Goal: Transaction & Acquisition: Purchase product/service

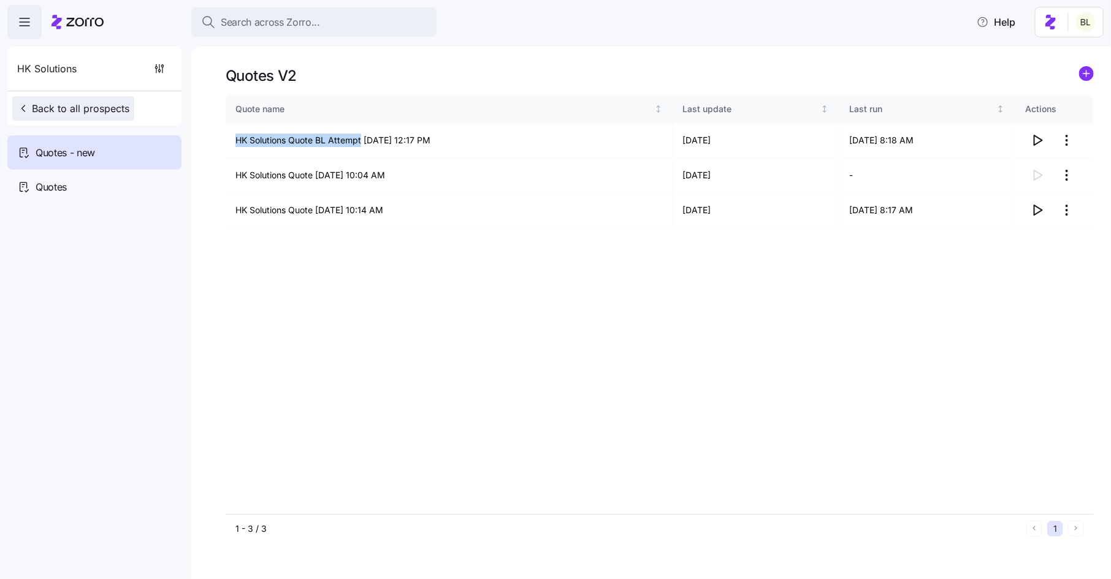
click at [119, 109] on span "Back to all prospects" at bounding box center [73, 108] width 112 height 15
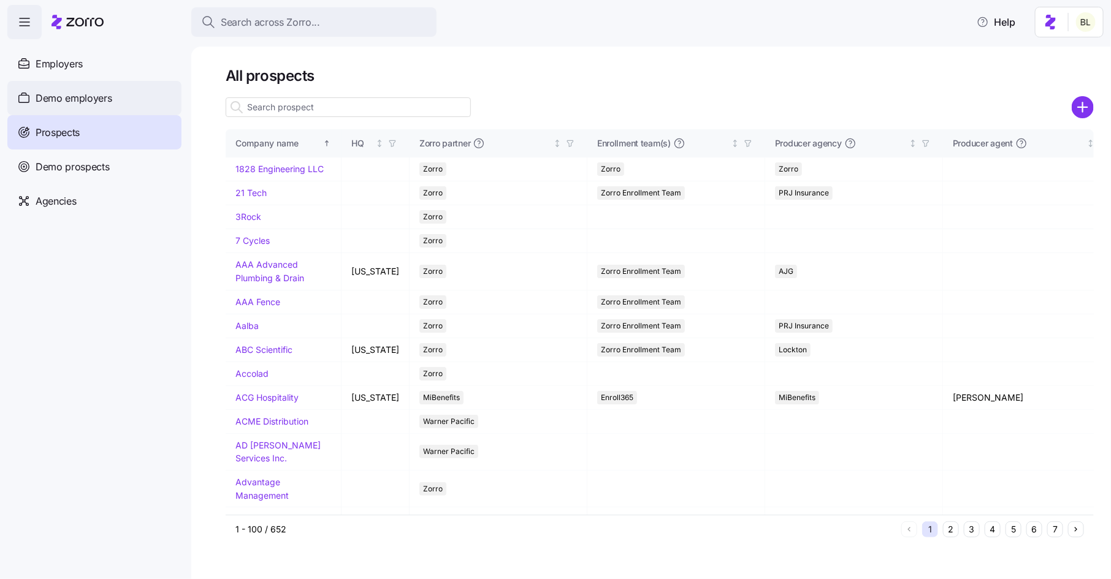
click at [118, 93] on div "Demo employers" at bounding box center [94, 98] width 174 height 34
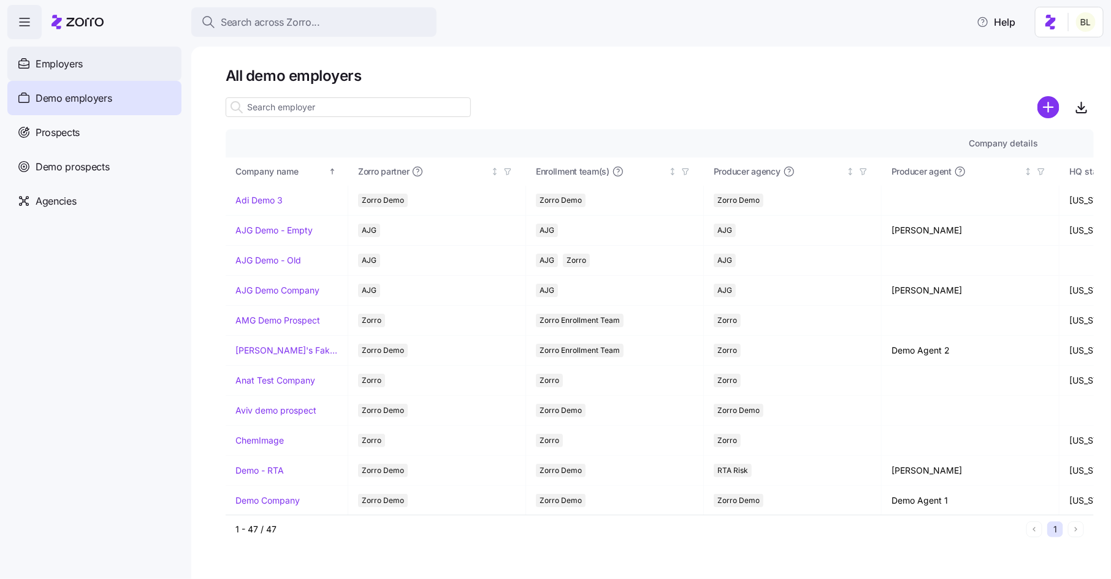
click at [75, 63] on span "Employers" at bounding box center [59, 63] width 47 height 15
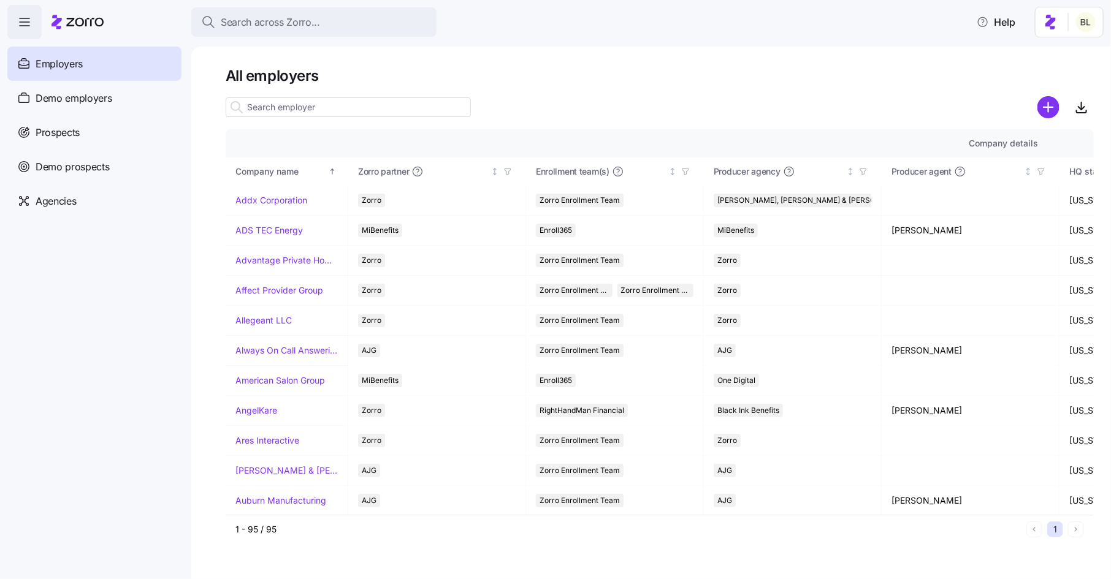
click at [314, 109] on input at bounding box center [348, 107] width 245 height 20
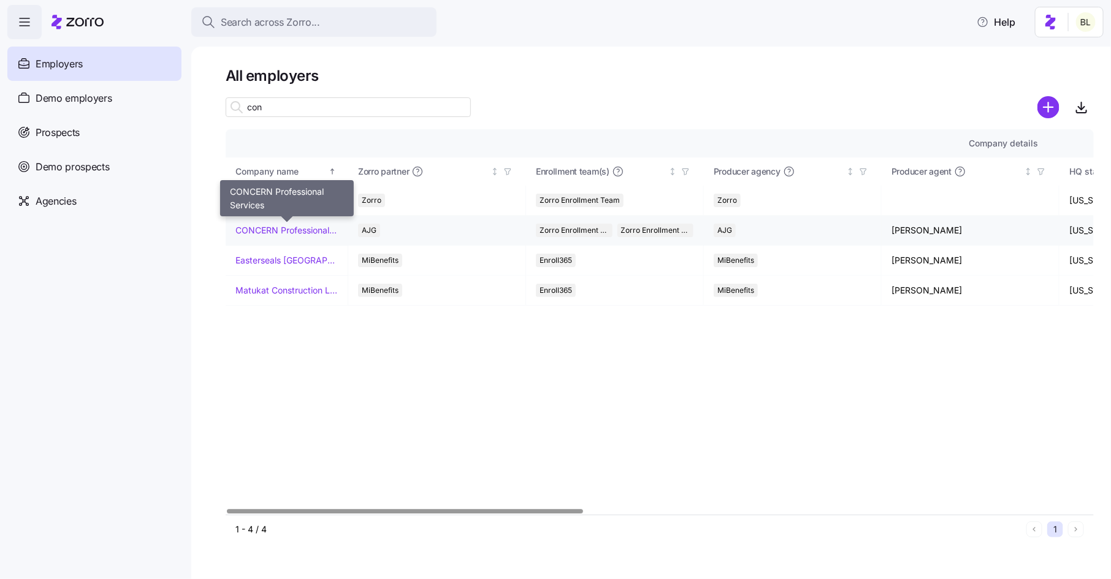
type input "con"
click at [294, 225] on link "CONCERN Professional Services" at bounding box center [286, 230] width 102 height 12
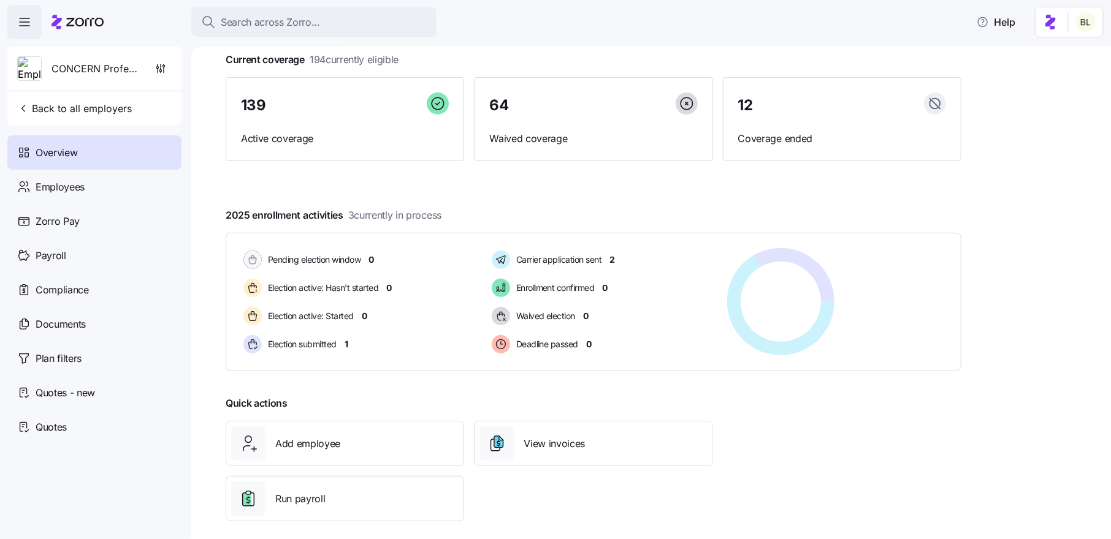
scroll to position [85, 0]
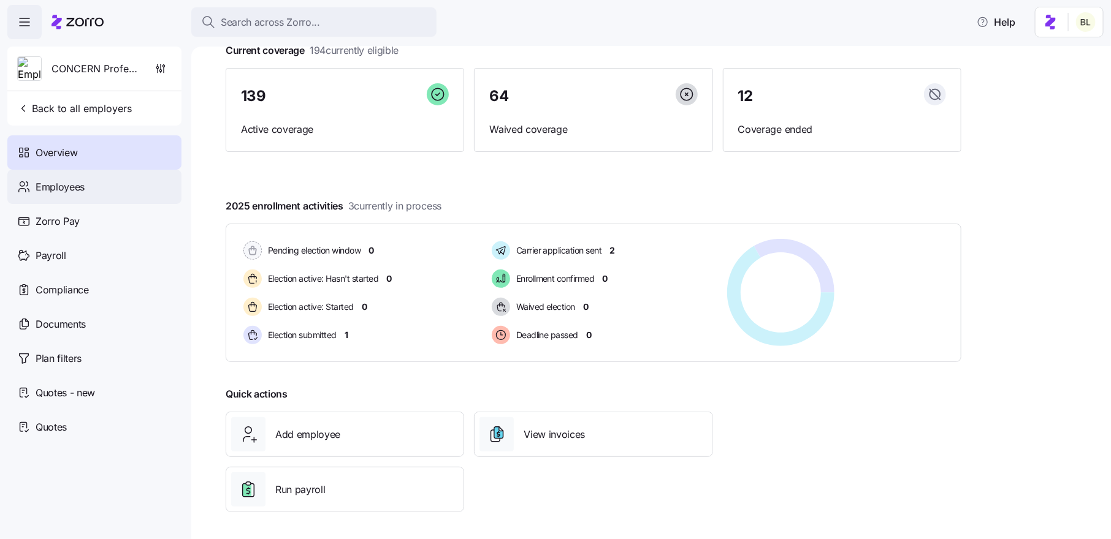
click at [90, 185] on div "Employees" at bounding box center [94, 187] width 174 height 34
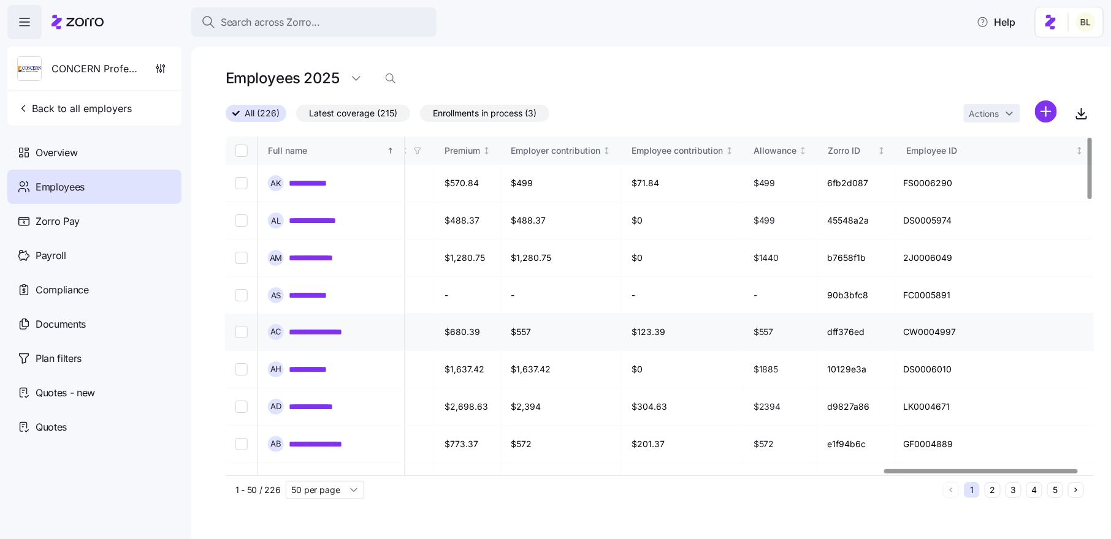
scroll to position [0, 2943]
click at [318, 326] on link "**********" at bounding box center [324, 332] width 70 height 12
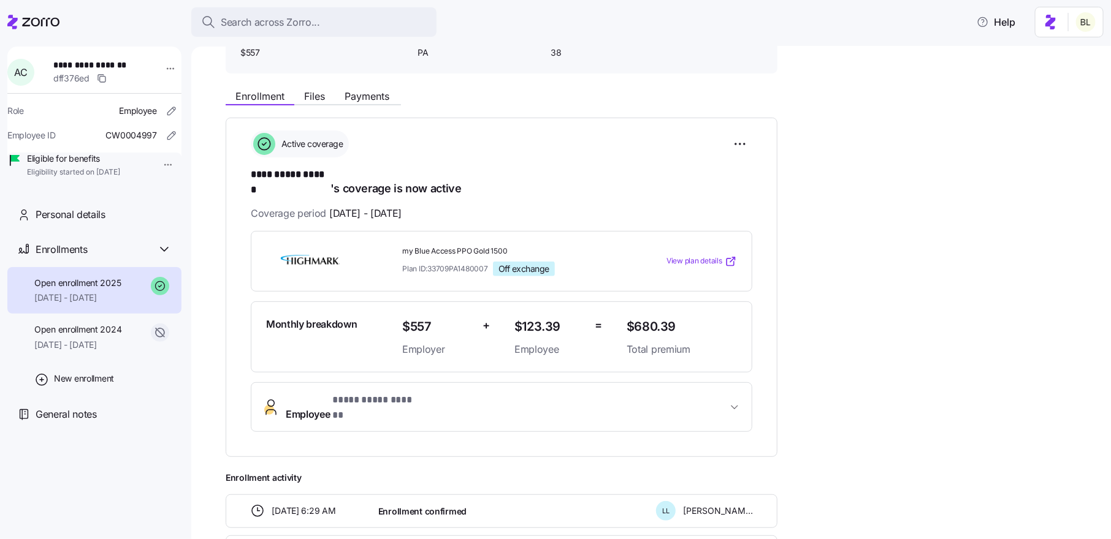
scroll to position [94, 0]
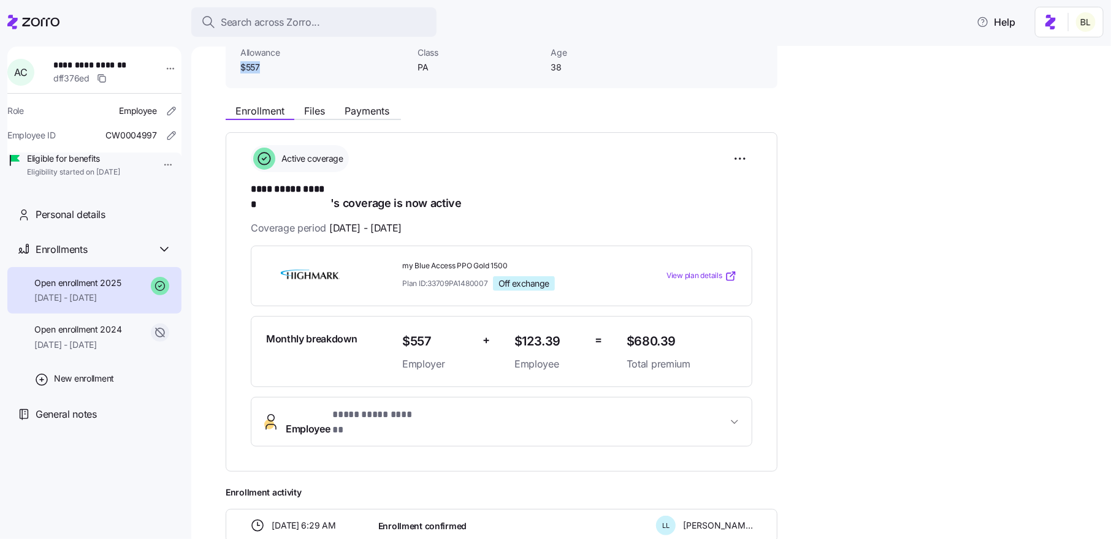
drag, startPoint x: 242, startPoint y: 65, endPoint x: 260, endPoint y: 65, distance: 18.4
click at [260, 65] on span "$557" at bounding box center [323, 67] width 167 height 12
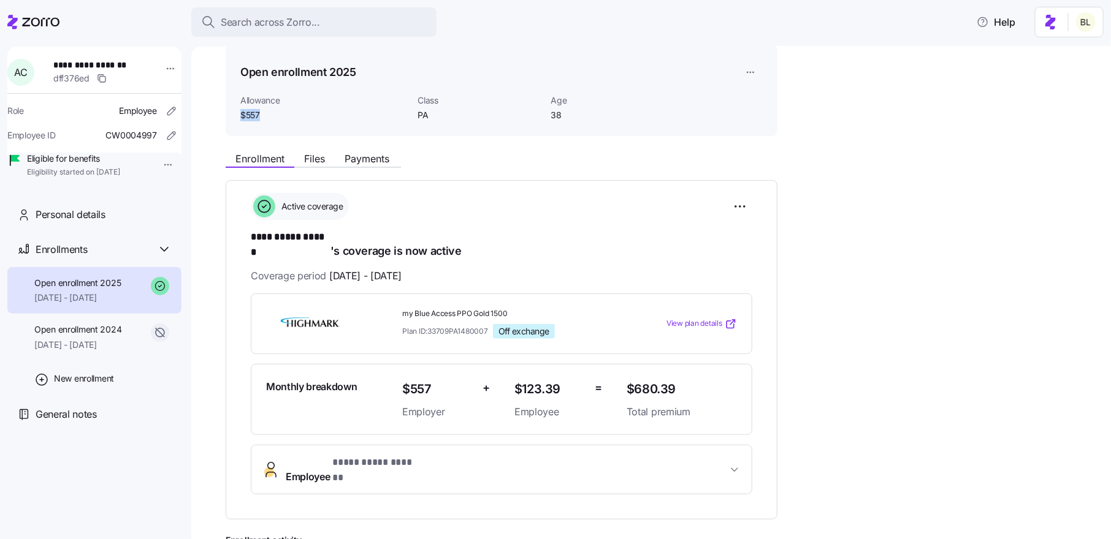
scroll to position [86, 0]
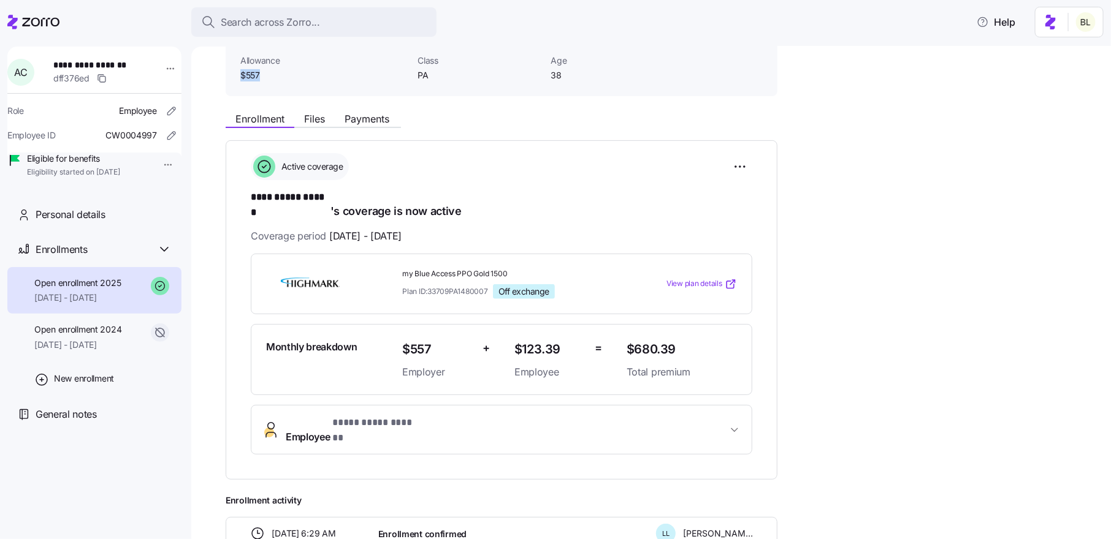
click at [650, 416] on span "**********" at bounding box center [506, 430] width 441 height 29
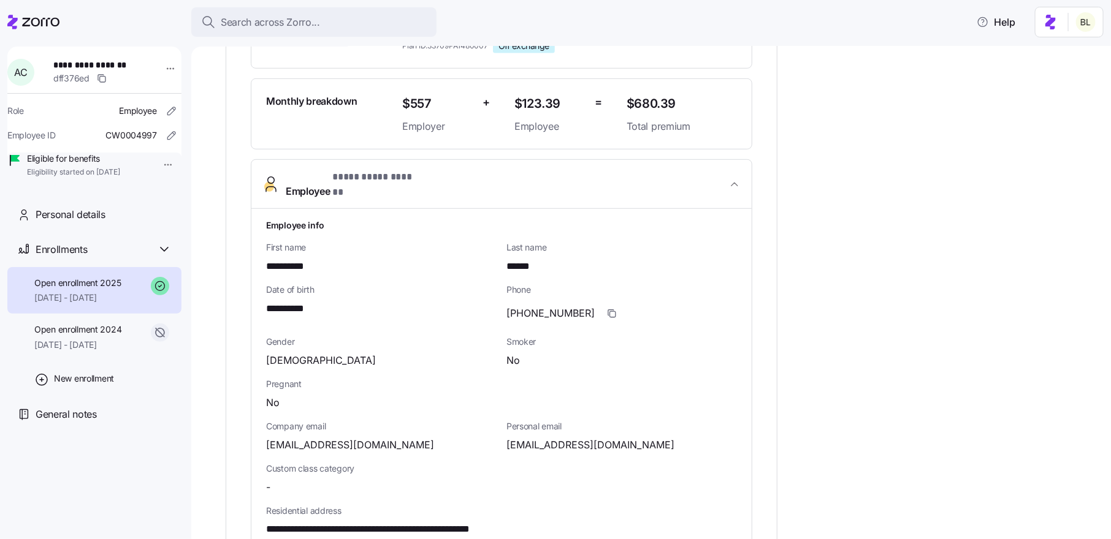
scroll to position [329, 0]
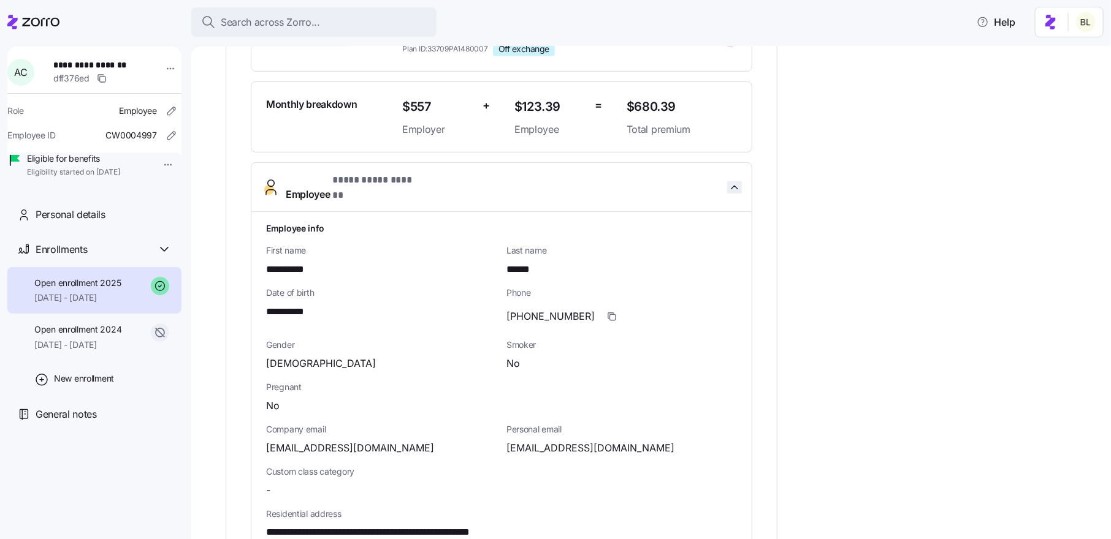
click at [736, 181] on icon "button" at bounding box center [734, 187] width 12 height 12
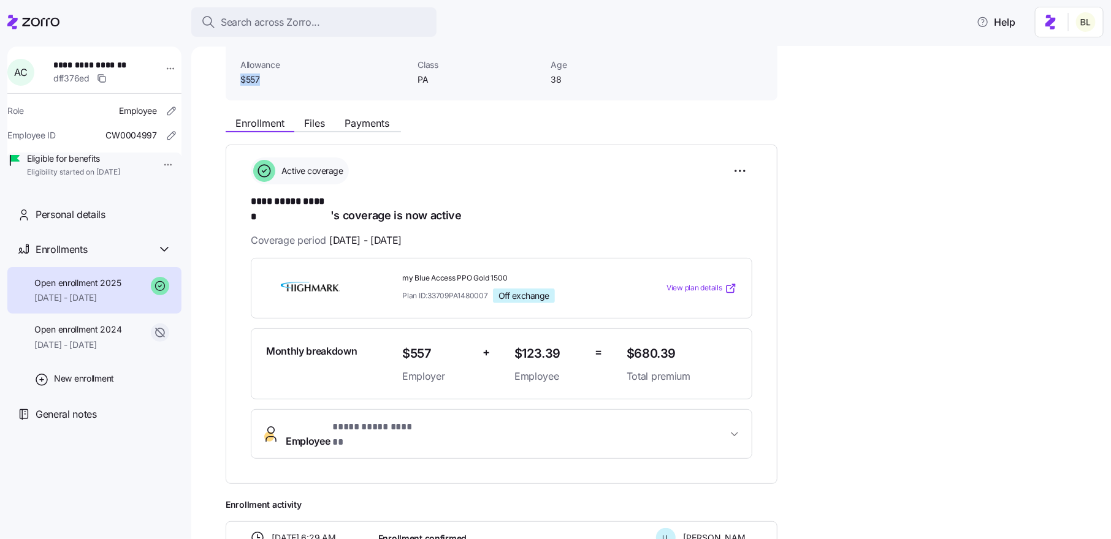
scroll to position [0, 0]
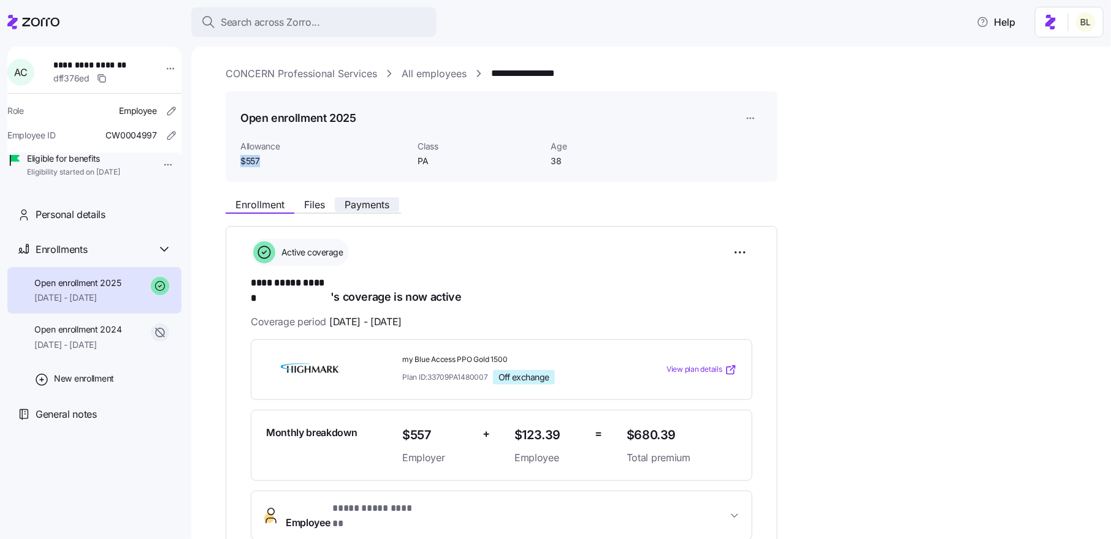
click at [383, 207] on span "Payments" at bounding box center [367, 205] width 45 height 10
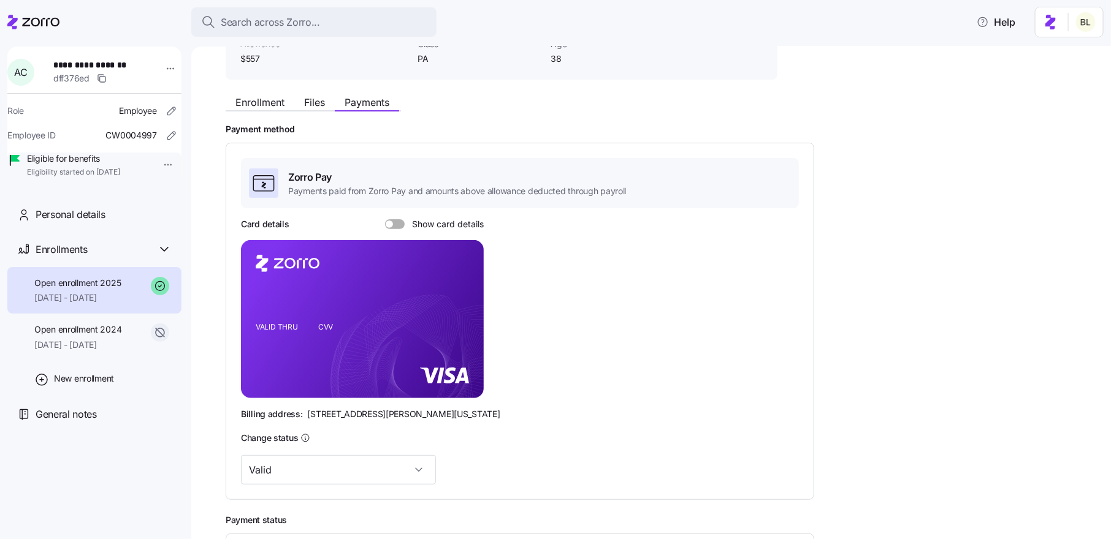
scroll to position [158, 0]
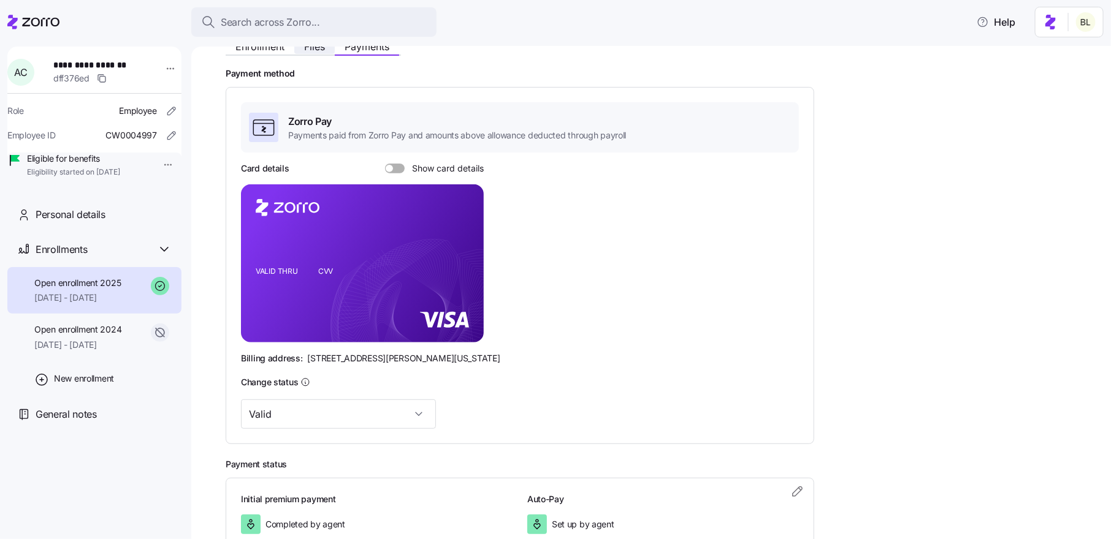
click at [322, 49] on span "Files" at bounding box center [314, 47] width 21 height 10
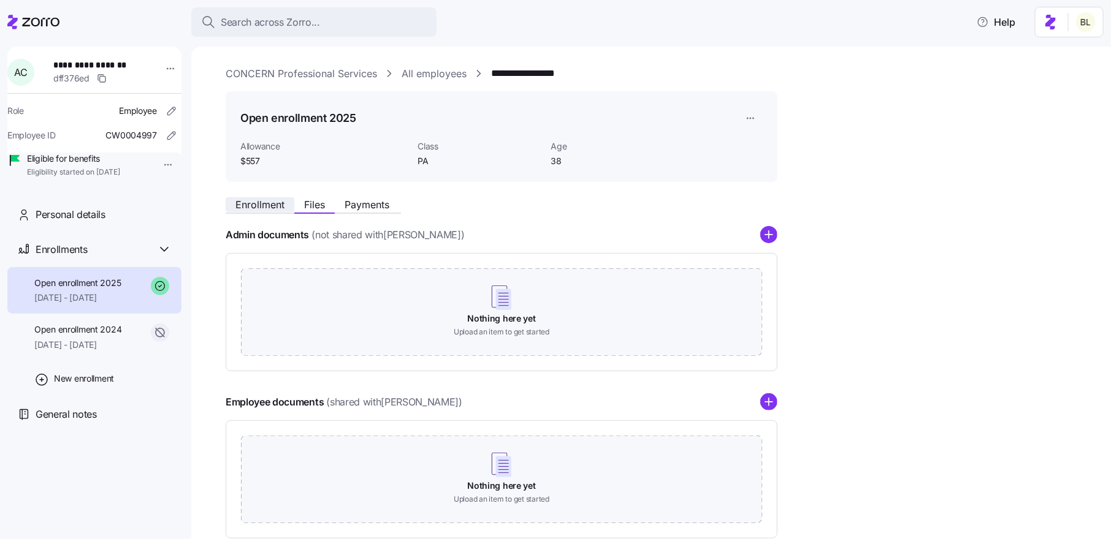
click at [259, 206] on span "Enrollment" at bounding box center [259, 205] width 49 height 10
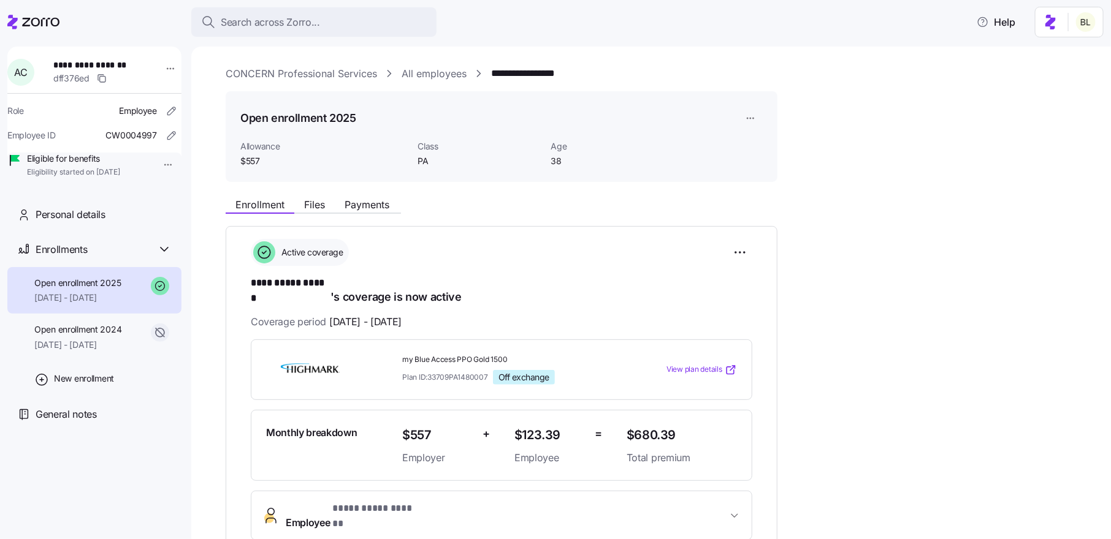
click at [331, 78] on link "CONCERN Professional Services" at bounding box center [301, 73] width 151 height 15
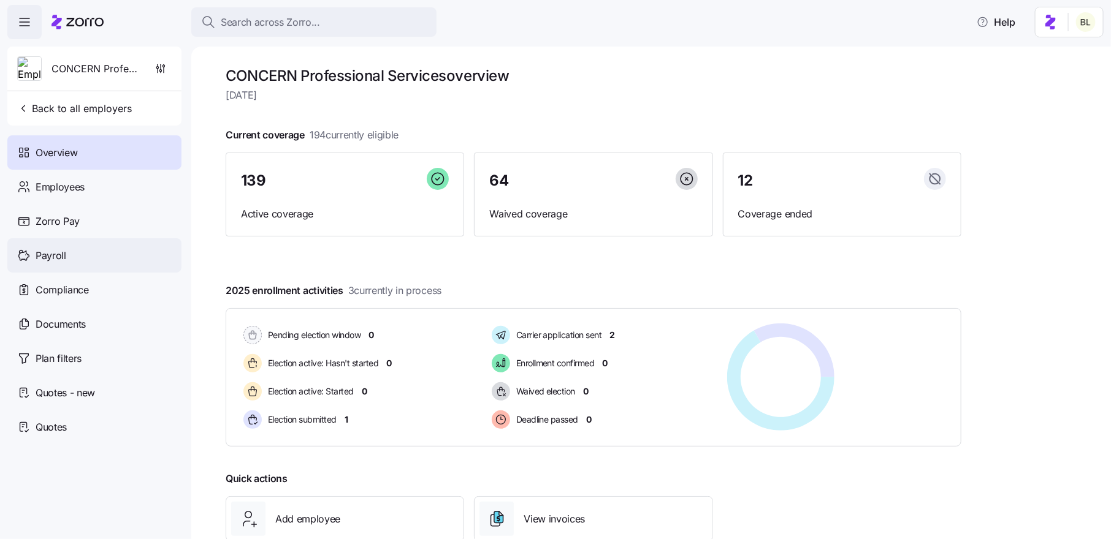
click at [101, 257] on div "Payroll" at bounding box center [94, 255] width 174 height 34
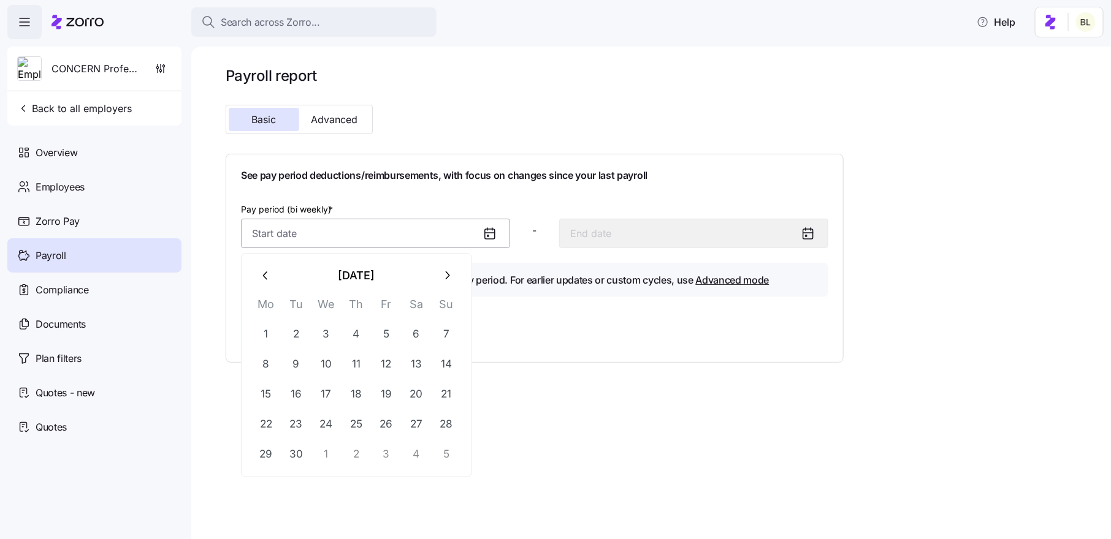
click at [371, 233] on input "Pay period (bi weekly) *" at bounding box center [375, 233] width 269 height 29
click at [268, 329] on button "1" at bounding box center [265, 333] width 29 height 29
type input "September 1, 2025"
type input "September 14, 2025"
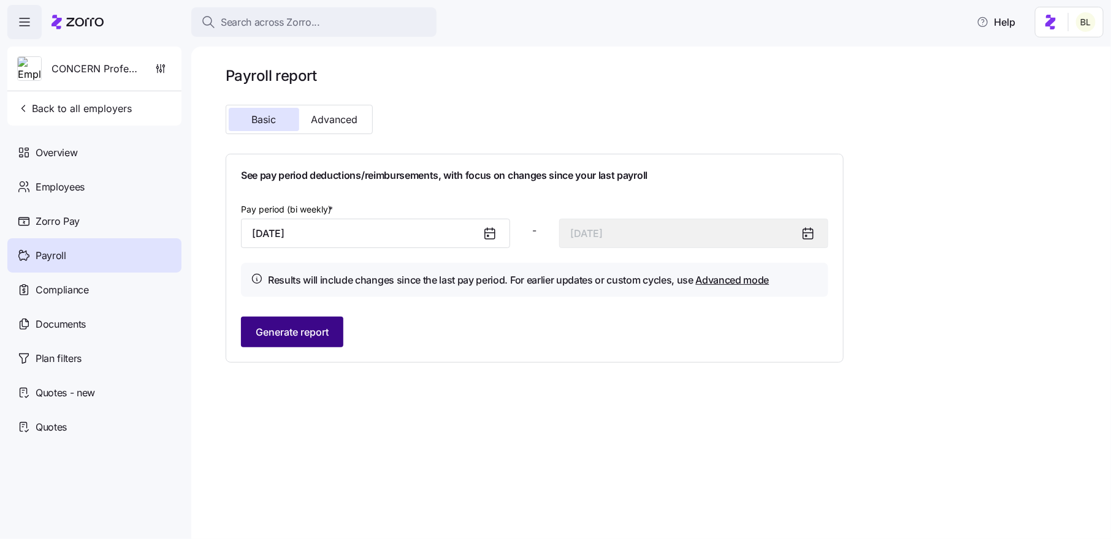
click at [314, 333] on span "Generate report" at bounding box center [292, 332] width 73 height 15
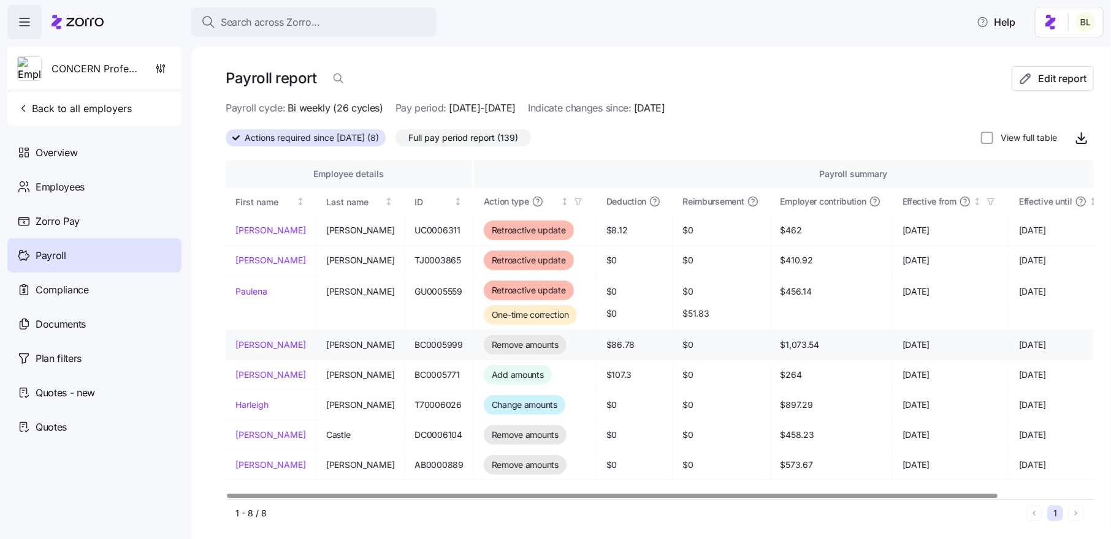
scroll to position [3, 0]
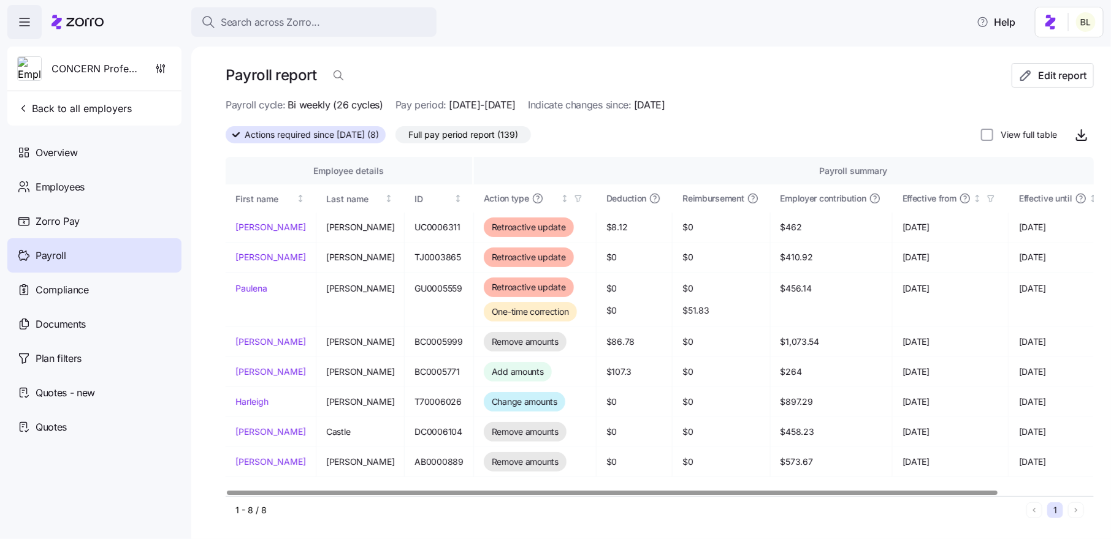
click at [493, 129] on span "Full pay period report (139)" at bounding box center [463, 135] width 110 height 16
click at [395, 138] on input "Full pay period report (139)" at bounding box center [395, 138] width 0 height 0
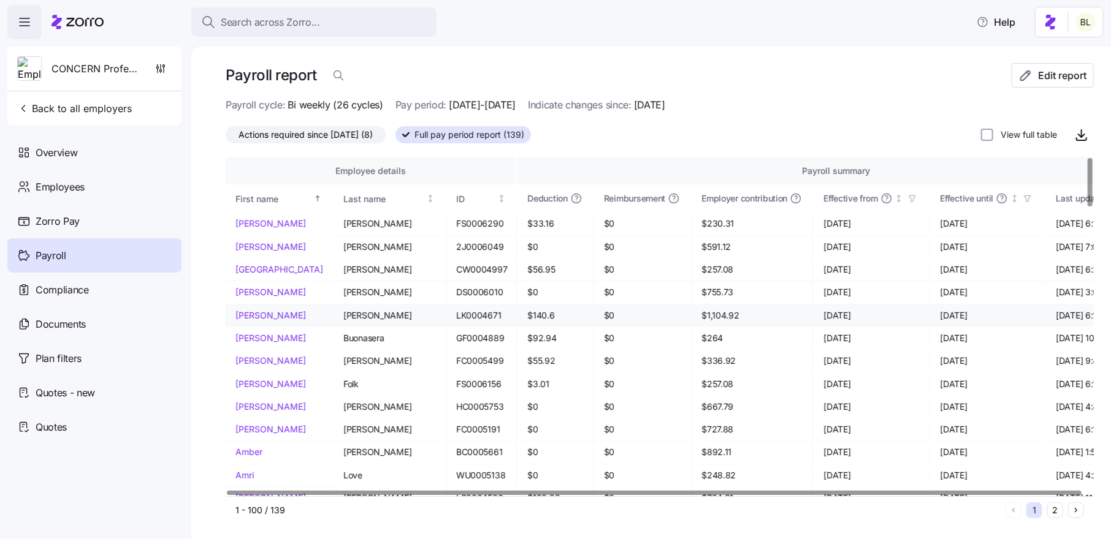
scroll to position [0, 5]
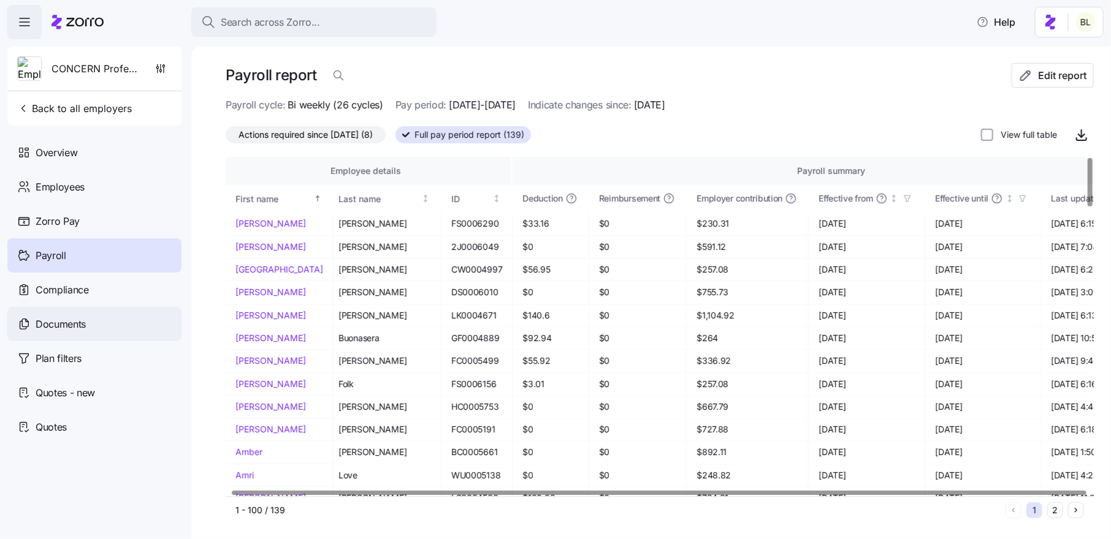
click at [66, 316] on div "Documents" at bounding box center [94, 324] width 174 height 34
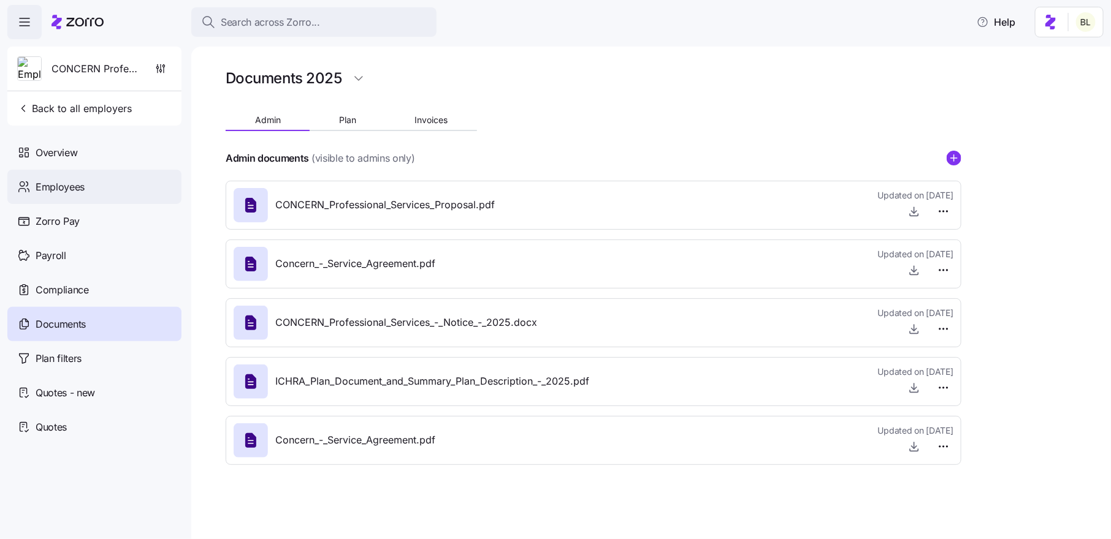
click at [86, 189] on div "Employees" at bounding box center [94, 187] width 174 height 34
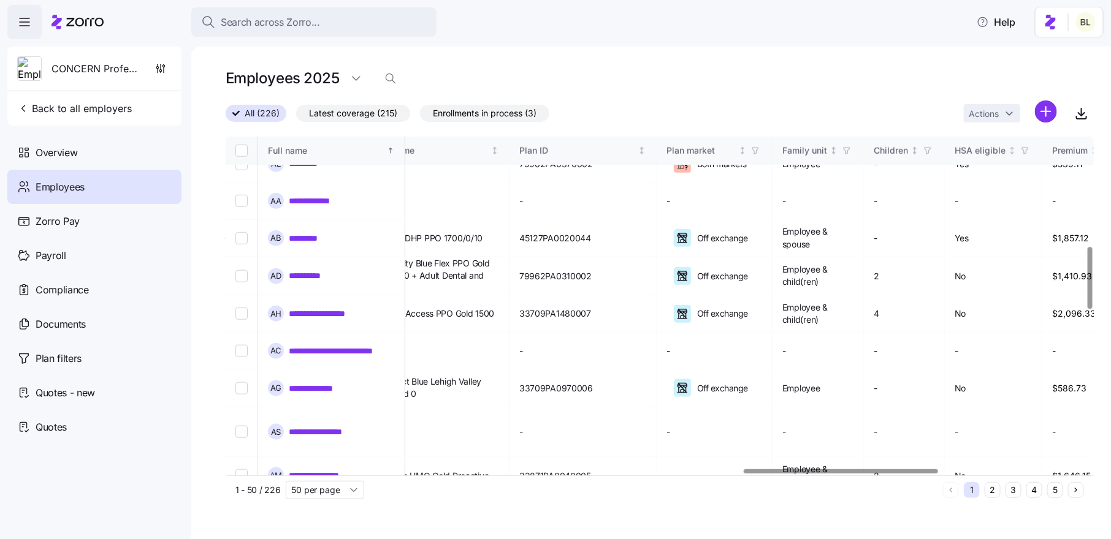
scroll to position [609, 2312]
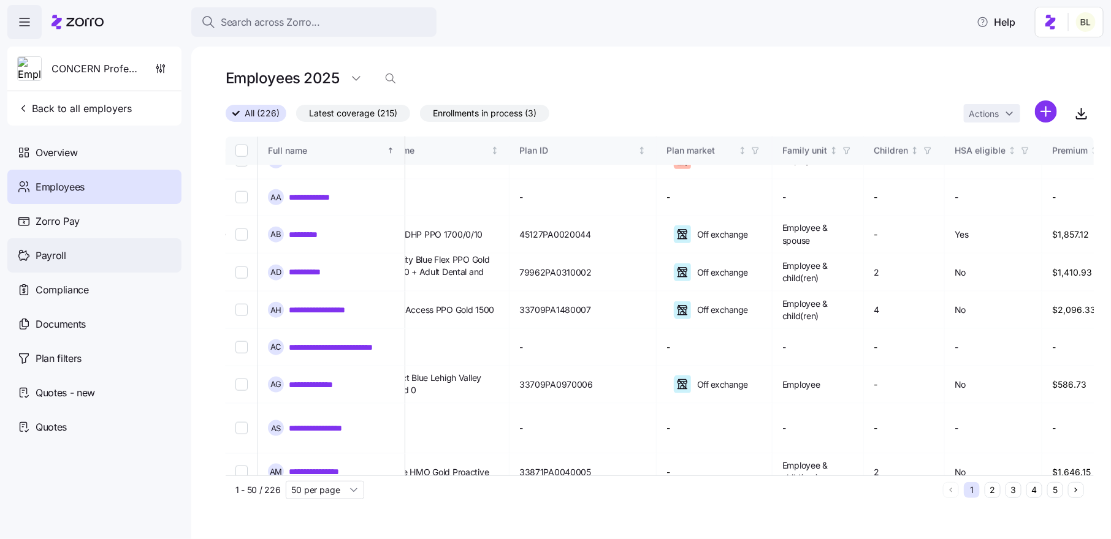
click at [70, 257] on div "Payroll" at bounding box center [94, 255] width 174 height 34
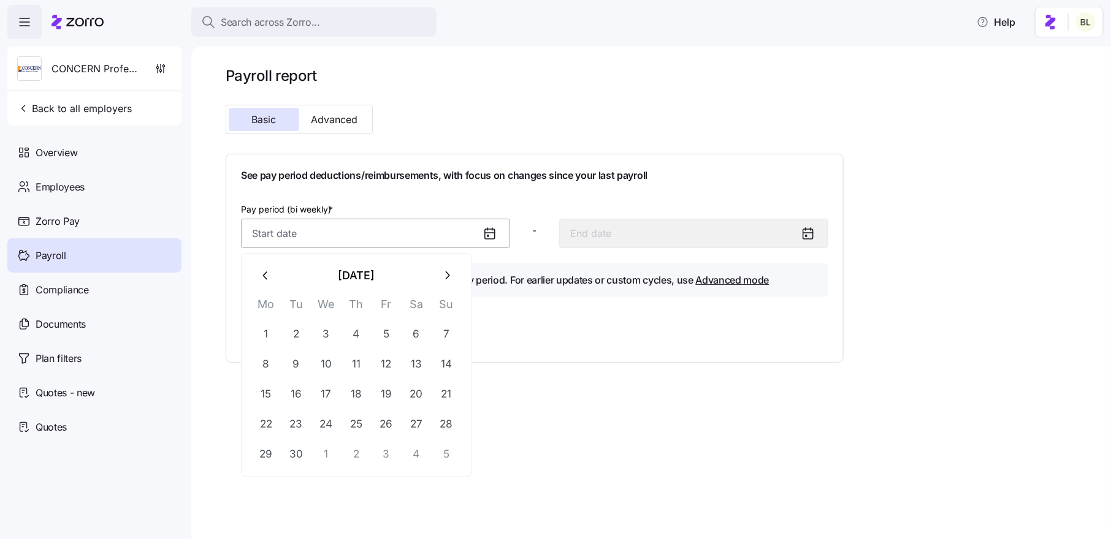
click at [361, 245] on input "Pay period (bi weekly) *" at bounding box center [375, 233] width 269 height 29
click at [269, 335] on button "1" at bounding box center [265, 333] width 29 height 29
type input "September 1, 2025"
type input "September 14, 2025"
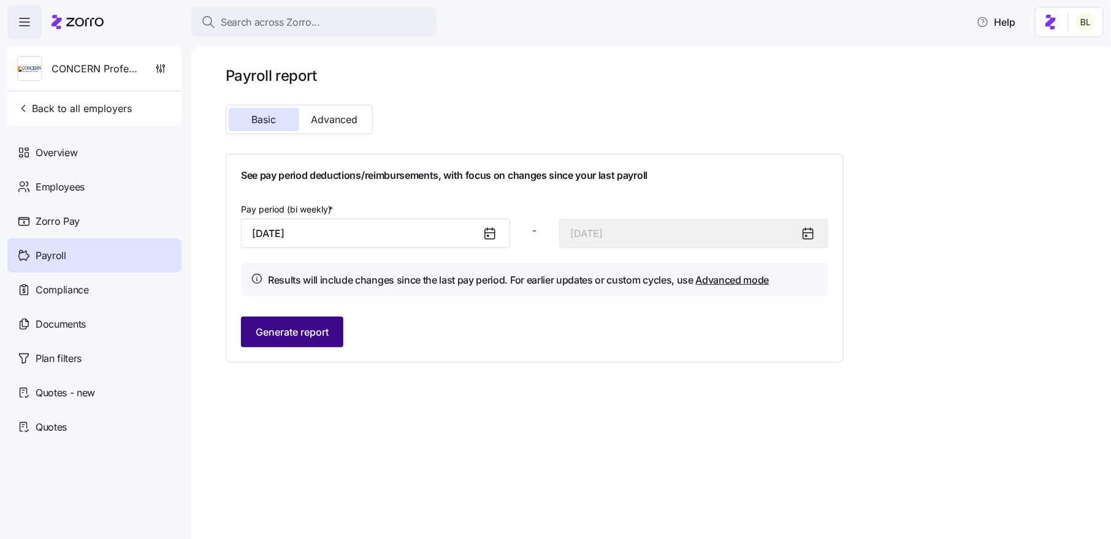
click at [310, 333] on span "Generate report" at bounding box center [292, 332] width 73 height 15
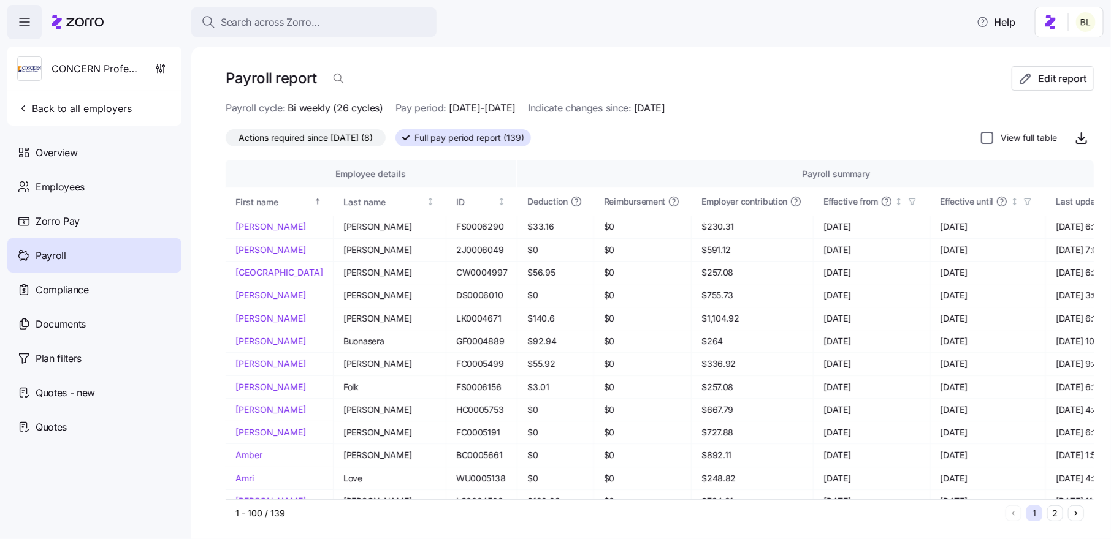
click at [991, 138] on input "View full table" at bounding box center [987, 138] width 12 height 12
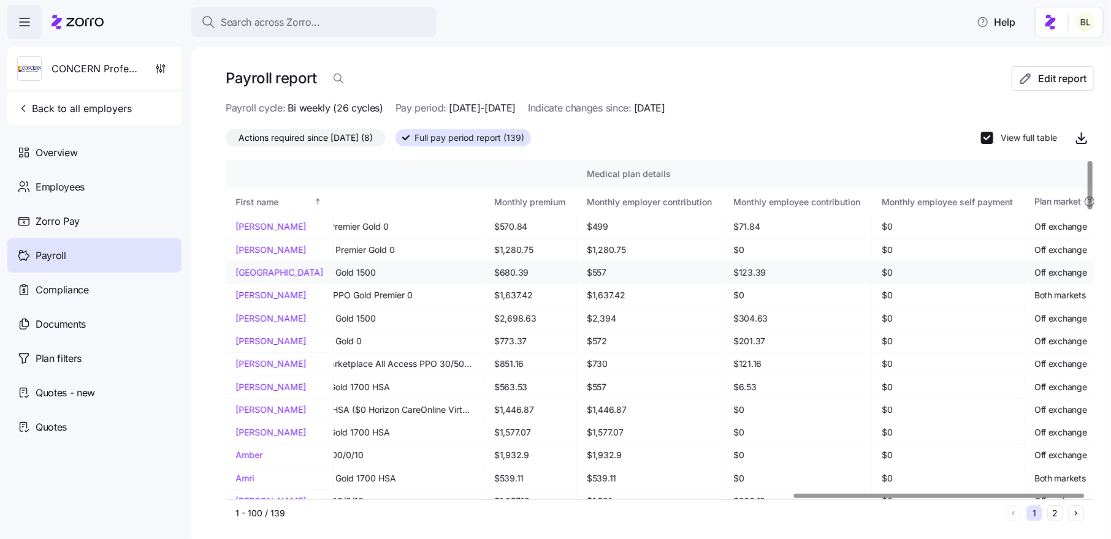
scroll to position [0, 1702]
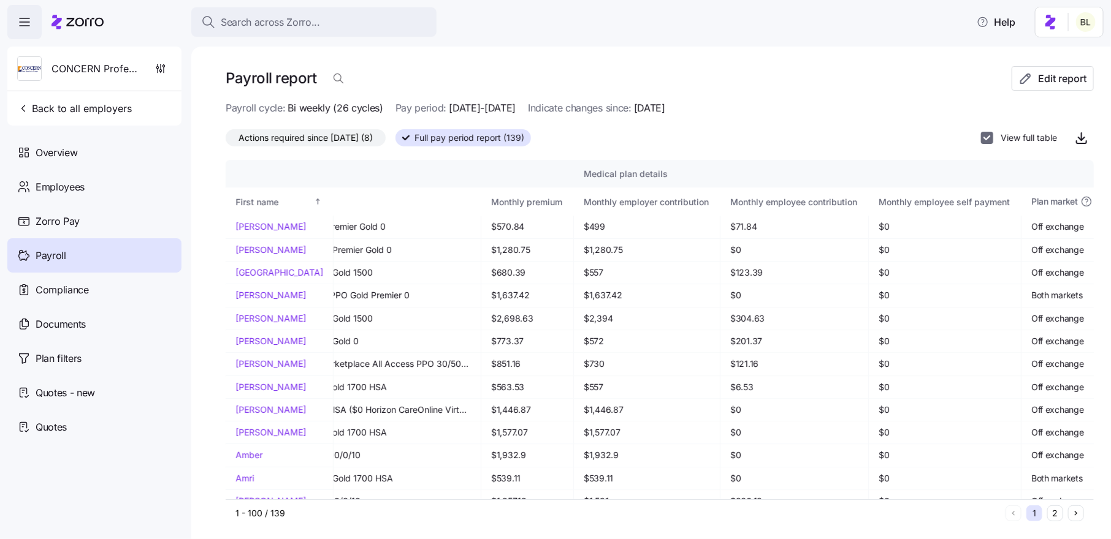
click at [983, 136] on input "View full table" at bounding box center [987, 138] width 12 height 12
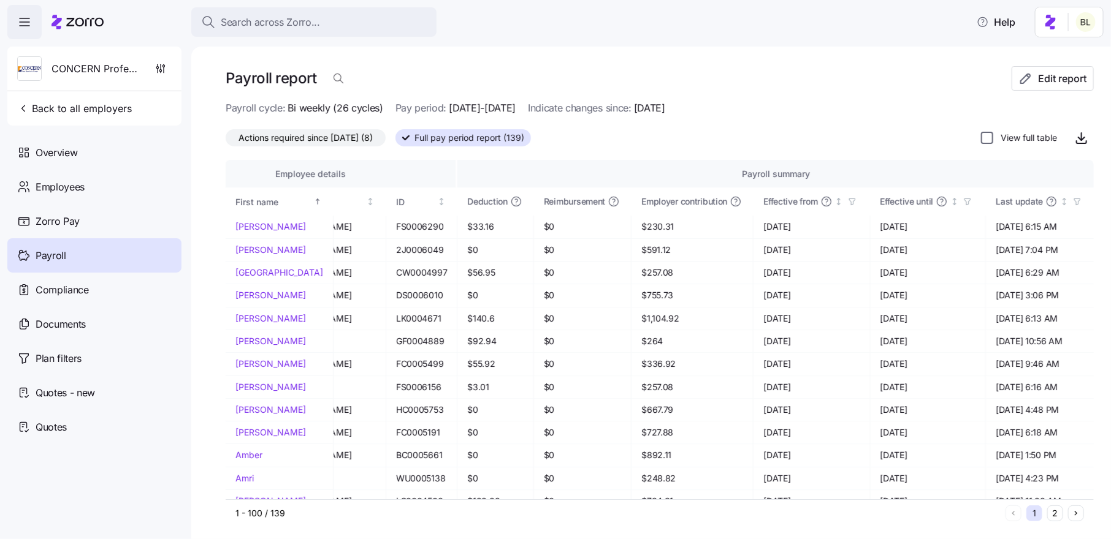
scroll to position [0, 5]
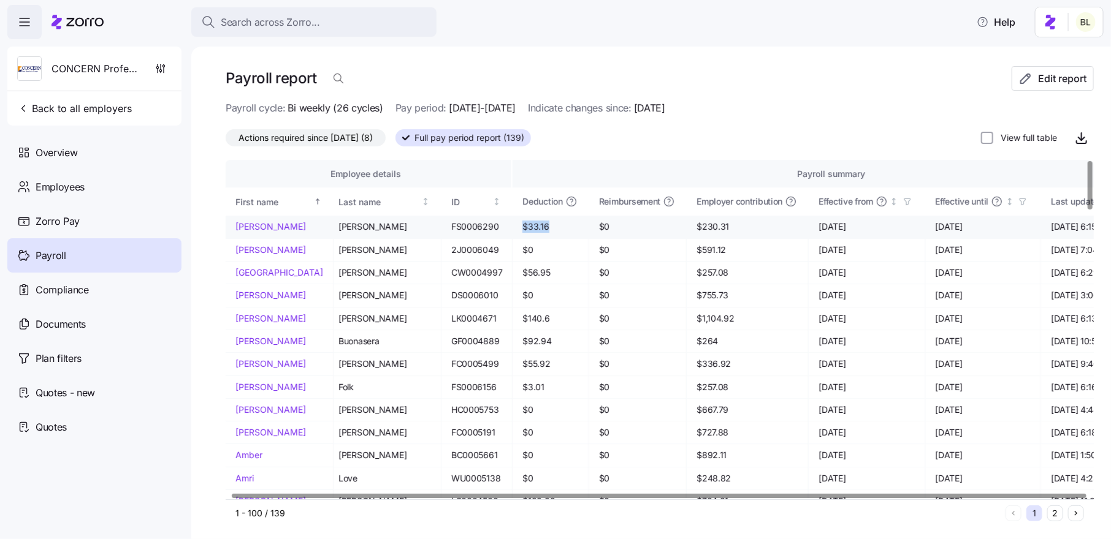
drag, startPoint x: 469, startPoint y: 226, endPoint x: 496, endPoint y: 227, distance: 27.0
click at [522, 227] on span "$33.16" at bounding box center [550, 227] width 56 height 12
click at [512, 237] on td "$33.16" at bounding box center [550, 227] width 76 height 23
click at [989, 140] on input "View full table" at bounding box center [987, 138] width 12 height 12
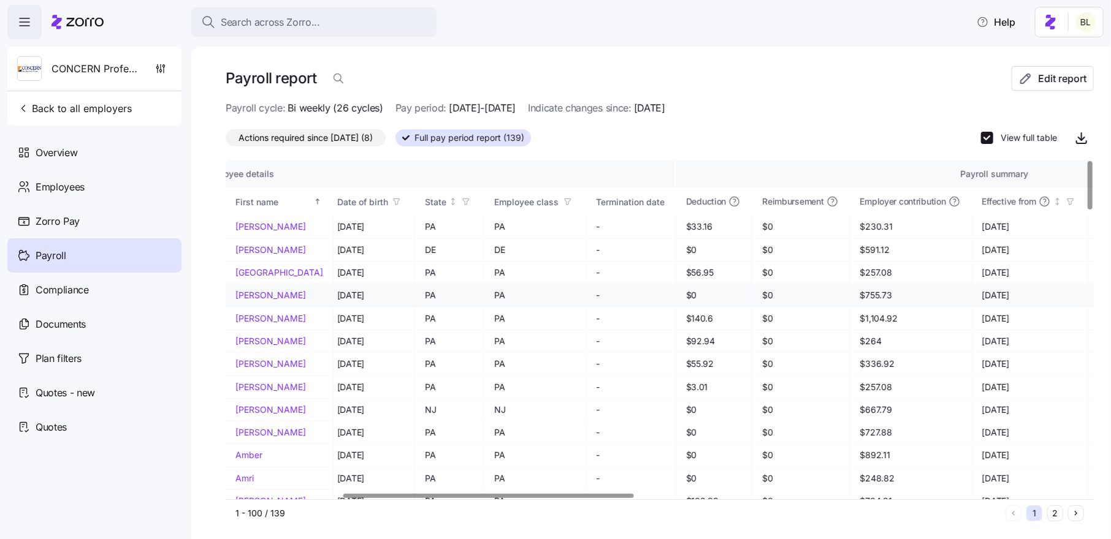
scroll to position [0, 443]
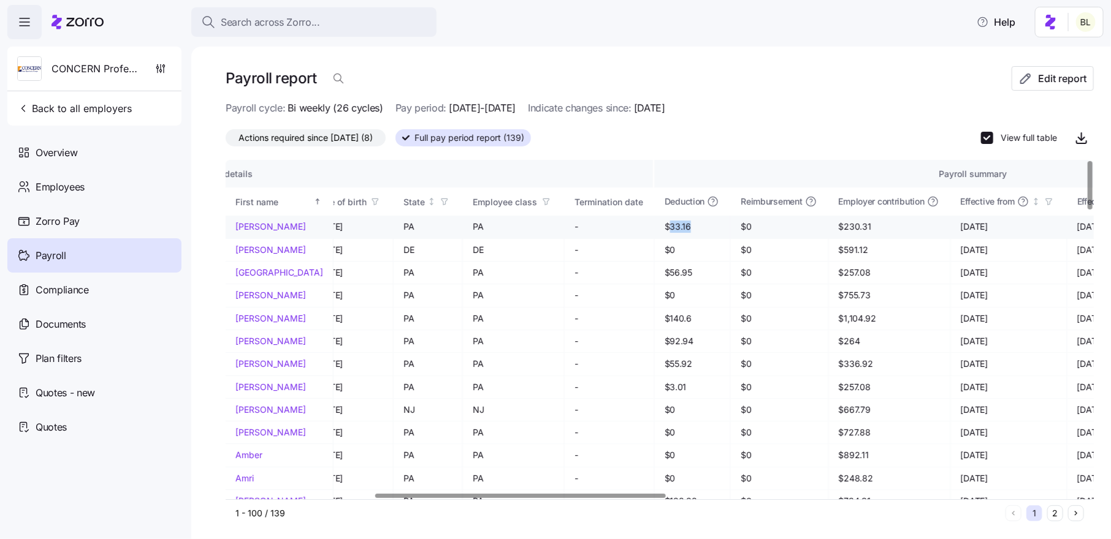
drag, startPoint x: 543, startPoint y: 230, endPoint x: 571, endPoint y: 230, distance: 28.2
click at [665, 230] on span "$33.16" at bounding box center [693, 227] width 56 height 12
click at [655, 236] on td "$33.16" at bounding box center [693, 227] width 76 height 23
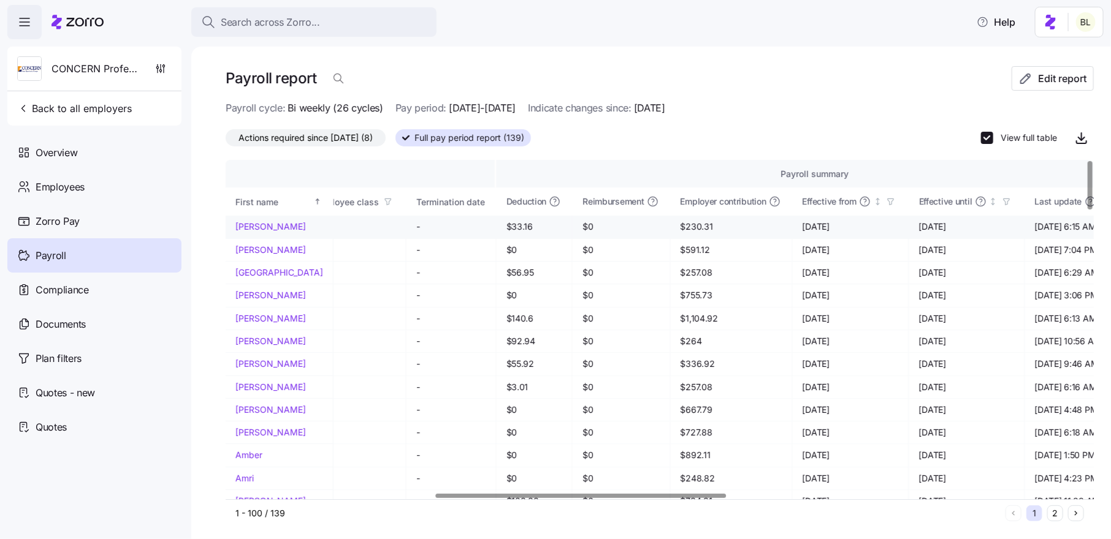
scroll to position [0, 566]
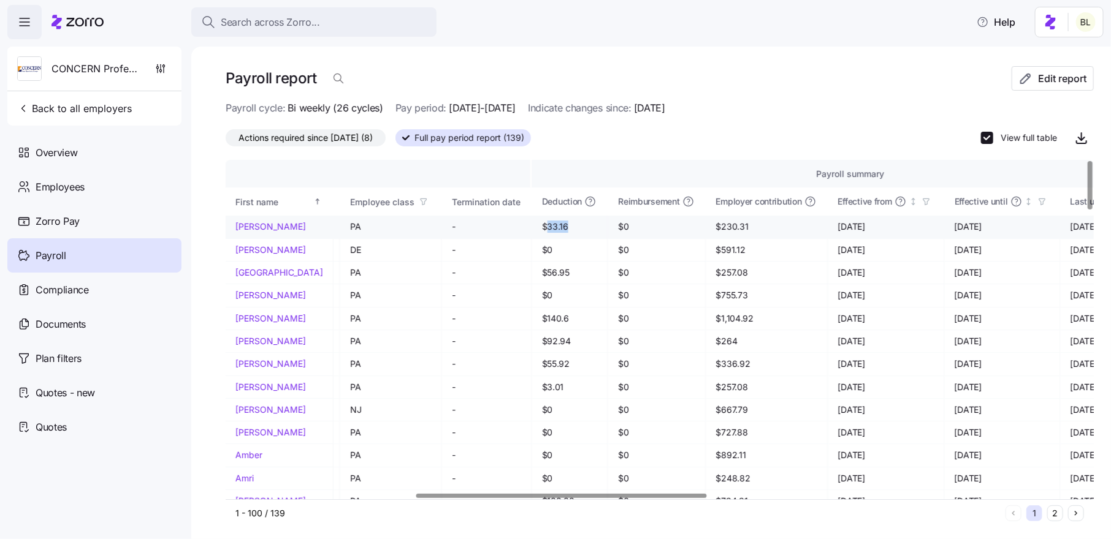
drag, startPoint x: 422, startPoint y: 228, endPoint x: 442, endPoint y: 228, distance: 19.6
click at [542, 228] on span "$33.16" at bounding box center [570, 227] width 56 height 12
click at [987, 137] on input "View full table" at bounding box center [987, 138] width 12 height 12
checkbox input "false"
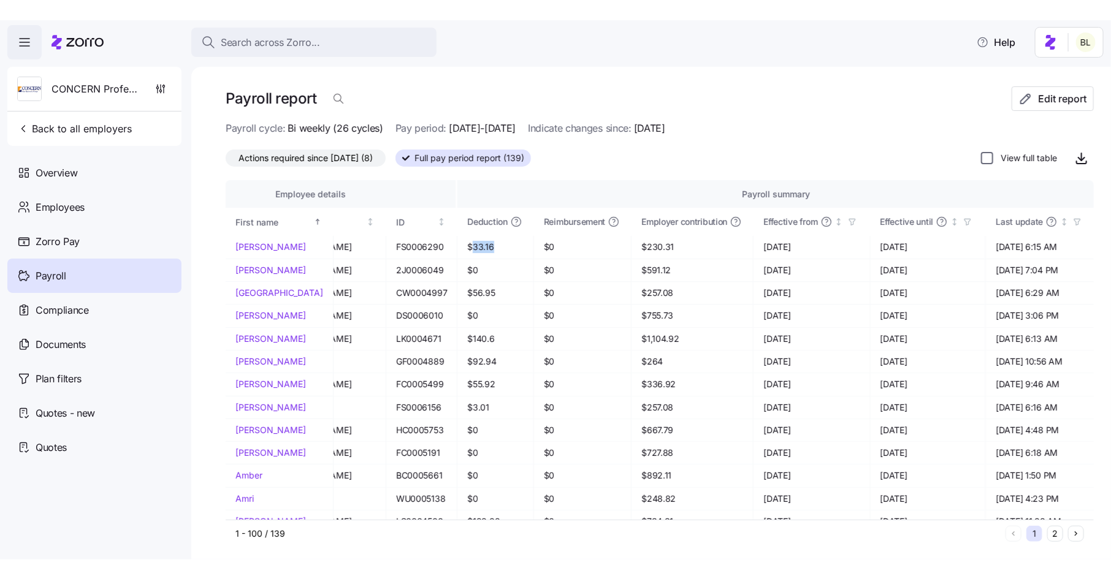
scroll to position [0, 5]
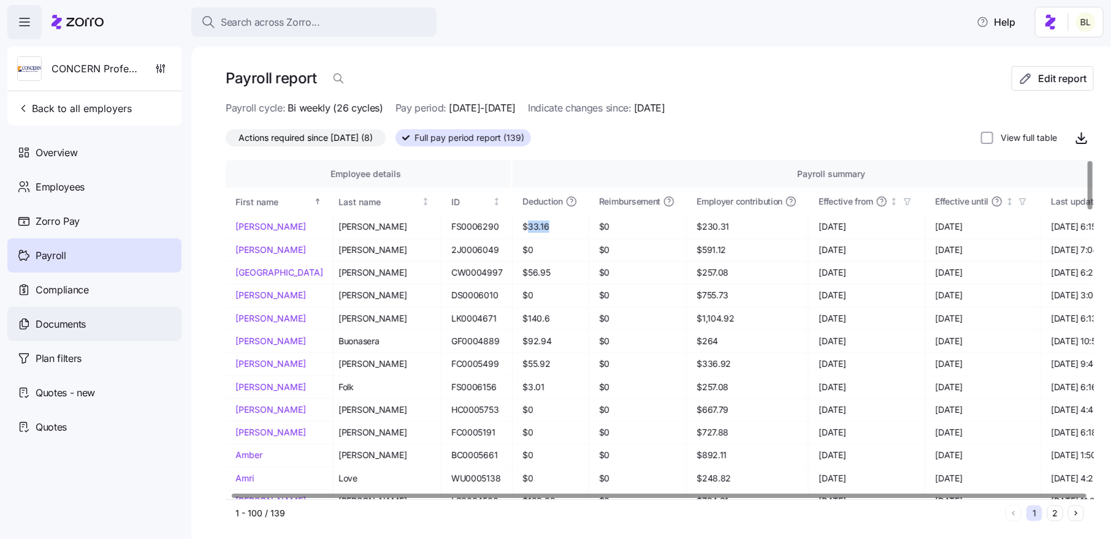
click at [83, 317] on span "Documents" at bounding box center [61, 324] width 50 height 15
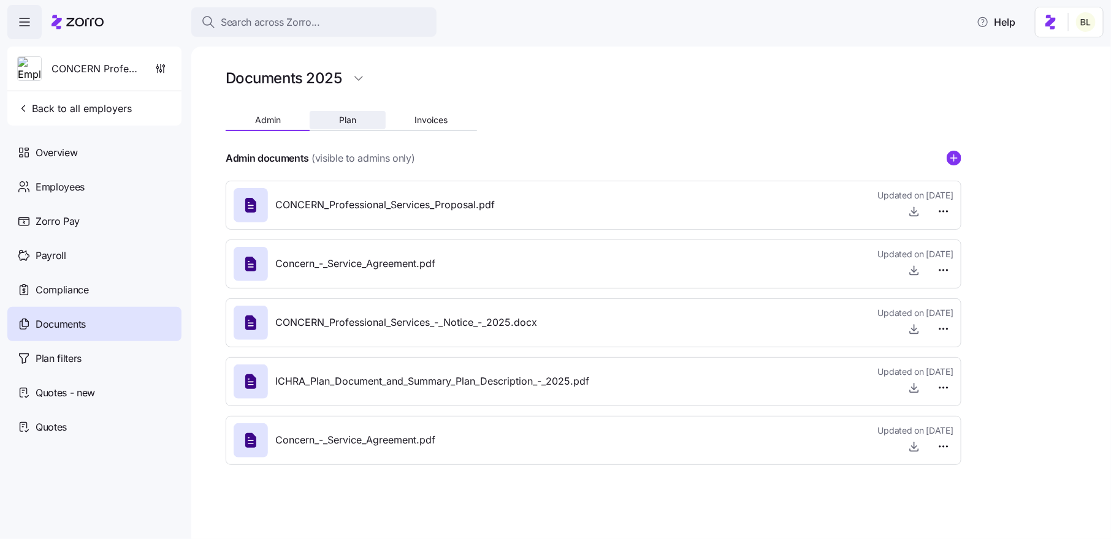
click at [349, 124] on span "Plan" at bounding box center [347, 120] width 17 height 9
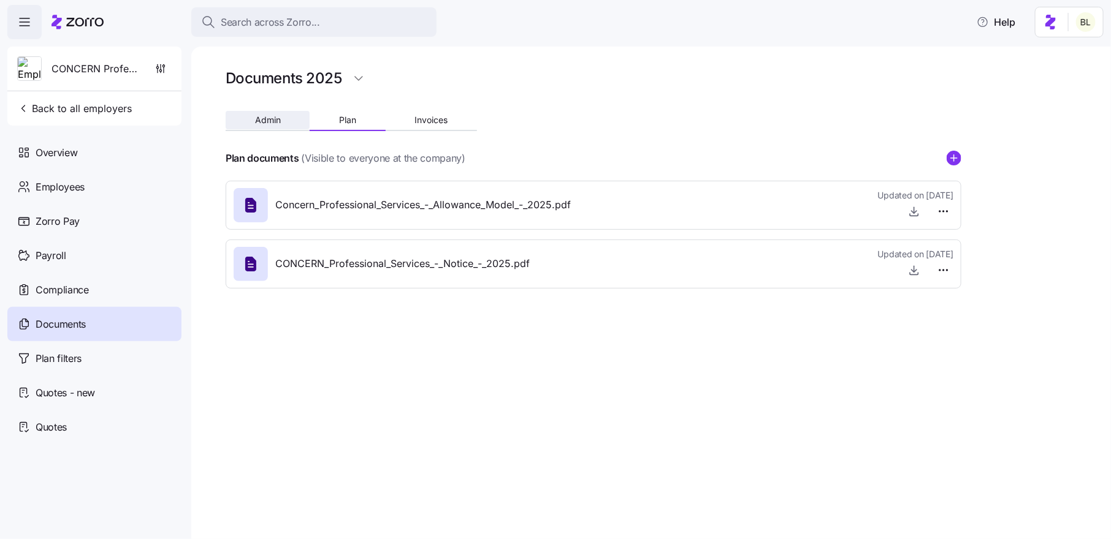
click at [261, 120] on span "Admin" at bounding box center [268, 120] width 26 height 9
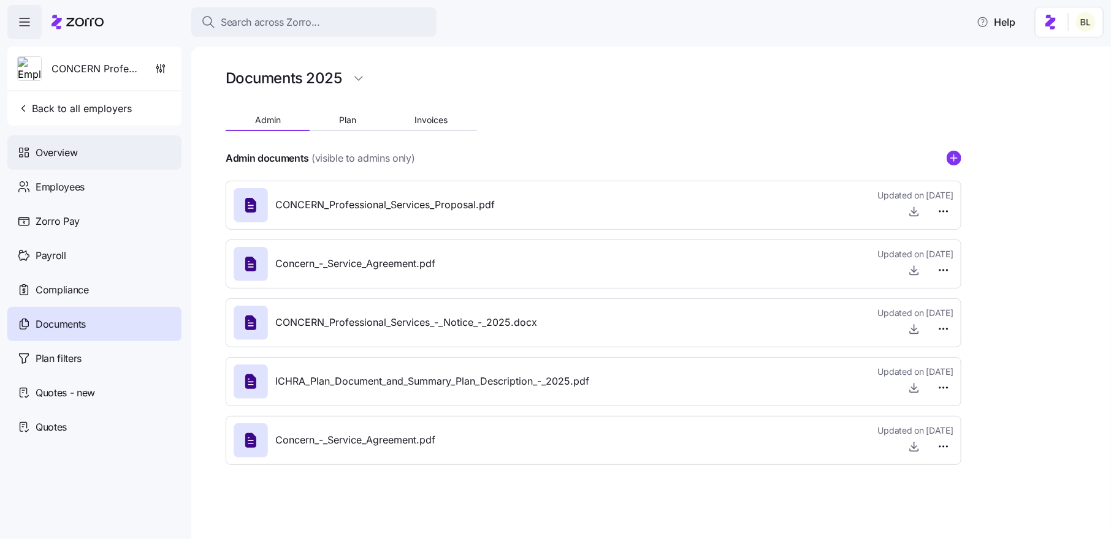
click at [56, 148] on span "Overview" at bounding box center [57, 152] width 42 height 15
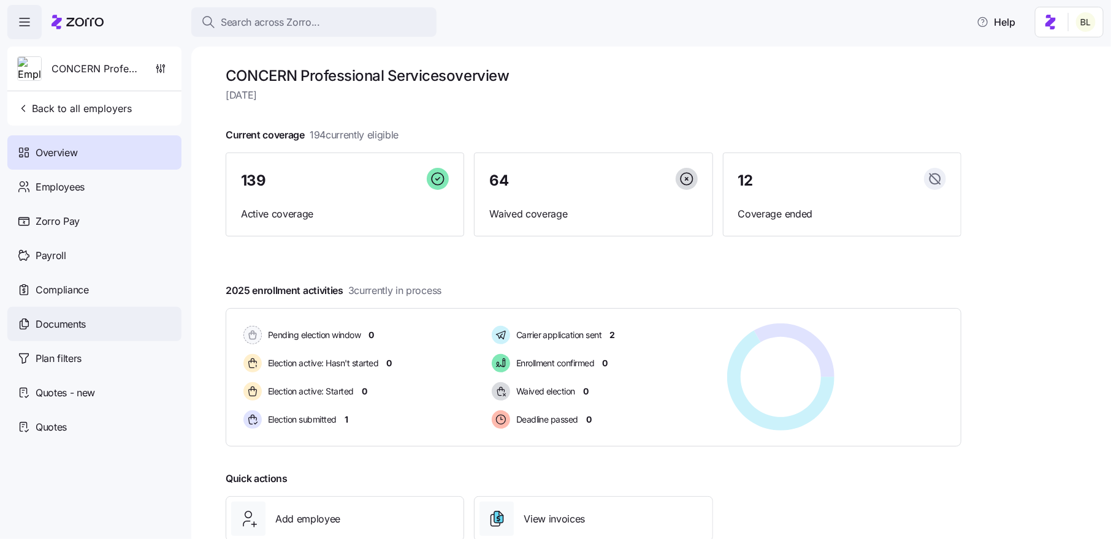
click at [58, 319] on span "Documents" at bounding box center [61, 324] width 50 height 15
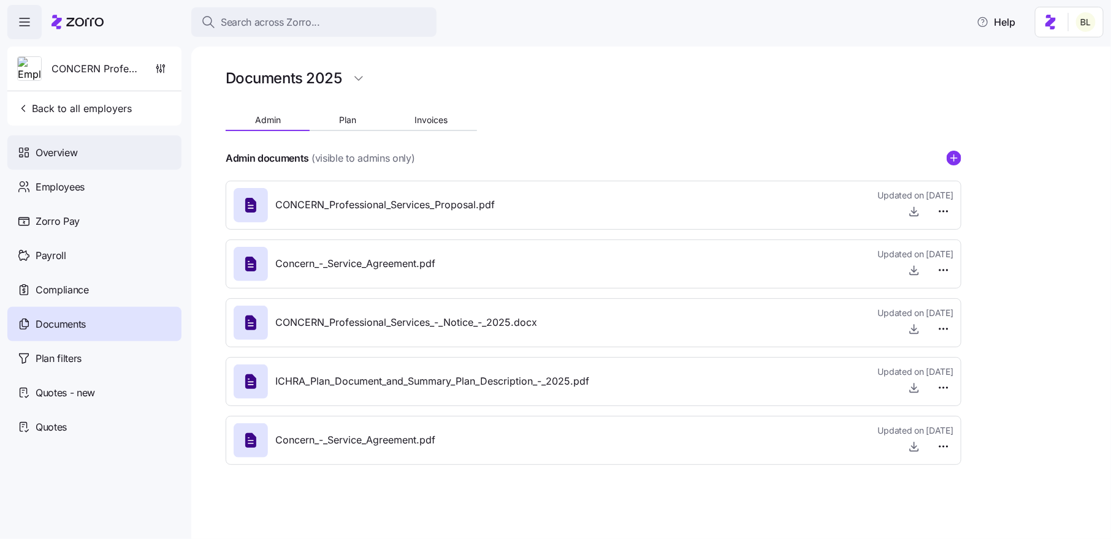
click at [64, 150] on span "Overview" at bounding box center [57, 152] width 42 height 15
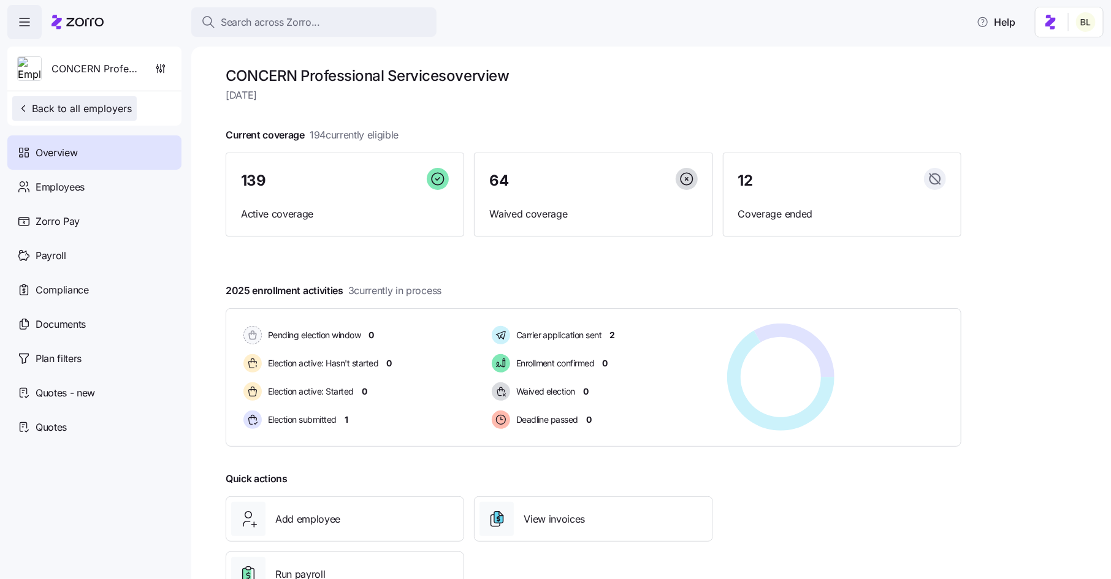
click at [80, 116] on button "Back to all employers" at bounding box center [74, 108] width 124 height 25
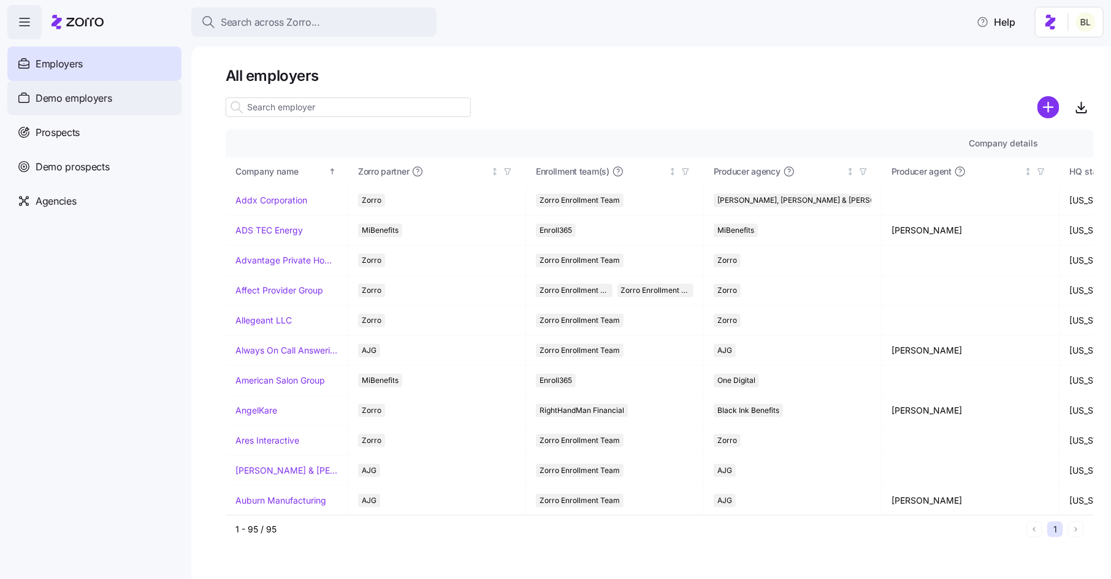
click at [80, 97] on span "Demo employers" at bounding box center [74, 98] width 77 height 15
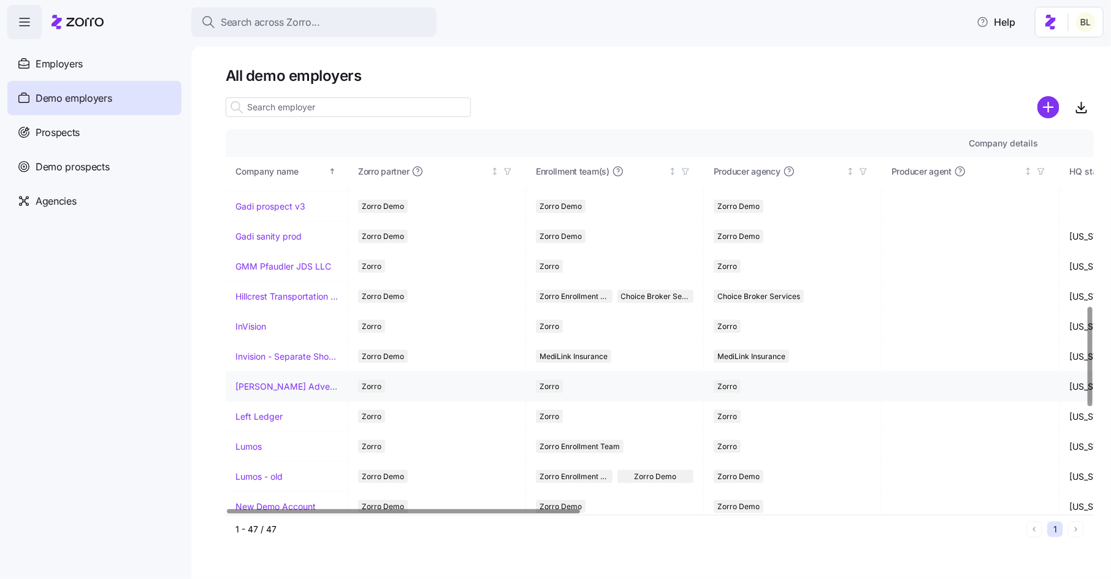
scroll to position [750, 0]
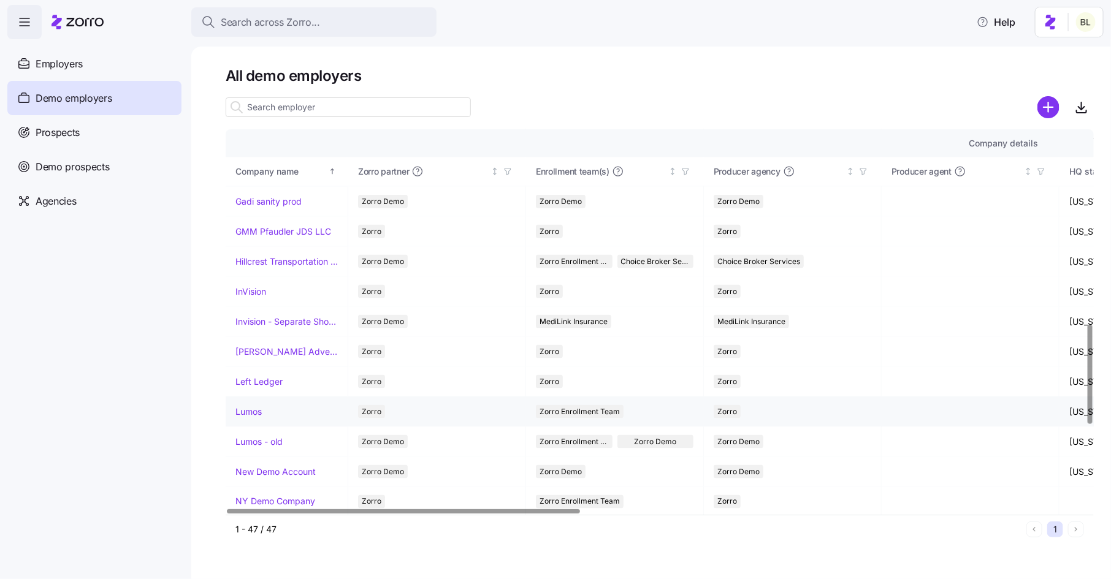
click at [253, 406] on link "Lumos" at bounding box center [248, 412] width 26 height 12
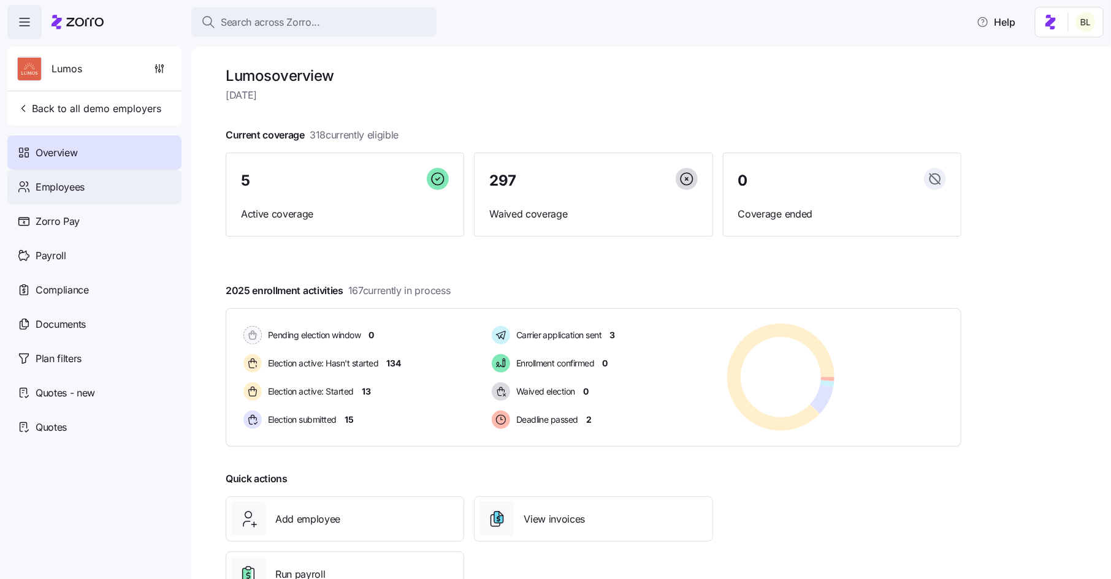
click at [88, 181] on div "Employees" at bounding box center [94, 187] width 174 height 34
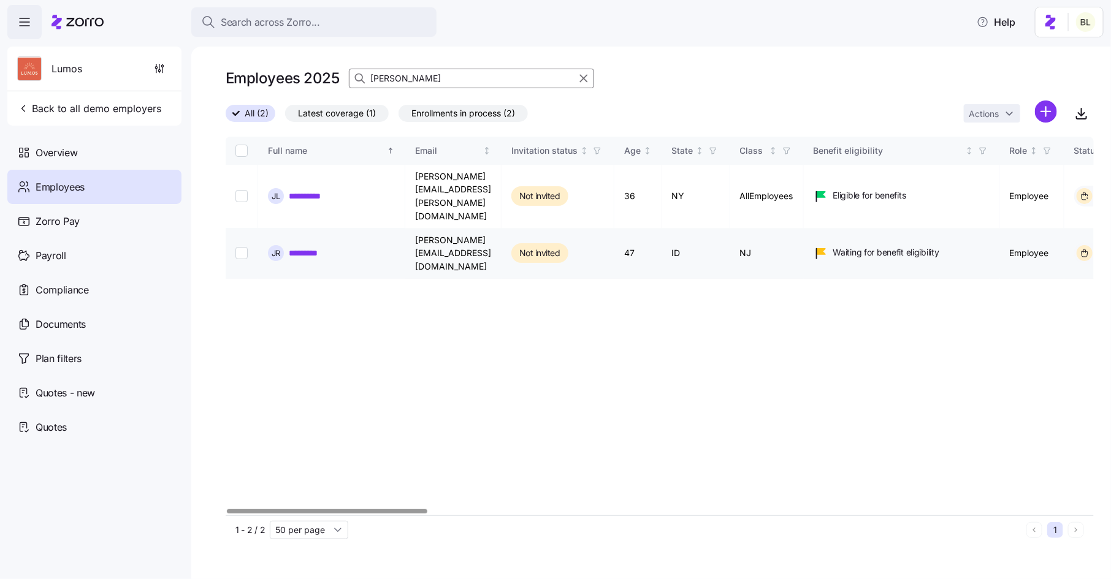
click at [304, 247] on link "*********" at bounding box center [310, 253] width 42 height 12
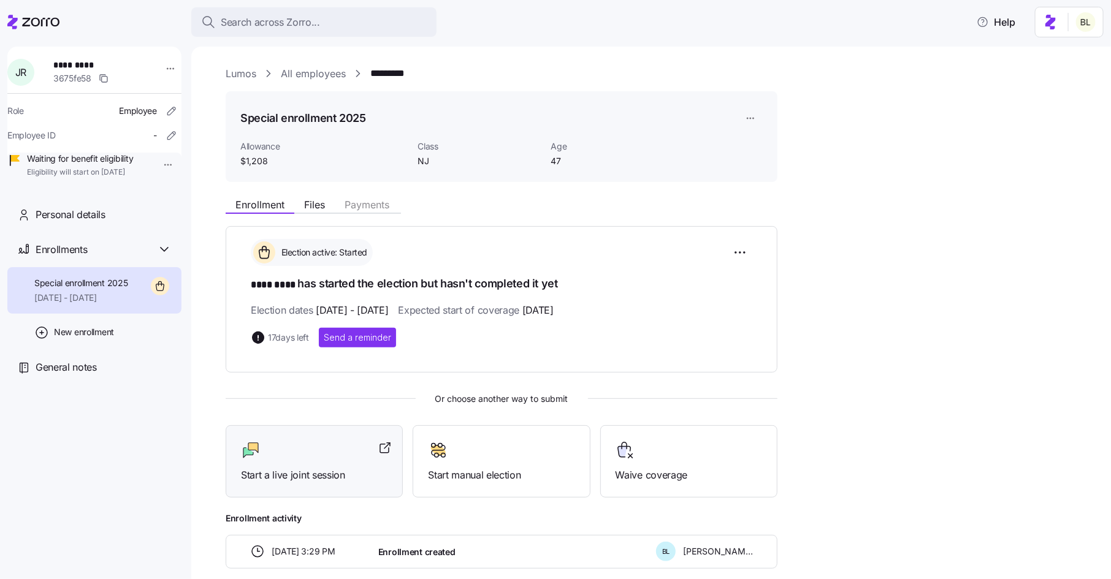
click at [310, 450] on div at bounding box center [314, 451] width 147 height 20
click at [246, 80] on link "Lumos" at bounding box center [241, 73] width 31 height 15
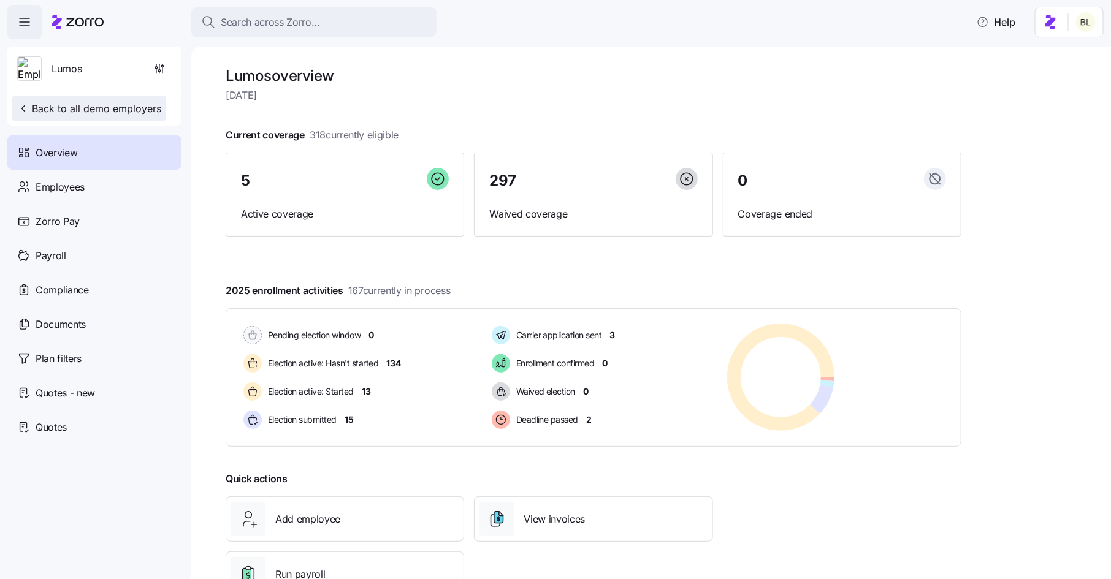
click at [123, 110] on span "Back to all demo employers" at bounding box center [89, 108] width 144 height 15
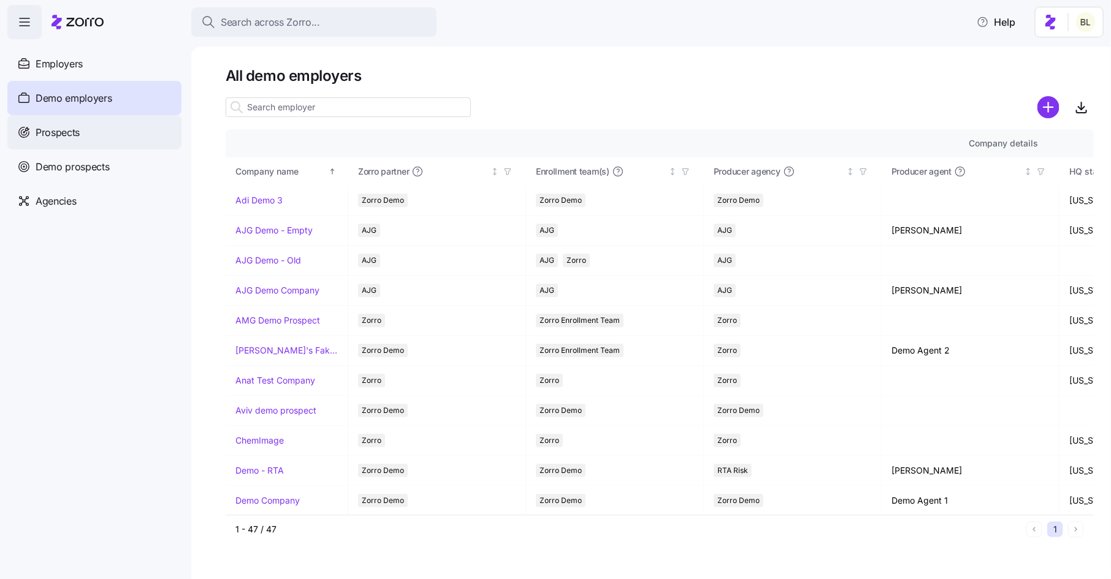
click at [64, 129] on span "Prospects" at bounding box center [58, 132] width 44 height 15
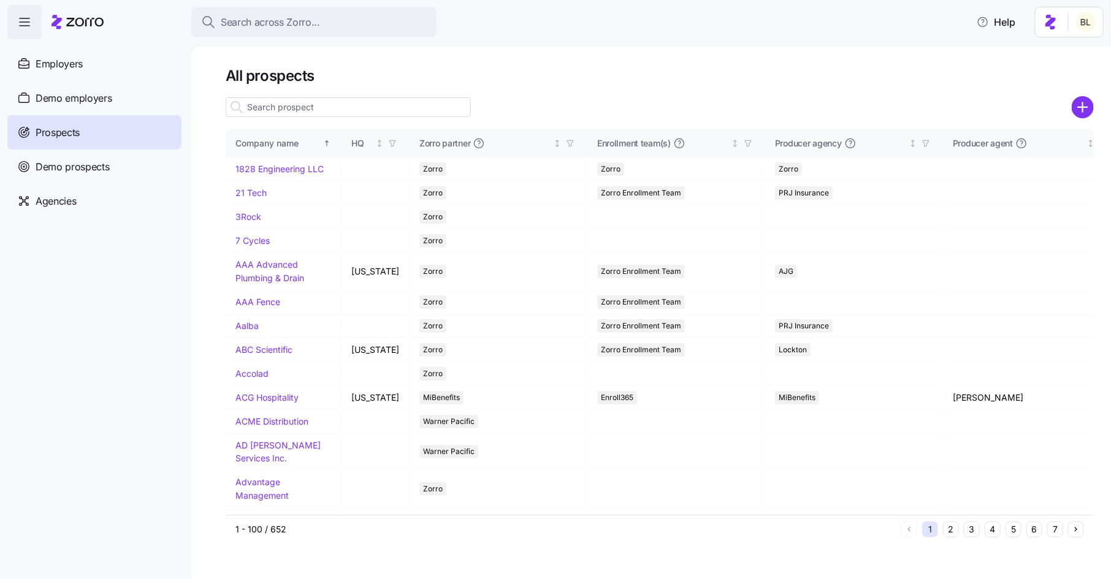
click at [300, 114] on input at bounding box center [348, 107] width 245 height 20
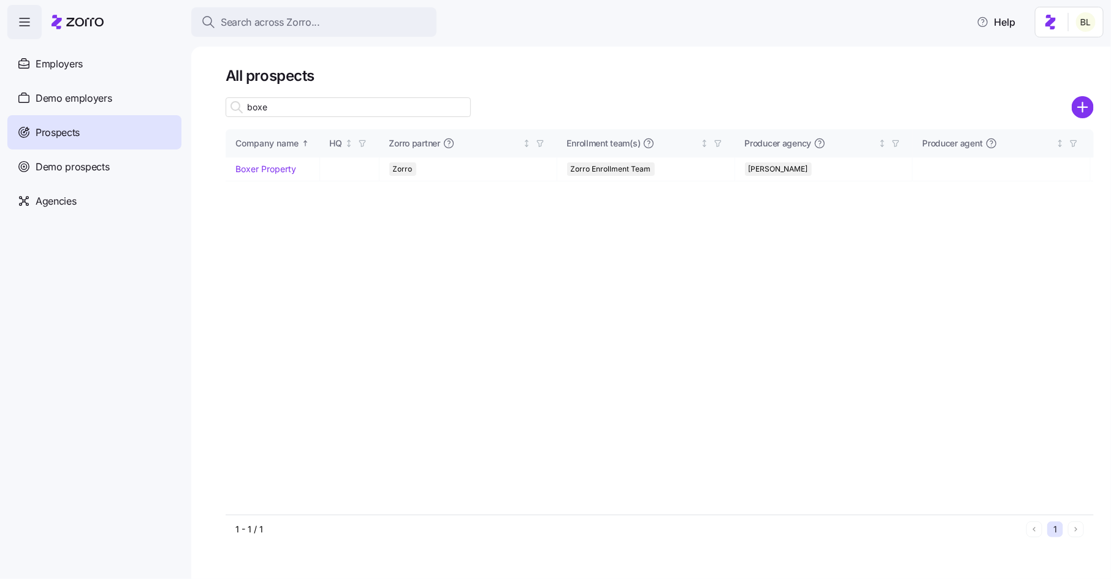
drag, startPoint x: 274, startPoint y: 109, endPoint x: 226, endPoint y: 107, distance: 48.5
click at [226, 107] on input "boxe" at bounding box center [348, 107] width 245 height 20
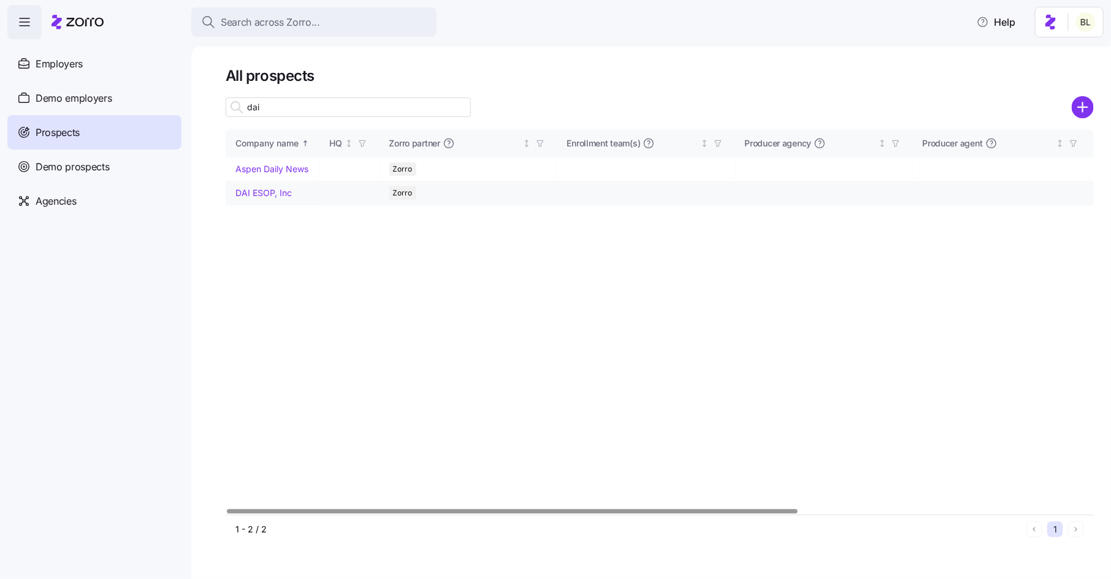
type input "dai"
click at [270, 194] on link "DAI ESOP, Inc" at bounding box center [263, 193] width 56 height 10
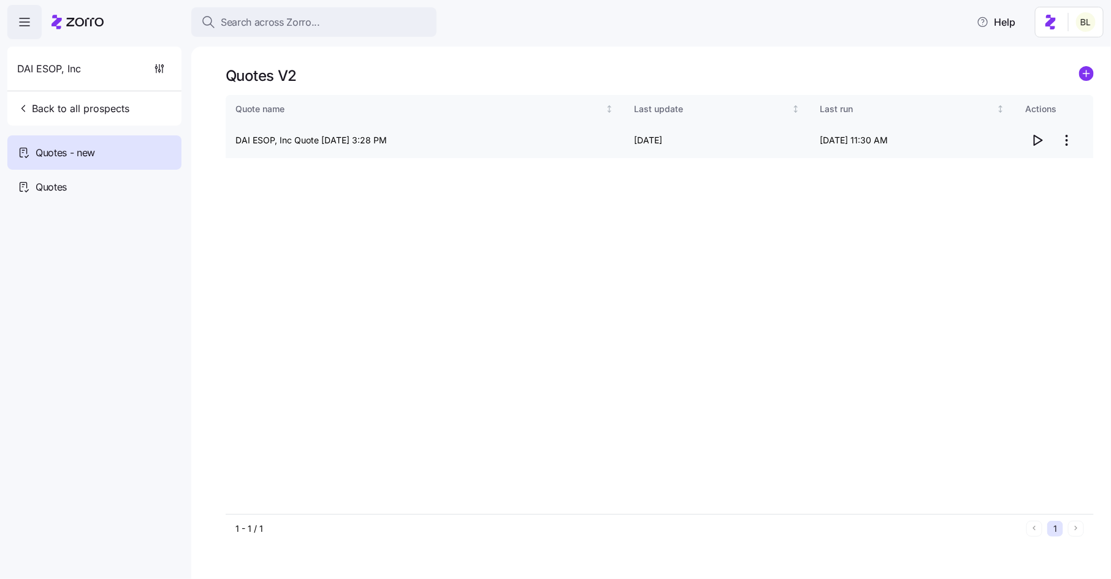
click at [1043, 137] on icon "button" at bounding box center [1037, 140] width 15 height 15
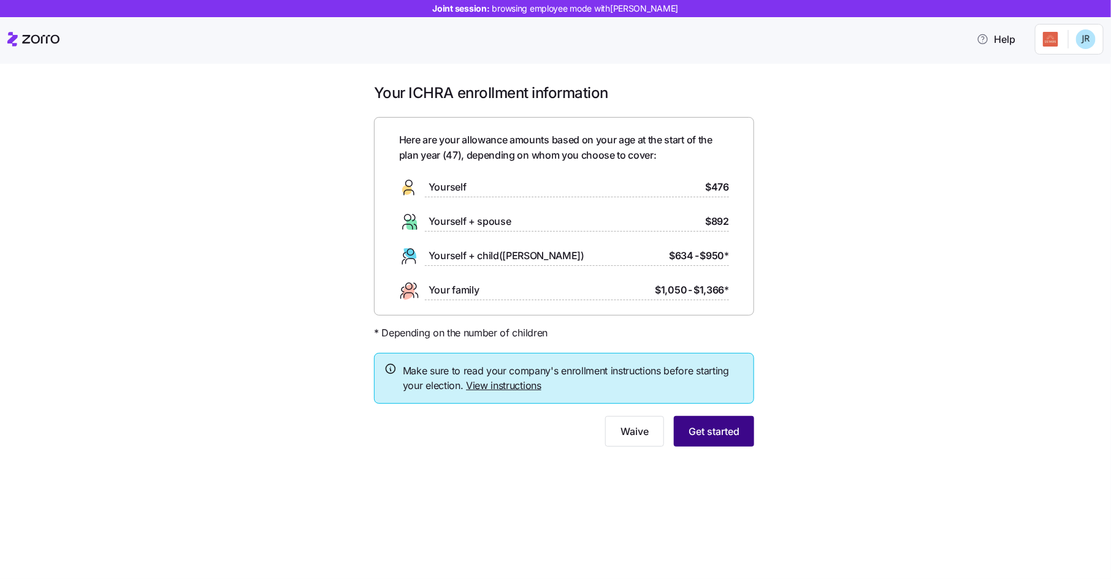
click at [697, 428] on span "Get started" at bounding box center [713, 431] width 51 height 15
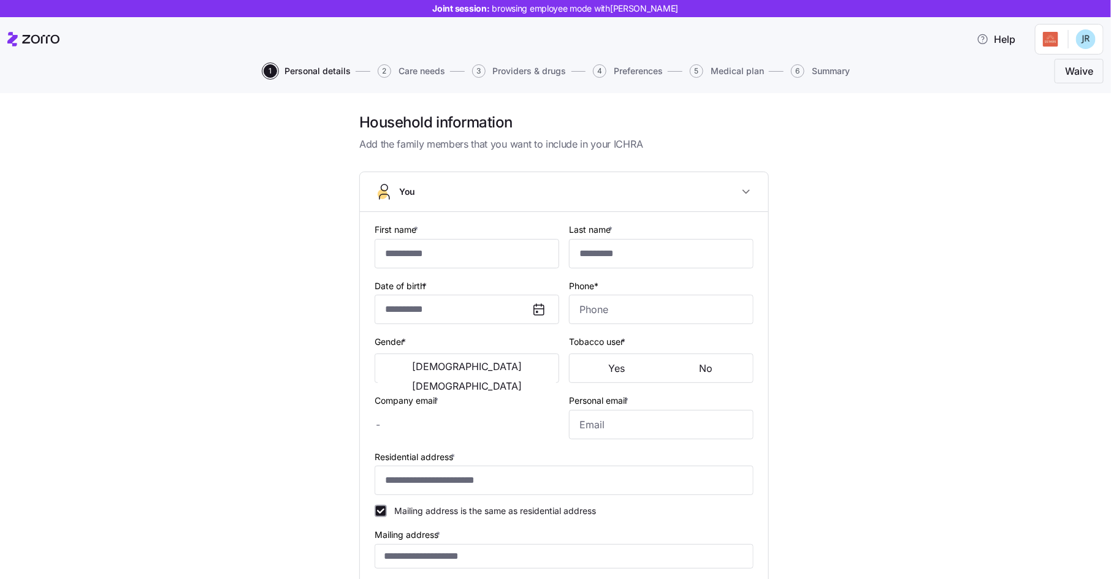
type input "****"
type input "[PERSON_NAME][EMAIL_ADDRESS][DOMAIN_NAME]"
type input "[EMAIL_ADDRESS][DOMAIN_NAME]"
type input "**********"
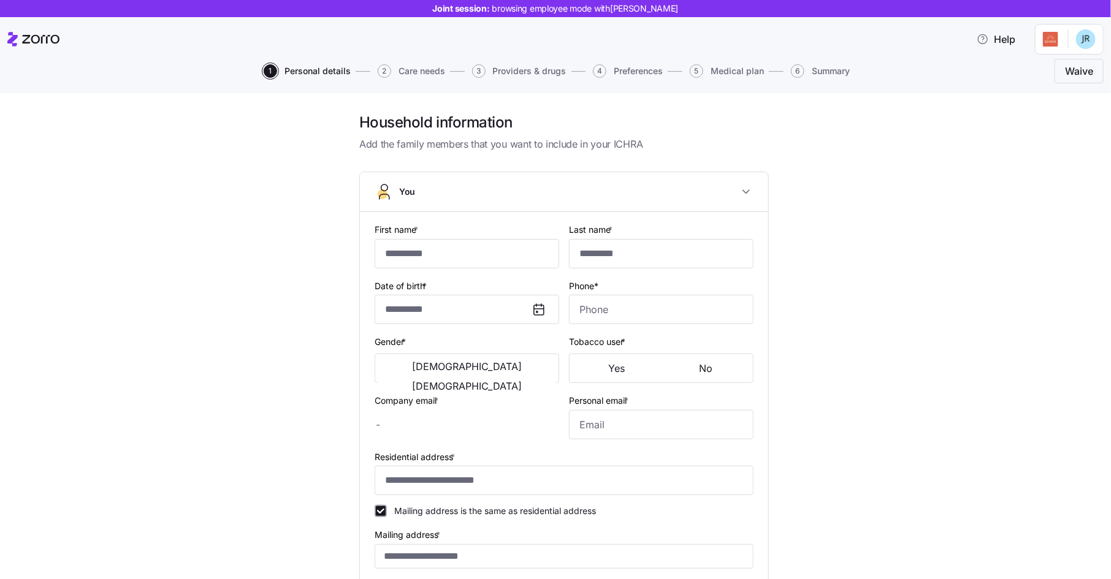
checkbox input "true"
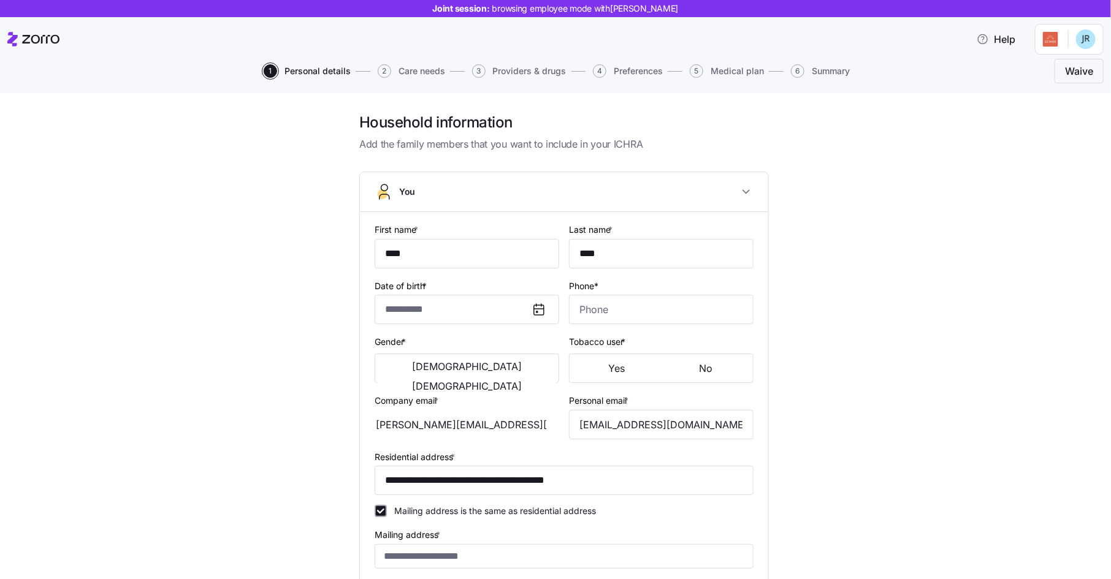
type input "**********"
type input "[PHONE_NUMBER]"
type input "[DEMOGRAPHIC_DATA] citizen"
type input "Married"
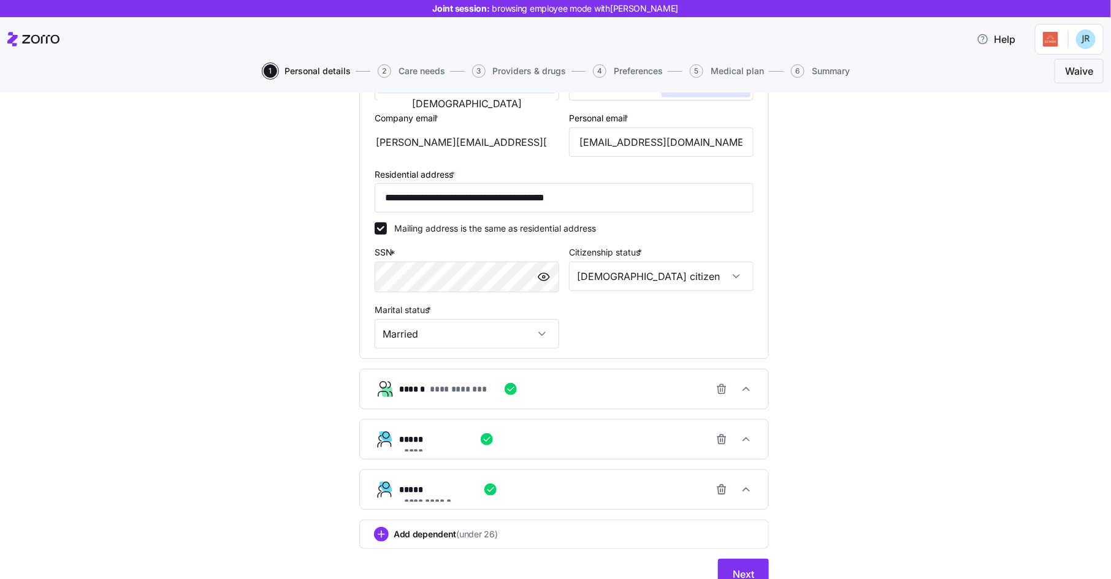
scroll to position [283, 0]
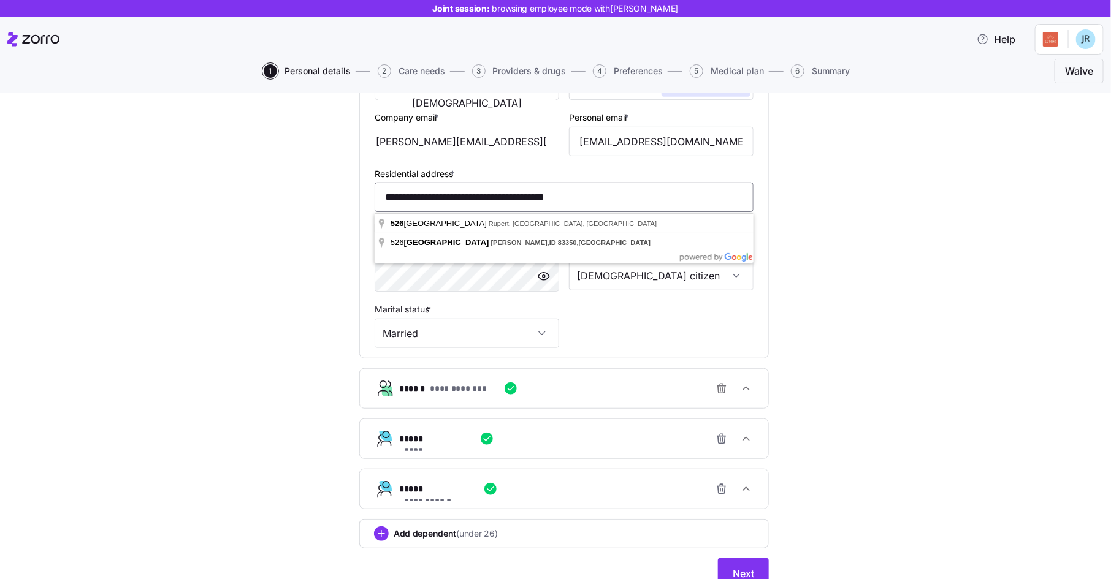
drag, startPoint x: 601, startPoint y: 200, endPoint x: 390, endPoint y: 191, distance: 211.7
click at [390, 191] on input "**********" at bounding box center [564, 197] width 379 height 29
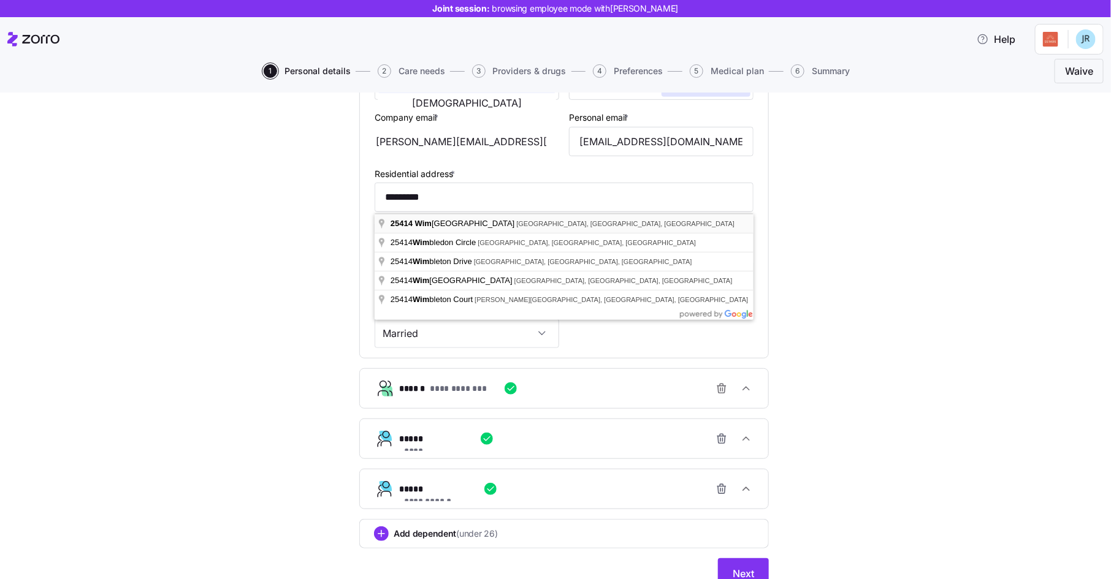
type input "**********"
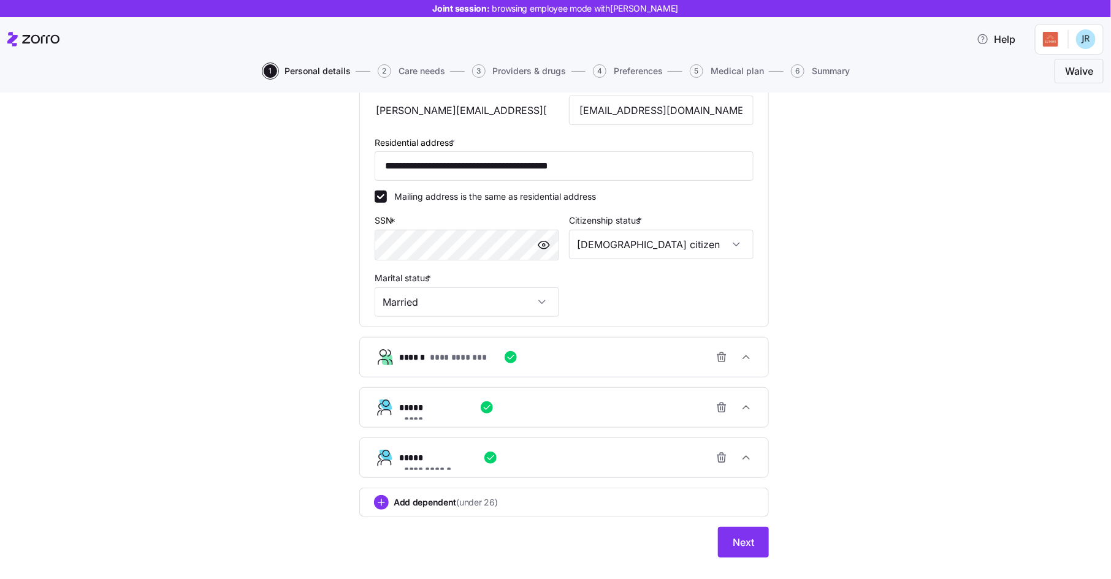
scroll to position [337, 0]
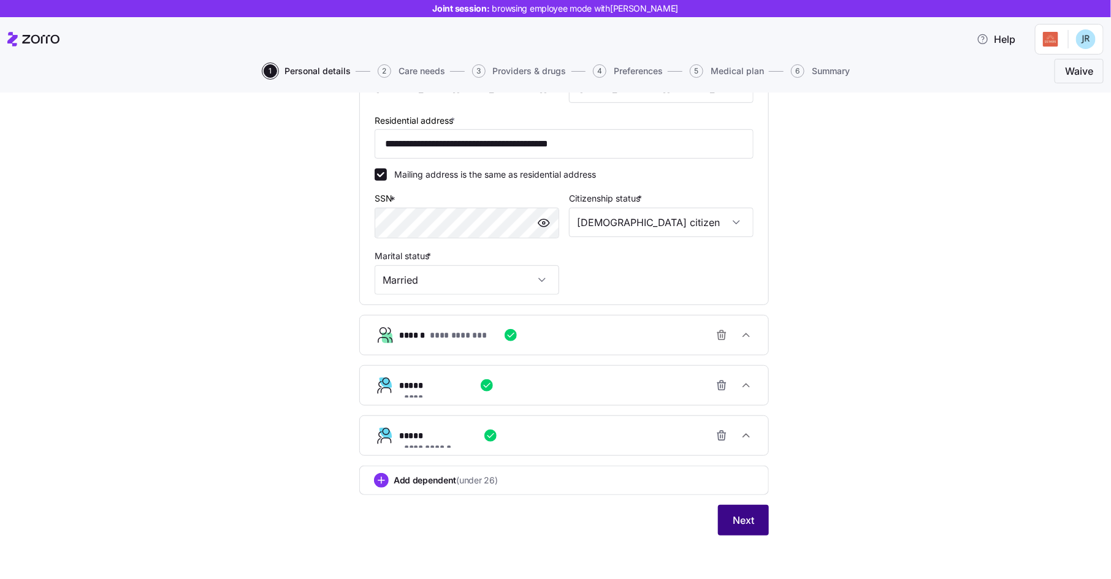
click at [742, 511] on button "Next" at bounding box center [743, 520] width 51 height 31
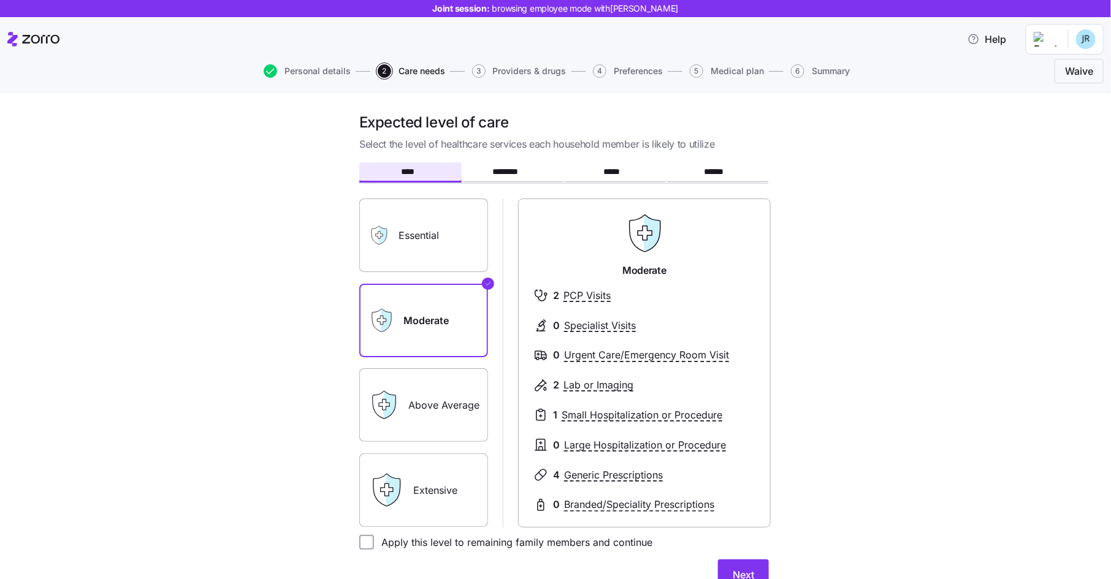
scroll to position [121, 0]
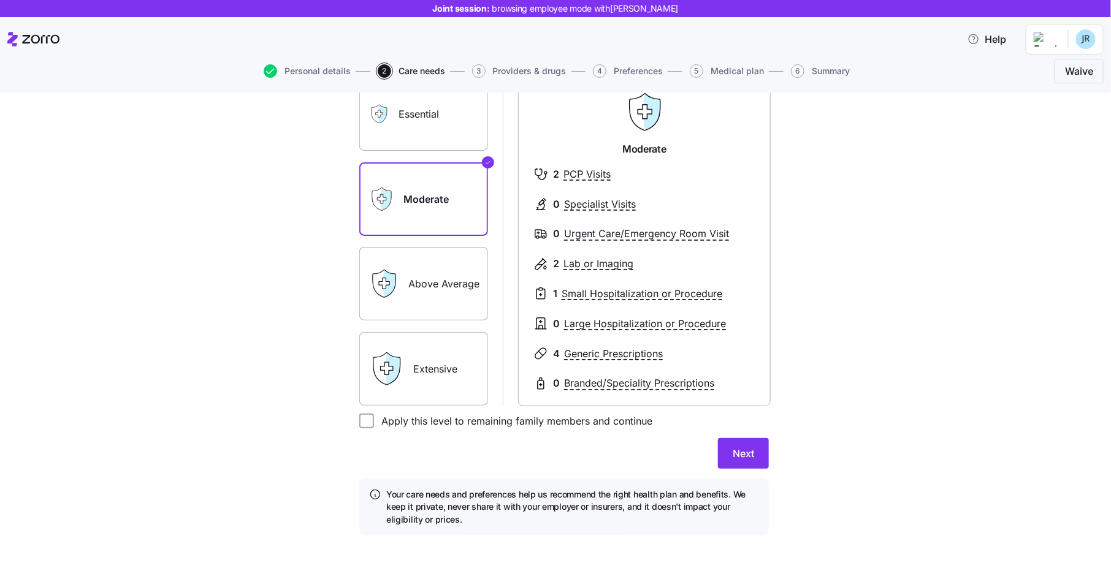
click at [374, 429] on form "**** ******** ***** ****** Essential Moderate Above Average Extensive Moderate …" at bounding box center [564, 289] width 410 height 493
click at [368, 422] on input "Apply this level to remaining family members and continue" at bounding box center [366, 421] width 15 height 15
checkbox input "true"
click at [742, 460] on span "Next" at bounding box center [743, 453] width 21 height 15
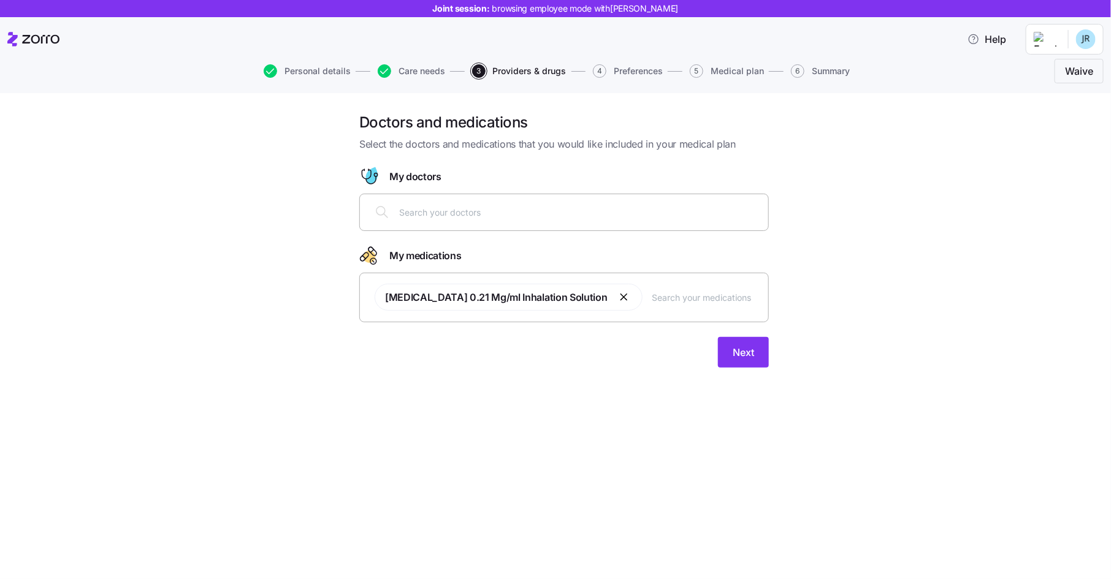
click at [463, 223] on div at bounding box center [564, 211] width 394 height 29
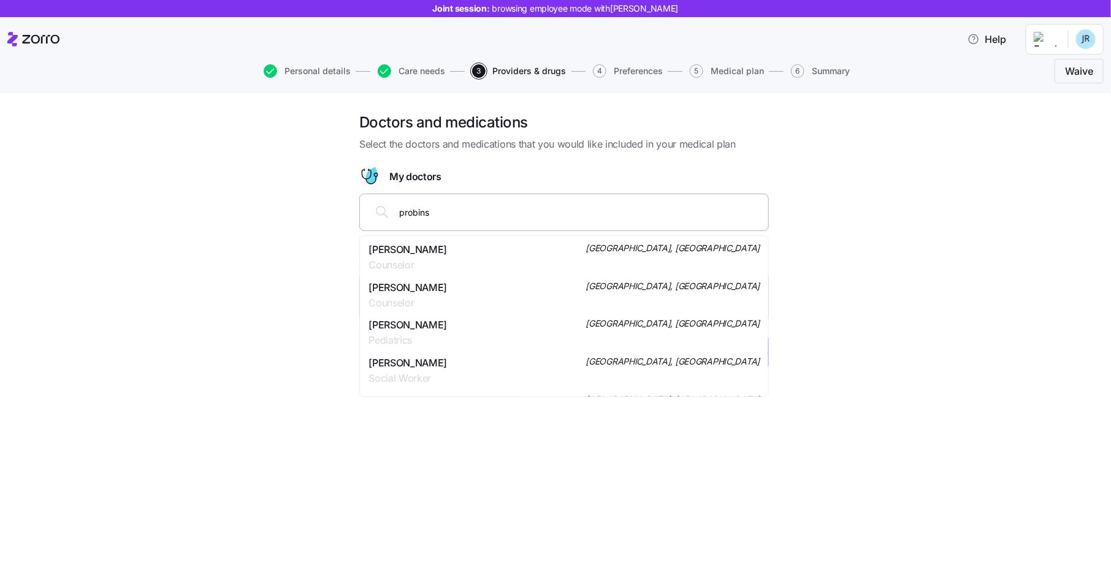
type input "probinsk"
click at [431, 250] on span "Mia Danya Probinsky" at bounding box center [407, 249] width 78 height 15
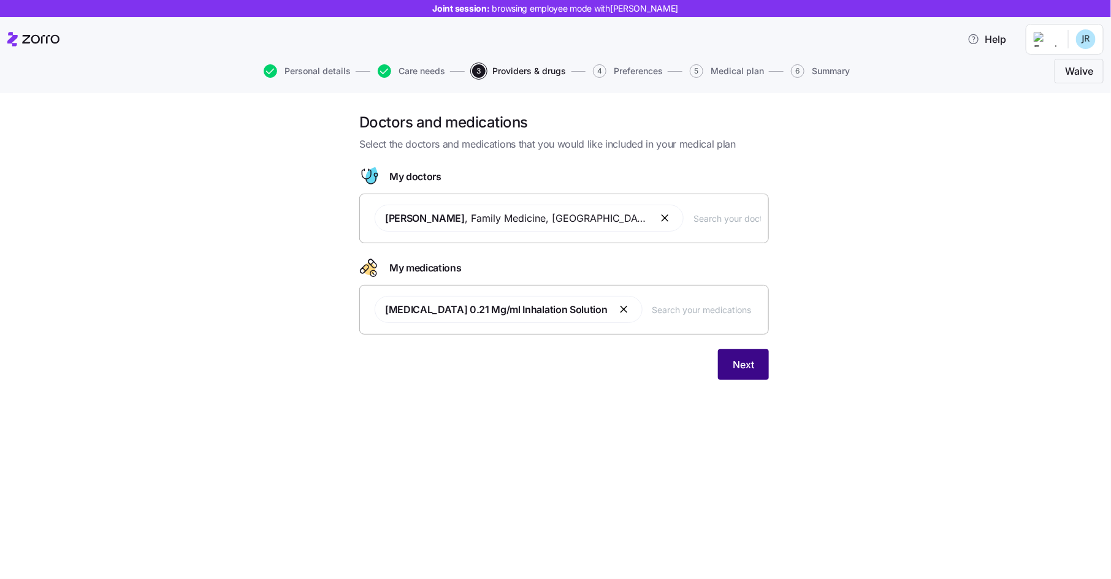
click at [753, 367] on span "Next" at bounding box center [743, 364] width 21 height 15
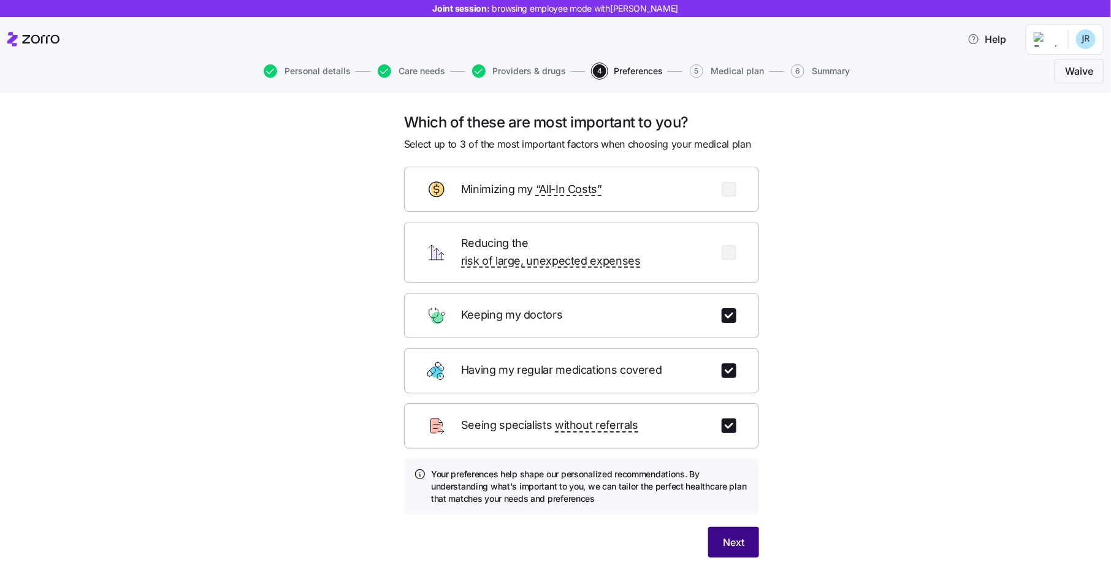
click at [723, 535] on span "Next" at bounding box center [733, 542] width 21 height 15
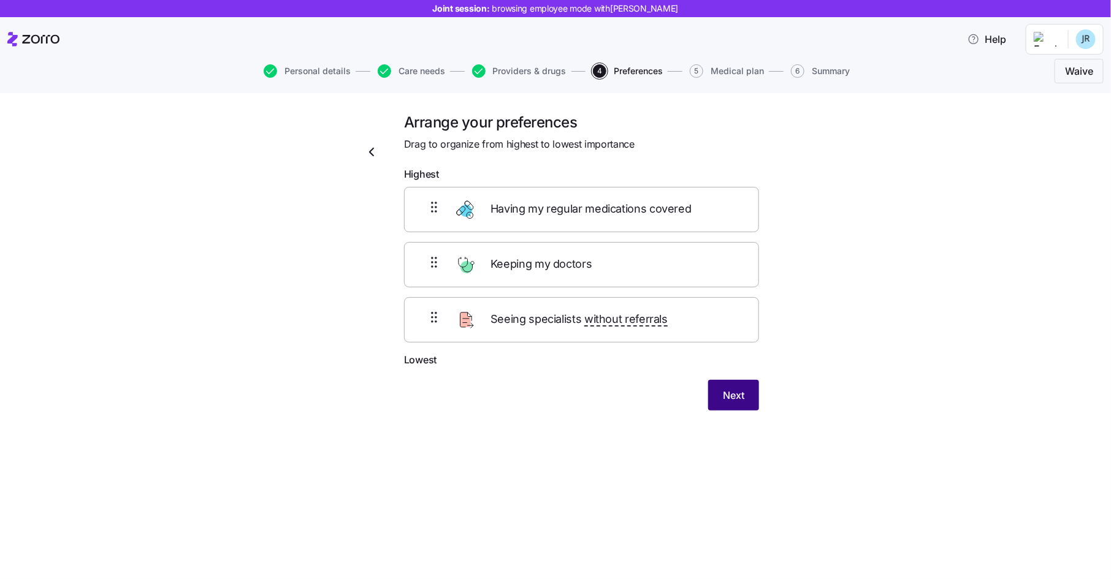
click at [729, 398] on span "Next" at bounding box center [733, 395] width 21 height 15
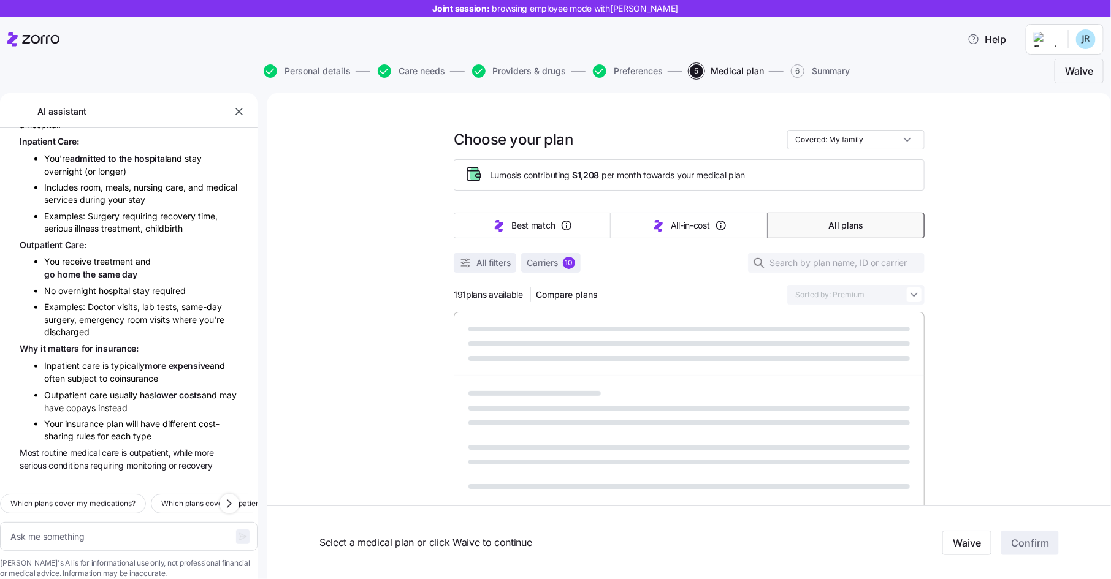
scroll to position [585, 0]
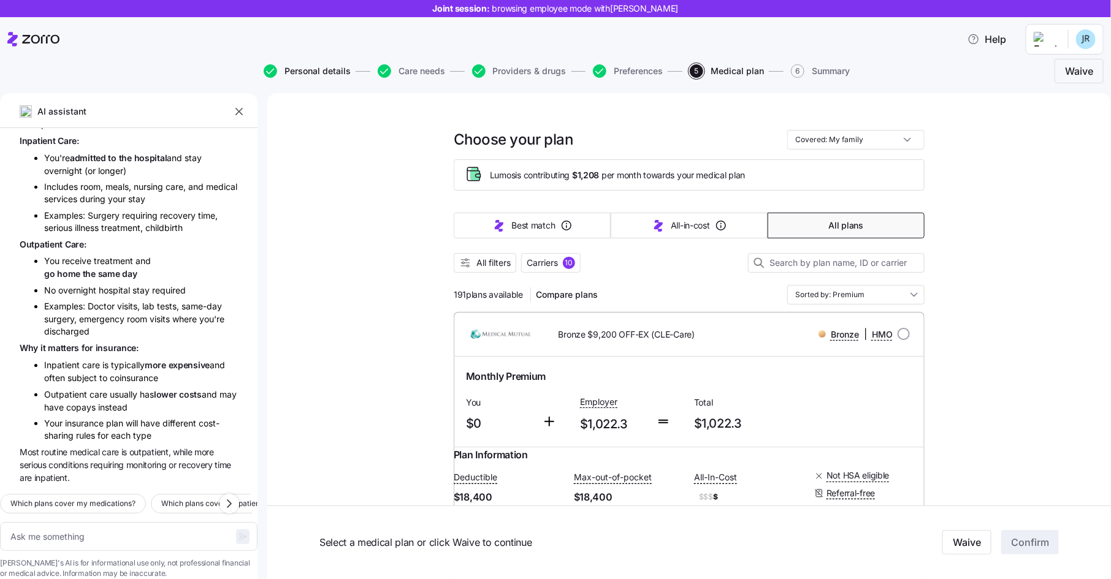
click at [300, 72] on span "Personal details" at bounding box center [317, 71] width 66 height 9
type textarea "x"
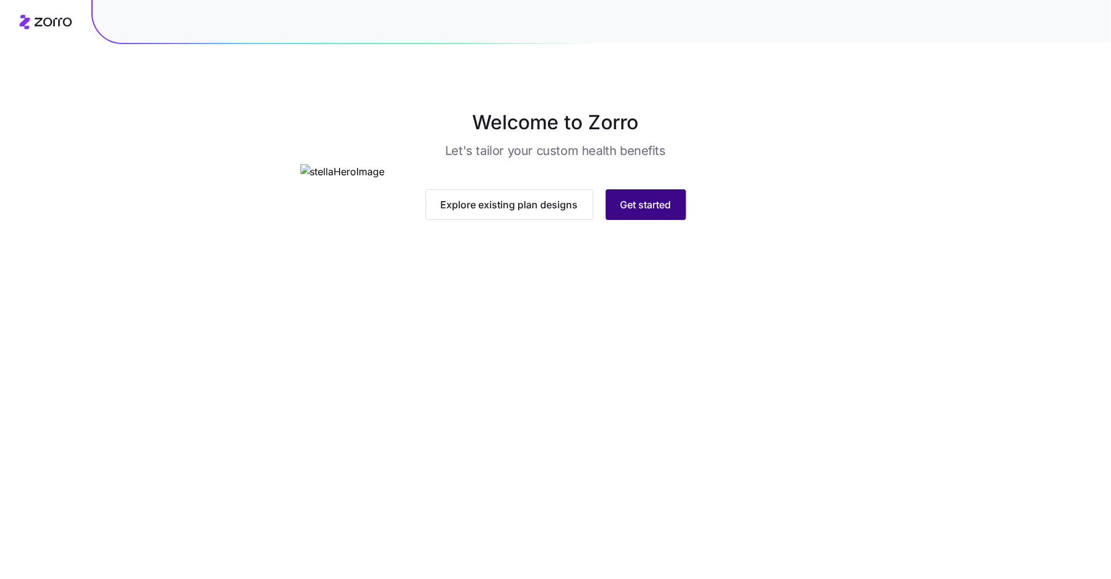
click at [645, 212] on span "Get started" at bounding box center [645, 204] width 51 height 15
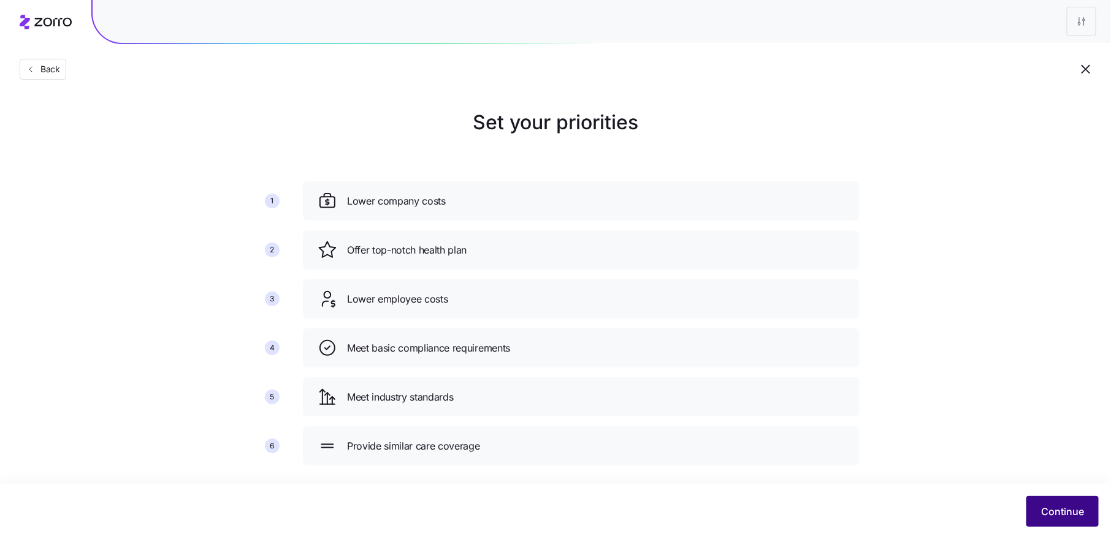
click at [1046, 505] on span "Continue" at bounding box center [1062, 512] width 43 height 15
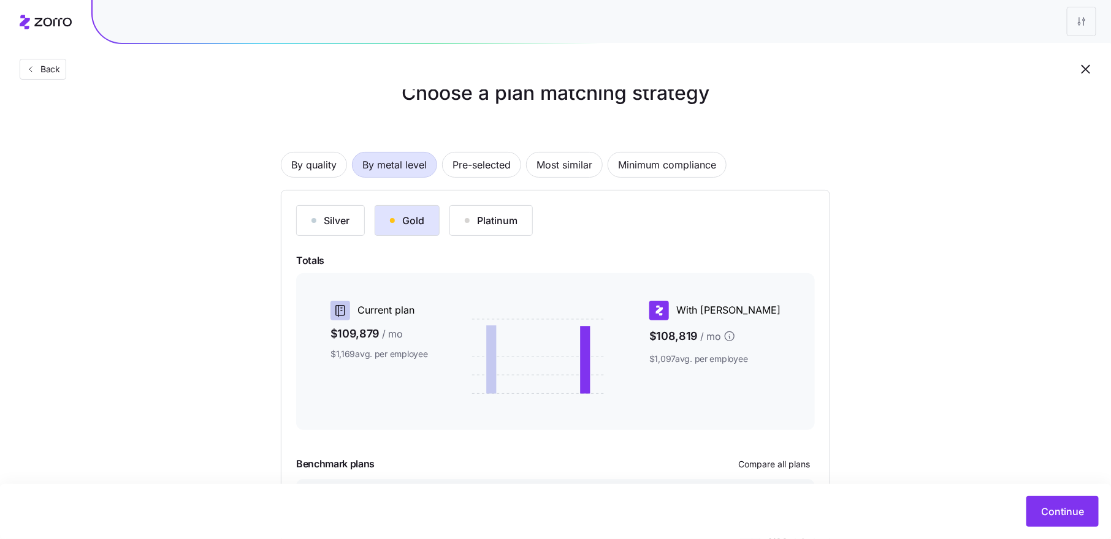
scroll to position [28, 0]
click at [1041, 504] on button "Continue" at bounding box center [1062, 512] width 72 height 31
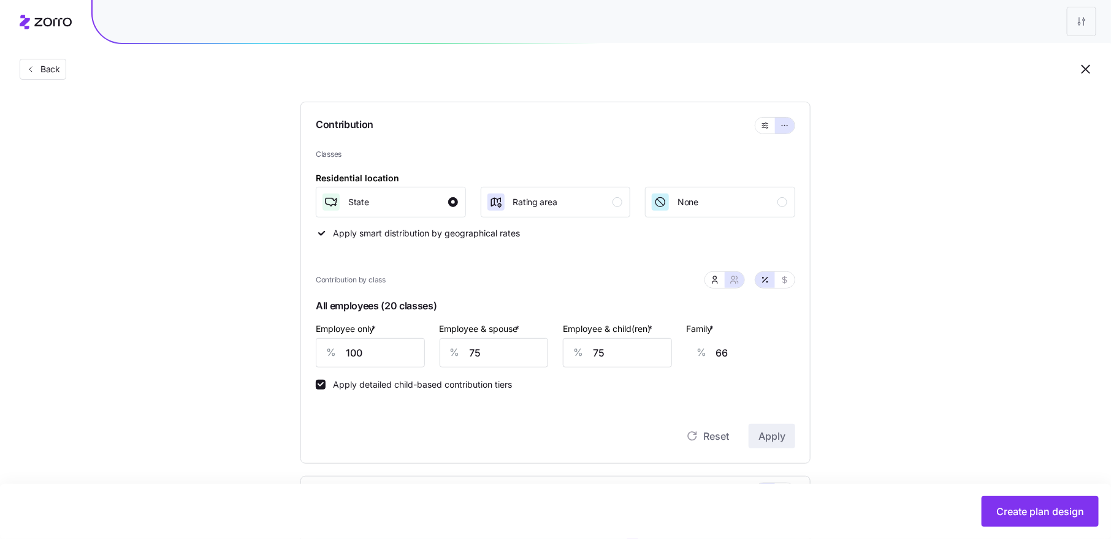
scroll to position [106, 0]
click at [718, 282] on icon "button" at bounding box center [715, 282] width 10 height 10
type input "50"
type input "40"
click at [739, 280] on icon "button" at bounding box center [735, 282] width 10 height 10
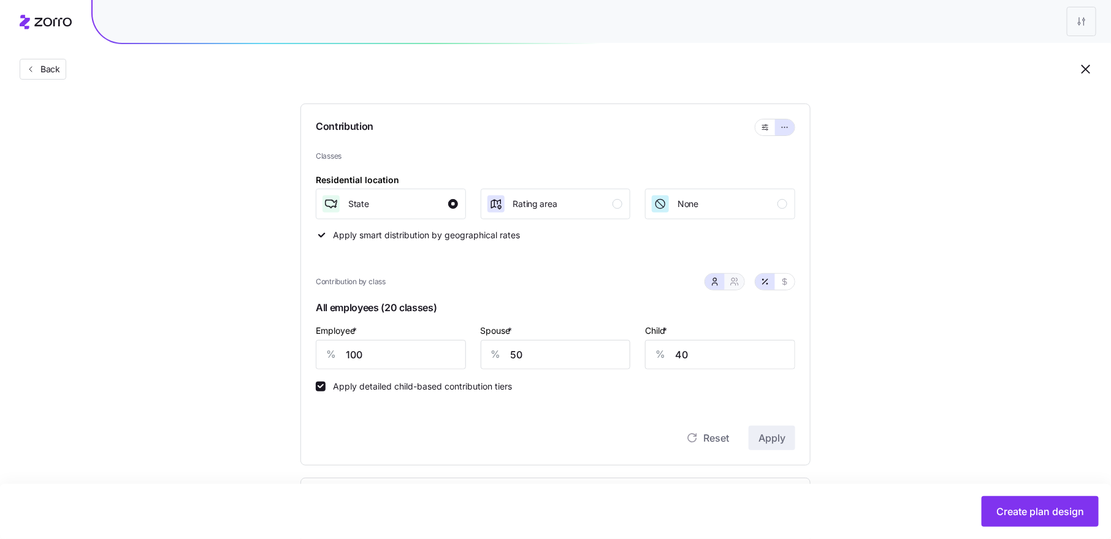
type input "75"
click at [716, 279] on icon "button" at bounding box center [715, 282] width 10 height 10
type input "50"
type input "40"
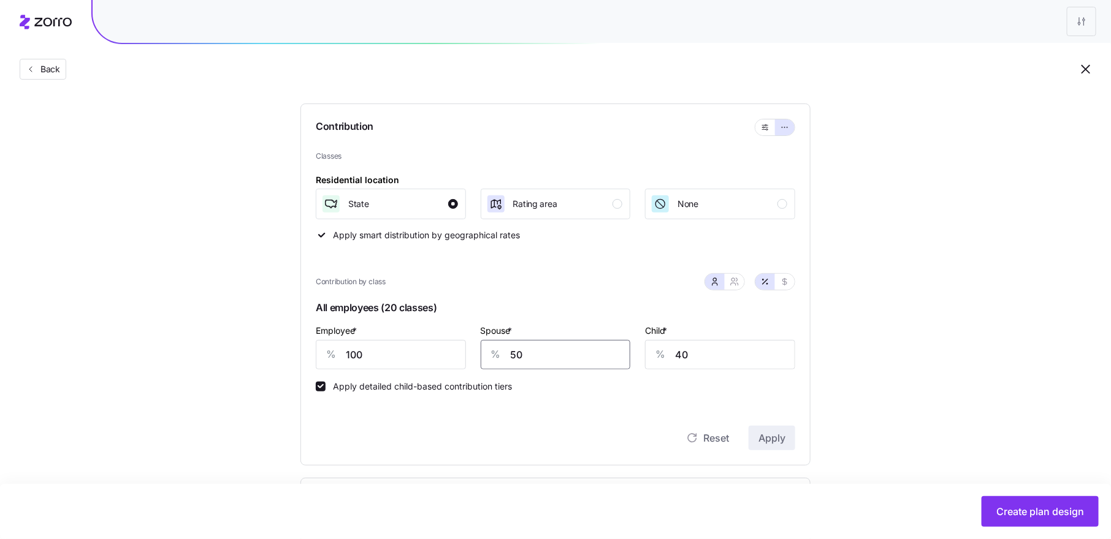
click at [516, 353] on input "50" at bounding box center [556, 354] width 150 height 29
type input "75"
click at [733, 288] on button "button" at bounding box center [735, 282] width 20 height 16
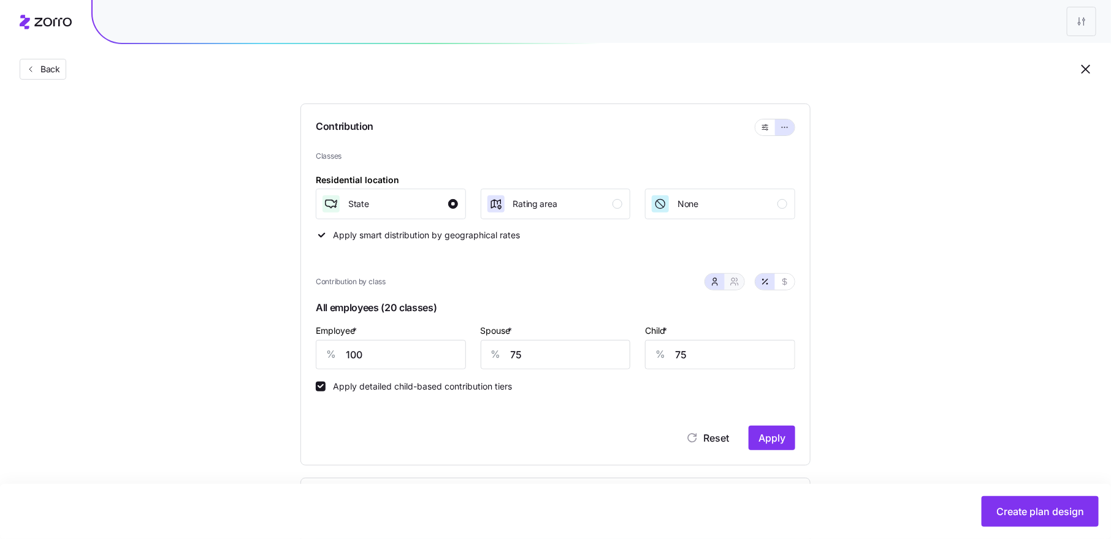
type input "88"
type input "90"
drag, startPoint x: 489, startPoint y: 359, endPoint x: 465, endPoint y: 359, distance: 23.9
click at [465, 359] on div "% 88" at bounding box center [494, 354] width 109 height 29
type input "7"
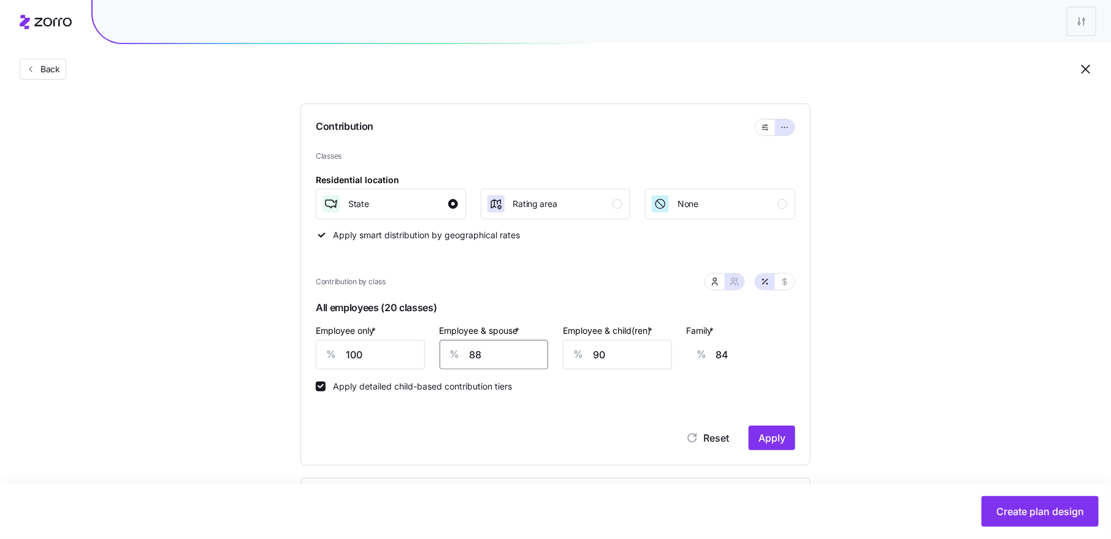
type input "25"
type input "75"
type input "7"
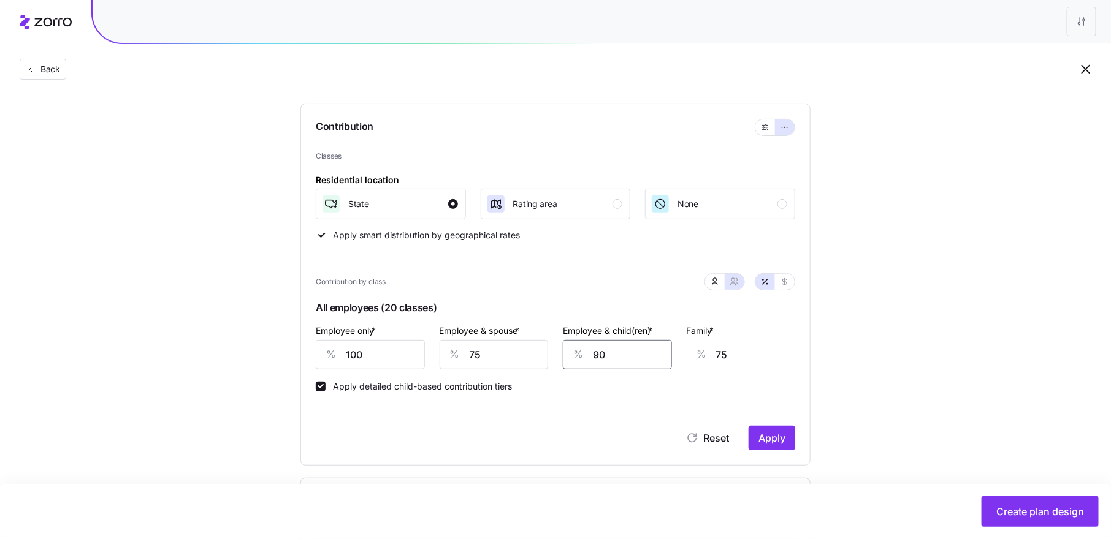
type input "23"
type input "75"
type input "66"
type input "75"
click at [771, 440] on span "Apply" at bounding box center [771, 438] width 27 height 15
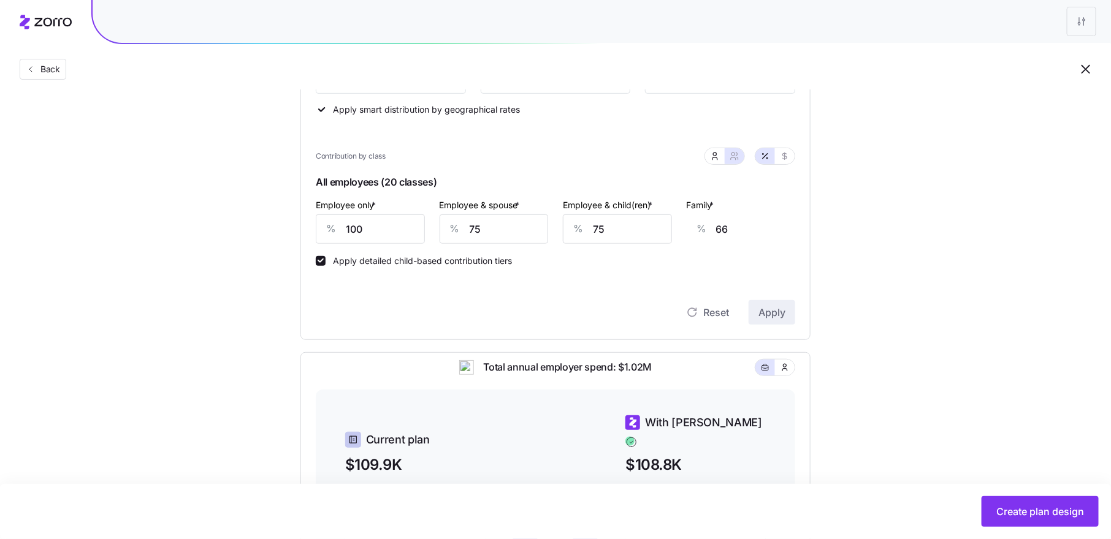
scroll to position [239, 0]
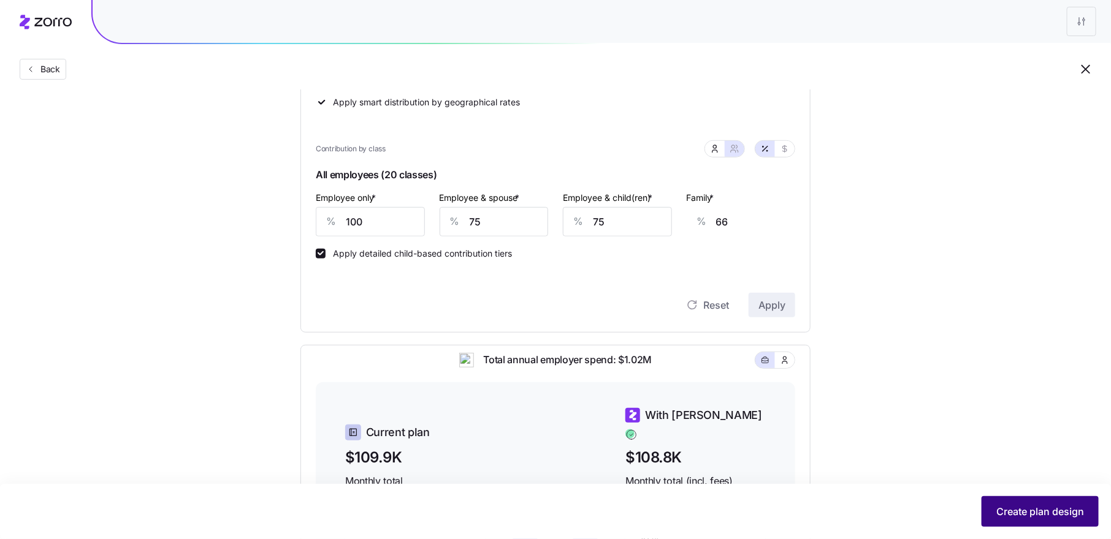
click at [1040, 513] on span "Create plan design" at bounding box center [1040, 512] width 88 height 15
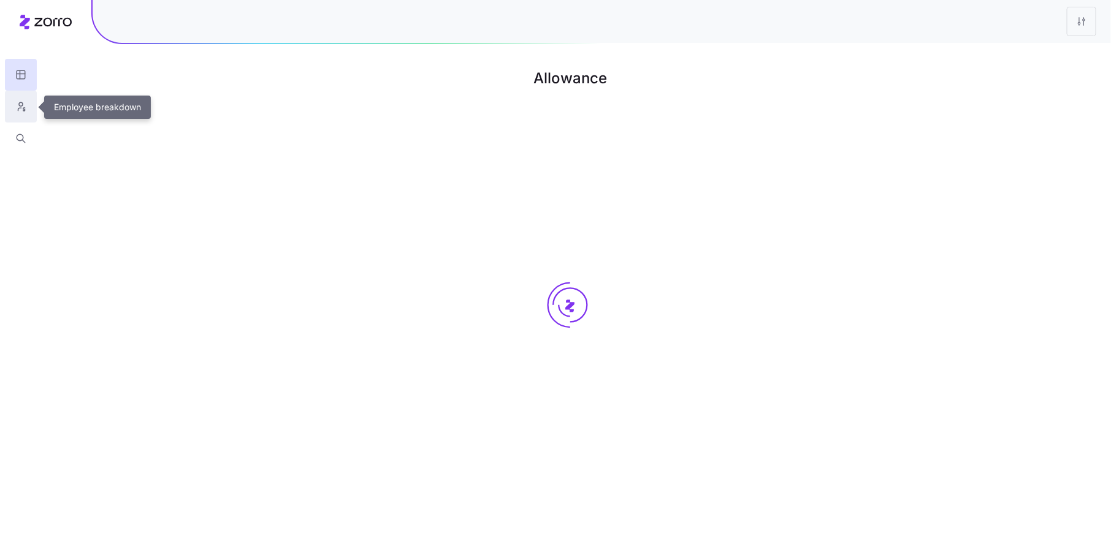
click at [21, 102] on icon "button" at bounding box center [20, 107] width 11 height 12
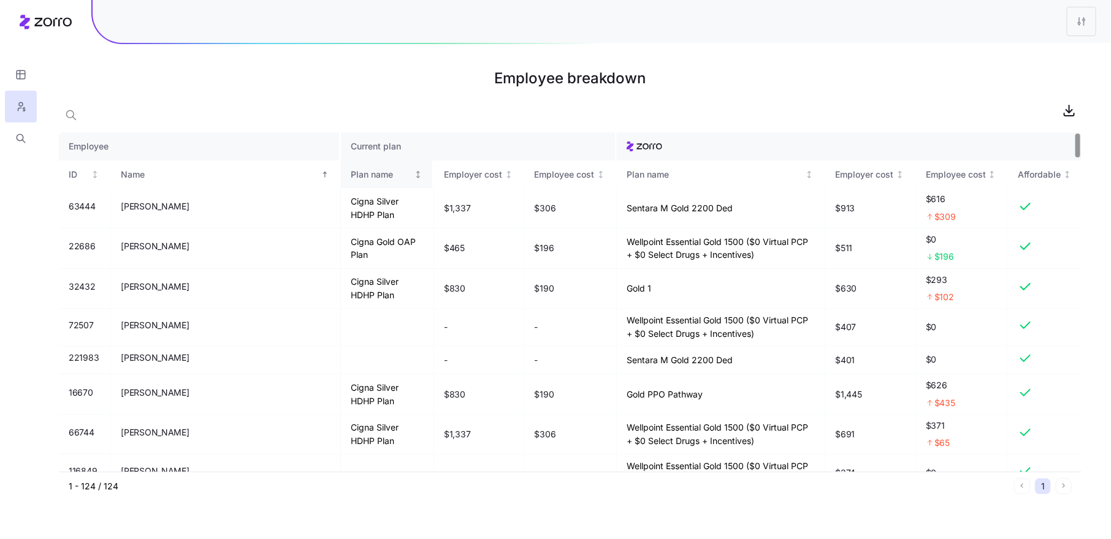
click at [351, 173] on div "Plan name" at bounding box center [381, 174] width 61 height 13
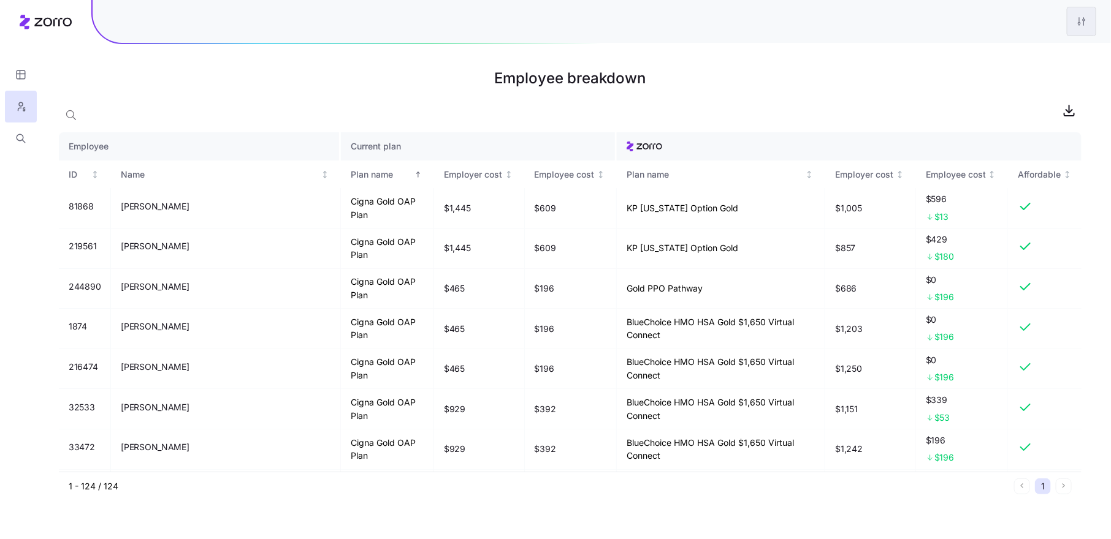
click at [1081, 21] on html "Employee breakdown Employee Current plan ID Name Plan name Employer cost Employ…" at bounding box center [555, 269] width 1111 height 539
click at [1045, 51] on div "Edit plan design" at bounding box center [1031, 55] width 122 height 20
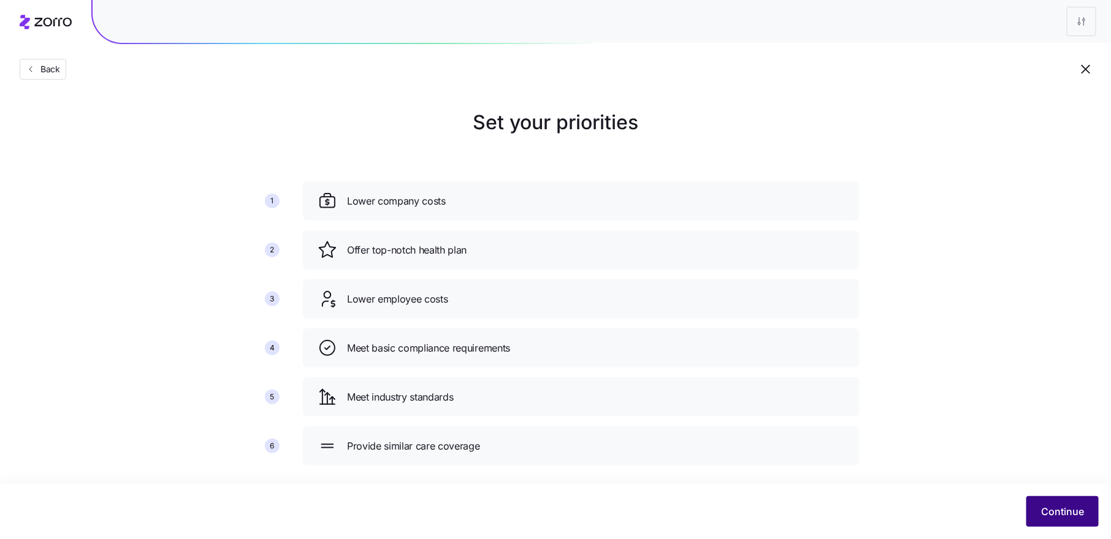
click at [1053, 511] on span "Continue" at bounding box center [1062, 512] width 43 height 15
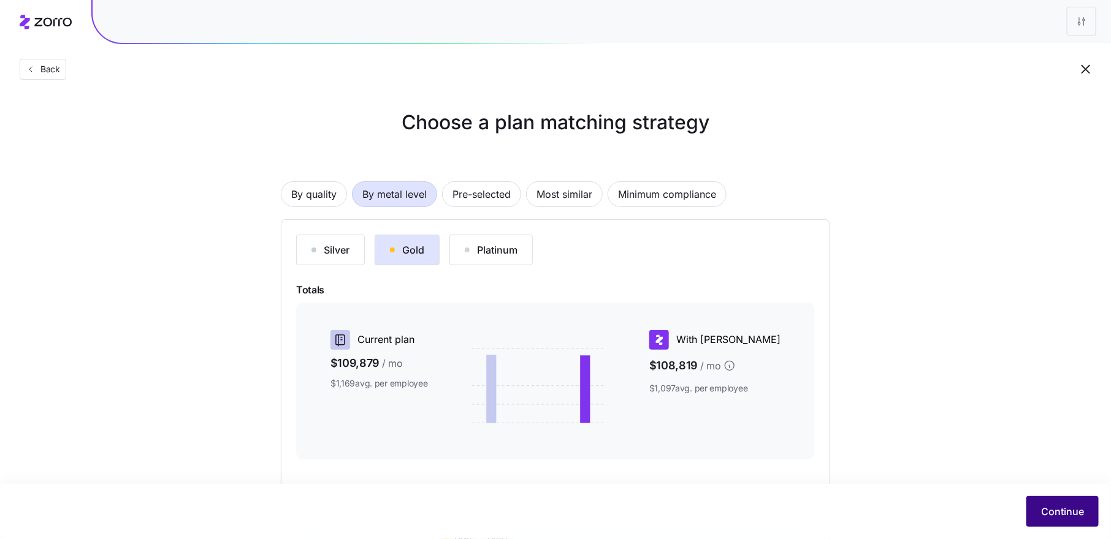
click at [1055, 511] on span "Continue" at bounding box center [1062, 512] width 43 height 15
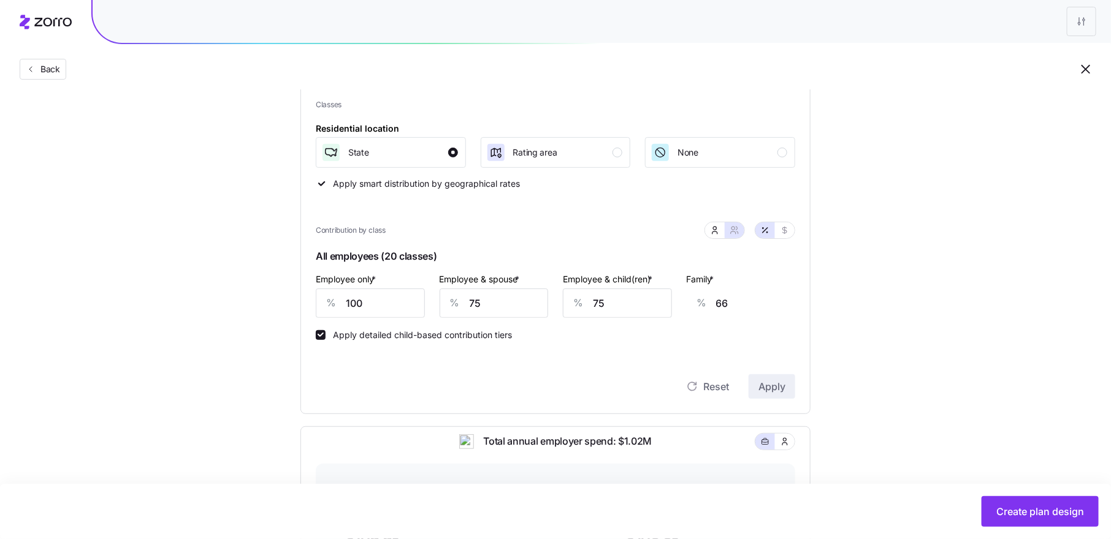
scroll to position [156, 0]
click at [717, 233] on icon "button" at bounding box center [715, 232] width 10 height 10
type input "50"
type input "40"
click at [512, 306] on input "50" at bounding box center [556, 304] width 150 height 29
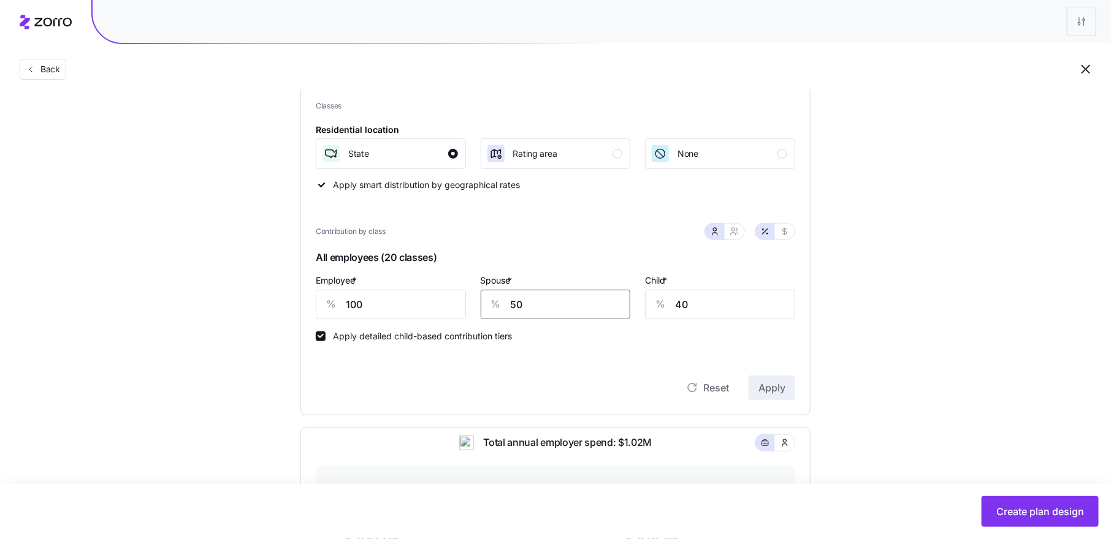
click at [512, 306] on input "50" at bounding box center [556, 304] width 150 height 29
type input "75"
click at [769, 396] on button "Apply" at bounding box center [772, 388] width 47 height 25
click at [734, 237] on button "button" at bounding box center [735, 232] width 20 height 16
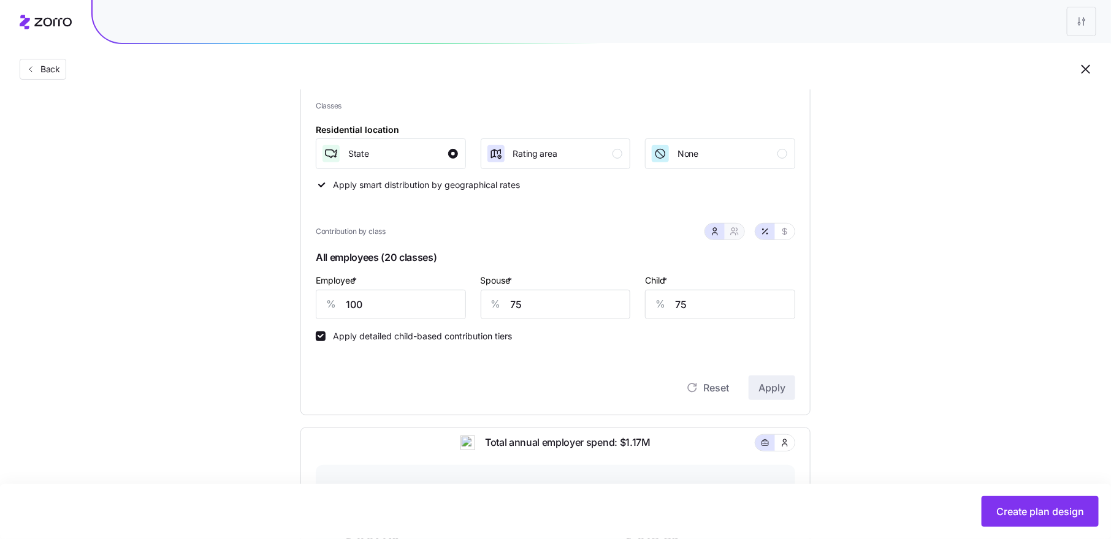
type input "88"
type input "90"
click at [352, 305] on input "100" at bounding box center [370, 304] width 109 height 29
type input "9"
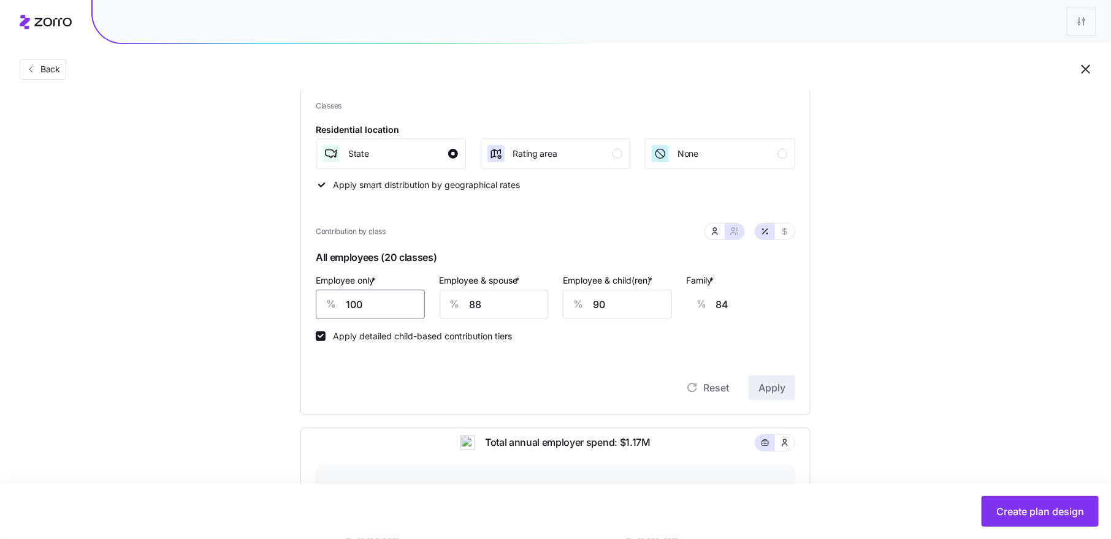
type input "118"
type input "90"
type input "88"
type input "90"
type input "9"
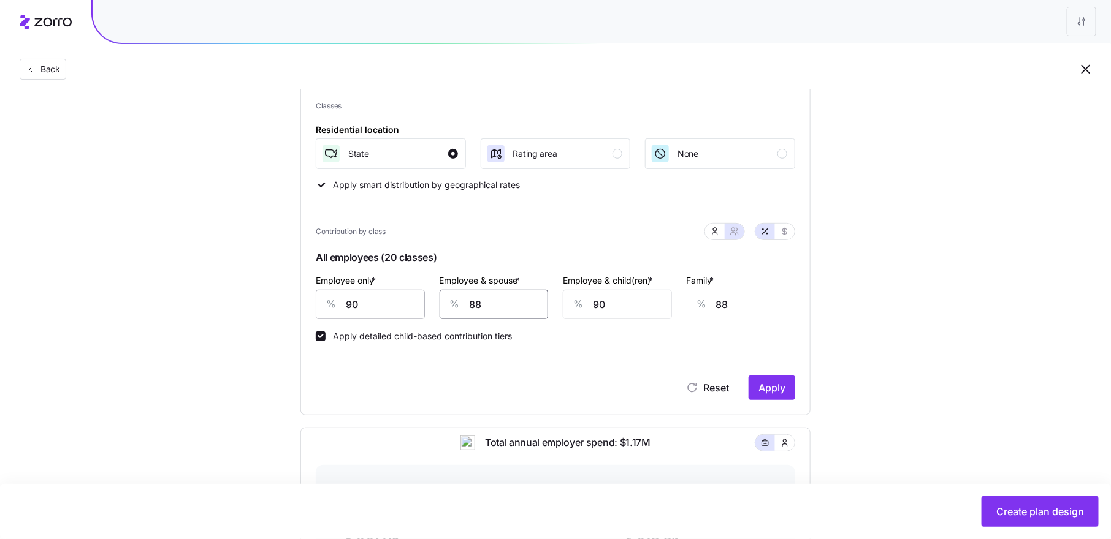
type input "30"
type input "90"
type input "9"
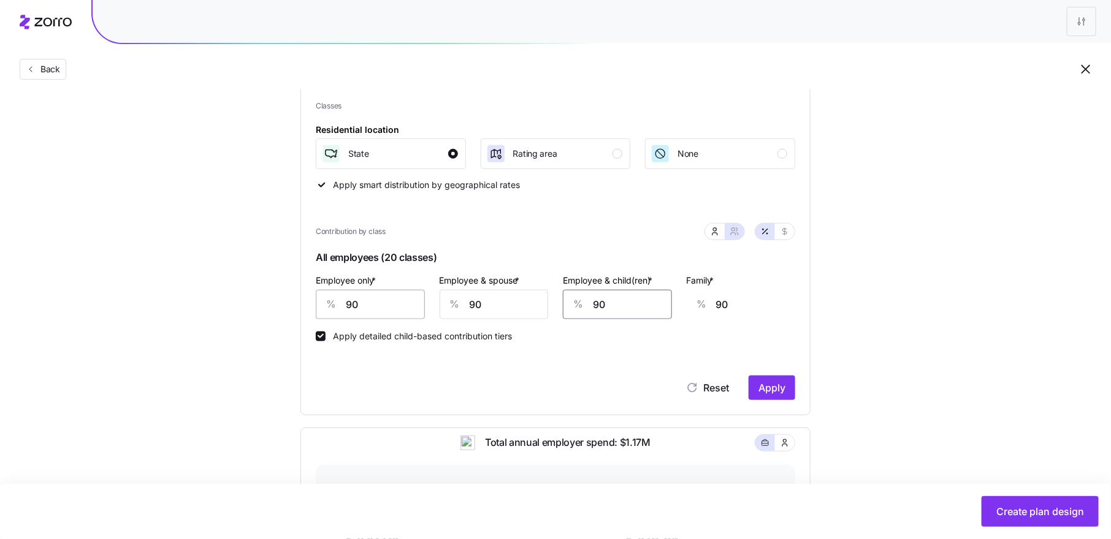
type input "39"
type input "90"
type input "8"
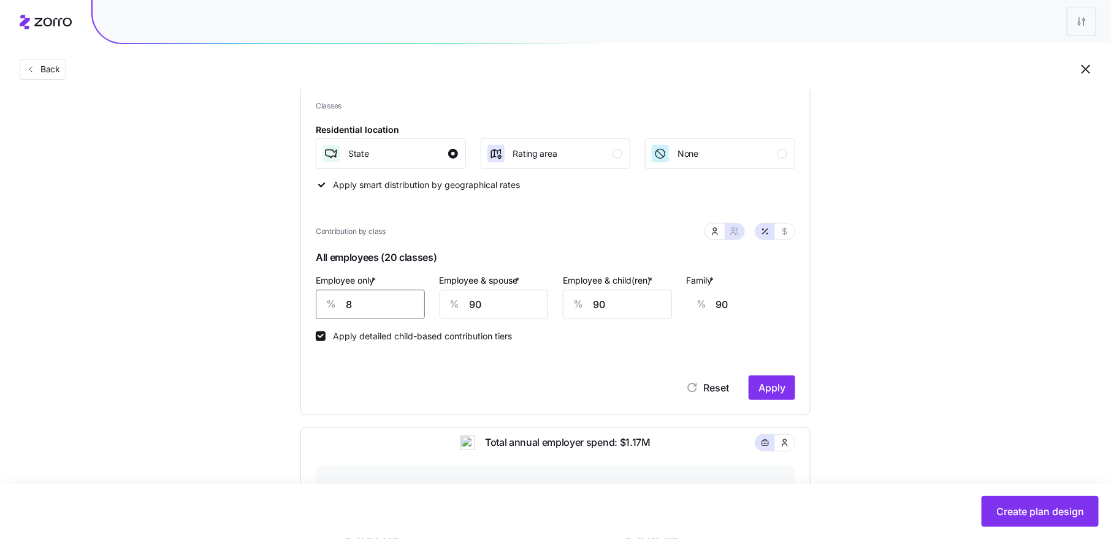
type input "120"
type input "80"
type input "94"
type input "80"
type input "8"
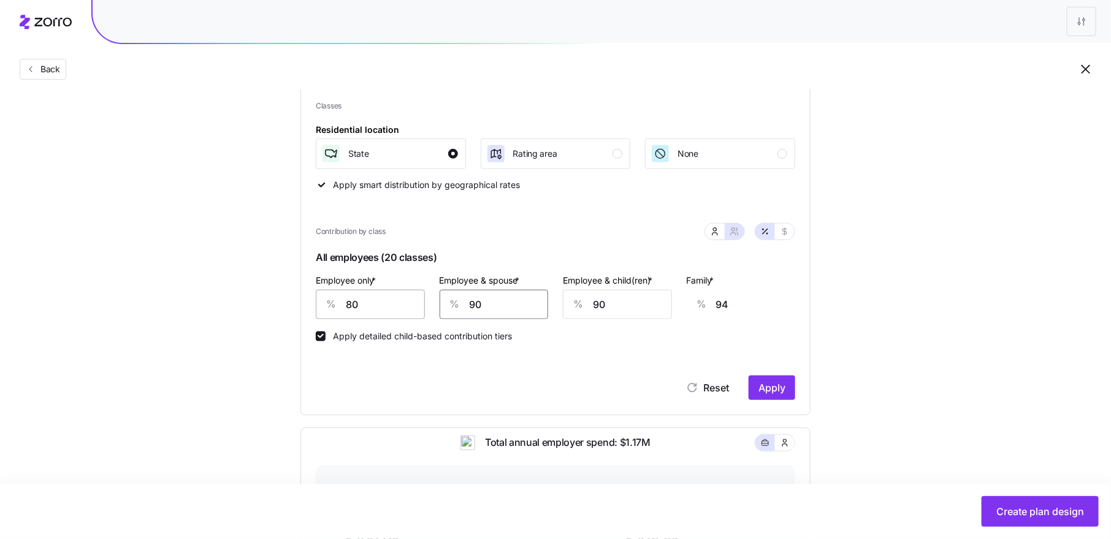
type input "33"
type input "80"
type input "86"
type input "80"
type input "8"
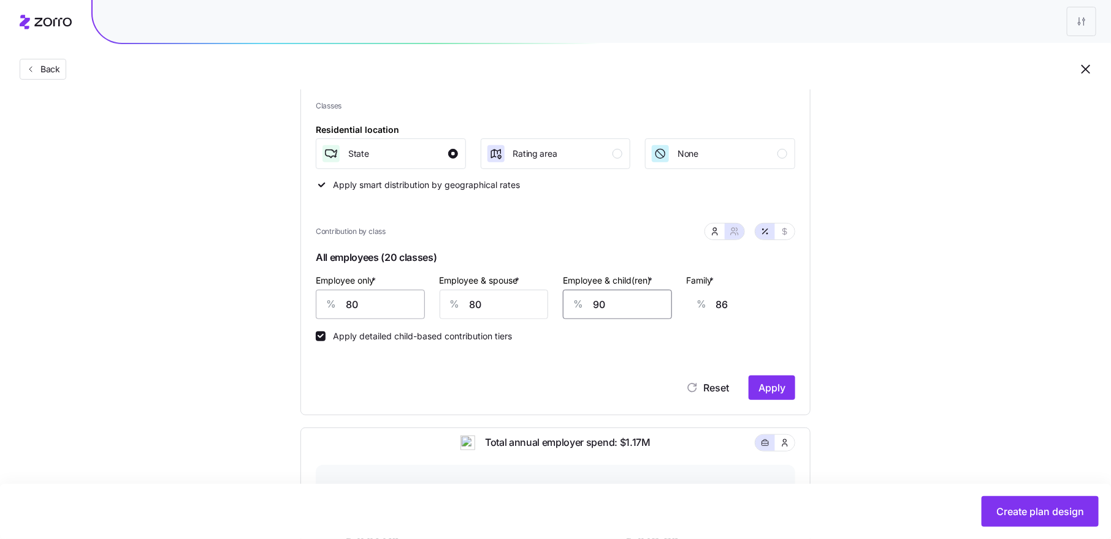
type input "34"
type input "80"
type input "1"
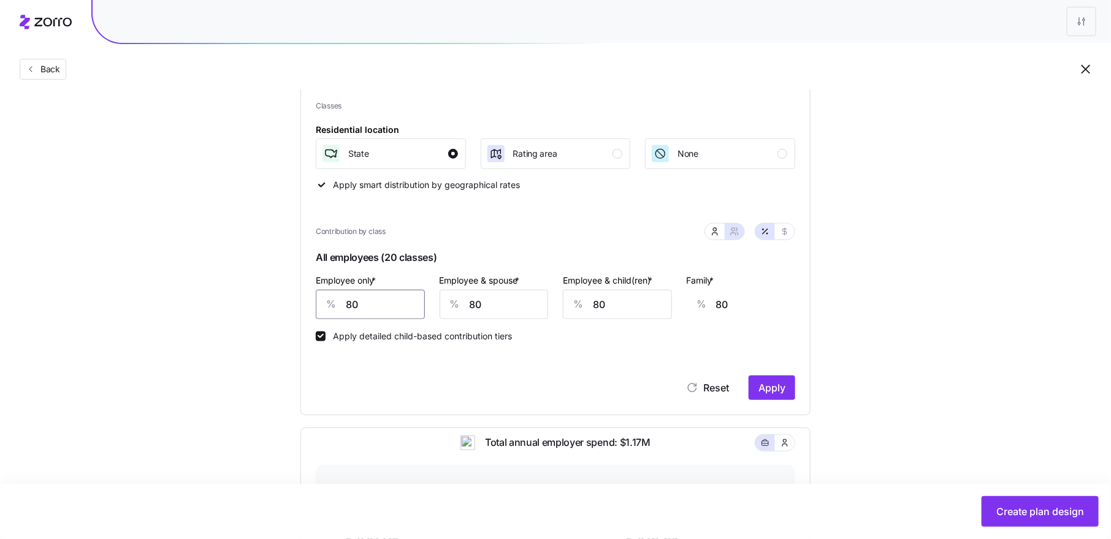
type input "109"
type input "10"
type input "106"
type input "100"
type input "73"
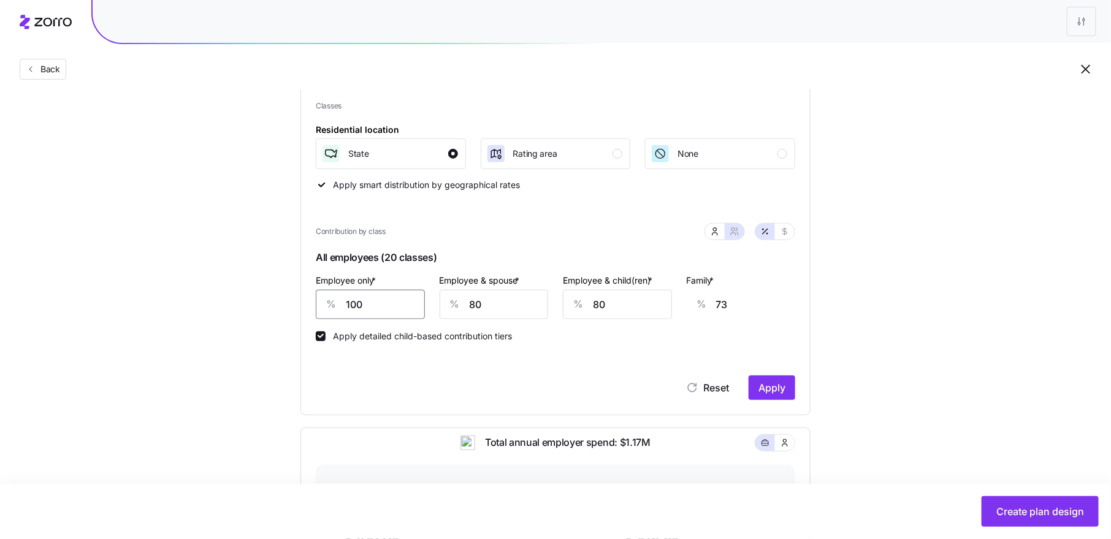
type input "8"
type input "106"
type input "80"
type input "9"
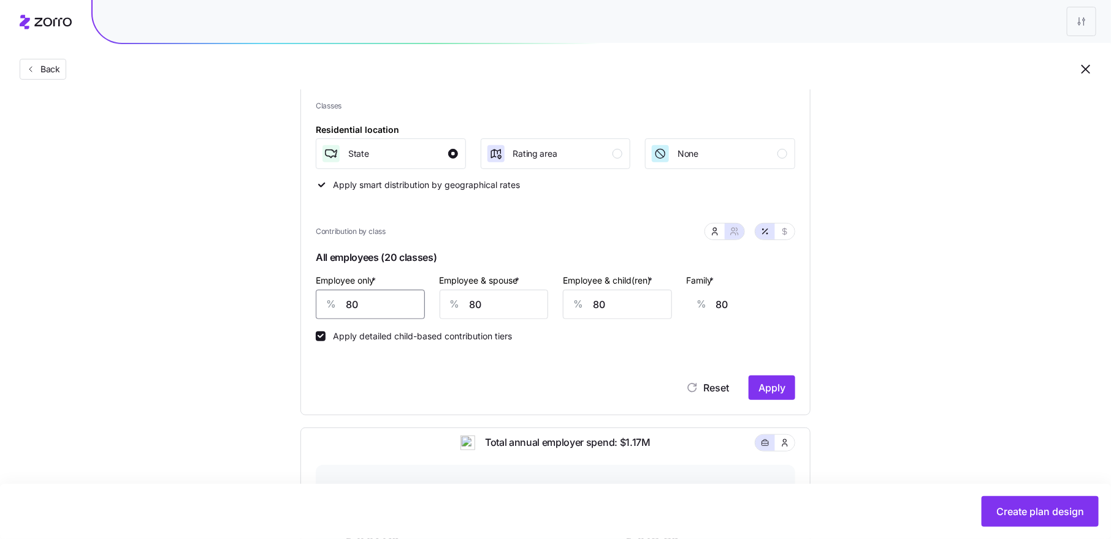
type input "106"
type input "90"
type input "76"
click at [349, 307] on input "90" at bounding box center [370, 304] width 109 height 29
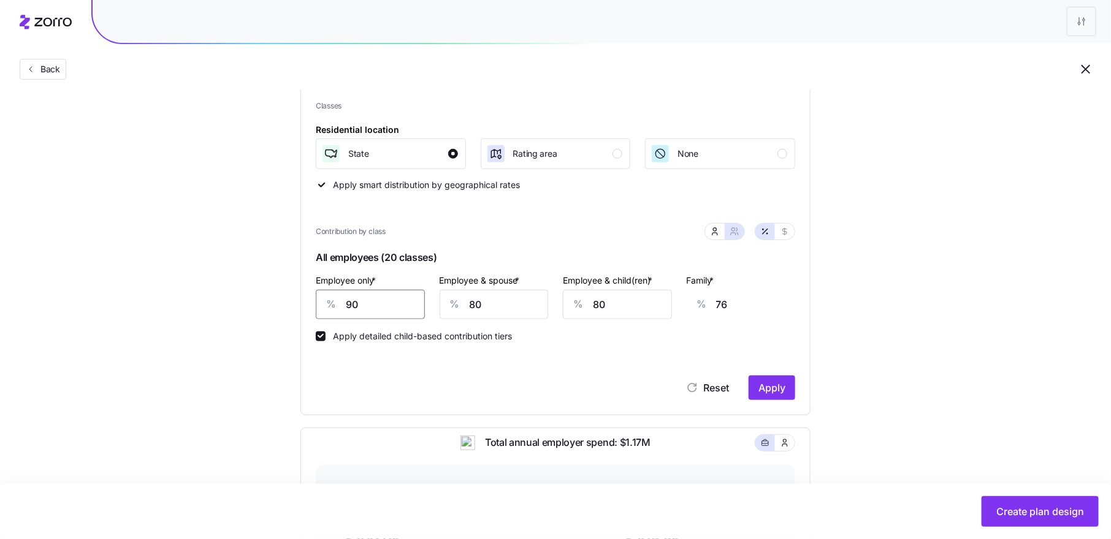
type input "8"
type input "106"
type input "80"
type input "8"
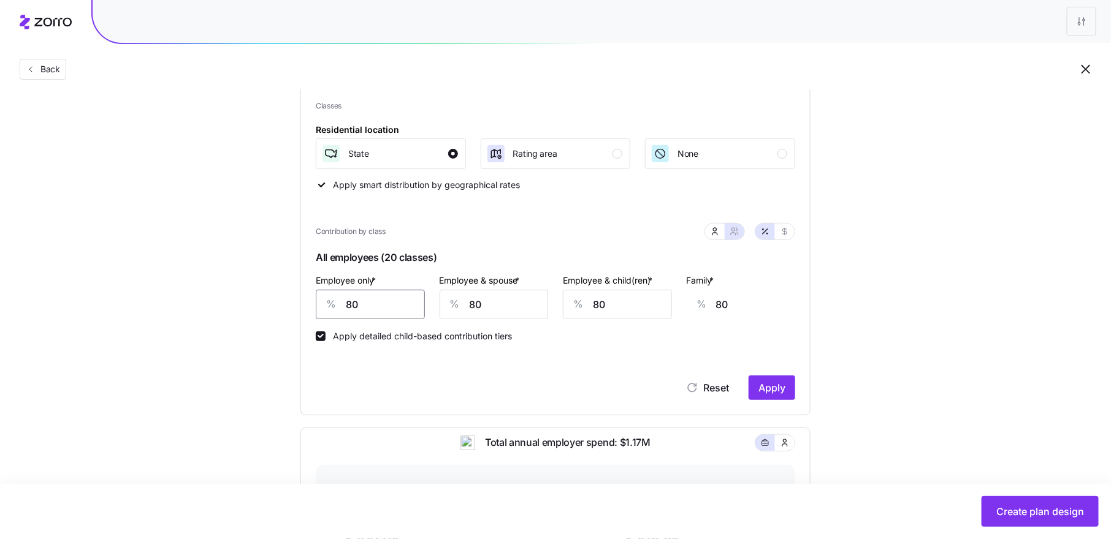
type input "106"
type input "0"
type input "109"
type input "10"
type input "106"
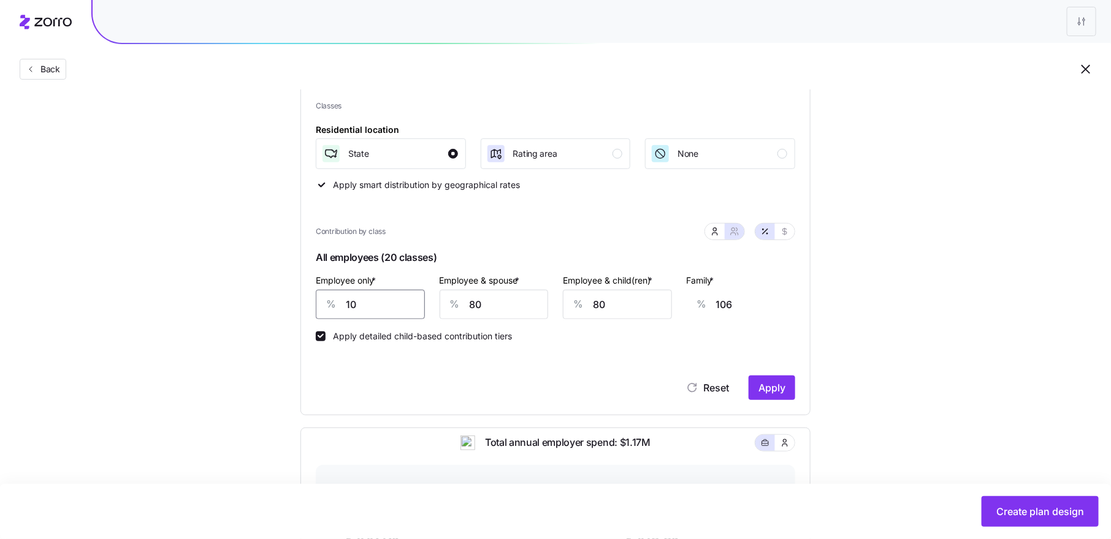
type input "100"
type input "73"
type input "100"
type input "1"
type input "14"
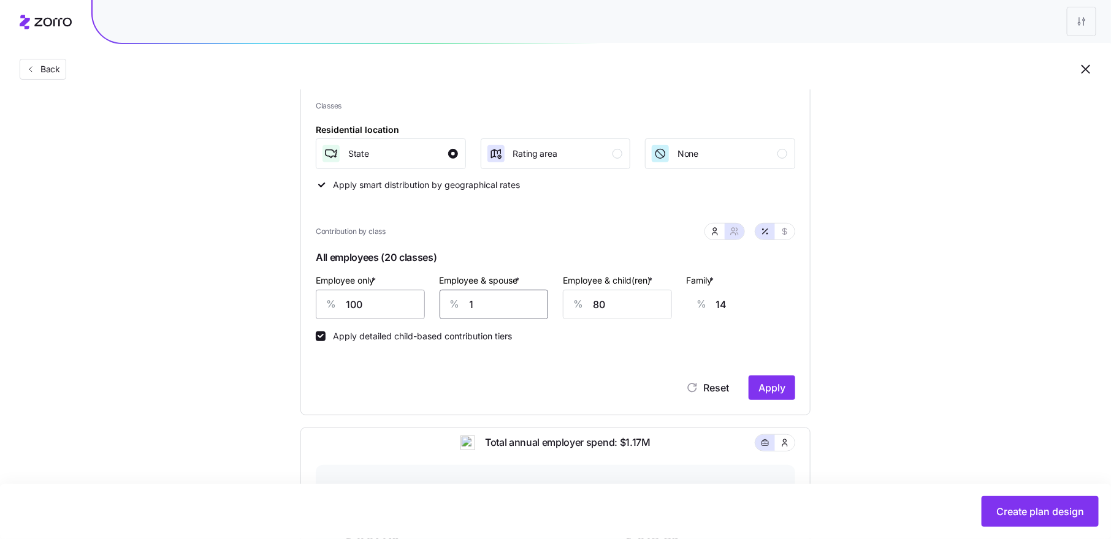
type input "10"
type input "21"
type input "100"
type input "87"
type input "100"
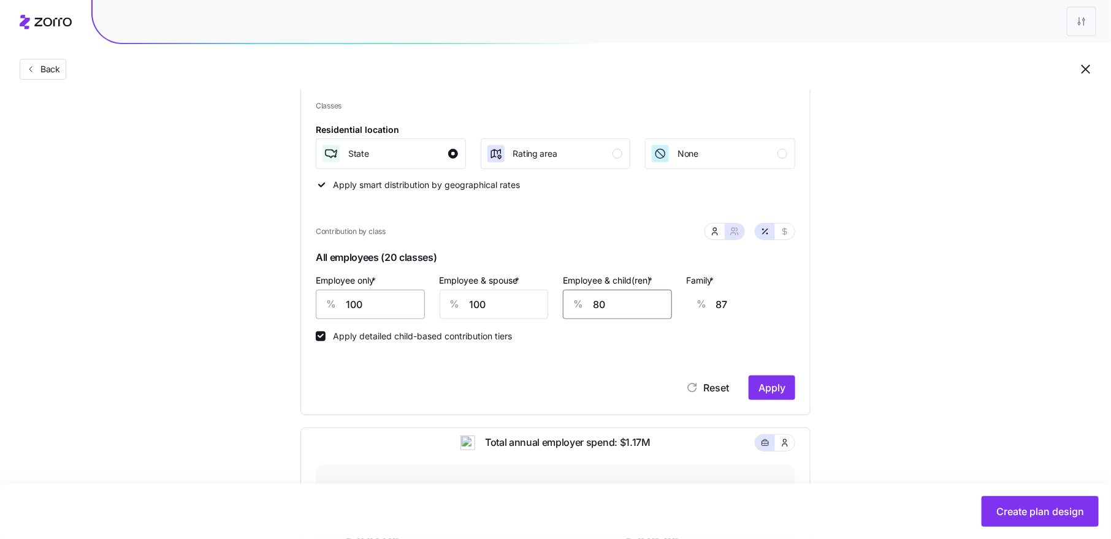
type input "1"
type input "37"
type input "10"
type input "43"
type input "100"
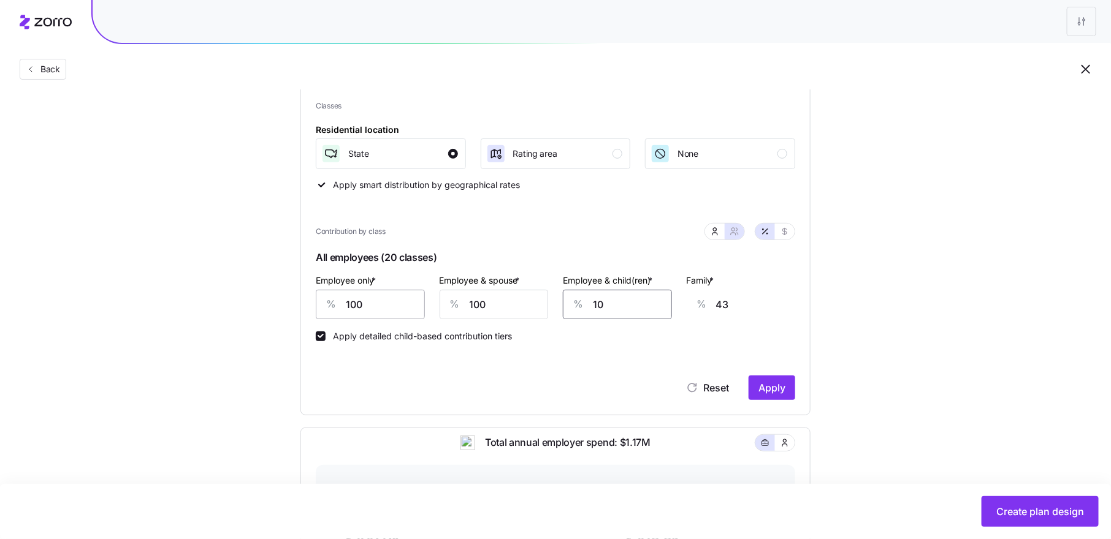
type input "100"
drag, startPoint x: 365, startPoint y: 303, endPoint x: 340, endPoint y: 303, distance: 24.5
click at [340, 303] on div "% 100" at bounding box center [370, 304] width 109 height 29
type input "9"
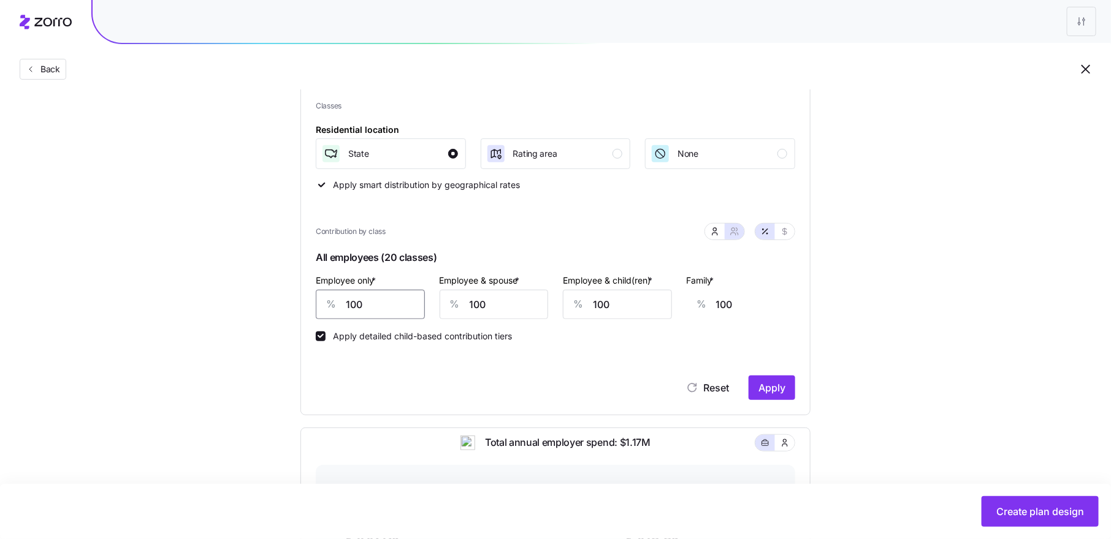
type input "133"
type input "95"
type input "102"
type input "95"
type input "9"
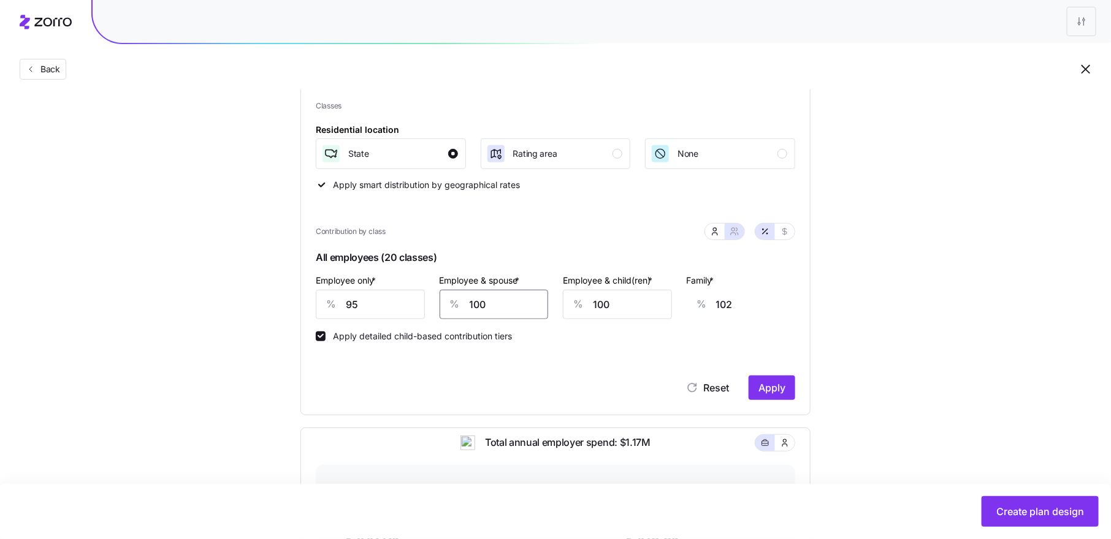
type input "35"
type input "95"
type input "98"
type input "95"
type input "9"
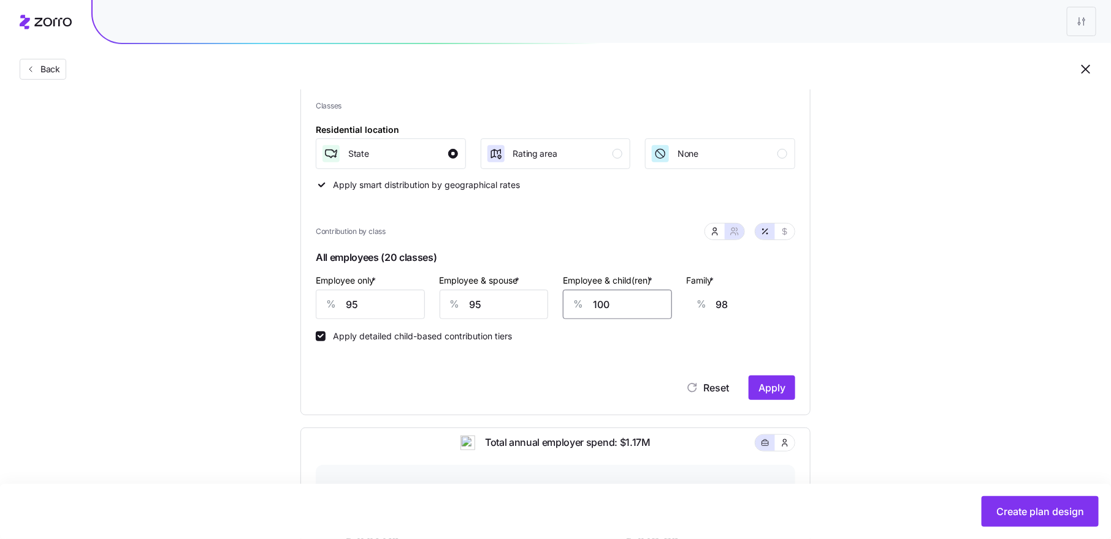
type input "41"
type input "95"
type input "1"
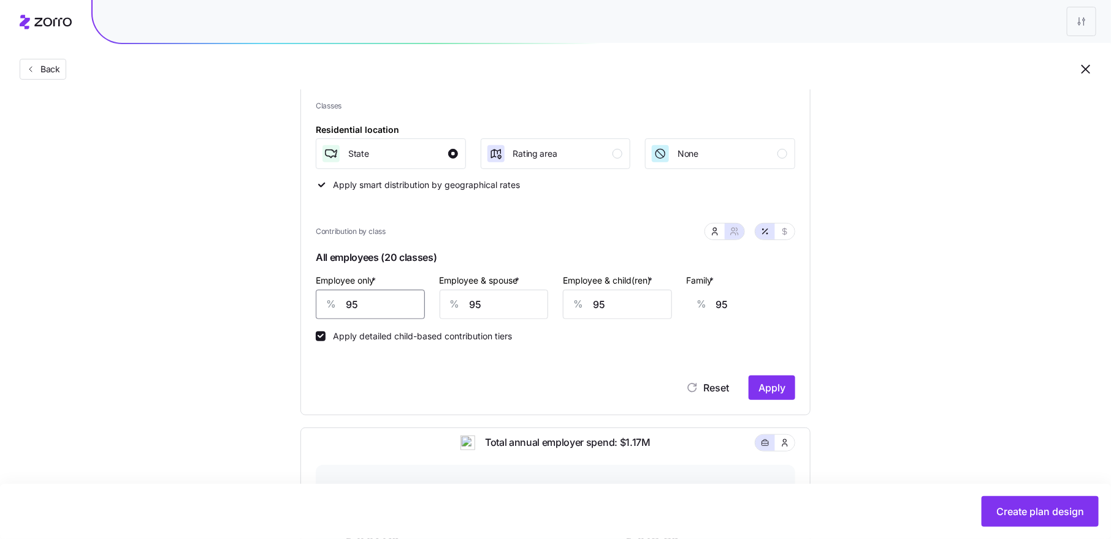
type input "130"
type input "10"
type input "126"
type input "100"
type input "93"
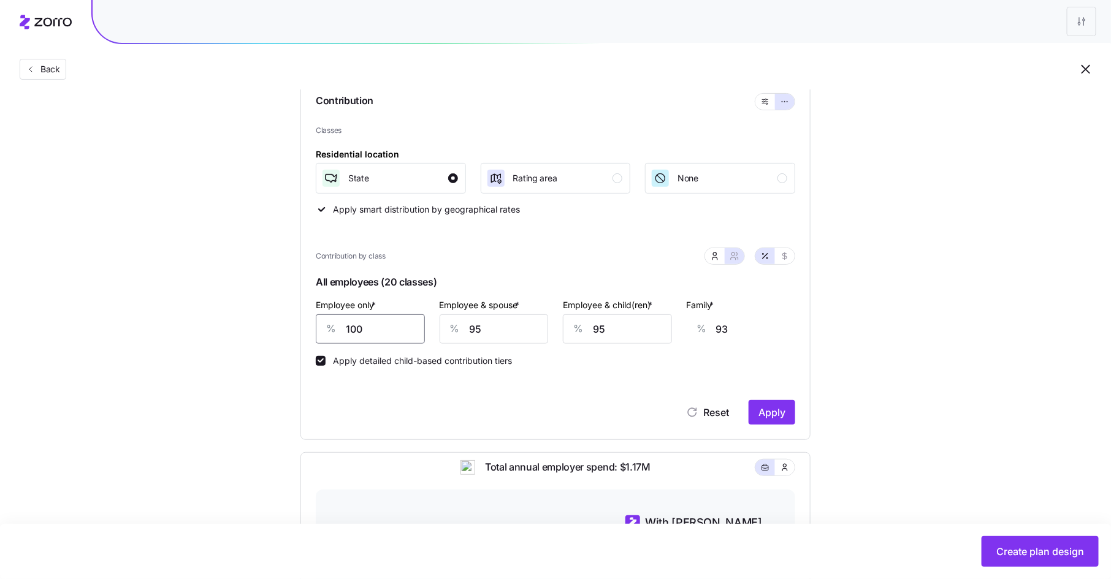
scroll to position [137, 0]
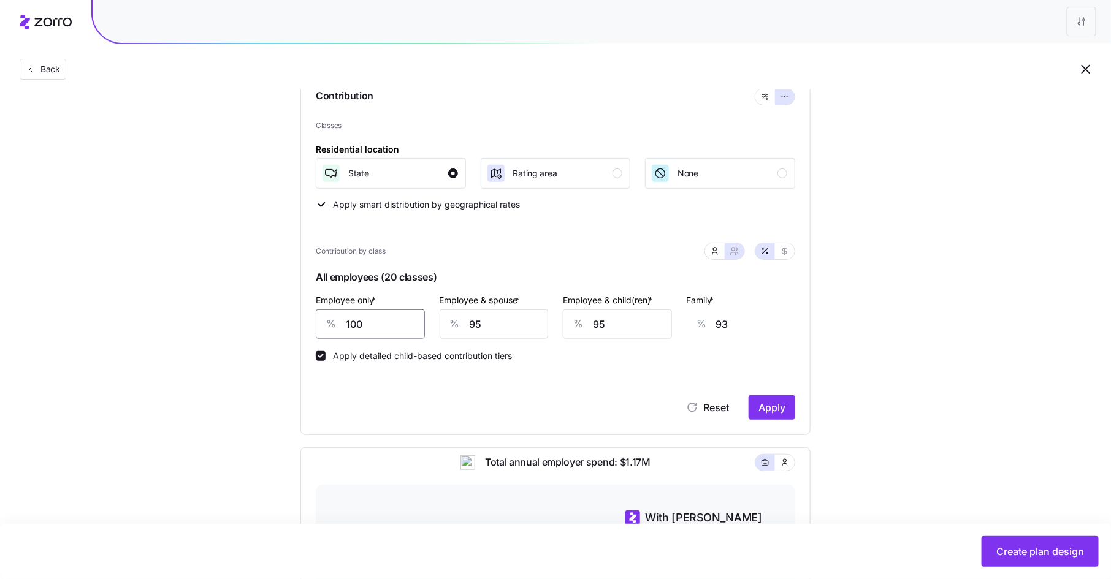
drag, startPoint x: 364, startPoint y: 324, endPoint x: 329, endPoint y: 324, distance: 34.9
click at [329, 324] on div "% 100" at bounding box center [370, 324] width 109 height 29
type input "9"
type input "127"
type input "95"
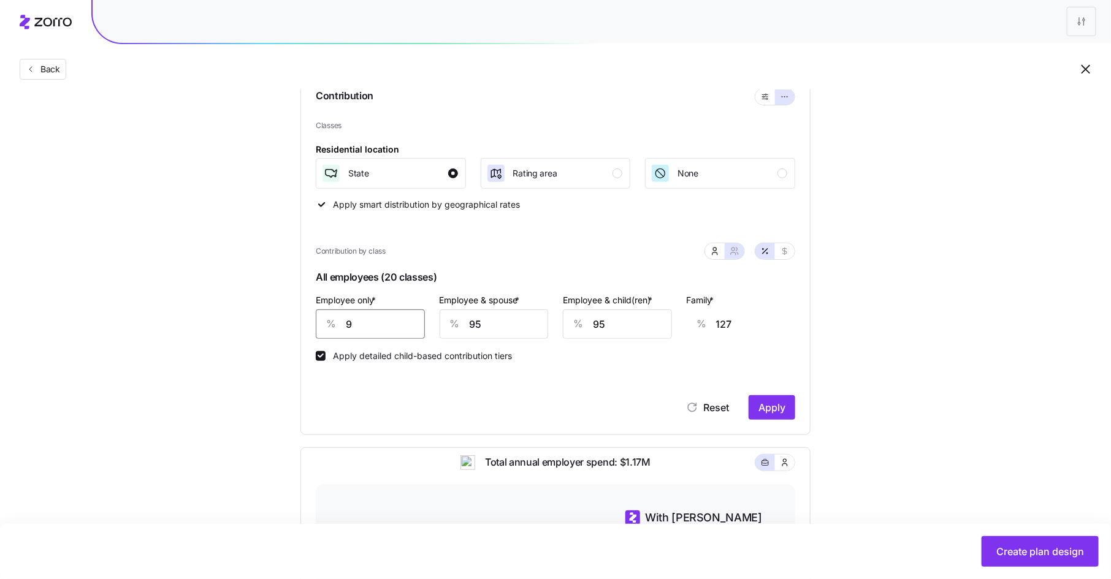
type input "95"
drag, startPoint x: 362, startPoint y: 322, endPoint x: 332, endPoint y: 322, distance: 30.0
click at [332, 322] on div "% 95" at bounding box center [370, 324] width 109 height 29
type input "1"
type input "130"
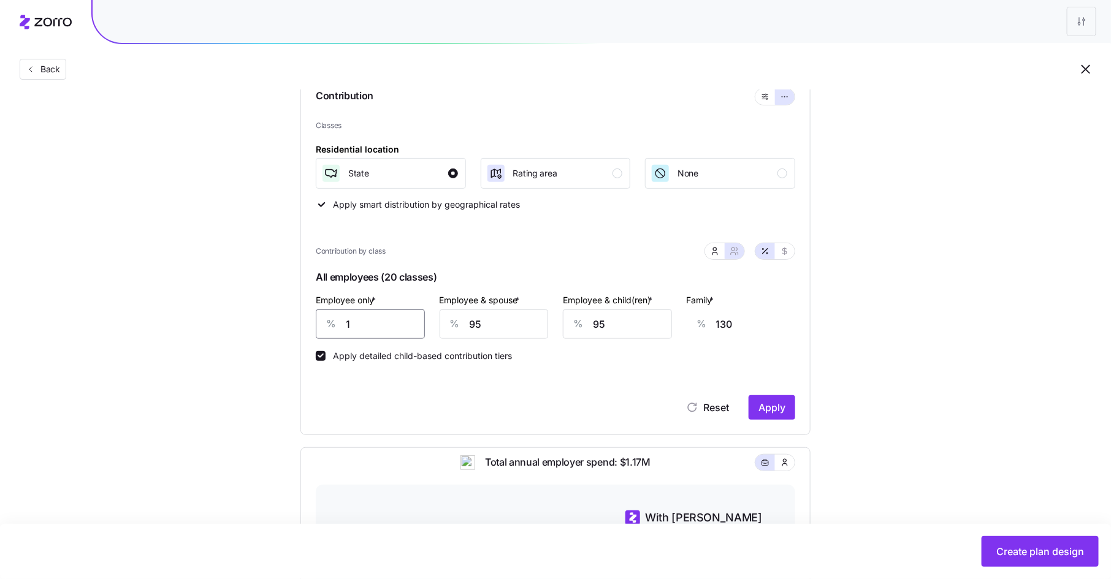
type input "10"
type input "126"
type input "100"
type input "93"
type input "100"
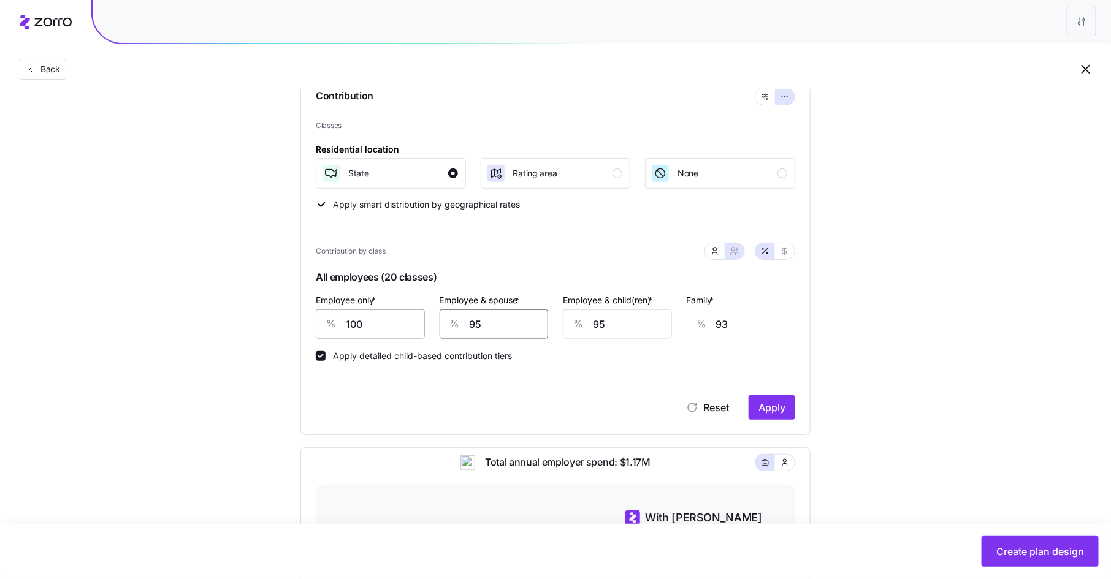
type input "7"
type input "28"
type input "75"
type input "78"
type input "75"
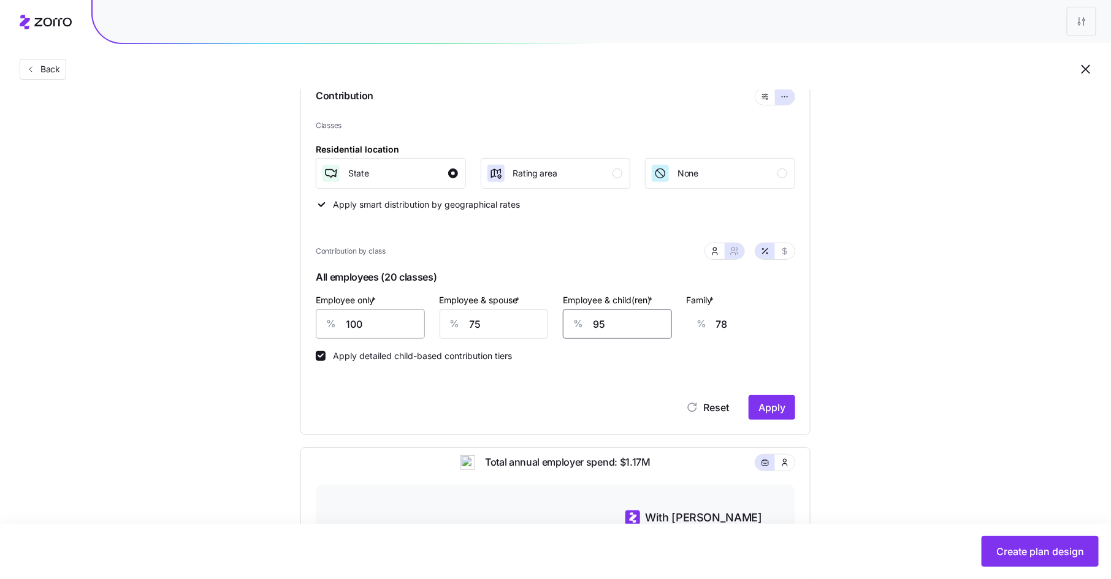
type input "7"
type input "23"
type input "75"
type input "66"
type input "75"
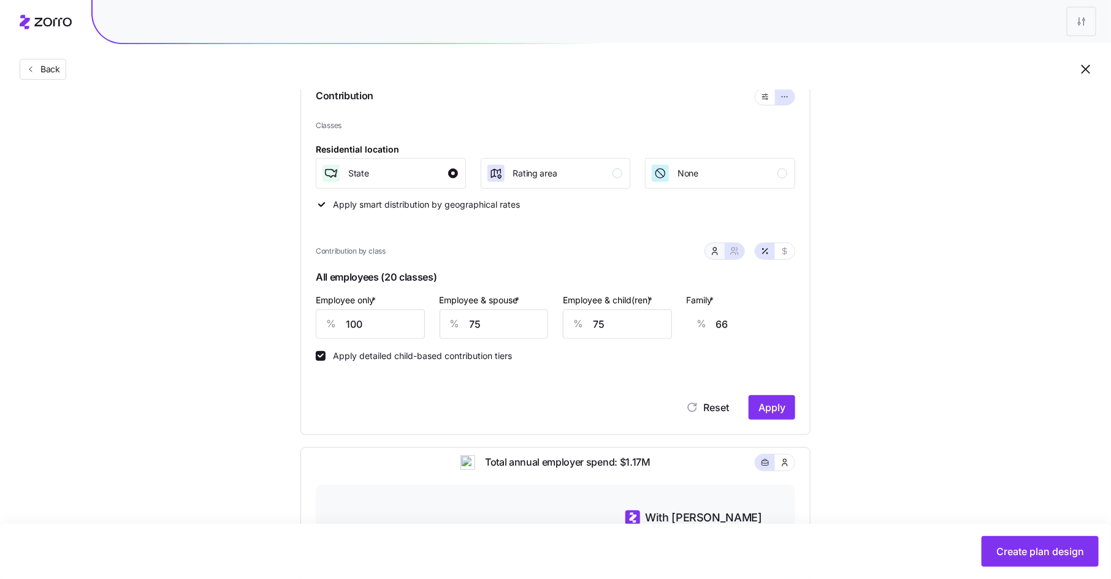
click at [715, 253] on icon "button" at bounding box center [715, 251] width 10 height 10
type input "50"
type input "40"
click at [513, 326] on input "50" at bounding box center [556, 324] width 150 height 29
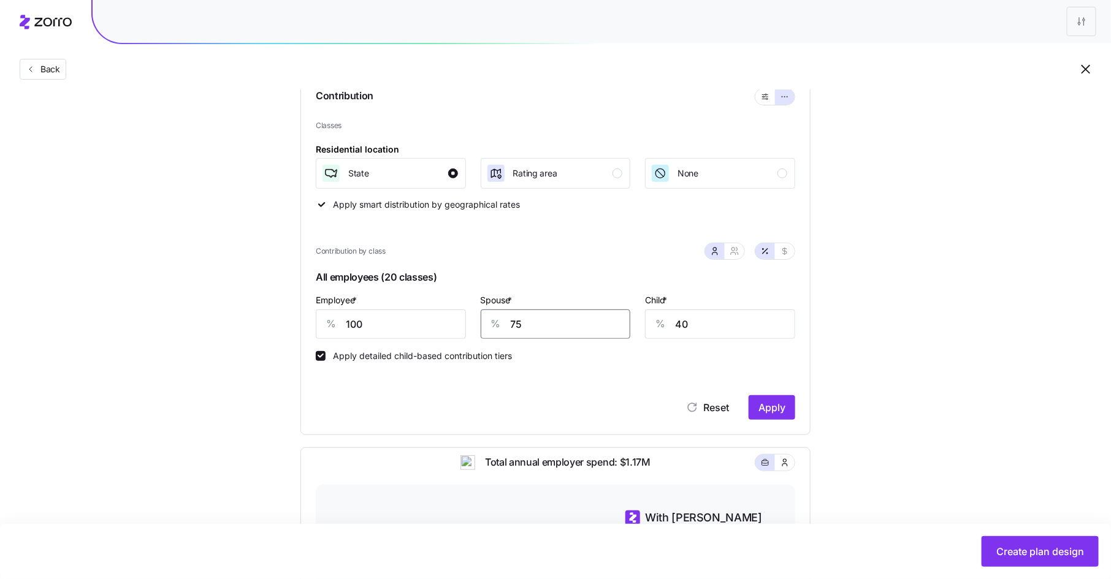
type input "75"
click at [737, 248] on icon "button" at bounding box center [736, 249] width 1 height 3
type input "88"
type input "90"
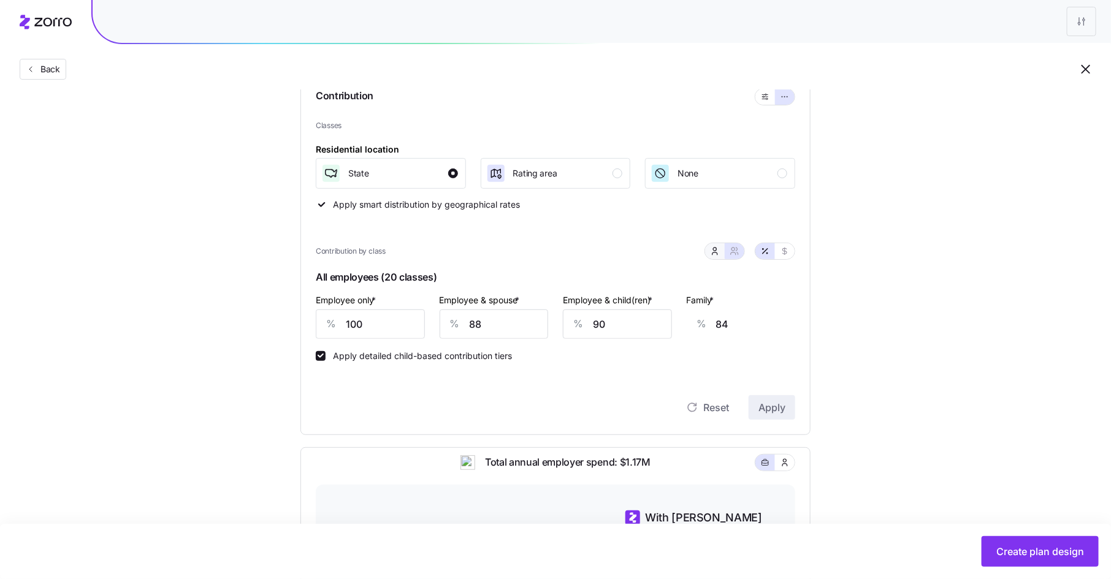
click at [714, 250] on icon "button" at bounding box center [715, 251] width 10 height 10
type input "75"
drag, startPoint x: 528, startPoint y: 324, endPoint x: 501, endPoint y: 324, distance: 27.0
click at [501, 324] on div "% 75" at bounding box center [556, 324] width 150 height 29
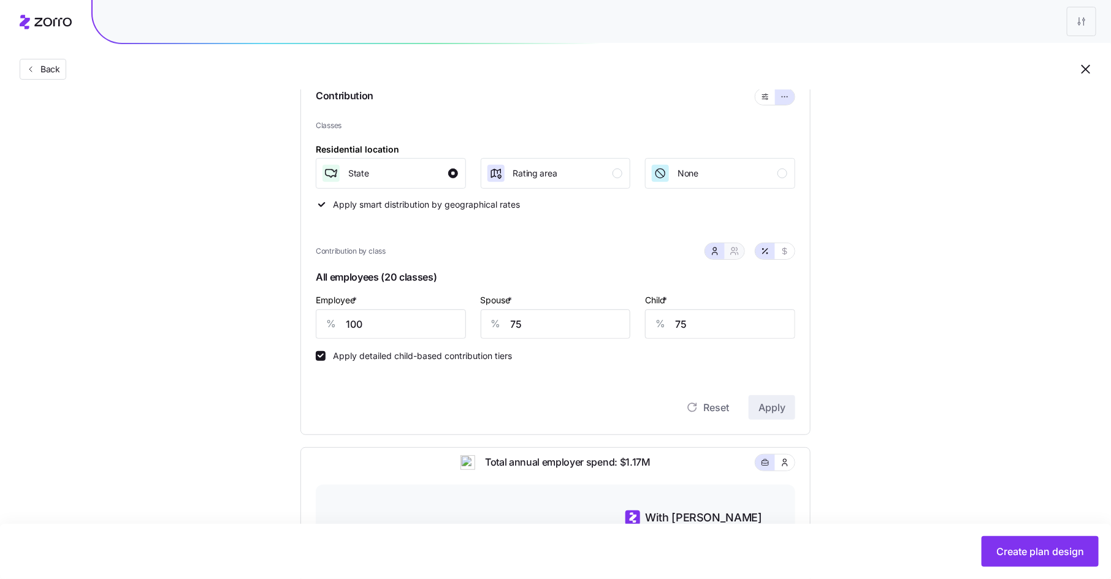
click at [737, 252] on icon "button" at bounding box center [735, 251] width 10 height 10
type input "88"
type input "90"
click at [476, 321] on input "88" at bounding box center [494, 324] width 109 height 29
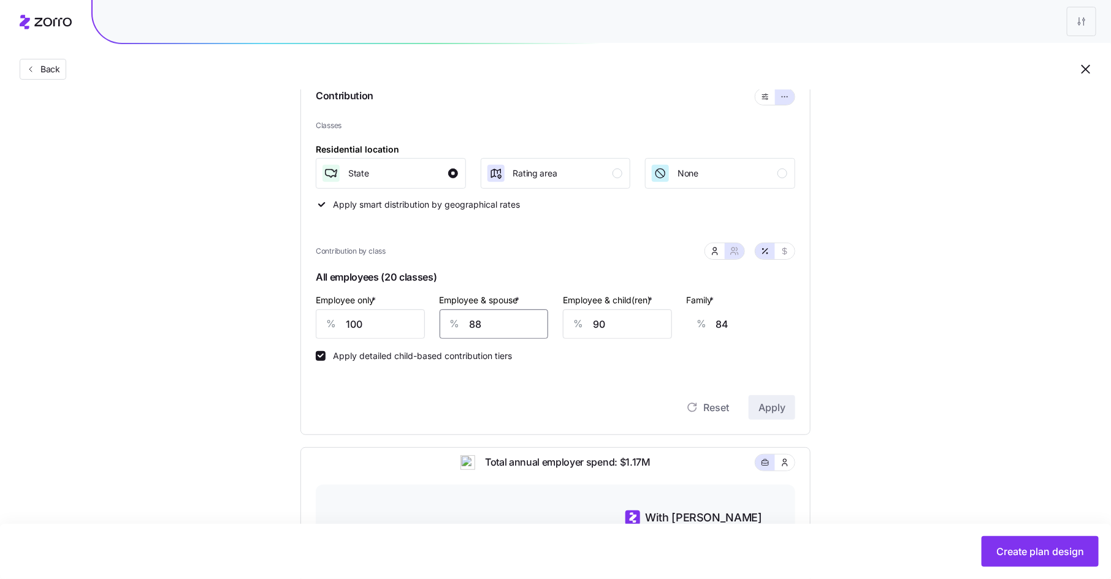
type input "7"
type input "25"
type input "75"
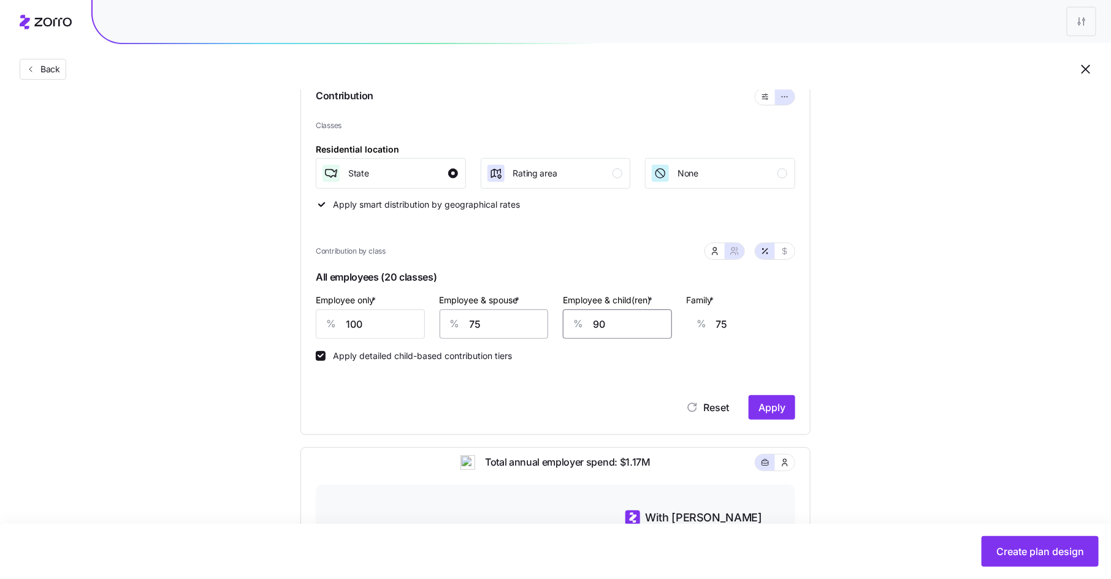
type input "7"
type input "23"
type input "75"
type input "66"
type input "75"
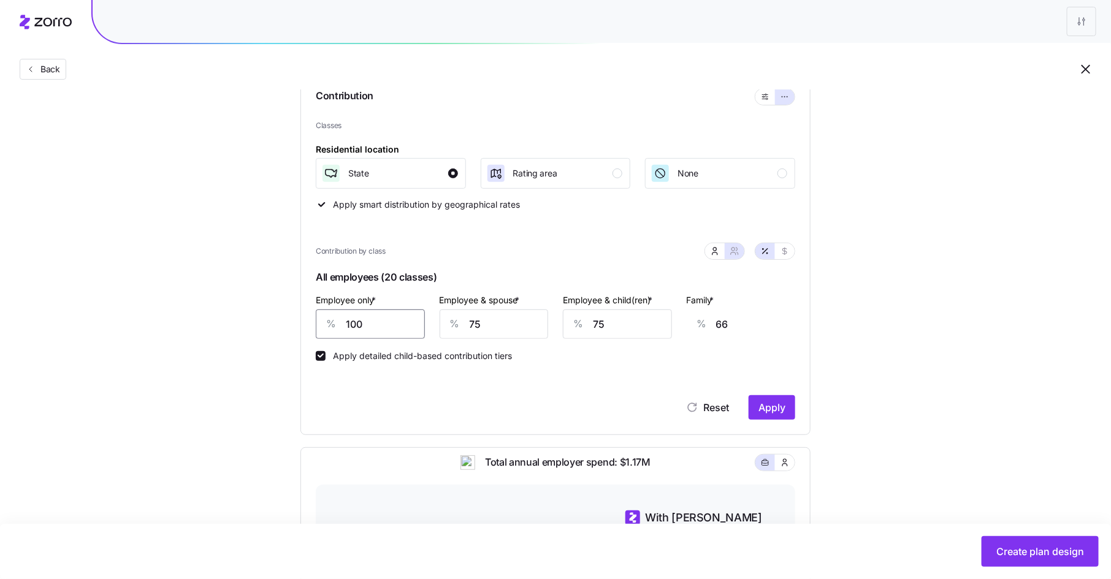
drag, startPoint x: 368, startPoint y: 325, endPoint x: 330, endPoint y: 324, distance: 37.4
click at [330, 324] on div "% 100" at bounding box center [370, 324] width 109 height 29
type input "8"
type input "100"
type input "80"
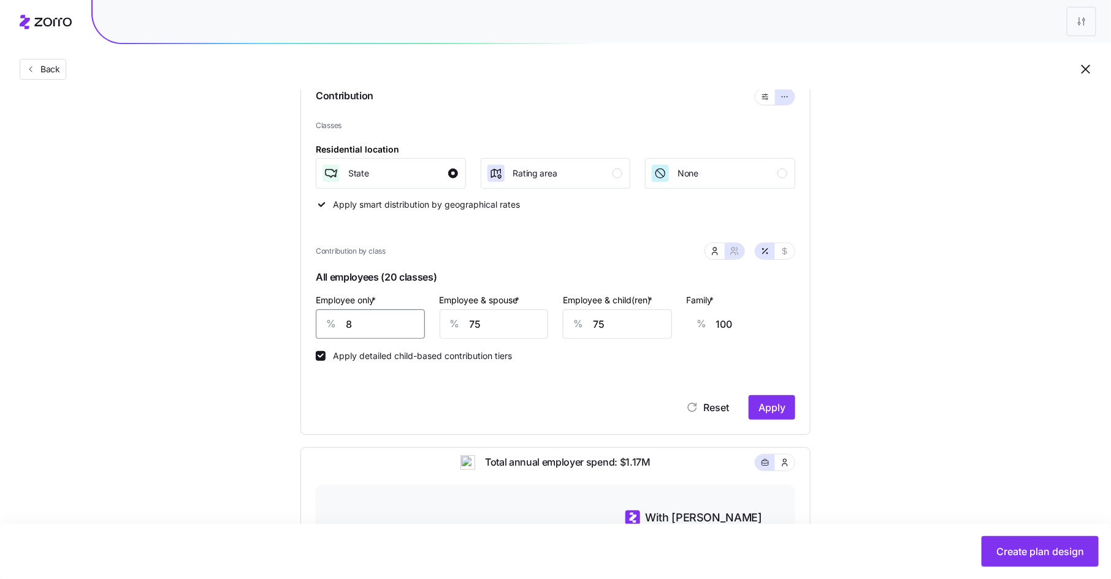
type input "73"
type input "80"
type input "8"
type input "24"
type input "80"
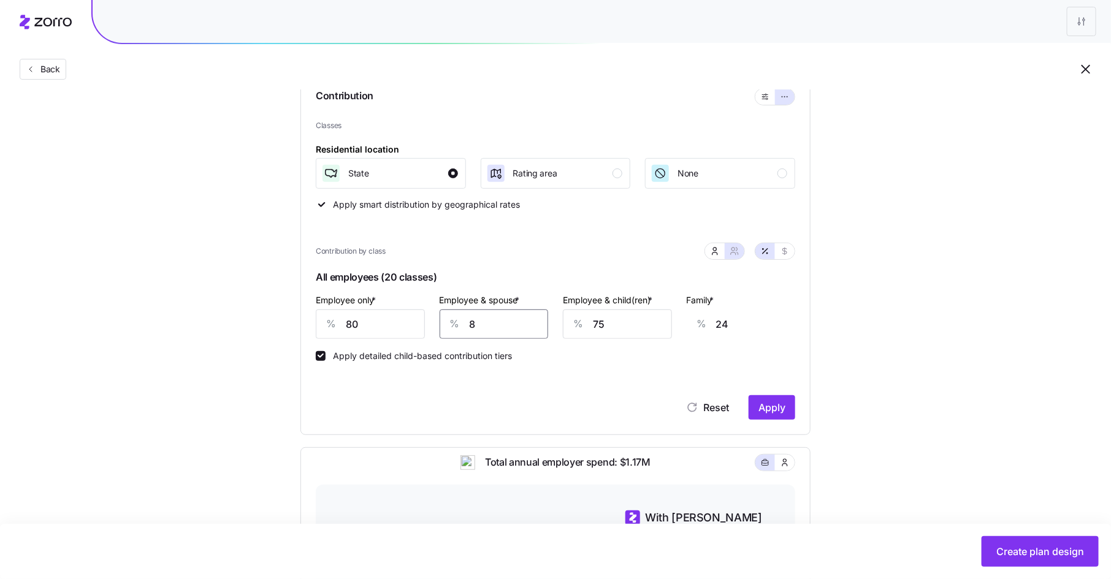
type input "77"
type input "80"
type input "8"
type input "34"
type input "80"
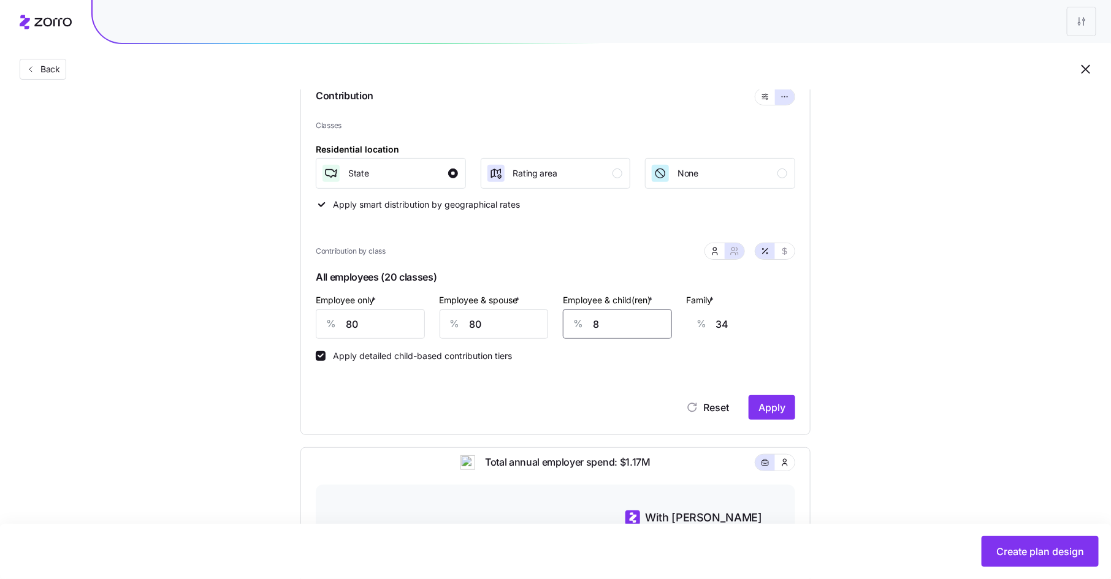
type input "80"
click at [426, 408] on div "Reset Apply" at bounding box center [555, 407] width 479 height 25
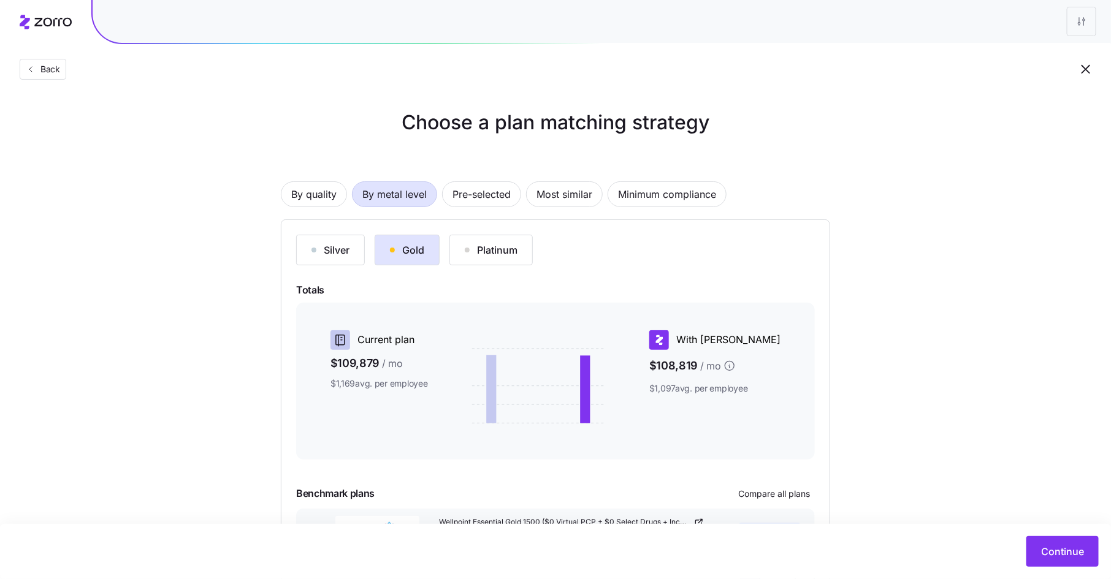
scroll to position [96, 0]
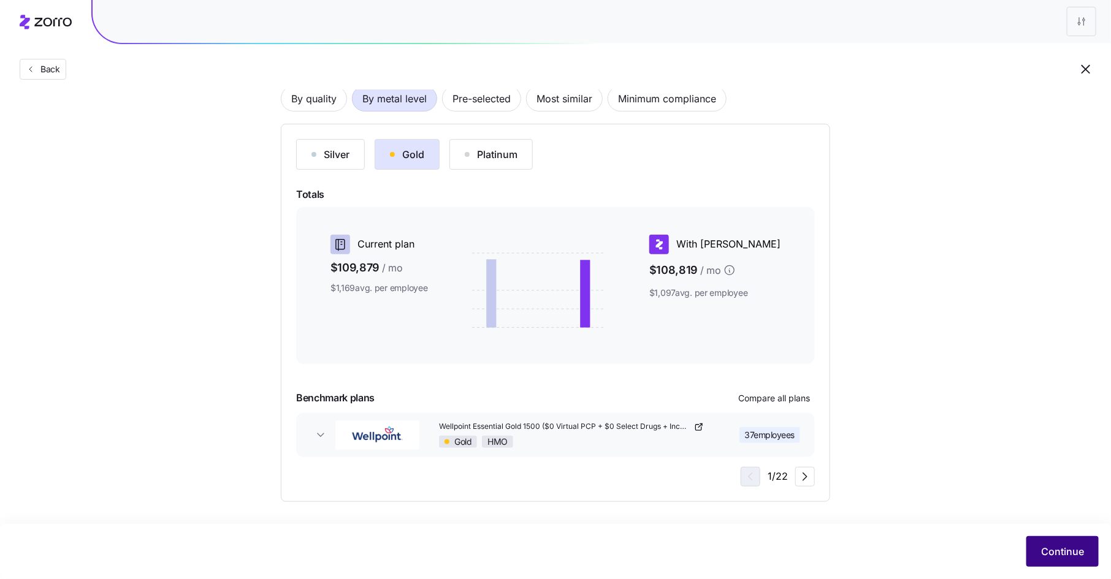
click at [1051, 560] on button "Continue" at bounding box center [1062, 551] width 72 height 31
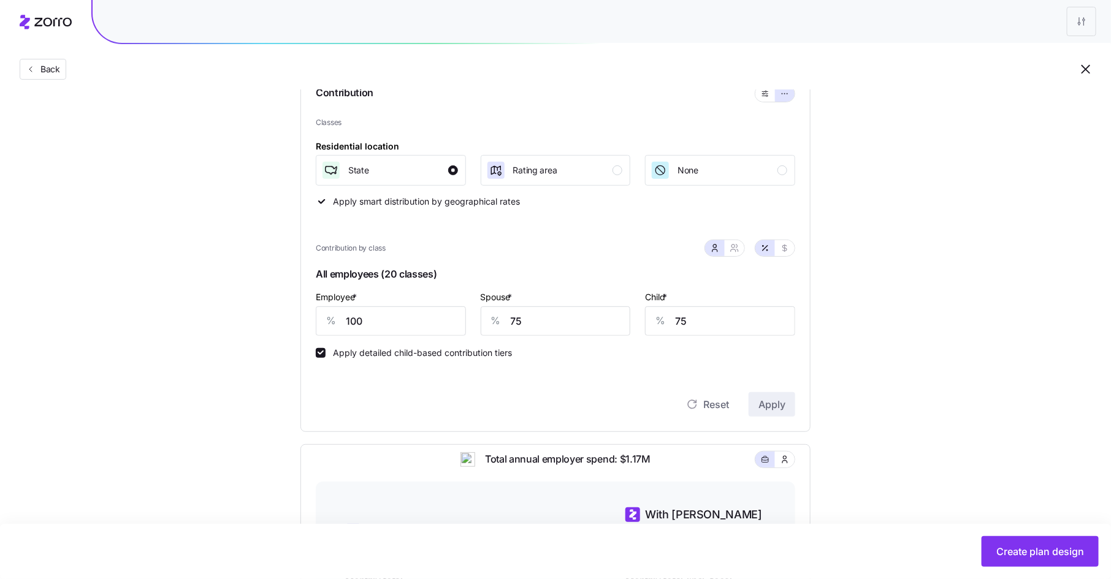
scroll to position [191, 0]
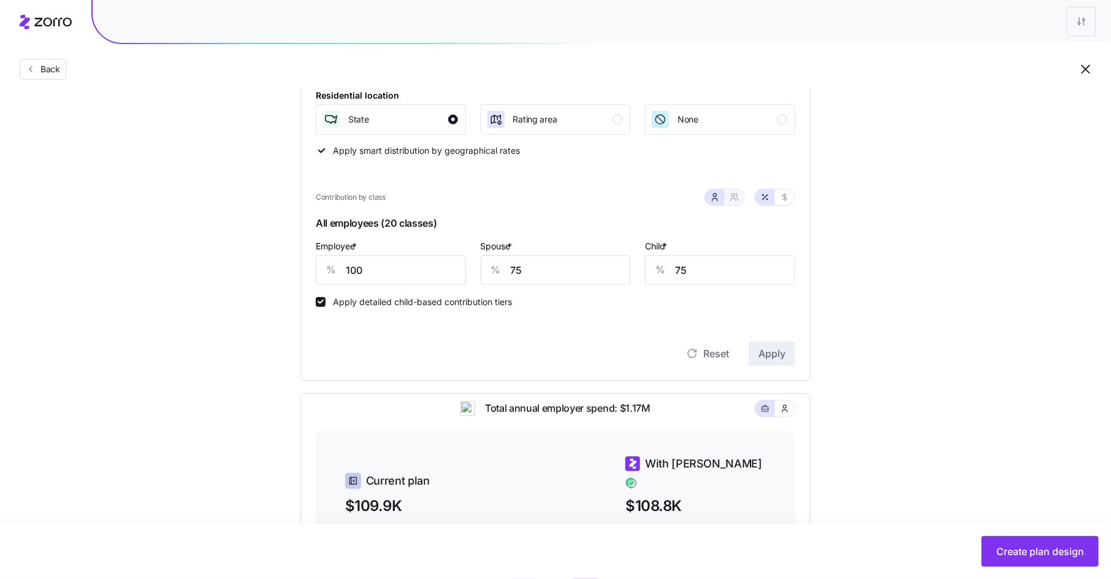
click at [738, 191] on button "button" at bounding box center [735, 197] width 20 height 16
type input "88"
type input "90"
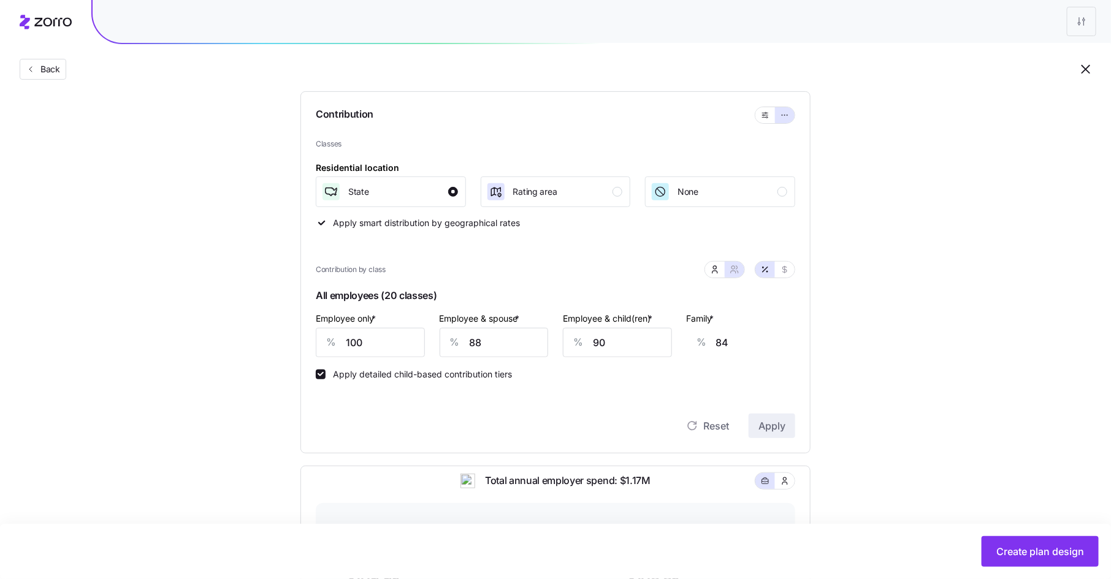
scroll to position [113, 0]
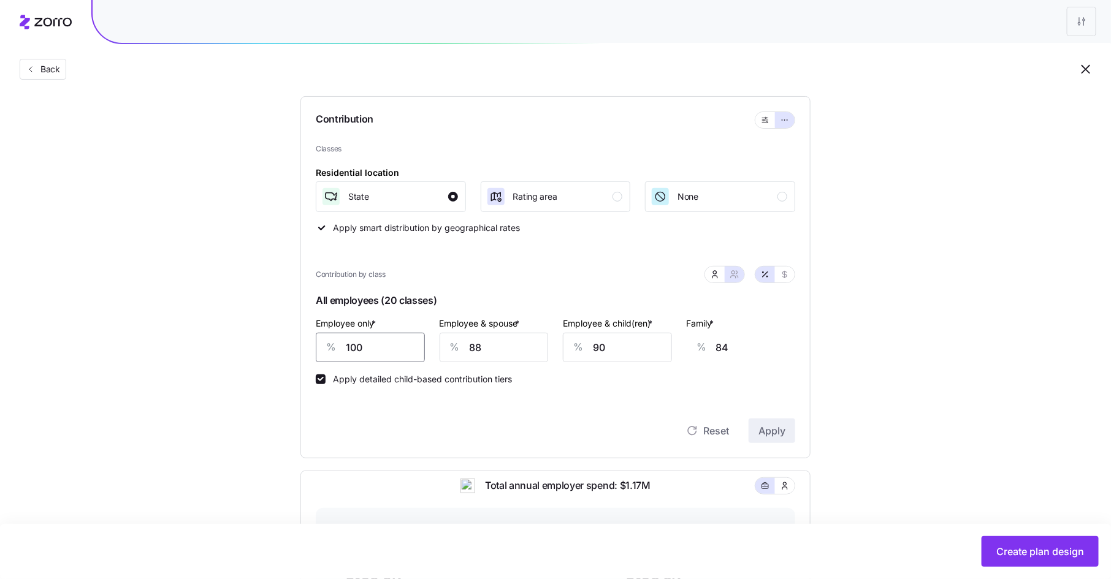
click at [357, 348] on input "100" at bounding box center [370, 347] width 109 height 29
type input "8"
type input "118"
type input "80"
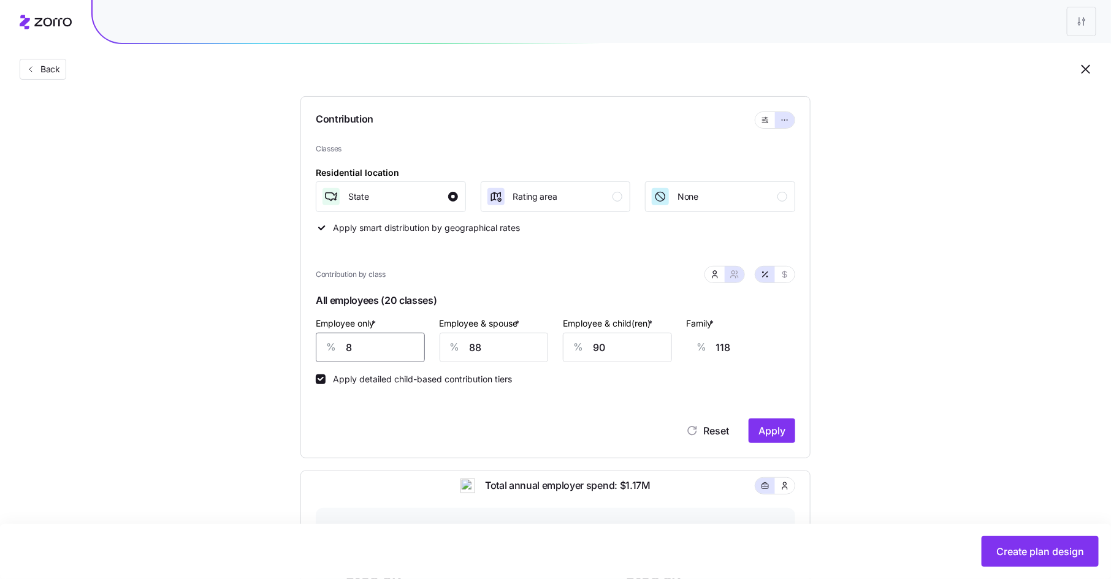
type input "92"
type input "80"
type input "8"
type input "33"
type input "80"
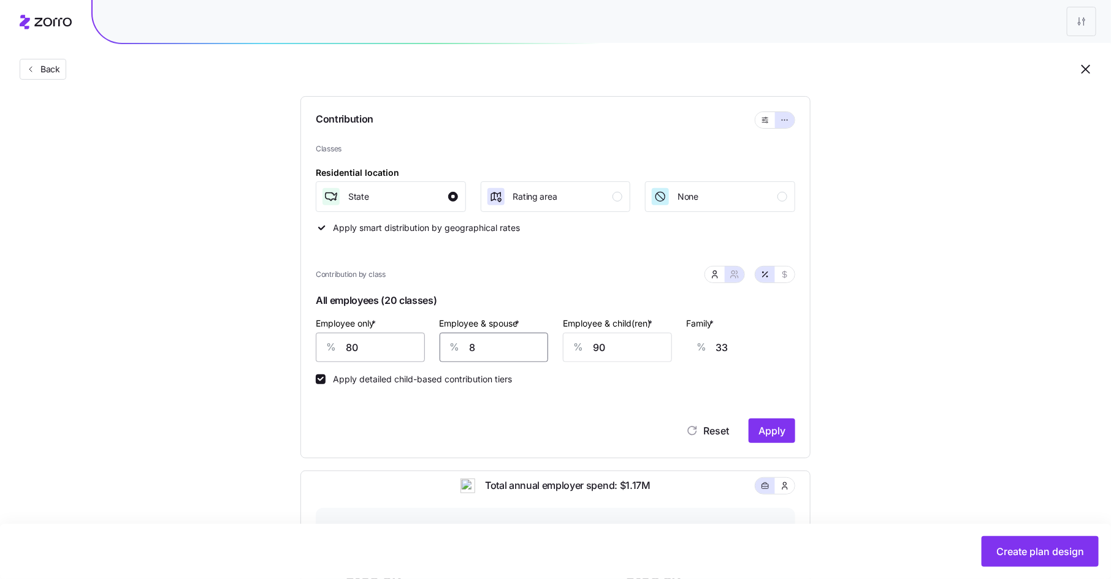
type input "86"
type input "80"
type input "8"
type input "34"
type input "80"
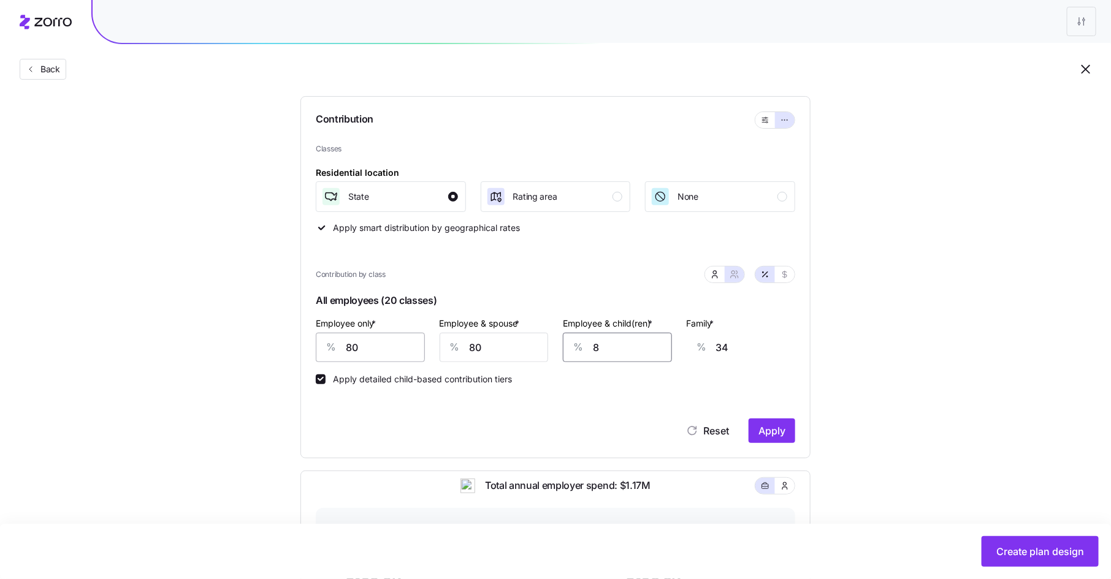
type input "80"
click at [576, 349] on input "80" at bounding box center [587, 347] width 109 height 29
drag, startPoint x: 319, startPoint y: 348, endPoint x: 330, endPoint y: 348, distance: 11.0
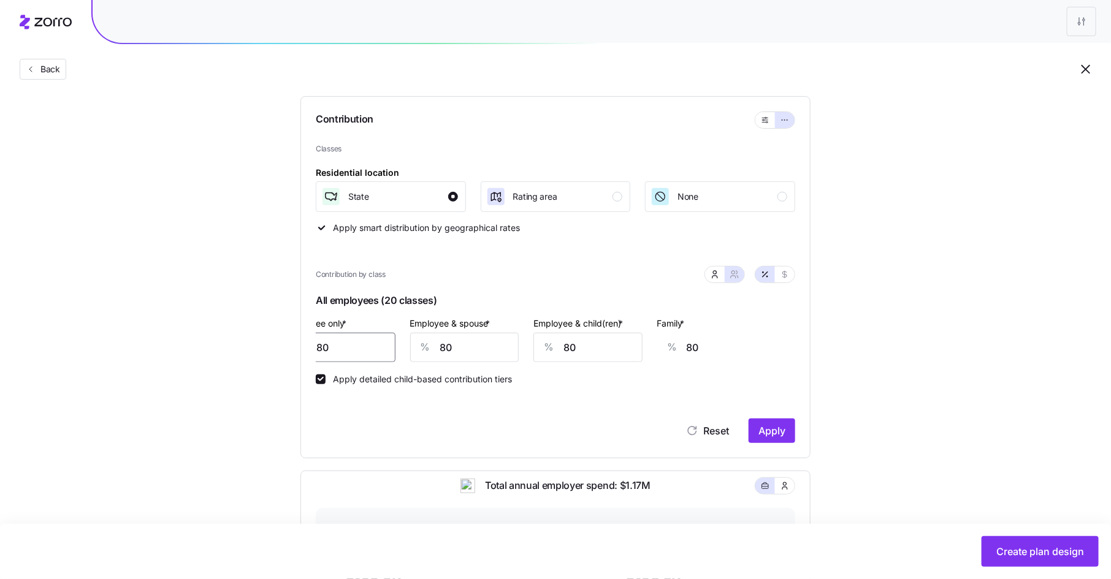
click at [319, 348] on input "80" at bounding box center [340, 347] width 109 height 29
click at [365, 403] on div "Reset Apply" at bounding box center [555, 418] width 479 height 49
click at [353, 353] on input "80" at bounding box center [370, 347] width 109 height 29
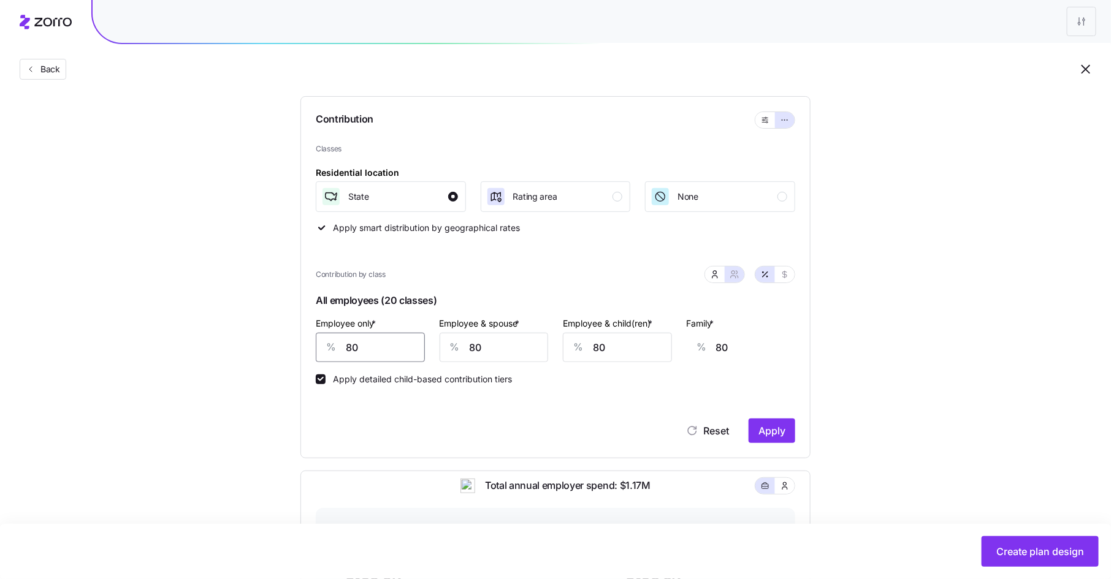
type input "1"
type input "109"
type input "10"
type input "106"
type input "100"
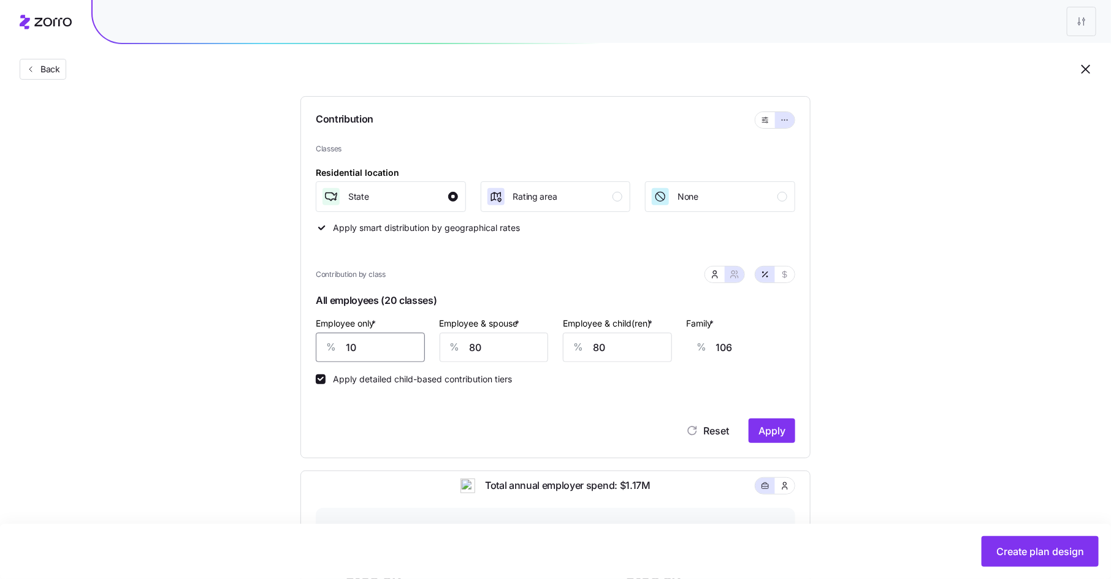
type input "73"
click at [357, 403] on div "Reset Apply" at bounding box center [555, 418] width 479 height 49
click at [351, 348] on input "100" at bounding box center [370, 347] width 109 height 29
type input "8"
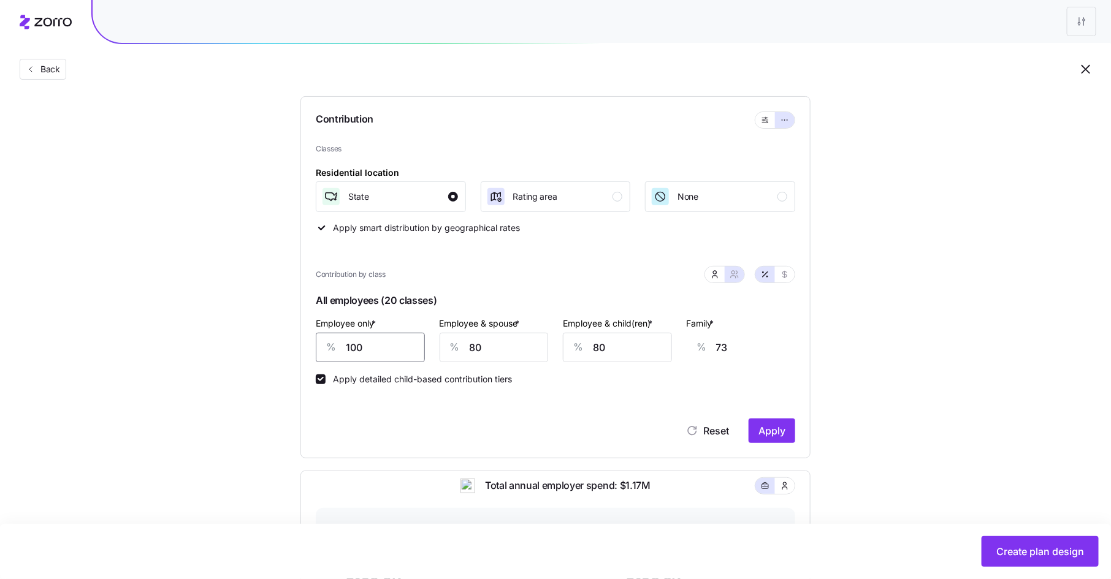
type input "106"
type input "80"
click at [501, 406] on div "Reset Apply" at bounding box center [555, 418] width 479 height 49
click at [599, 351] on input "80" at bounding box center [617, 347] width 109 height 29
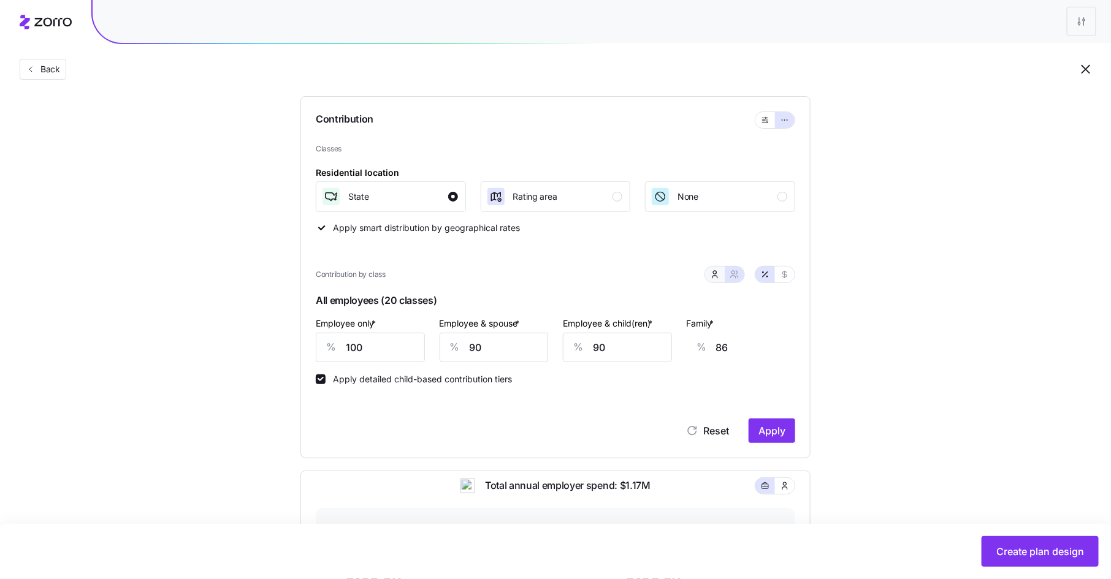
click at [718, 279] on span "button" at bounding box center [715, 275] width 10 height 10
click at [676, 349] on input "76" at bounding box center [720, 347] width 150 height 29
click at [737, 270] on icon "button" at bounding box center [735, 275] width 10 height 10
click at [719, 273] on icon "button" at bounding box center [715, 275] width 10 height 10
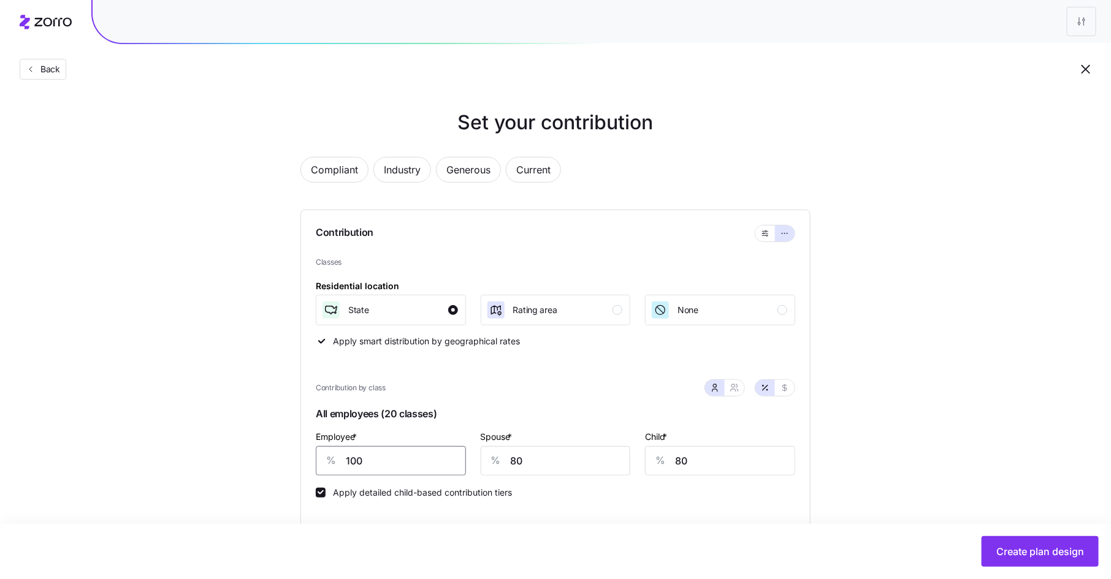
drag, startPoint x: 369, startPoint y: 460, endPoint x: 321, endPoint y: 460, distance: 48.4
click at [321, 460] on div "% 100" at bounding box center [391, 460] width 150 height 29
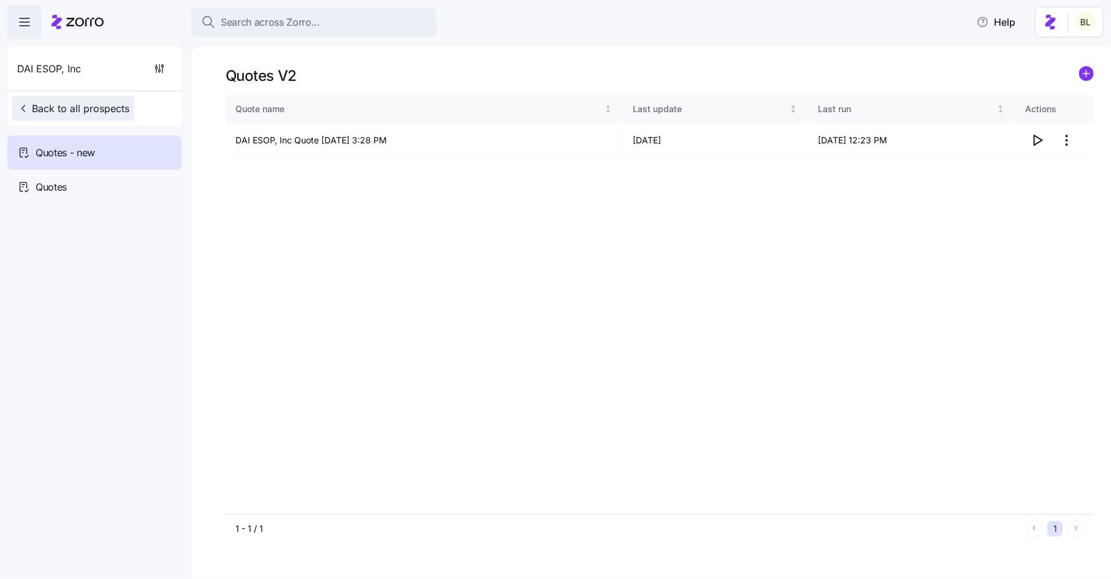
click at [97, 110] on span "Back to all prospects" at bounding box center [73, 108] width 112 height 15
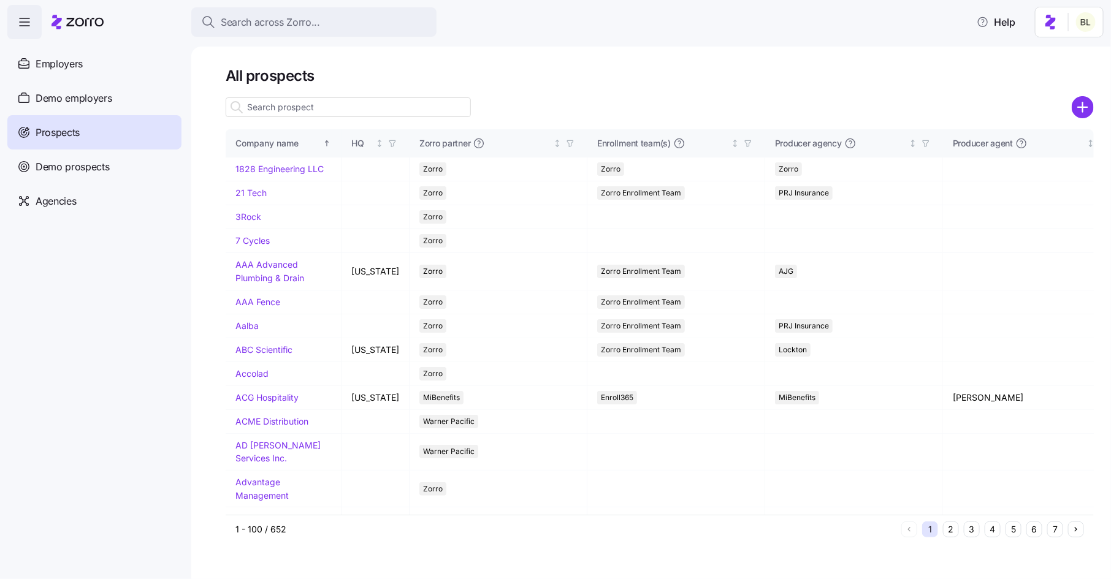
click at [301, 103] on input at bounding box center [348, 107] width 245 height 20
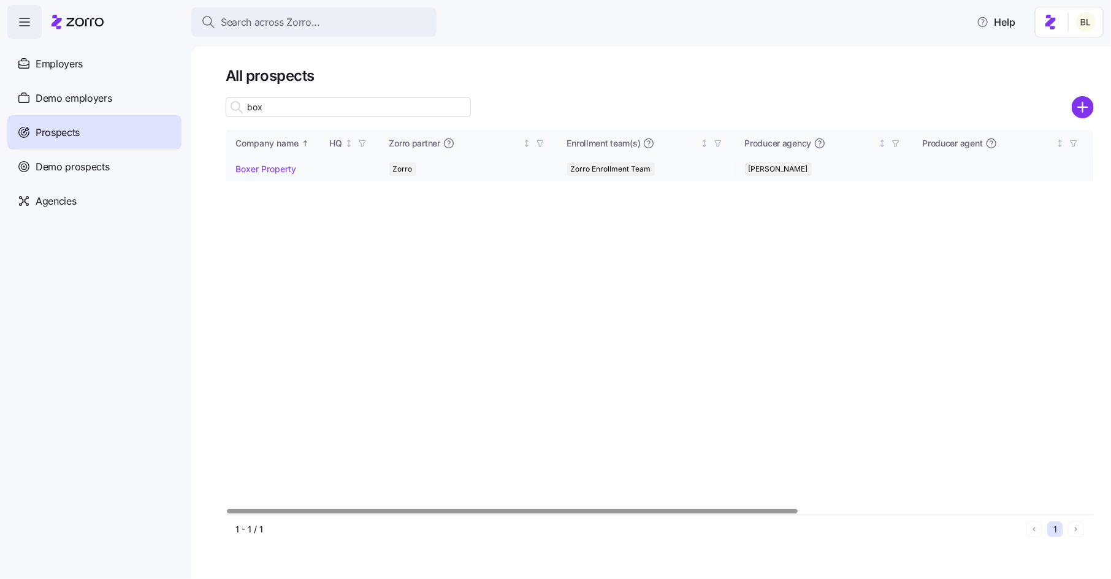
type input "box"
click at [280, 169] on link "Boxer Property" at bounding box center [265, 169] width 61 height 10
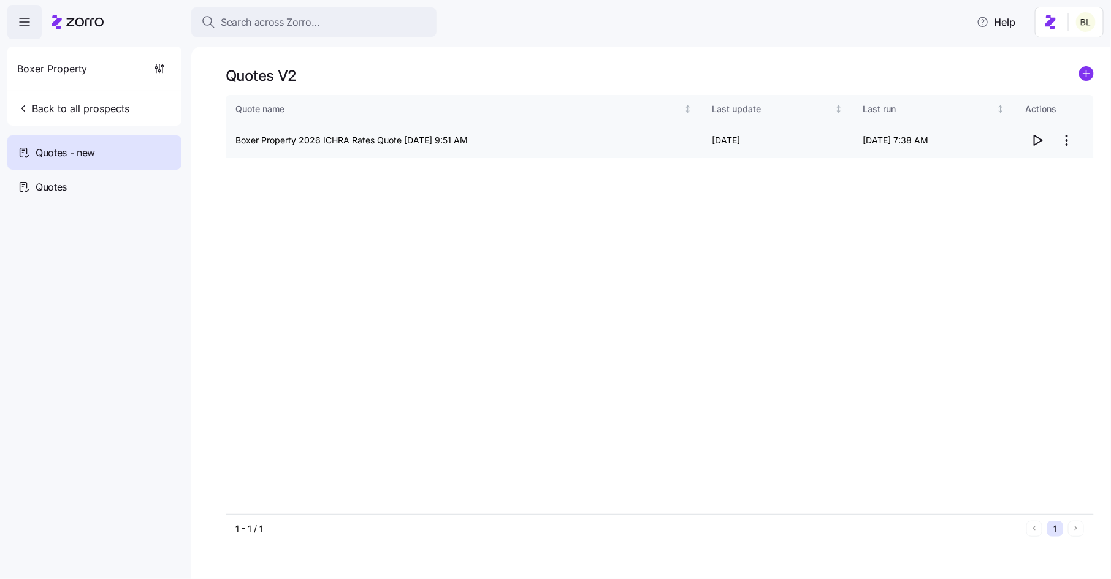
click at [1041, 138] on icon "button" at bounding box center [1037, 140] width 15 height 15
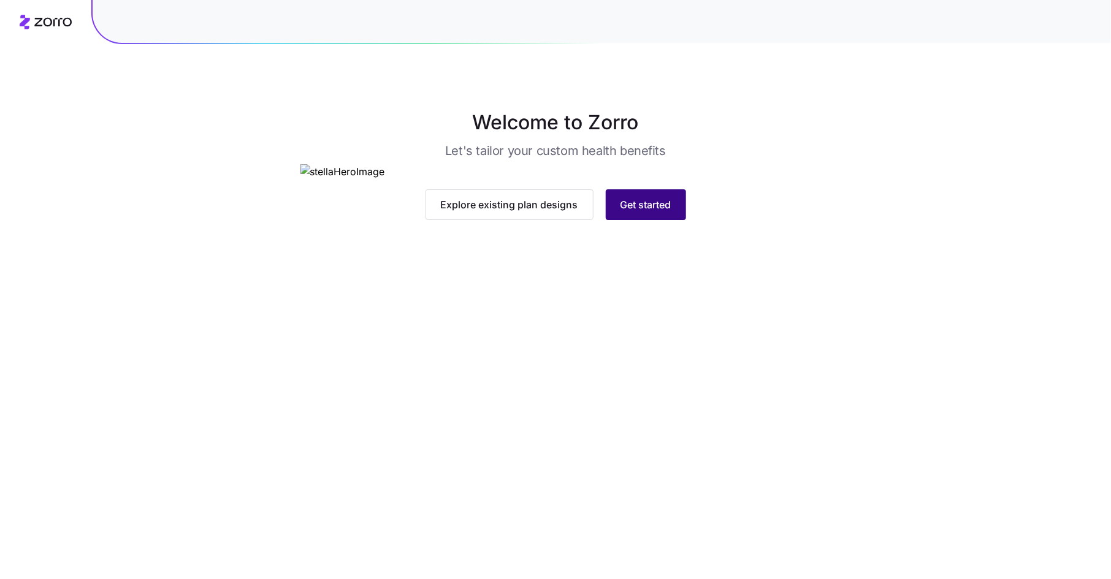
click at [640, 212] on span "Get started" at bounding box center [645, 204] width 51 height 15
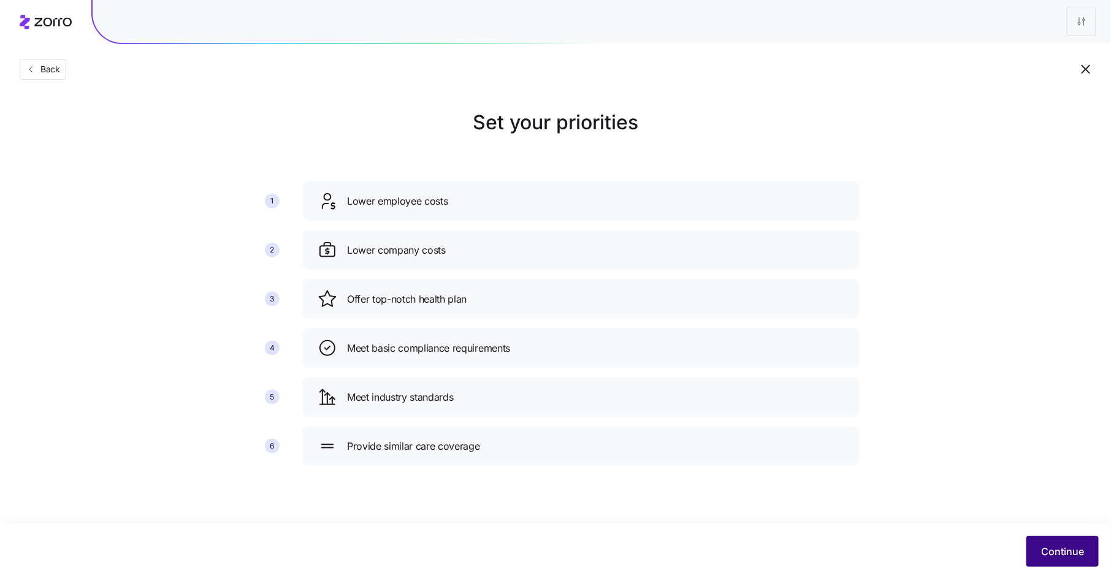
click at [1045, 544] on button "Continue" at bounding box center [1062, 551] width 72 height 31
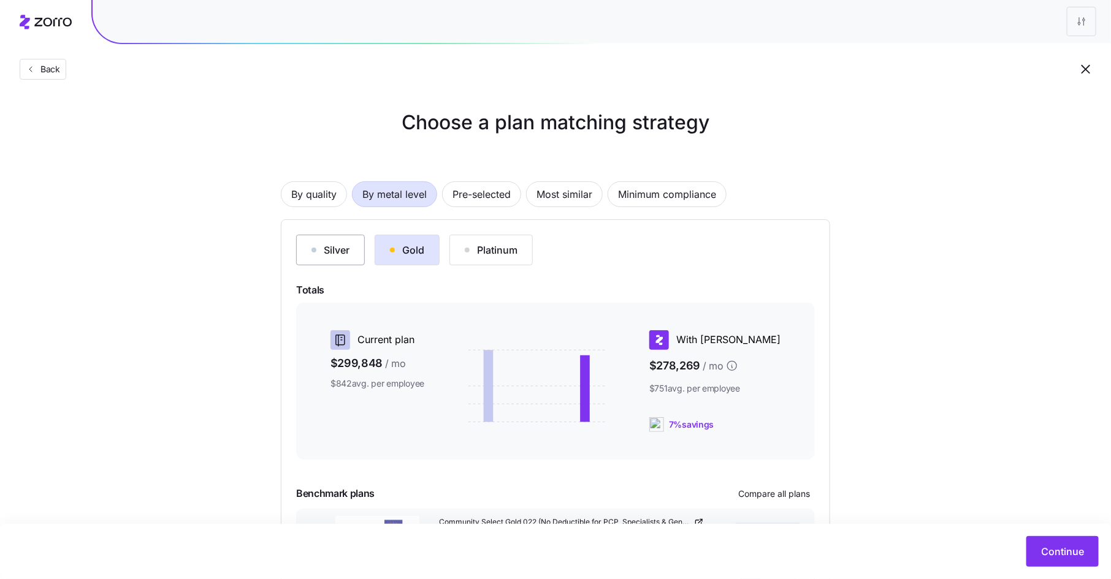
click at [341, 253] on div "Silver" at bounding box center [330, 250] width 38 height 15
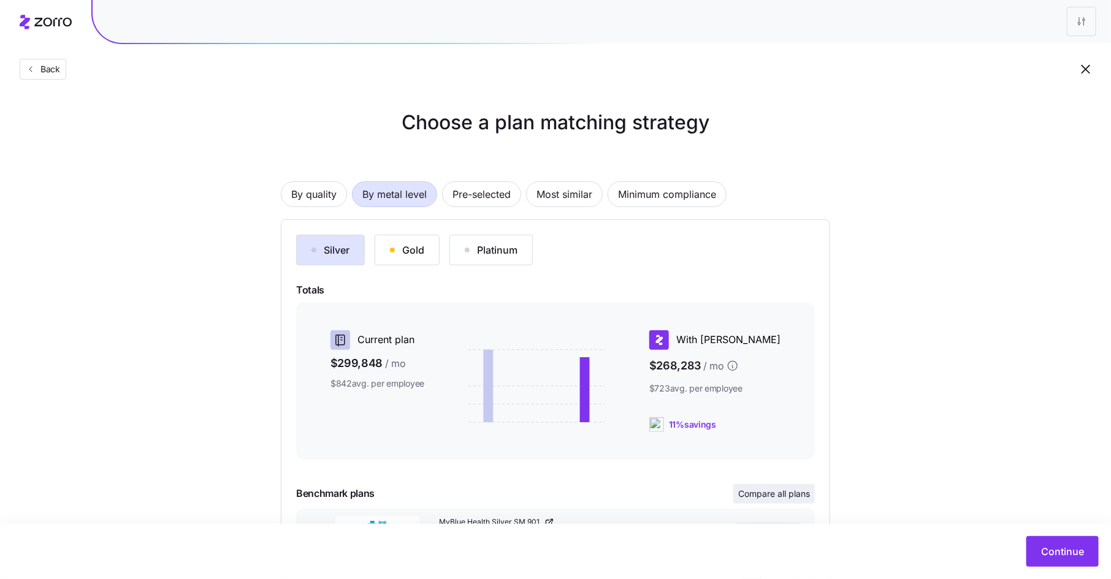
click at [767, 494] on span "Compare all plans" at bounding box center [774, 494] width 72 height 12
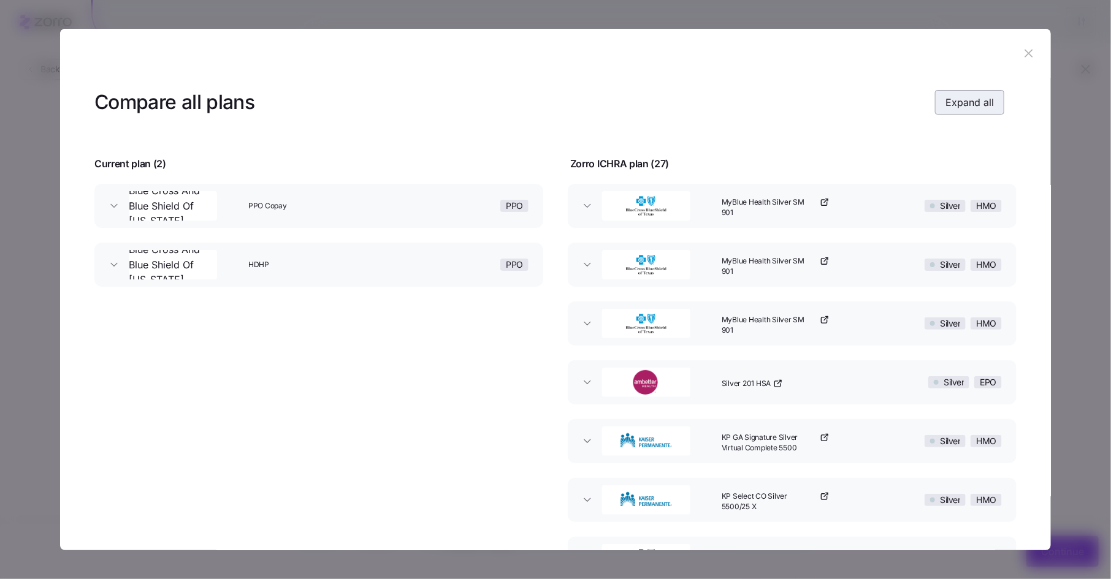
click at [970, 105] on span "Expand all" at bounding box center [969, 102] width 48 height 15
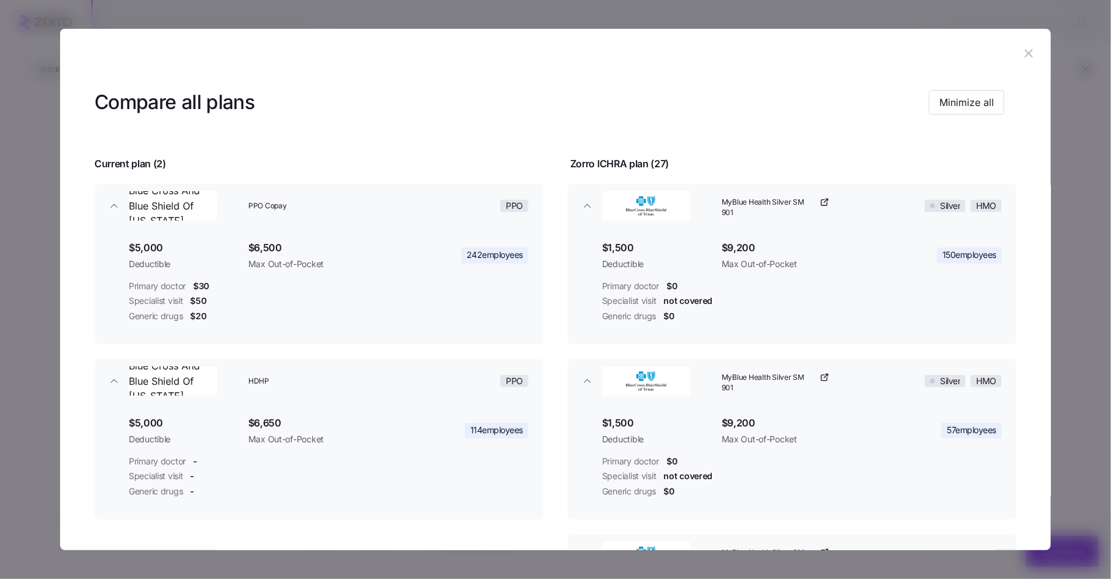
click at [1022, 56] on icon "button" at bounding box center [1028, 53] width 13 height 13
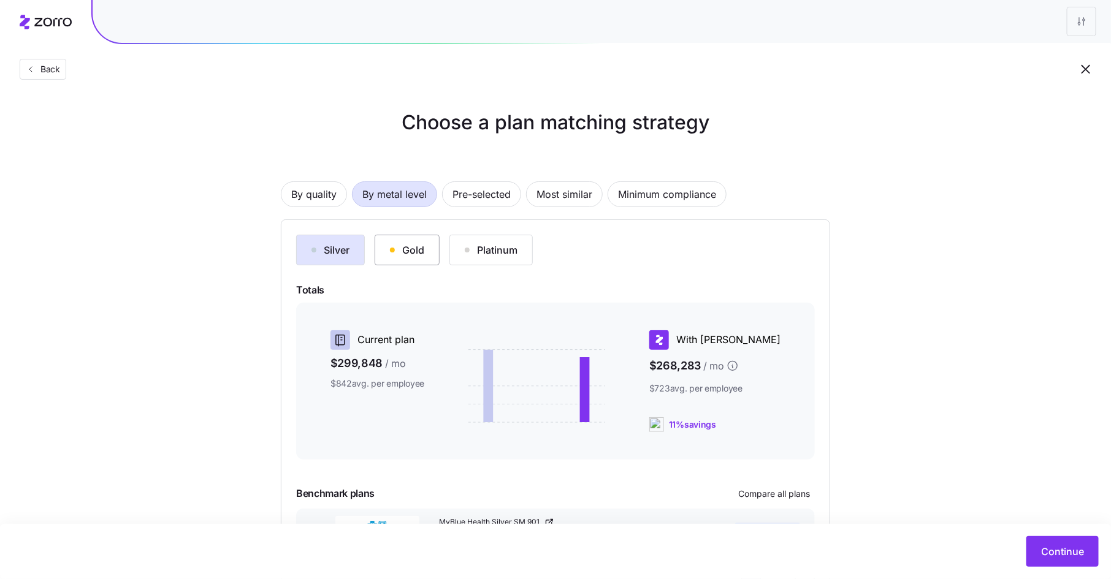
click at [406, 239] on button "Gold" at bounding box center [407, 250] width 65 height 31
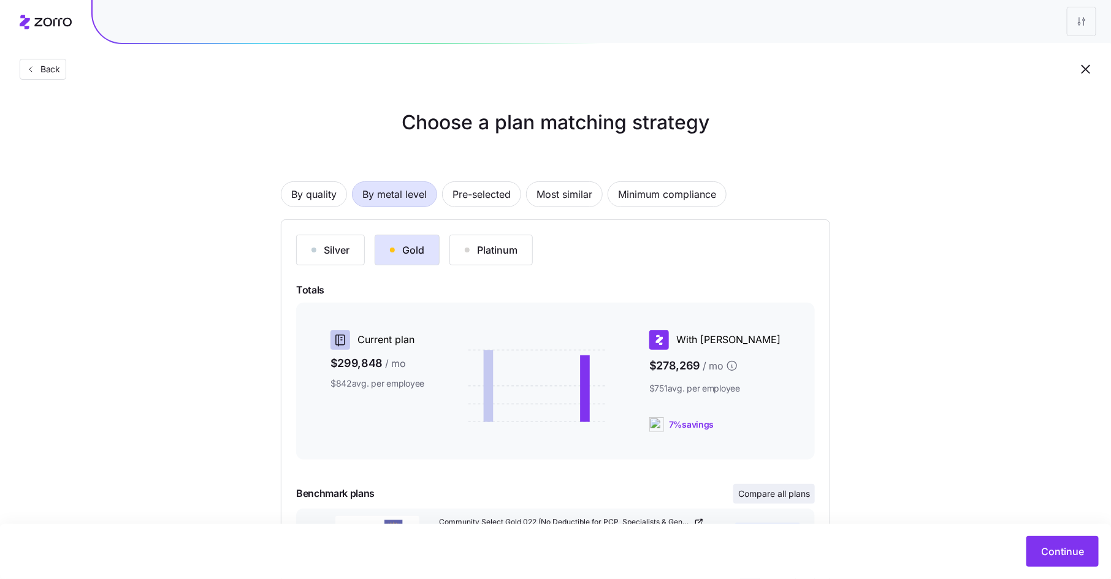
click at [769, 485] on button "Compare all plans" at bounding box center [774, 494] width 82 height 20
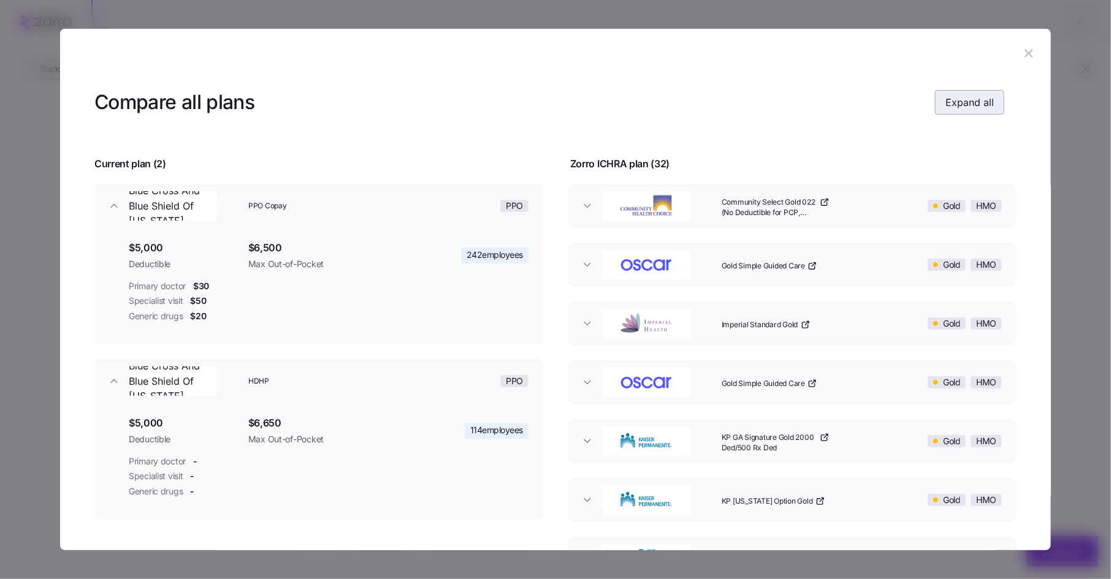
click at [977, 99] on span "Expand all" at bounding box center [969, 102] width 48 height 15
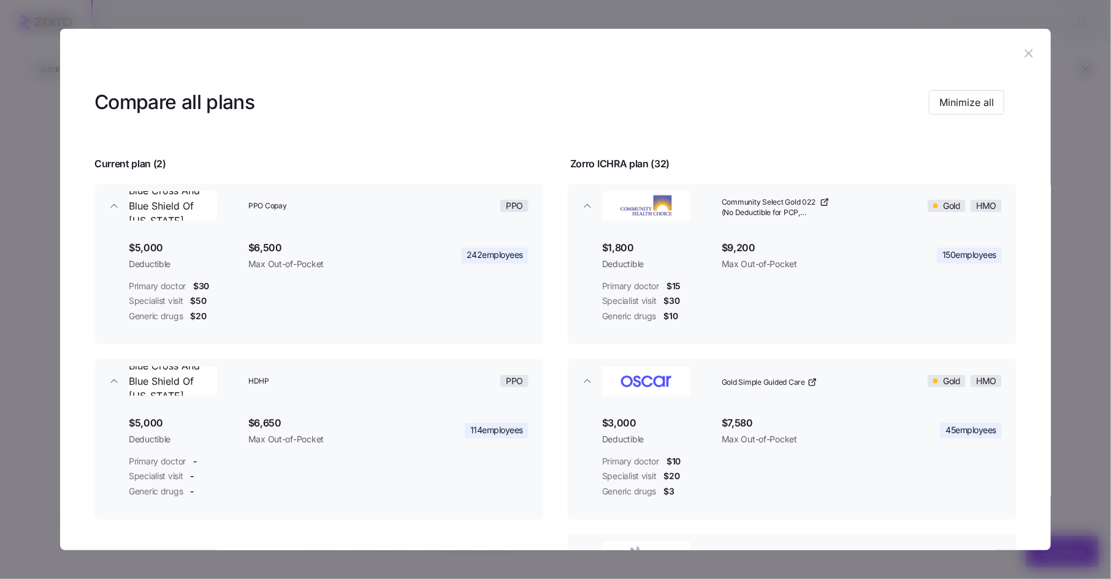
click at [1027, 50] on icon "button" at bounding box center [1028, 53] width 13 height 13
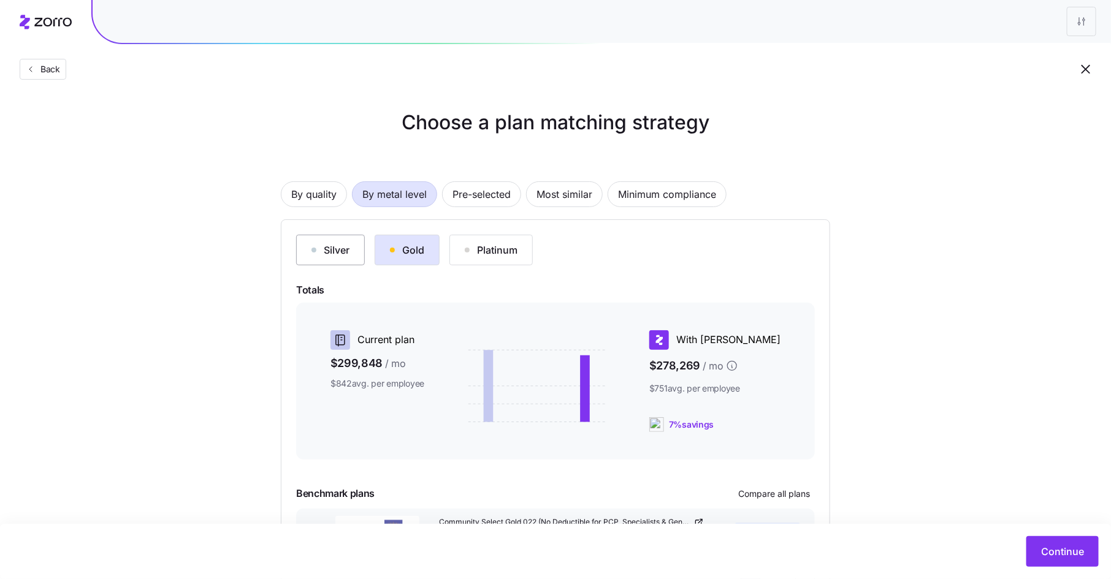
click at [321, 255] on div "Silver" at bounding box center [330, 250] width 38 height 15
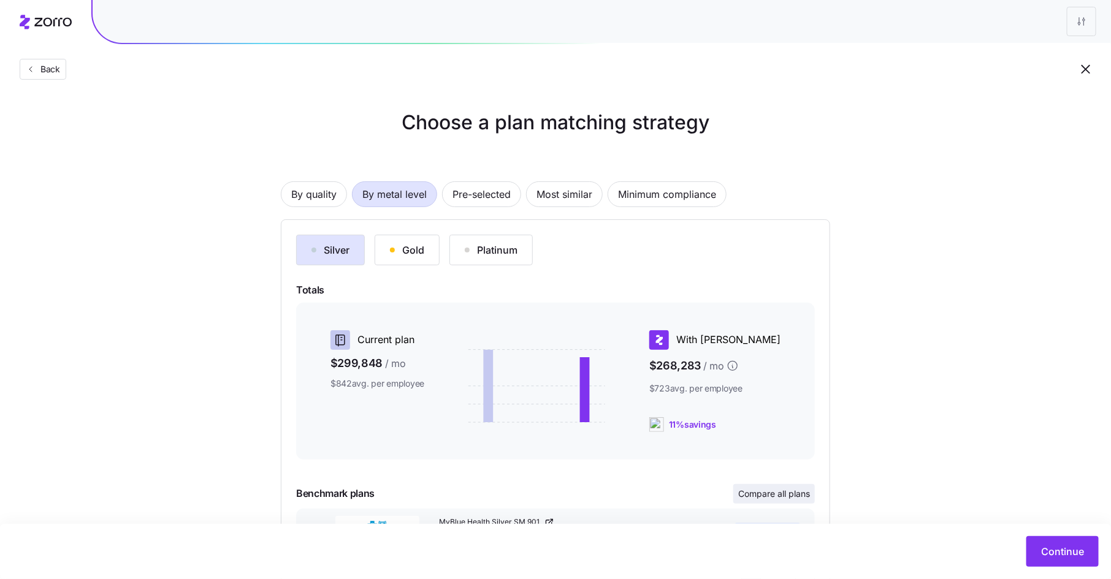
click at [780, 494] on span "Compare all plans" at bounding box center [774, 494] width 72 height 12
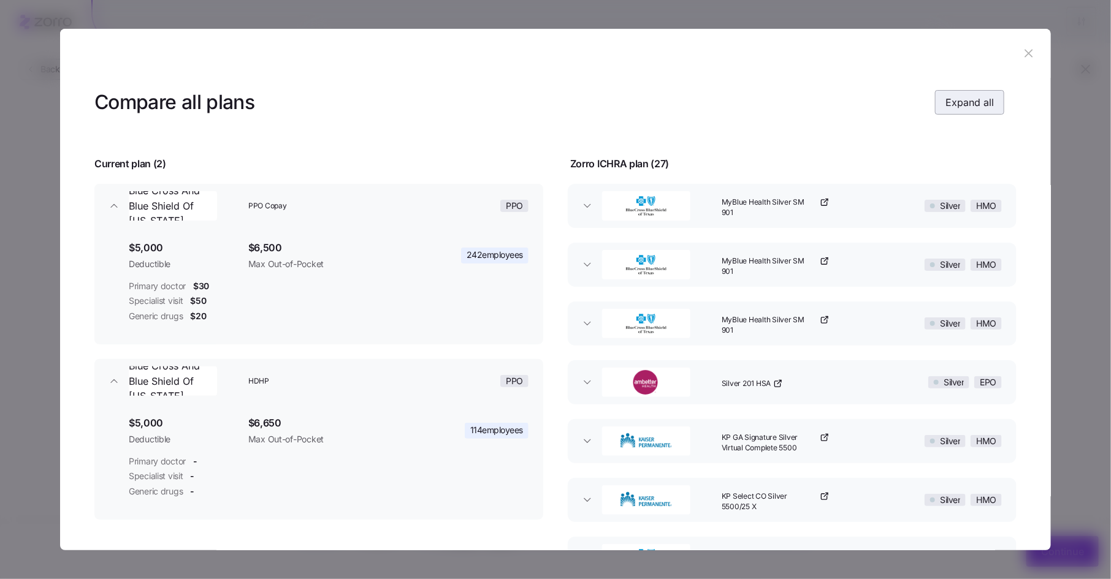
click at [974, 107] on span "Expand all" at bounding box center [969, 102] width 48 height 15
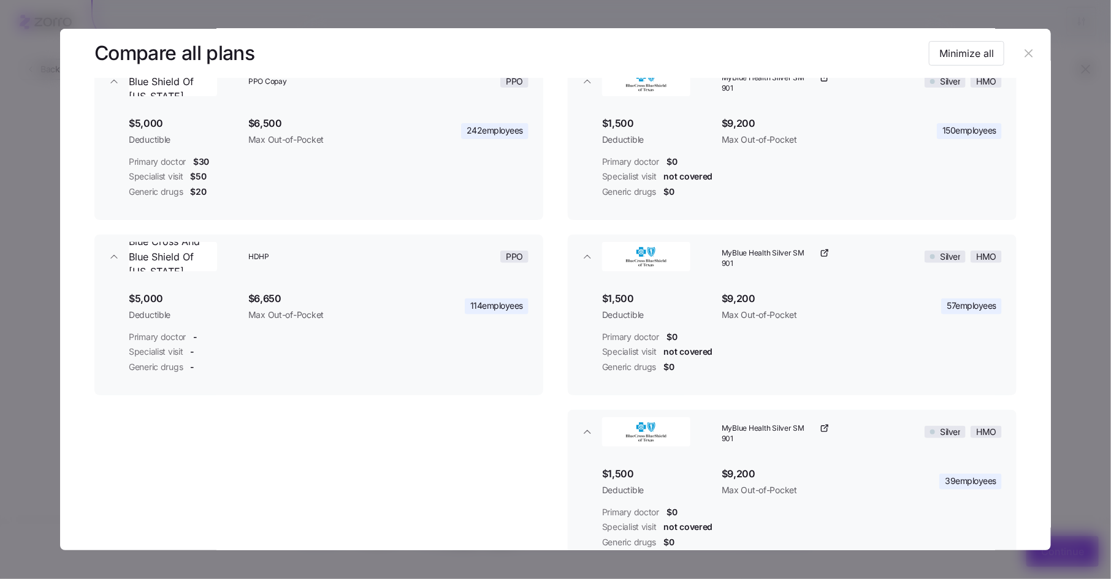
scroll to position [98, 0]
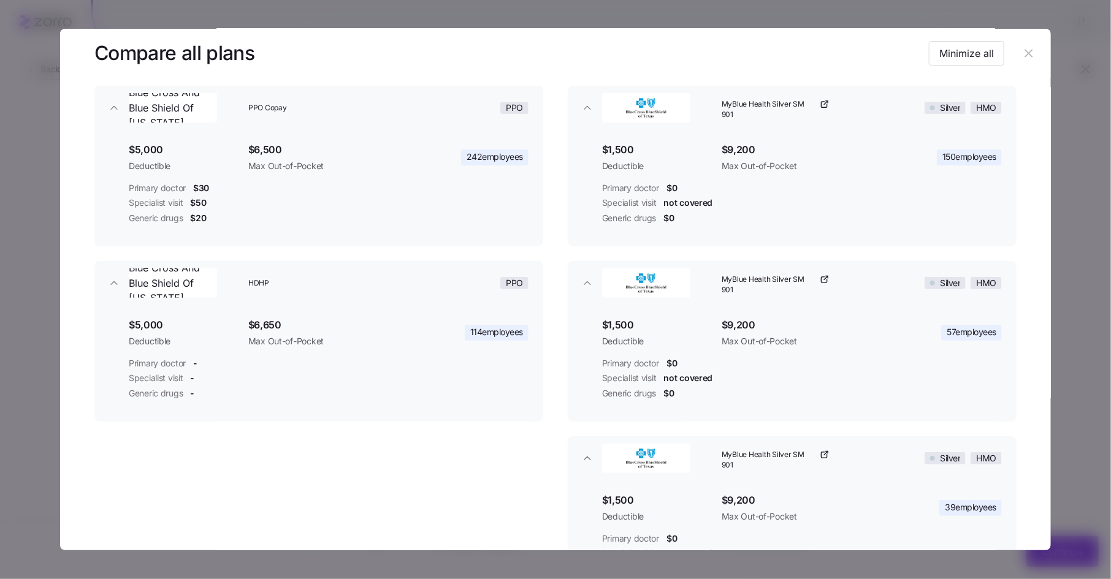
click at [821, 105] on icon "button" at bounding box center [824, 105] width 6 height 6
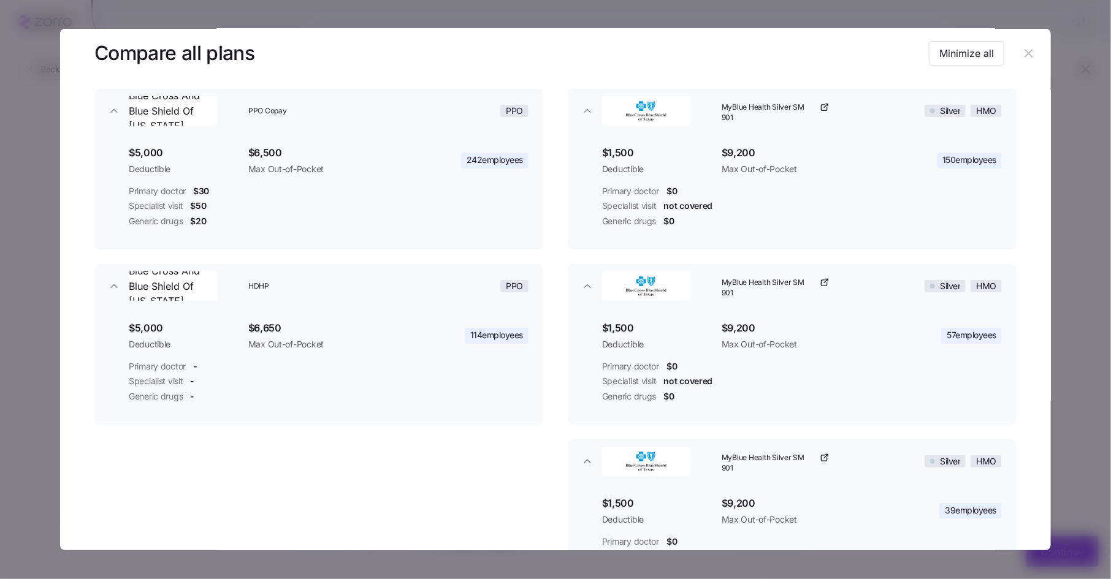
scroll to position [0, 0]
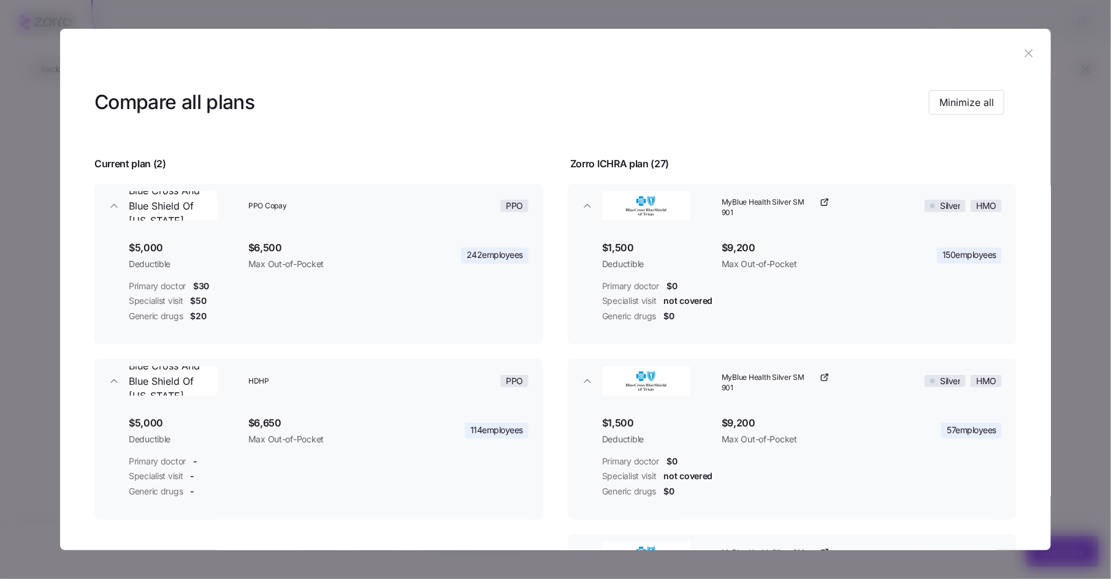
click at [1024, 53] on icon "button" at bounding box center [1028, 54] width 8 height 8
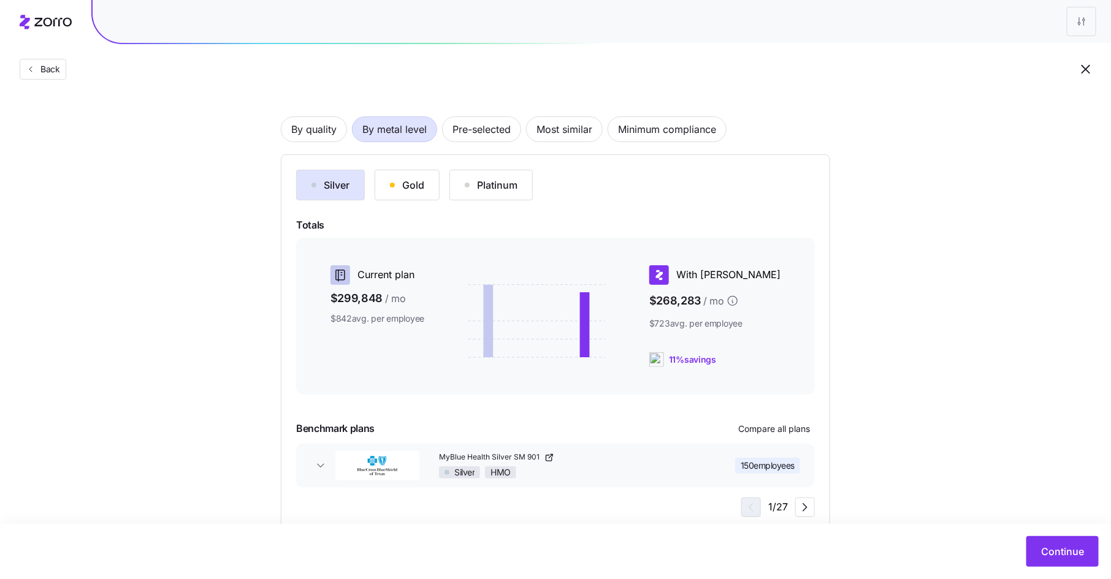
scroll to position [80, 0]
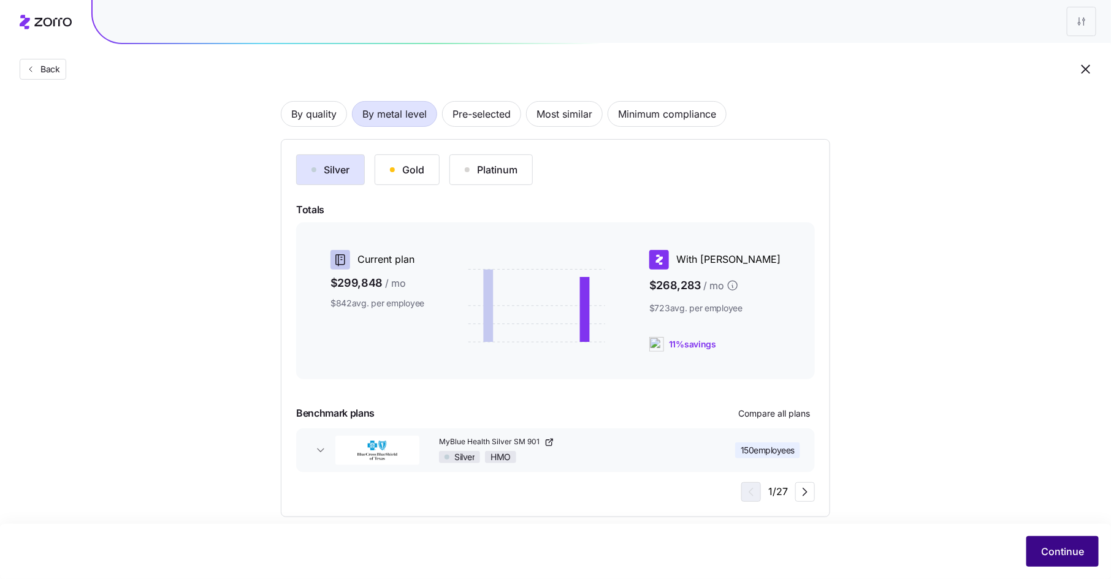
click at [1072, 553] on span "Continue" at bounding box center [1062, 551] width 43 height 15
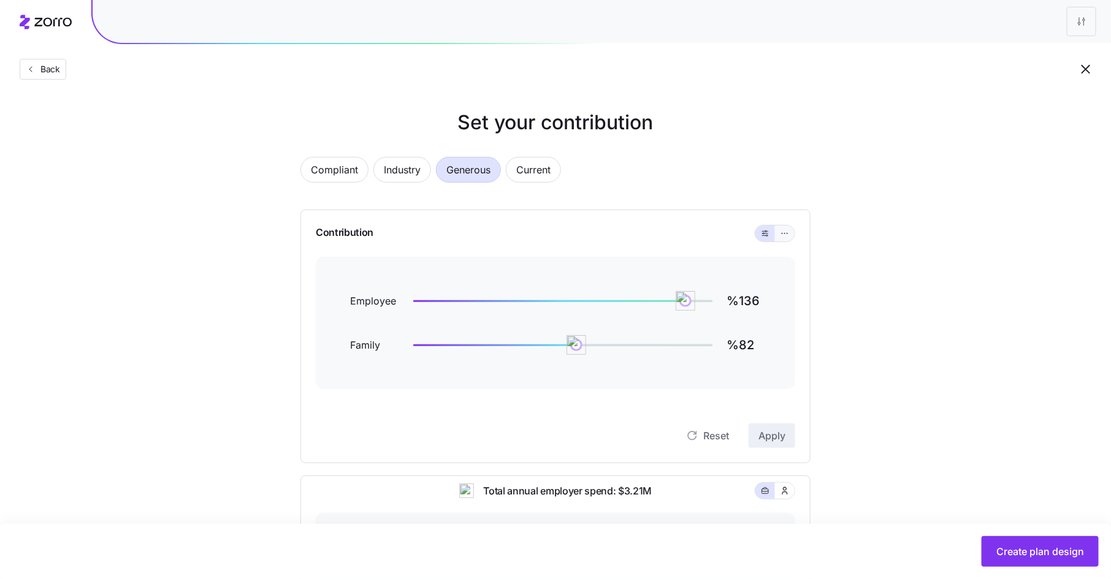
click at [782, 233] on icon "button" at bounding box center [784, 233] width 9 height 15
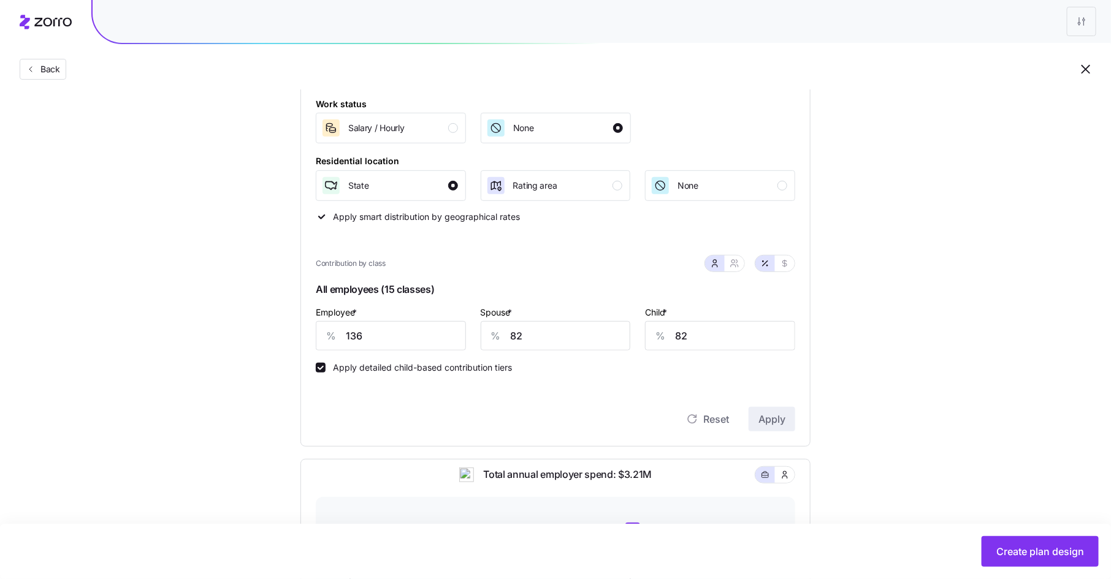
scroll to position [196, 0]
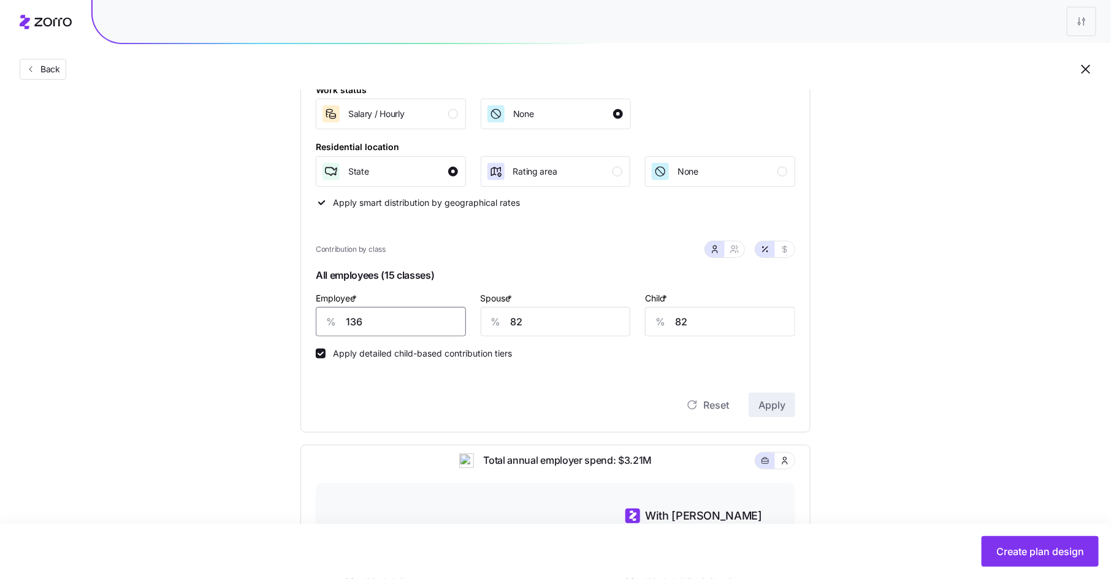
click at [350, 318] on input "136" at bounding box center [391, 321] width 150 height 29
type input "75"
type input "0"
click at [687, 316] on input "40" at bounding box center [720, 321] width 150 height 29
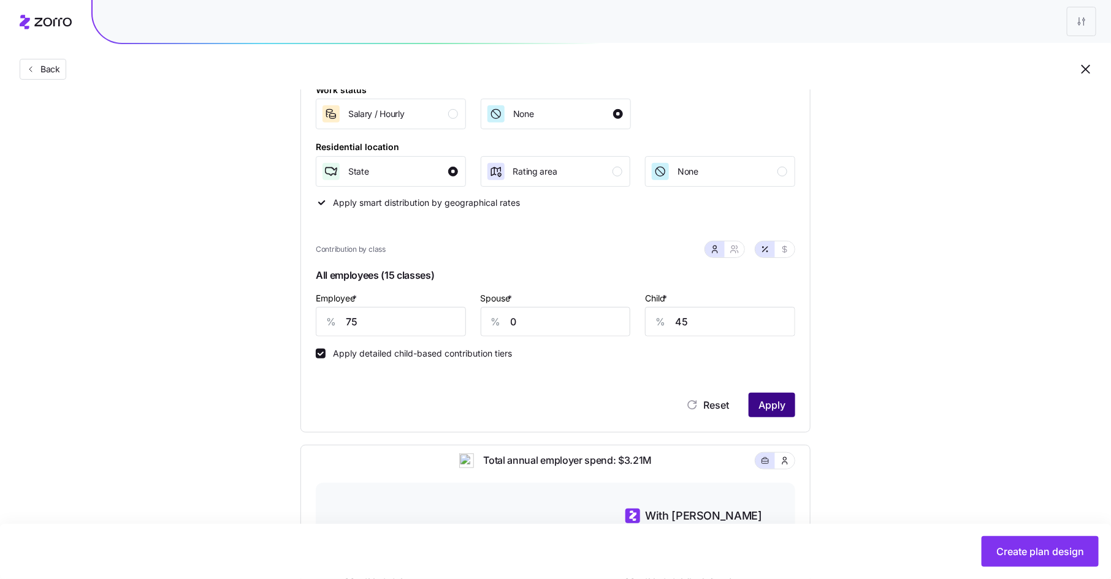
click at [769, 406] on span "Apply" at bounding box center [771, 405] width 27 height 15
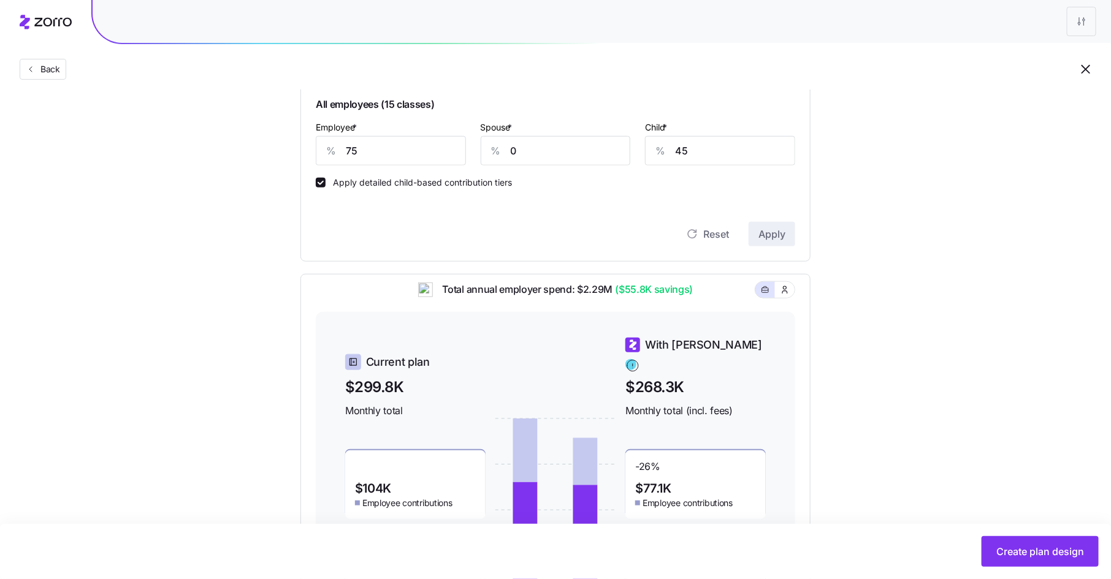
scroll to position [297, 0]
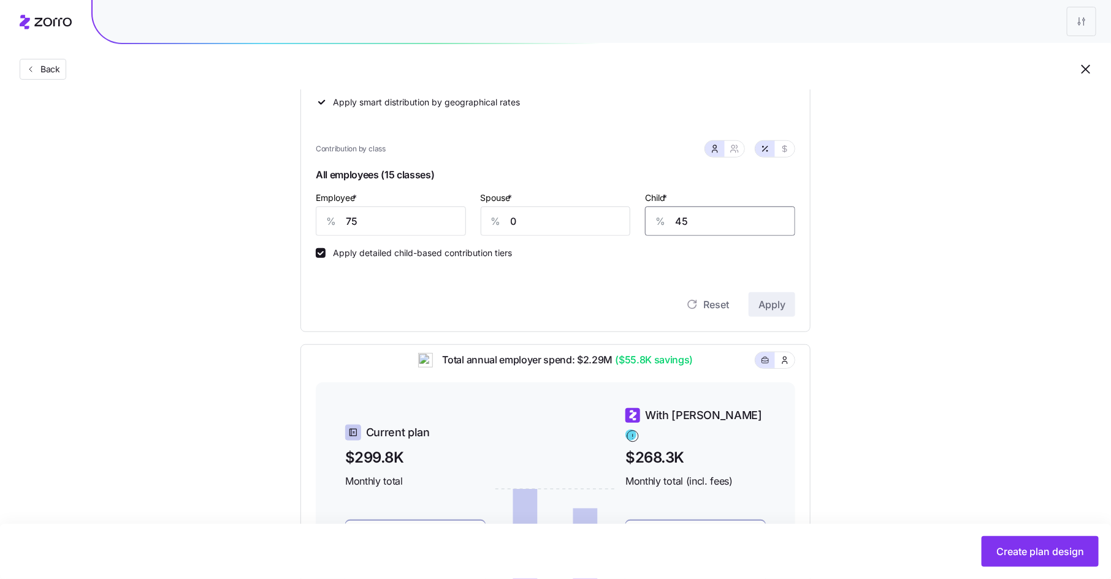
click at [689, 223] on input "45" at bounding box center [720, 221] width 150 height 29
type input "50"
click at [773, 297] on span "Apply" at bounding box center [771, 304] width 27 height 15
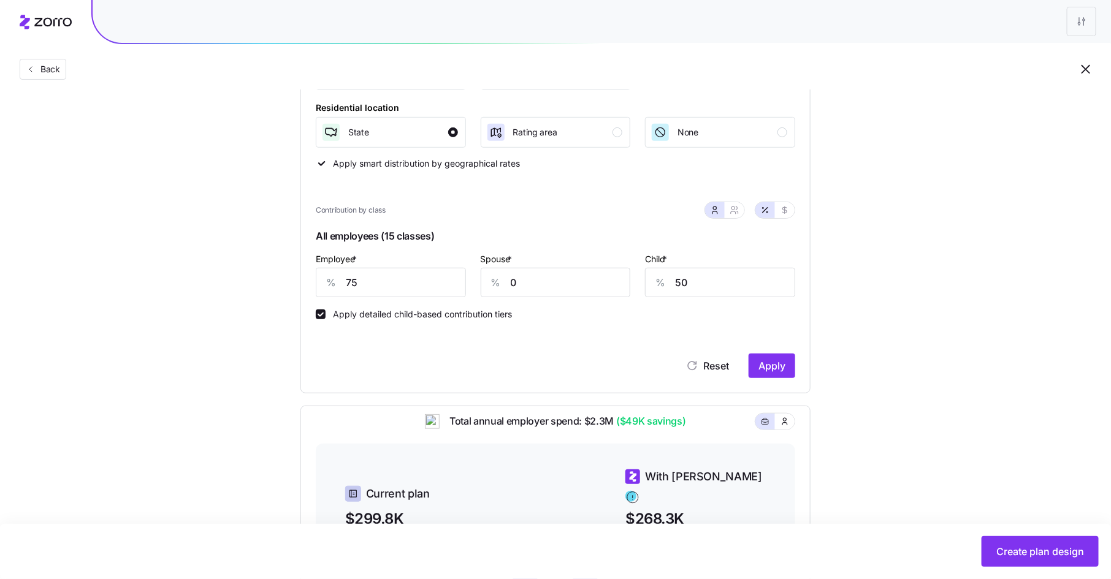
scroll to position [223, 0]
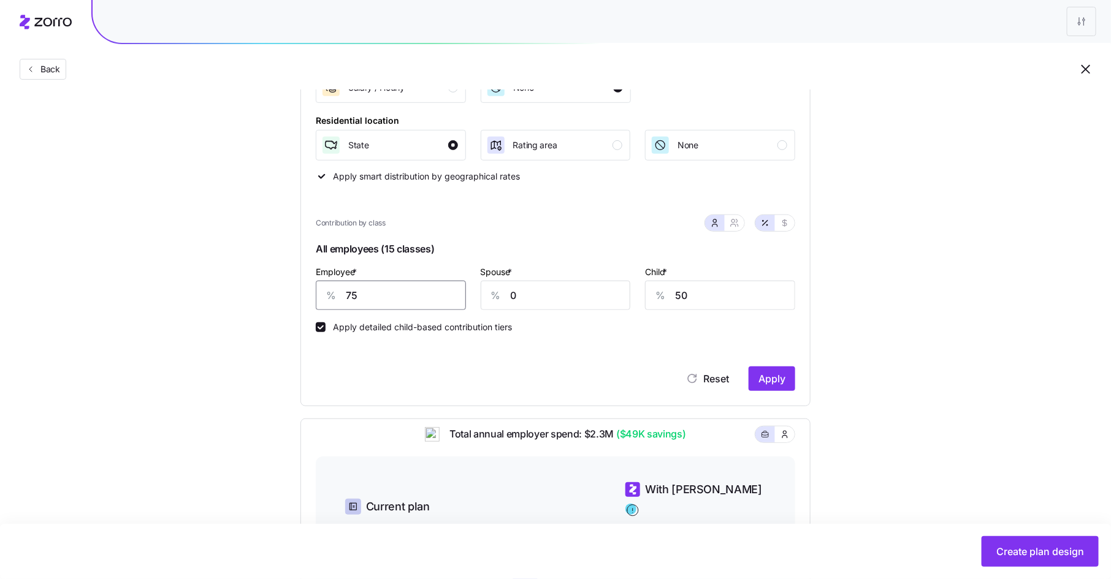
click at [371, 297] on input "75" at bounding box center [391, 295] width 150 height 29
type input "77"
click at [772, 370] on button "Apply" at bounding box center [772, 379] width 47 height 25
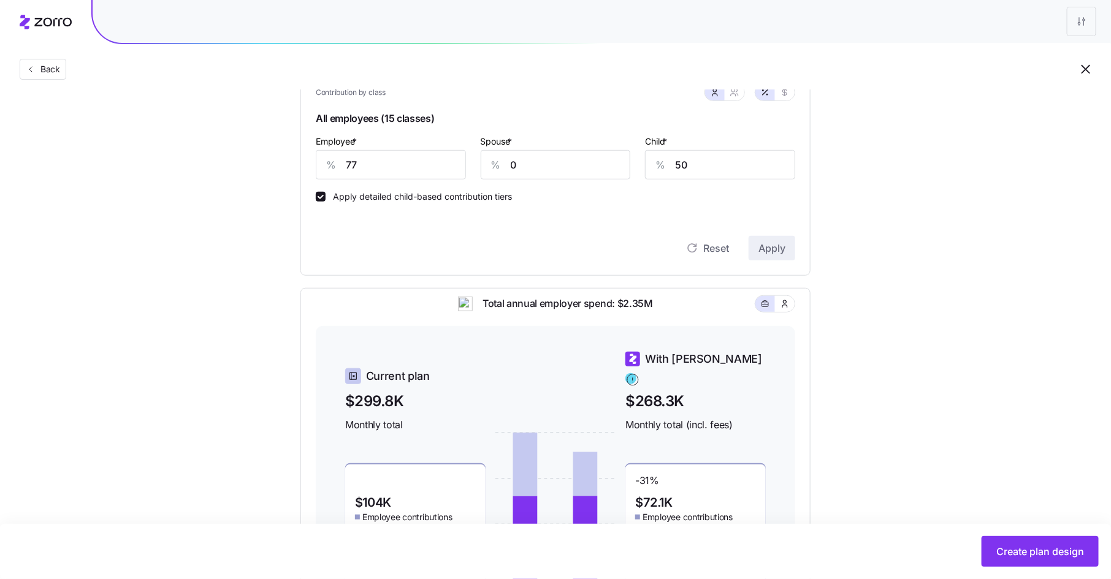
scroll to position [364, 0]
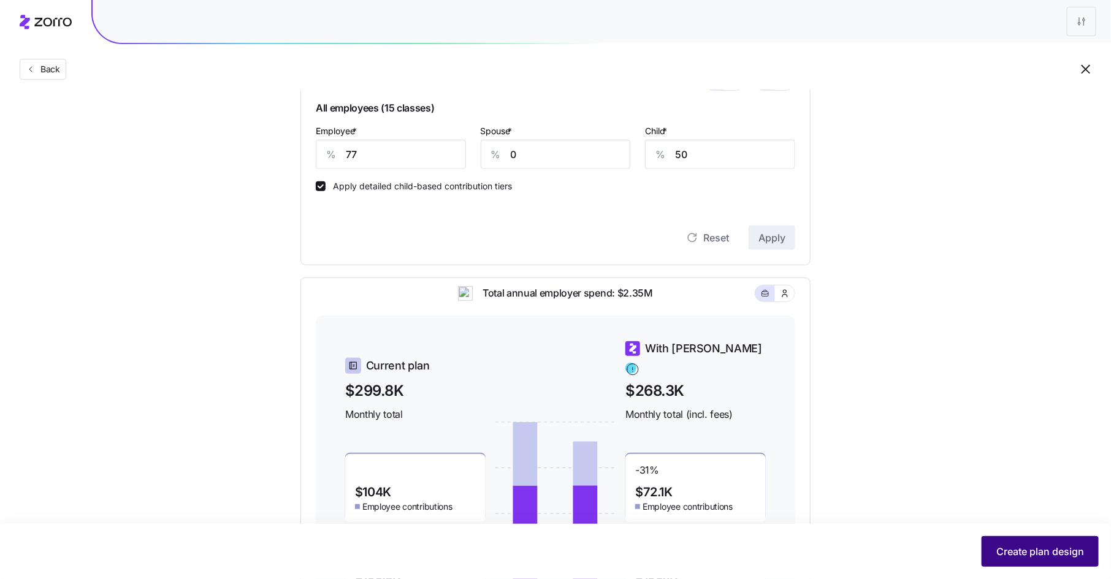
click at [1014, 545] on span "Create plan design" at bounding box center [1040, 551] width 88 height 15
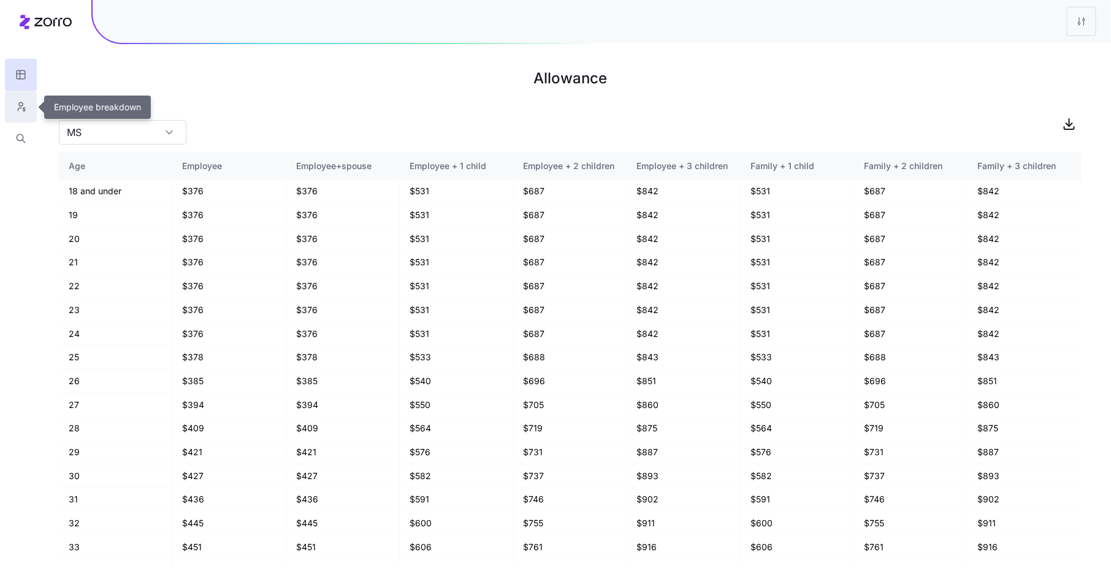
click at [20, 108] on icon "button" at bounding box center [19, 109] width 3 height 3
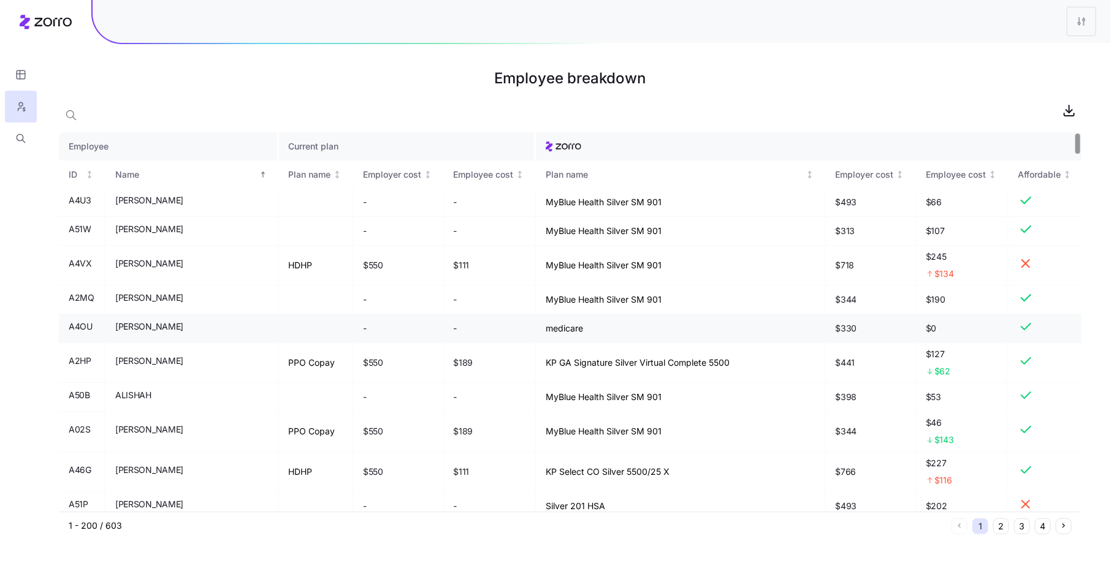
scroll to position [4, 0]
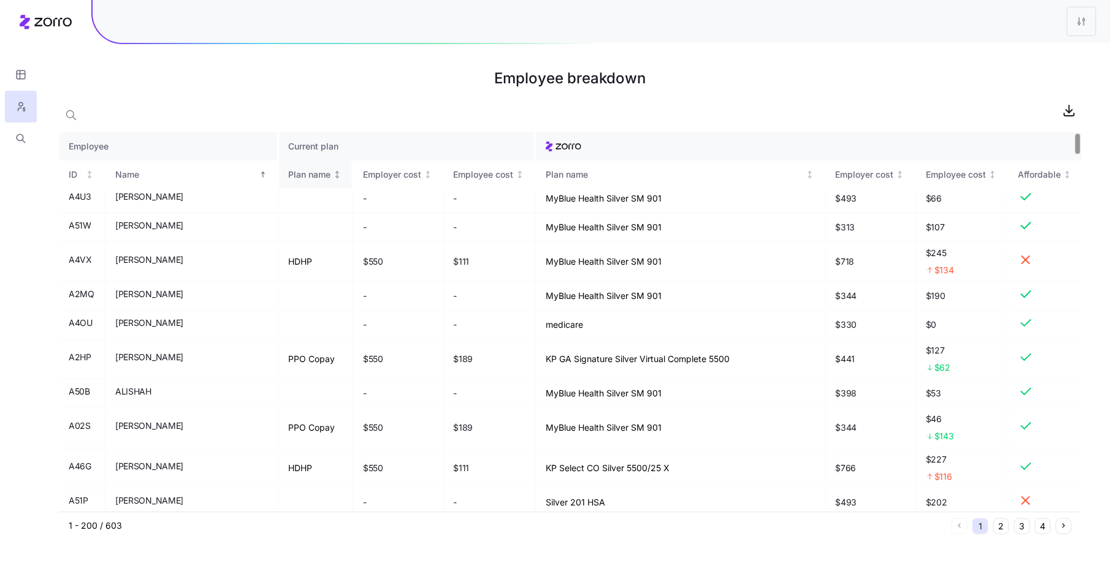
click at [289, 178] on div "Plan name" at bounding box center [310, 174] width 42 height 13
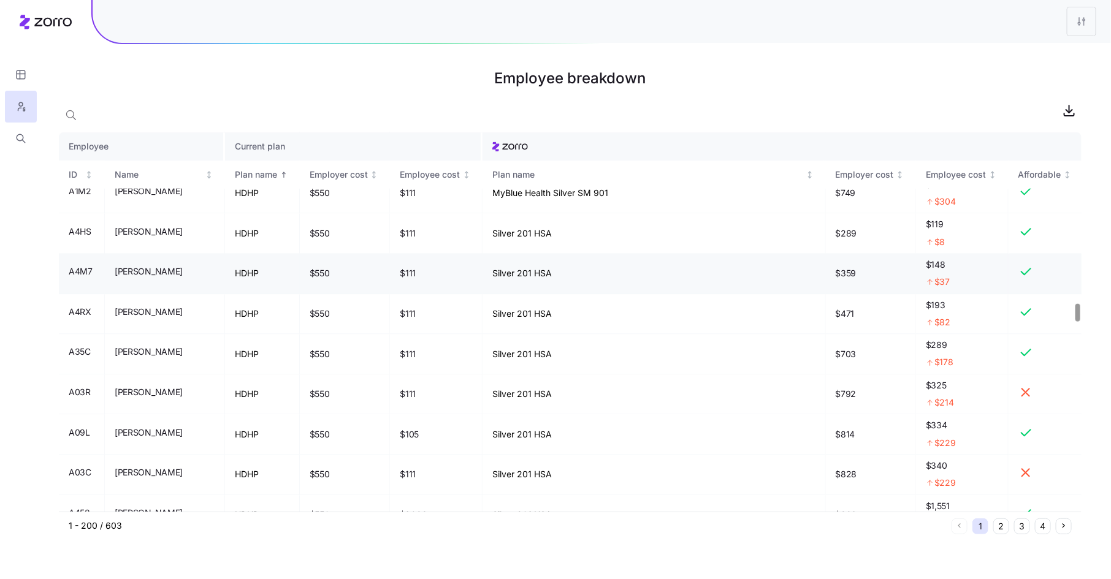
scroll to position [3636, 0]
click at [1069, 111] on icon "button" at bounding box center [1069, 108] width 0 height 7
click at [1095, 19] on html "Employee breakdown Employee Current plan ID Name Plan name Employer cost Employ…" at bounding box center [555, 289] width 1111 height 579
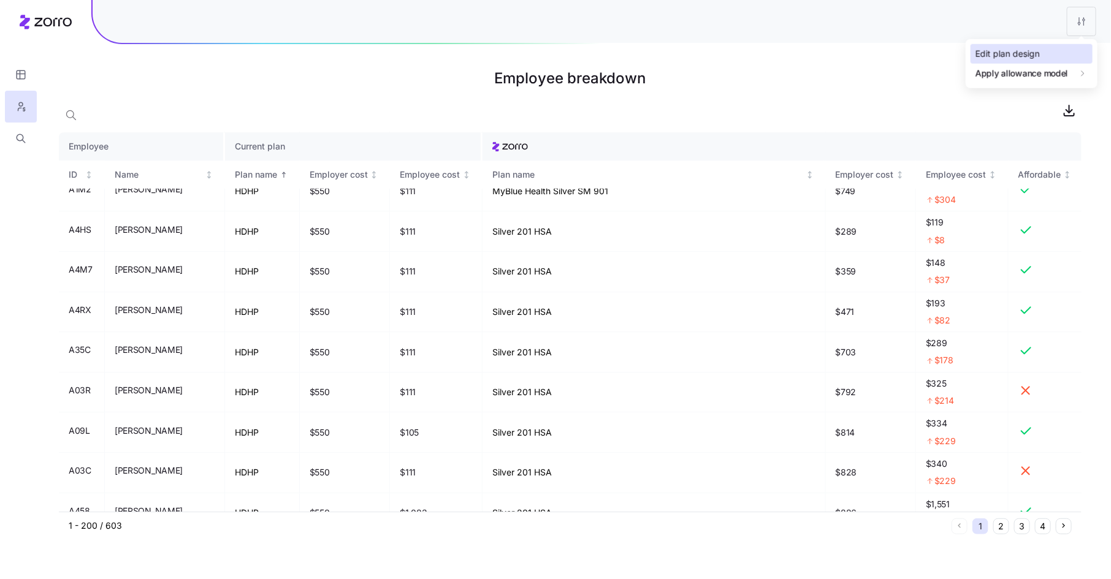
click at [1051, 54] on div "Edit plan design" at bounding box center [1031, 54] width 122 height 20
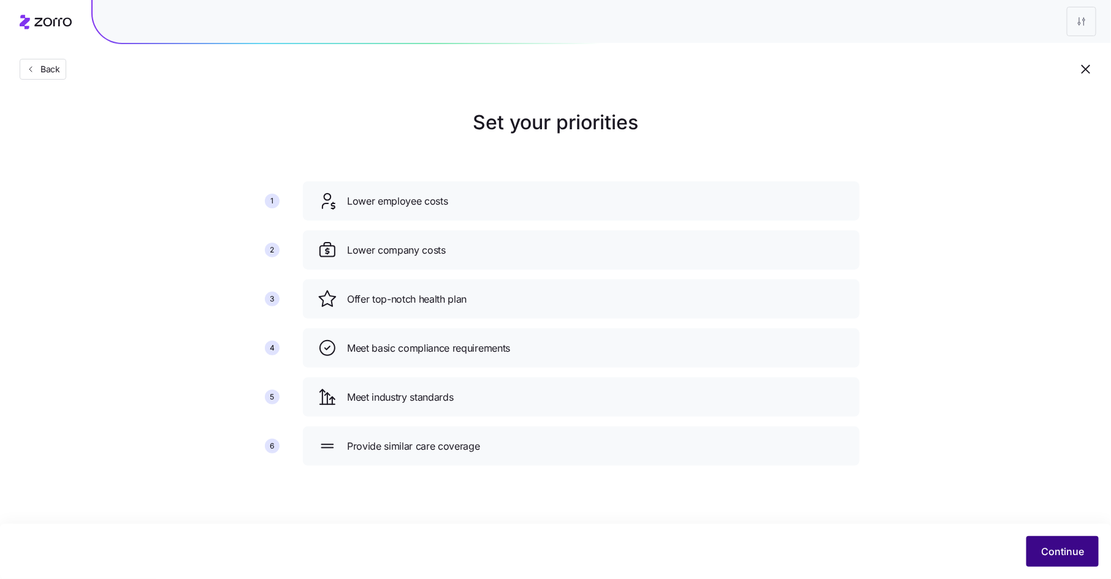
click at [1075, 553] on span "Continue" at bounding box center [1062, 551] width 43 height 15
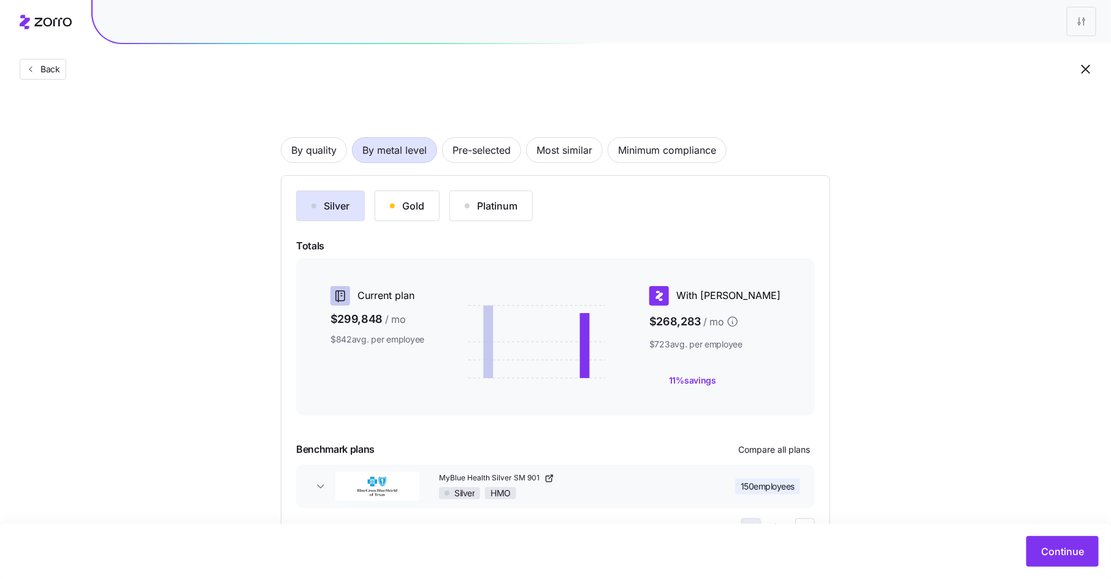
scroll to position [96, 0]
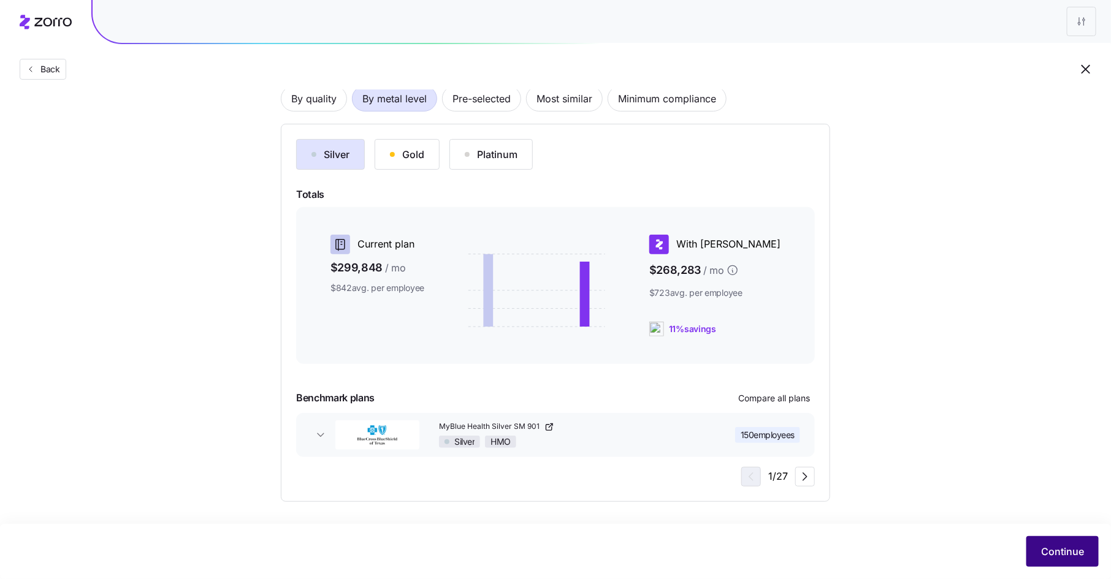
click at [1035, 546] on button "Continue" at bounding box center [1062, 551] width 72 height 31
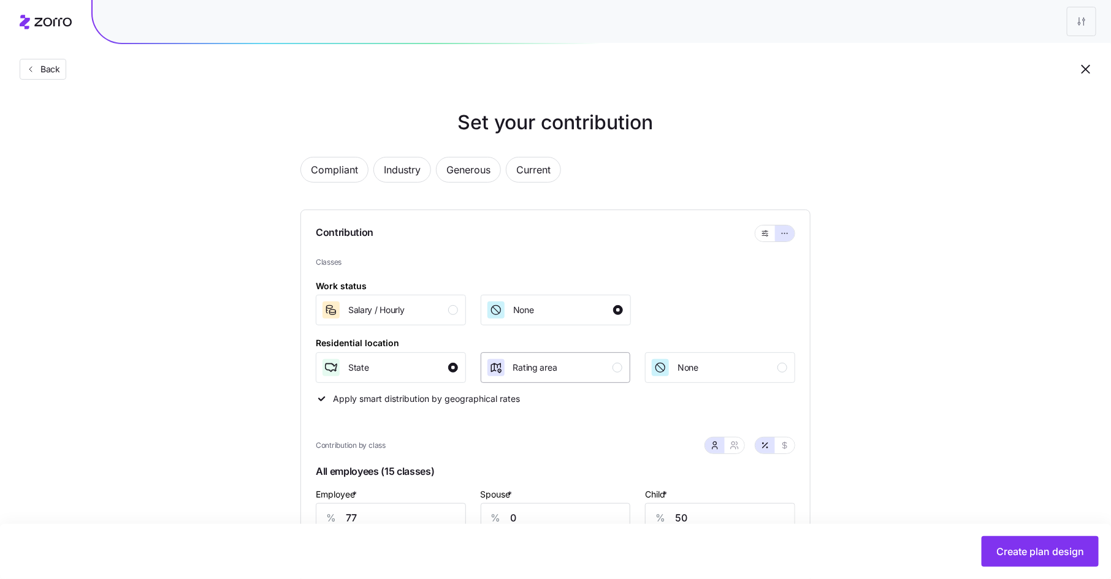
click at [619, 370] on div "button" at bounding box center [617, 368] width 10 height 10
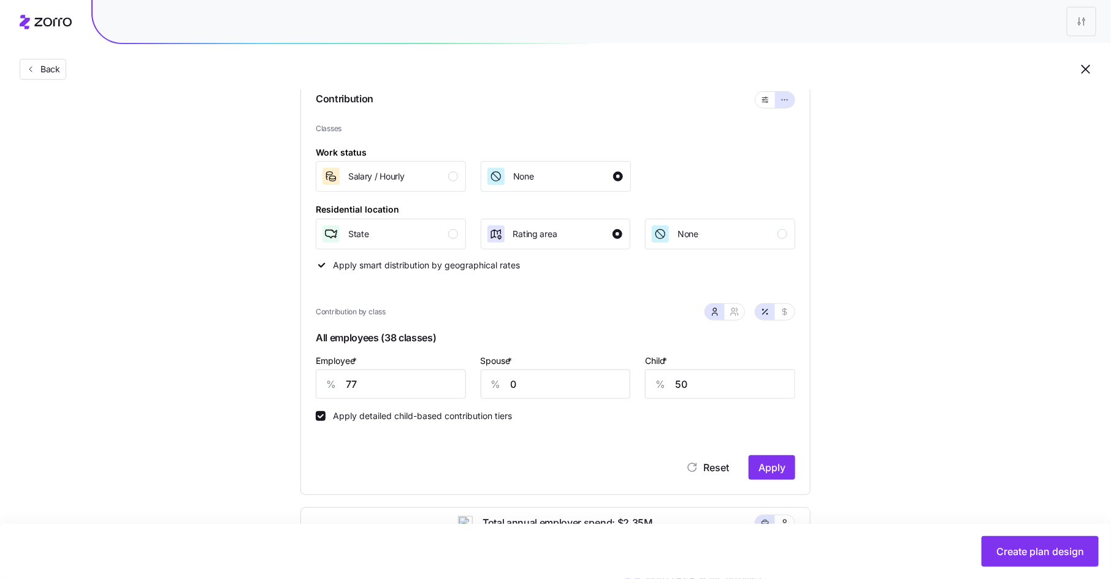
scroll to position [139, 0]
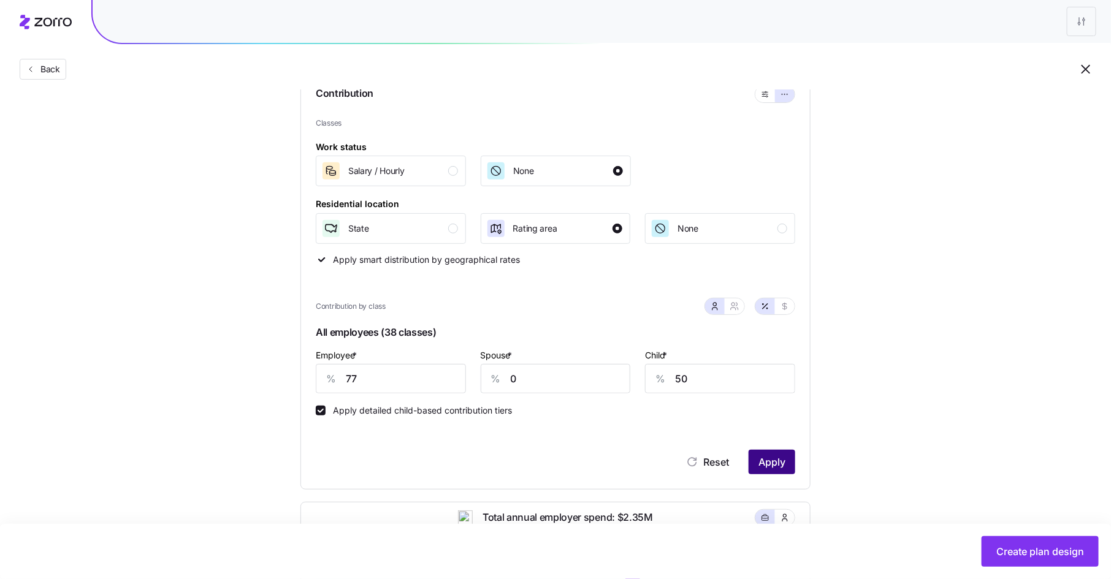
click at [780, 462] on span "Apply" at bounding box center [771, 462] width 27 height 15
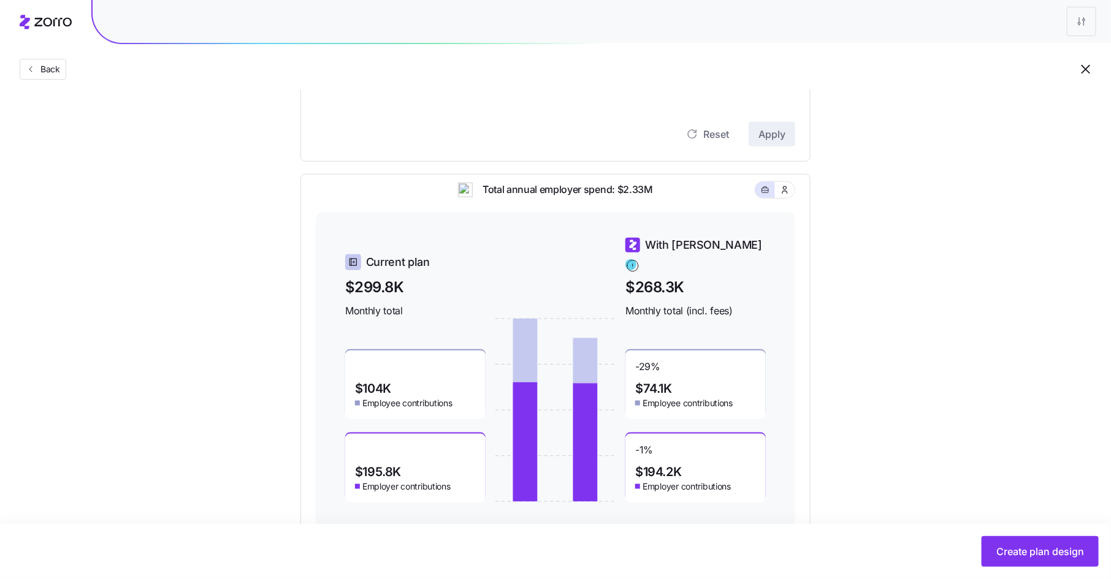
scroll to position [500, 0]
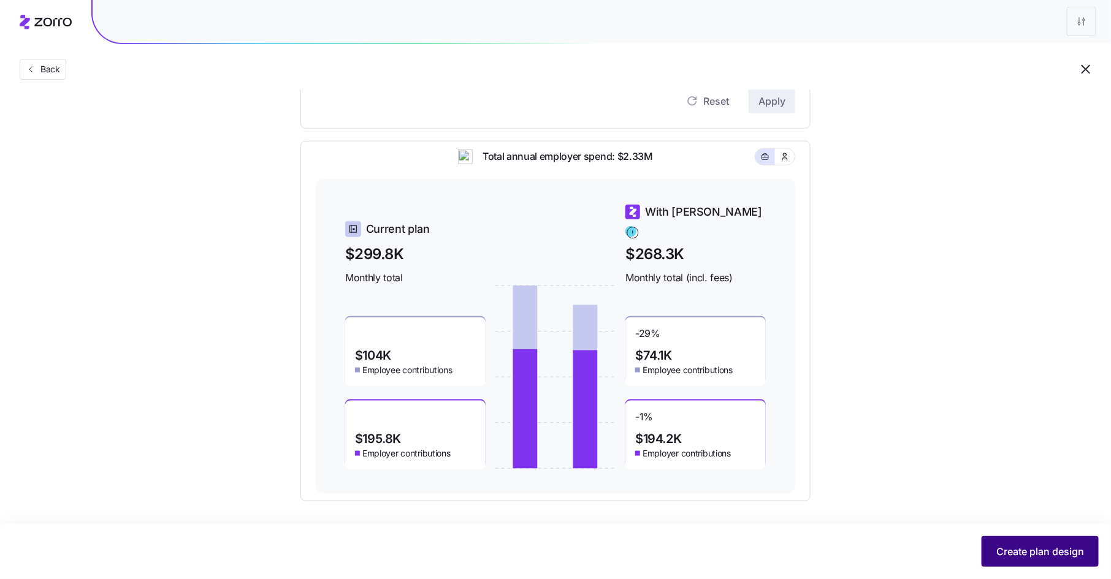
click at [1042, 551] on span "Create plan design" at bounding box center [1040, 551] width 88 height 15
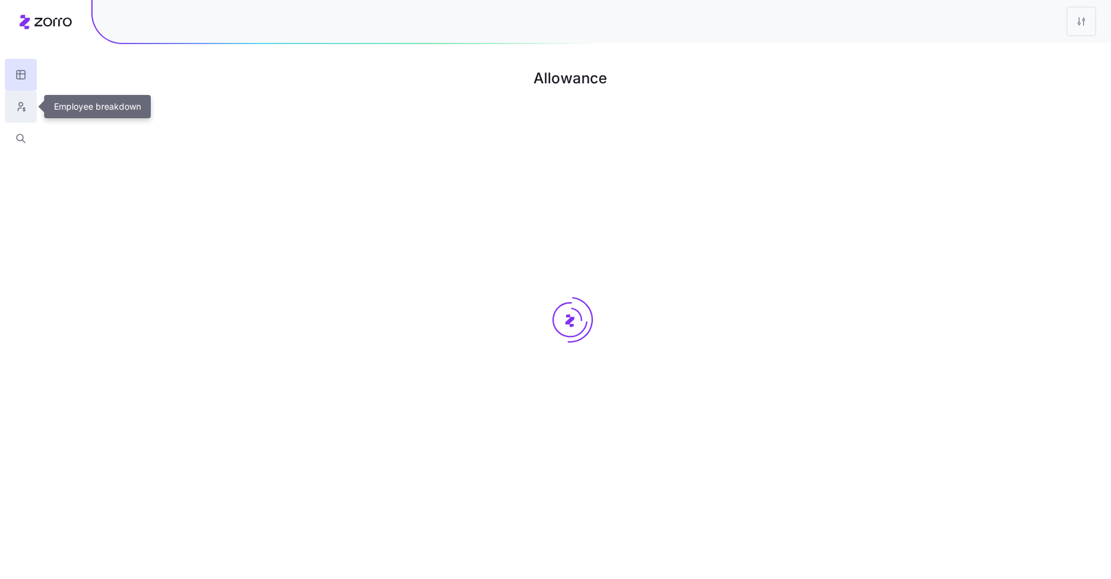
click at [10, 109] on button "button" at bounding box center [21, 107] width 32 height 32
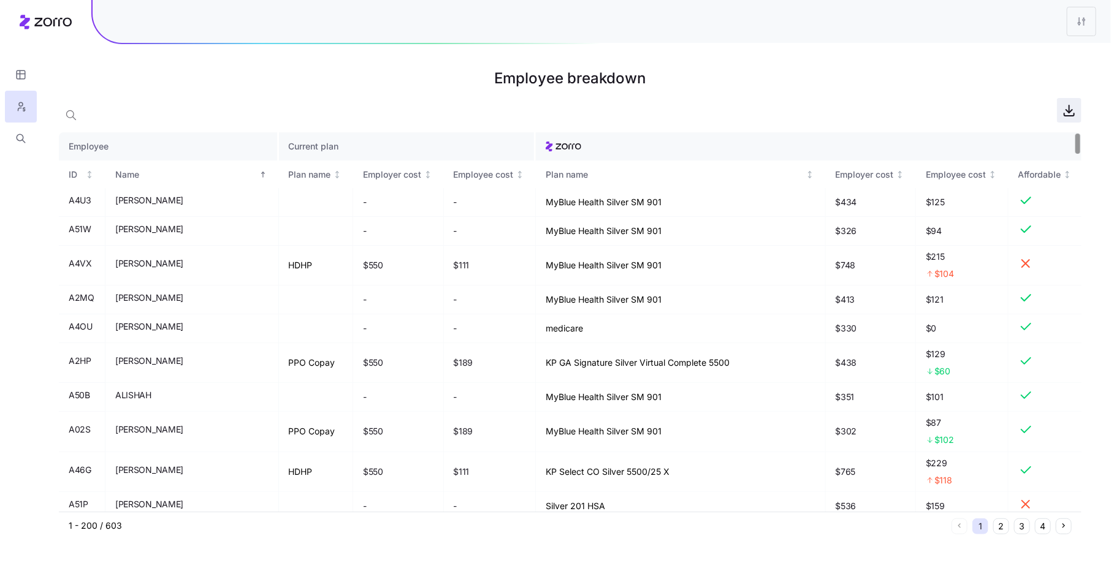
click at [1070, 112] on icon "button" at bounding box center [1069, 110] width 15 height 15
click at [1082, 24] on html "Employee breakdown Employee Current plan ID Name Plan name Employer cost Employ…" at bounding box center [555, 289] width 1111 height 579
click at [1067, 51] on div "Edit plan design" at bounding box center [1031, 55] width 122 height 20
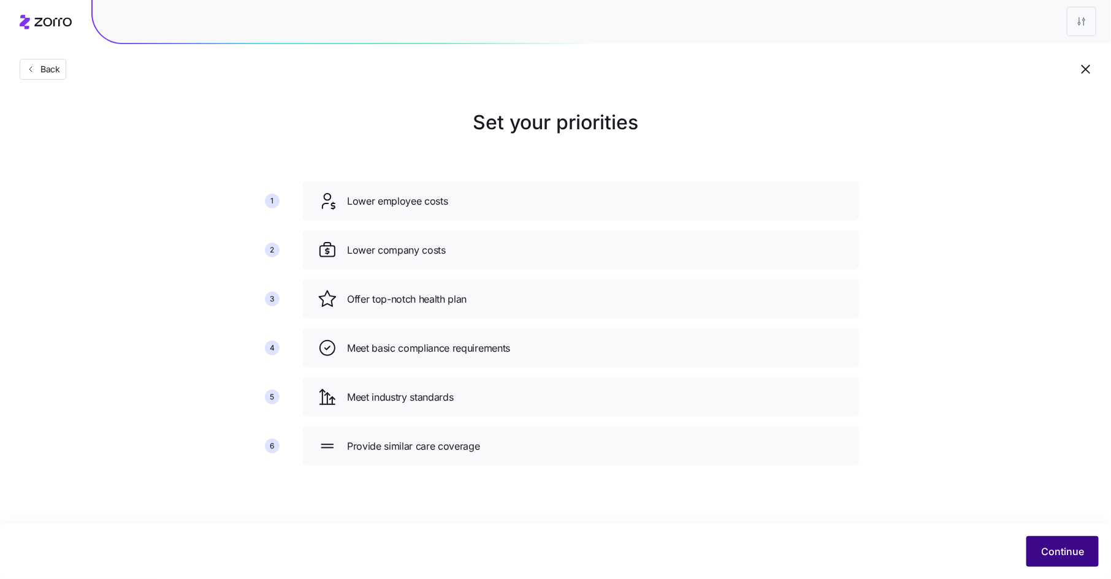
click at [1072, 541] on button "Continue" at bounding box center [1062, 551] width 72 height 31
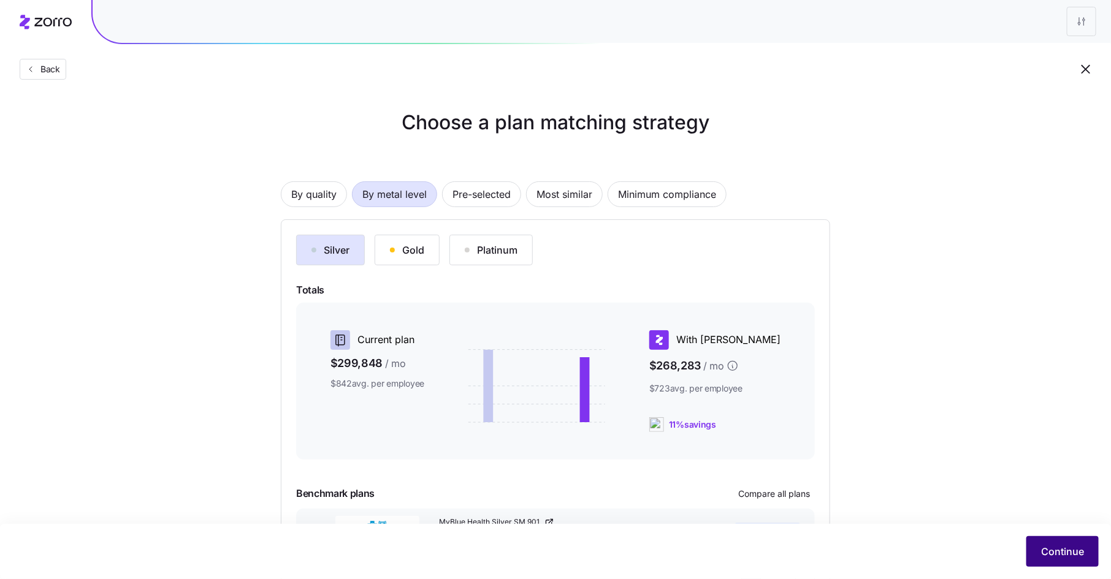
click at [1072, 551] on span "Continue" at bounding box center [1062, 551] width 43 height 15
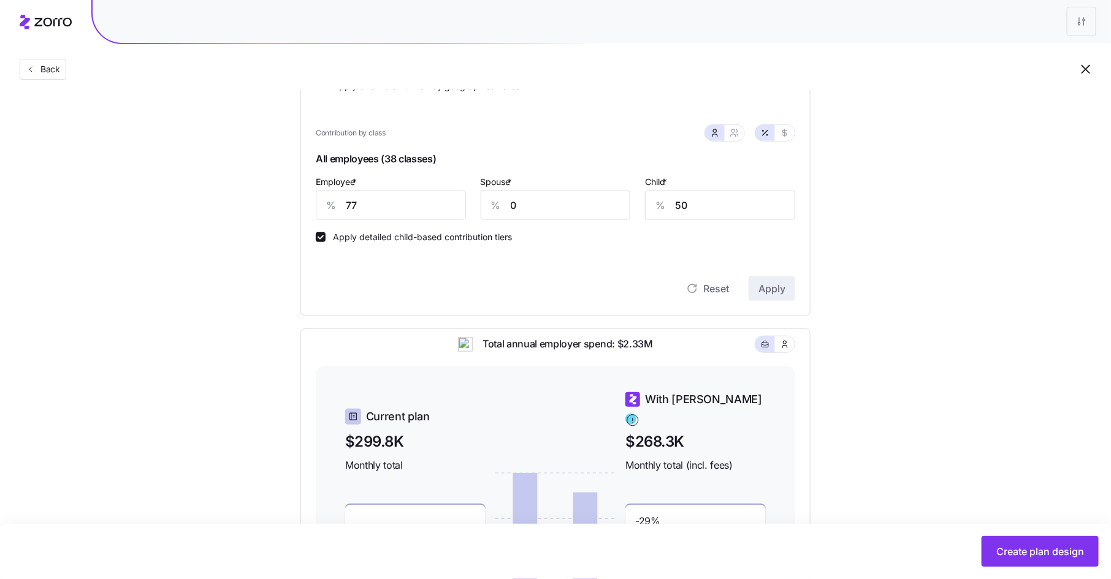
scroll to position [330, 0]
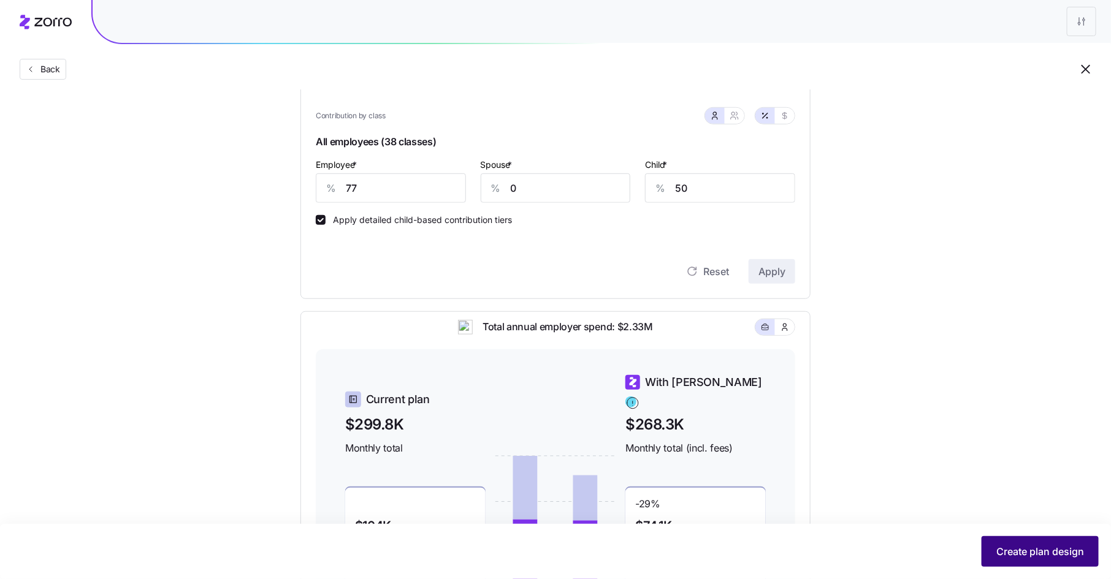
click at [1018, 556] on span "Create plan design" at bounding box center [1040, 551] width 88 height 15
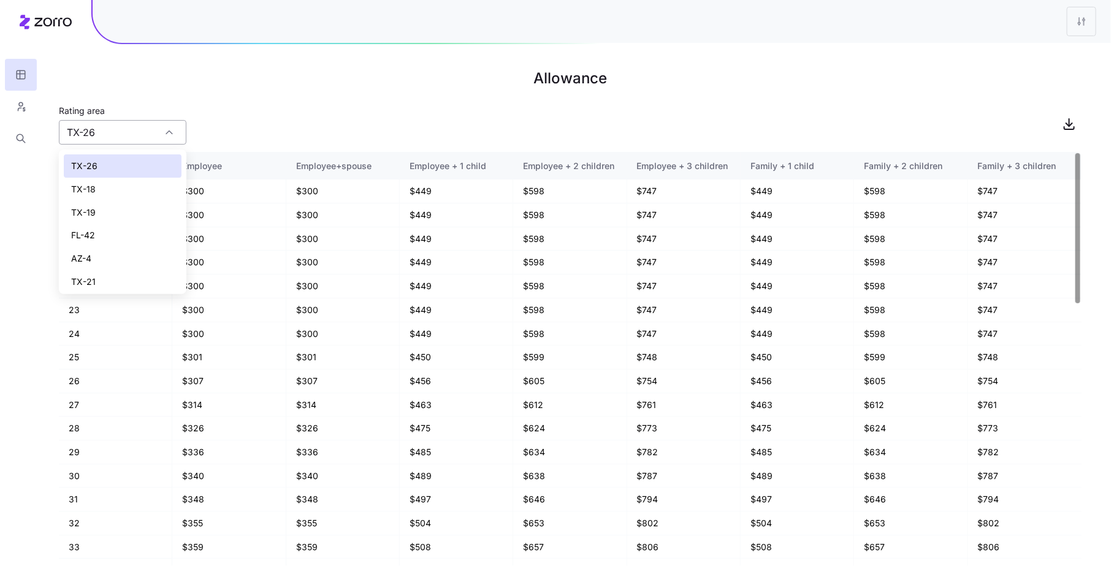
click at [172, 128] on div "TX-26" at bounding box center [123, 132] width 128 height 25
click at [145, 182] on div "TX-18" at bounding box center [123, 189] width 118 height 23
click at [148, 134] on input "TX-18" at bounding box center [123, 132] width 128 height 25
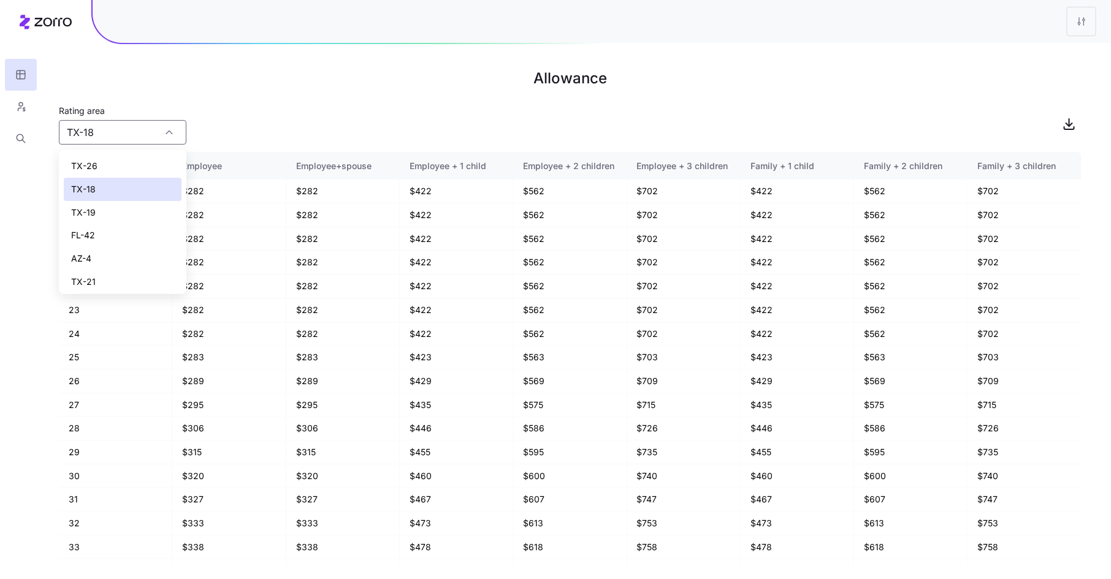
click at [134, 205] on div "TX-19" at bounding box center [123, 212] width 118 height 23
click at [156, 131] on input "TX-19" at bounding box center [123, 132] width 128 height 25
click at [141, 231] on div "FL-42" at bounding box center [123, 235] width 118 height 23
click at [170, 137] on input "FL-42" at bounding box center [123, 132] width 128 height 25
click at [133, 281] on div "TX-21" at bounding box center [123, 281] width 118 height 23
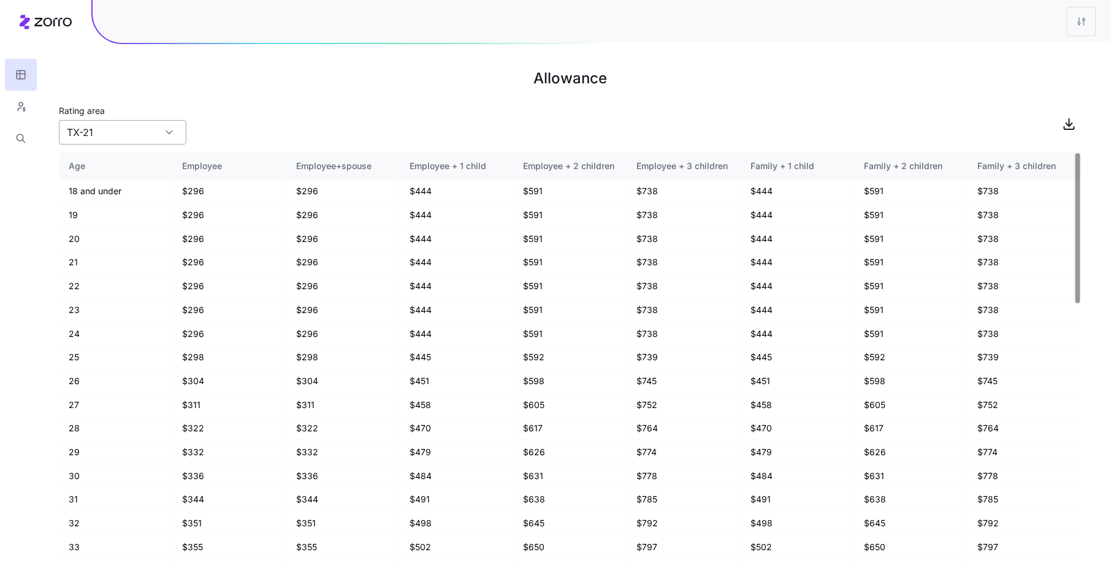
click at [167, 132] on input "TX-21" at bounding box center [123, 132] width 128 height 25
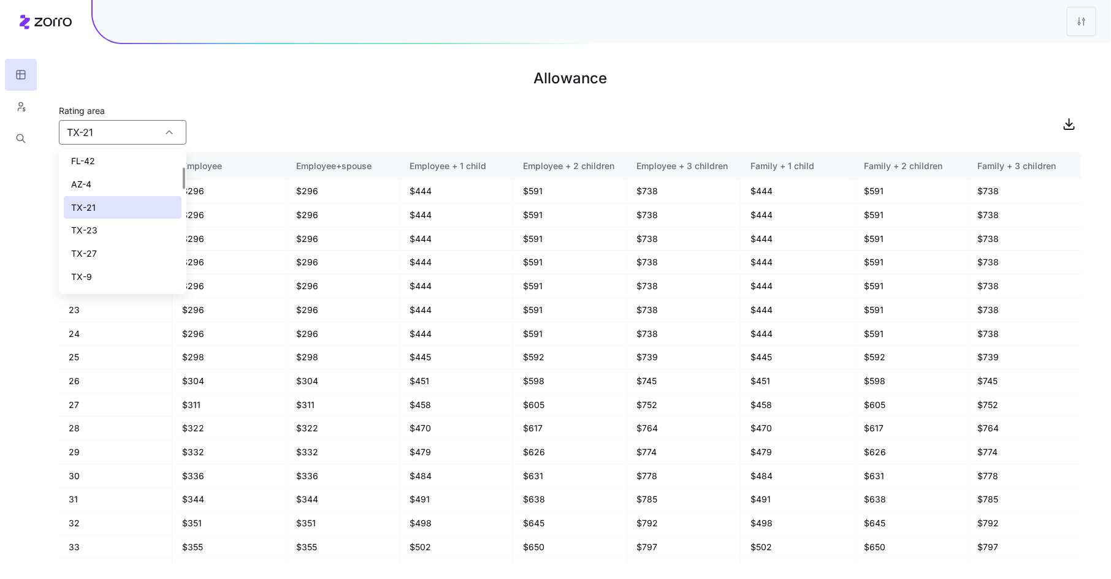
scroll to position [75, 0]
click at [139, 221] on div "TX-23" at bounding box center [123, 229] width 118 height 23
click at [103, 243] on div "TX-10" at bounding box center [123, 243] width 118 height 23
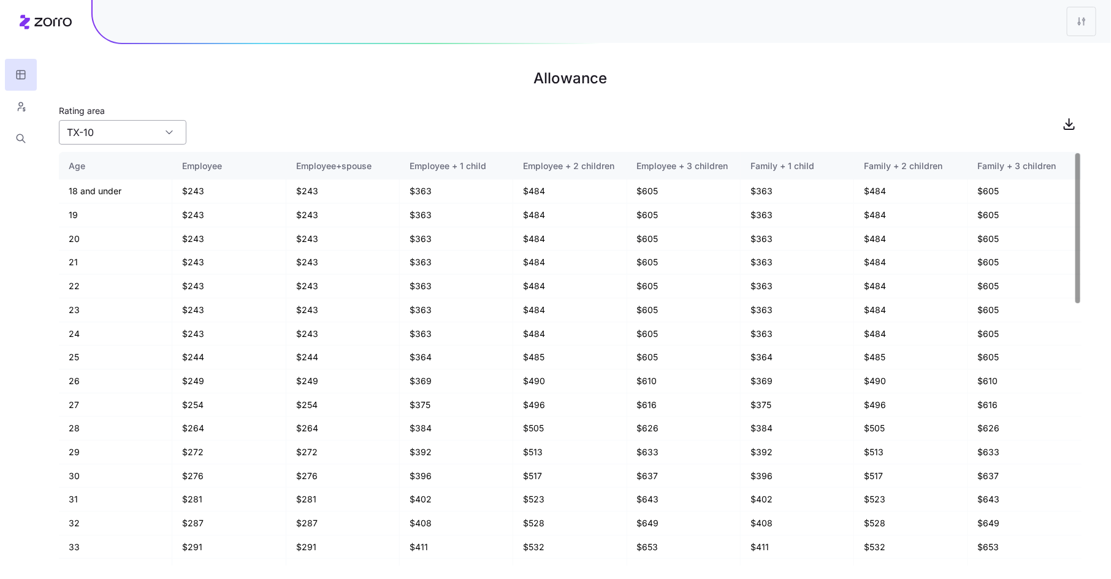
click at [132, 135] on input "TX-10" at bounding box center [123, 132] width 128 height 25
click at [116, 191] on div "TX-20" at bounding box center [123, 196] width 118 height 23
click at [143, 133] on input "TX-20" at bounding box center [123, 132] width 128 height 25
click at [120, 279] on div "TX-25" at bounding box center [123, 278] width 118 height 23
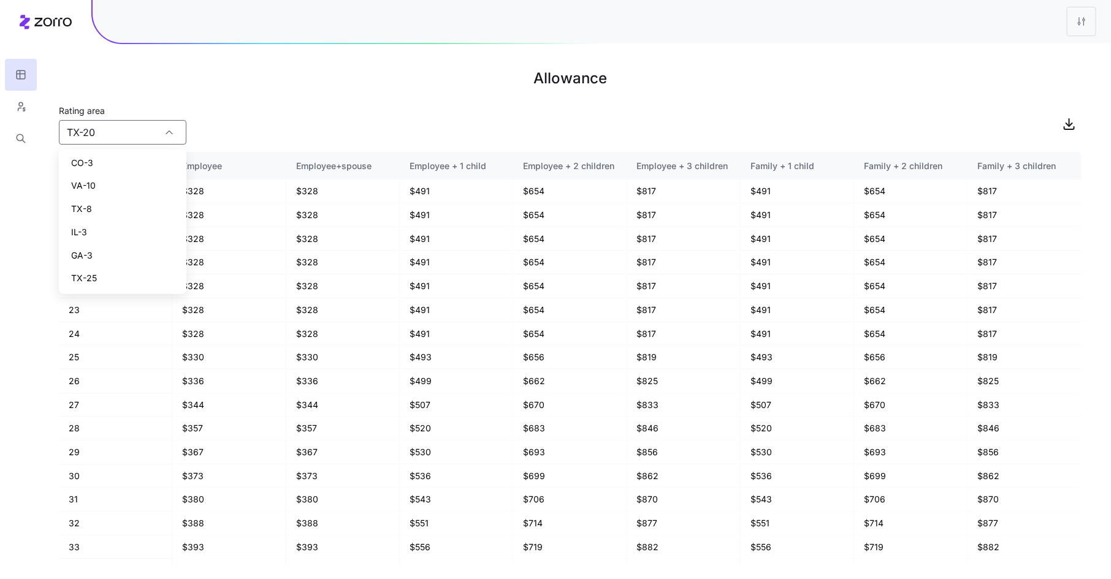
type input "TX-25"
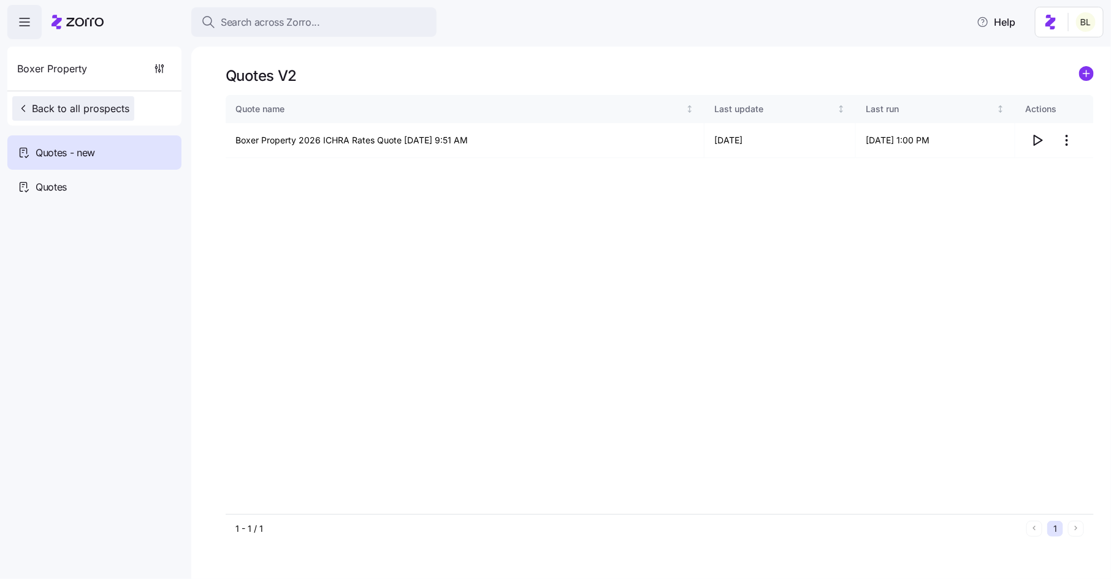
click at [77, 106] on span "Back to all prospects" at bounding box center [73, 108] width 112 height 15
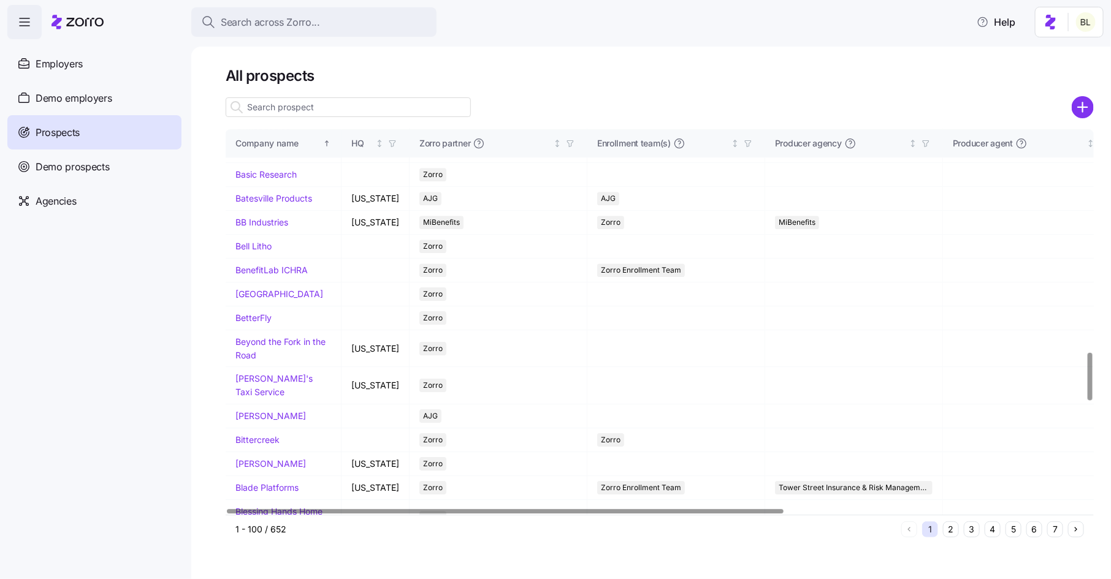
scroll to position [1806, 0]
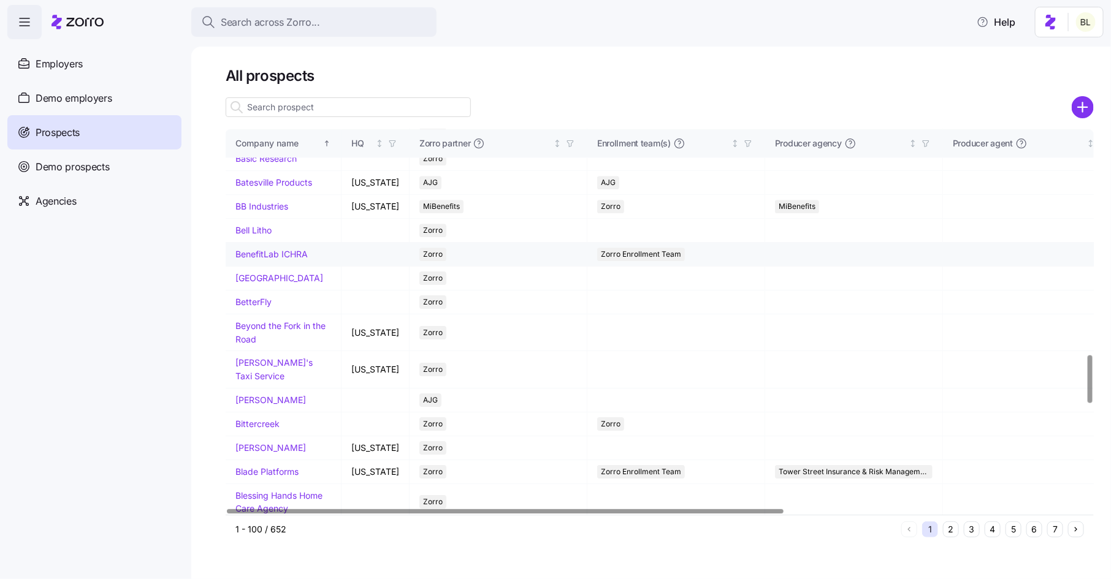
click at [280, 259] on link "BenefitLab ICHRA" at bounding box center [271, 254] width 72 height 10
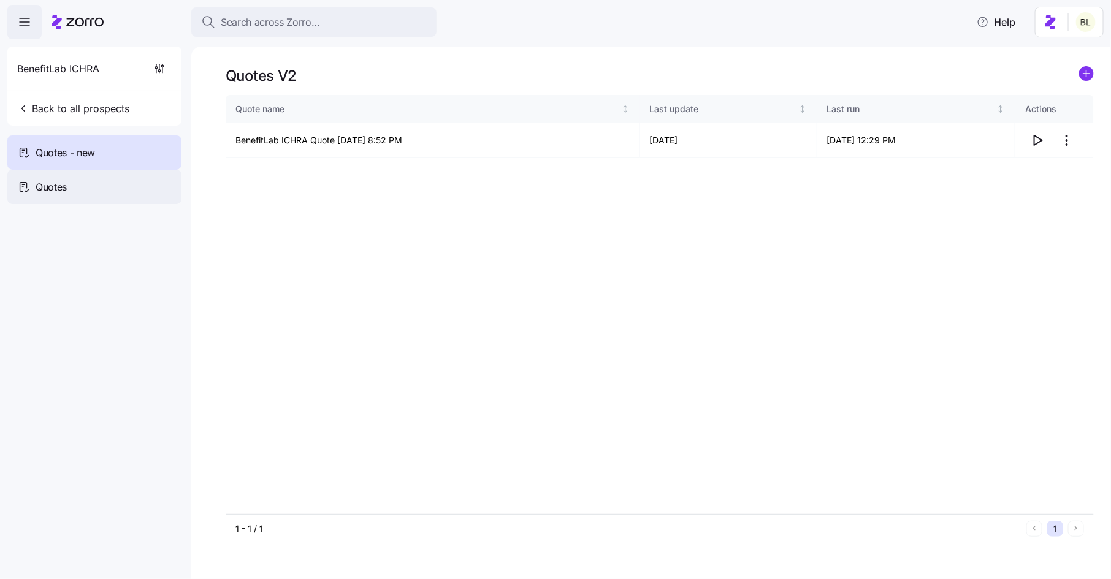
click at [66, 184] on span "Quotes" at bounding box center [51, 187] width 31 height 15
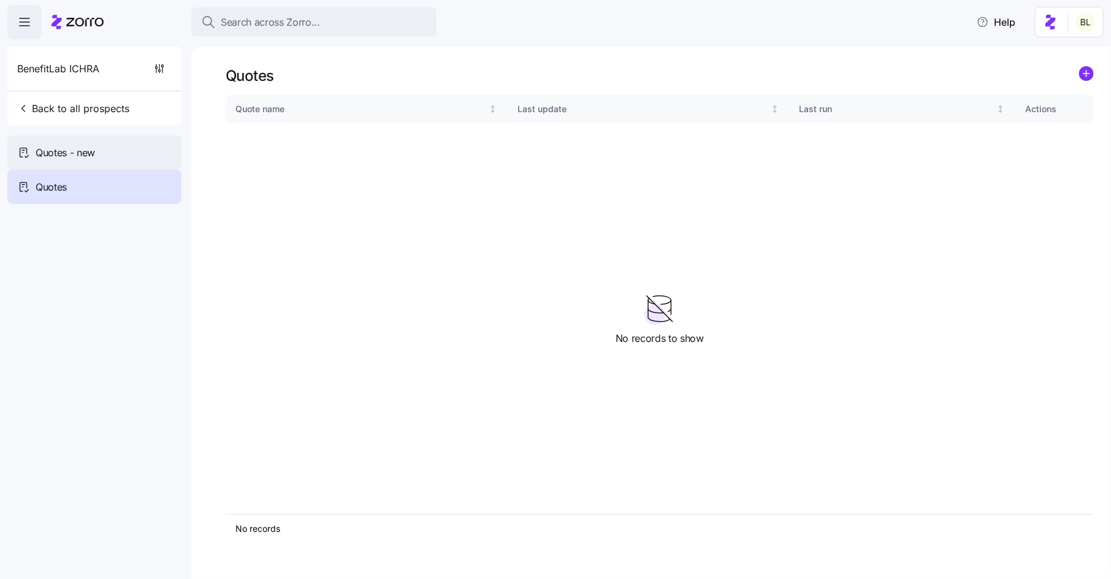
click at [75, 153] on span "Quotes - new" at bounding box center [65, 152] width 59 height 15
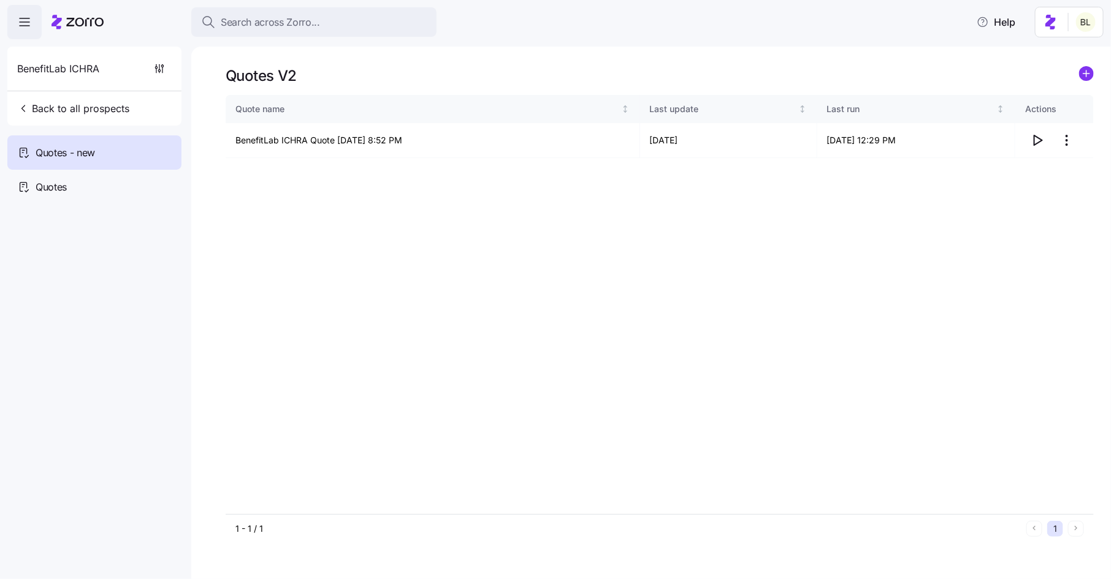
click at [1085, 74] on icon "add icon" at bounding box center [1086, 74] width 6 height 0
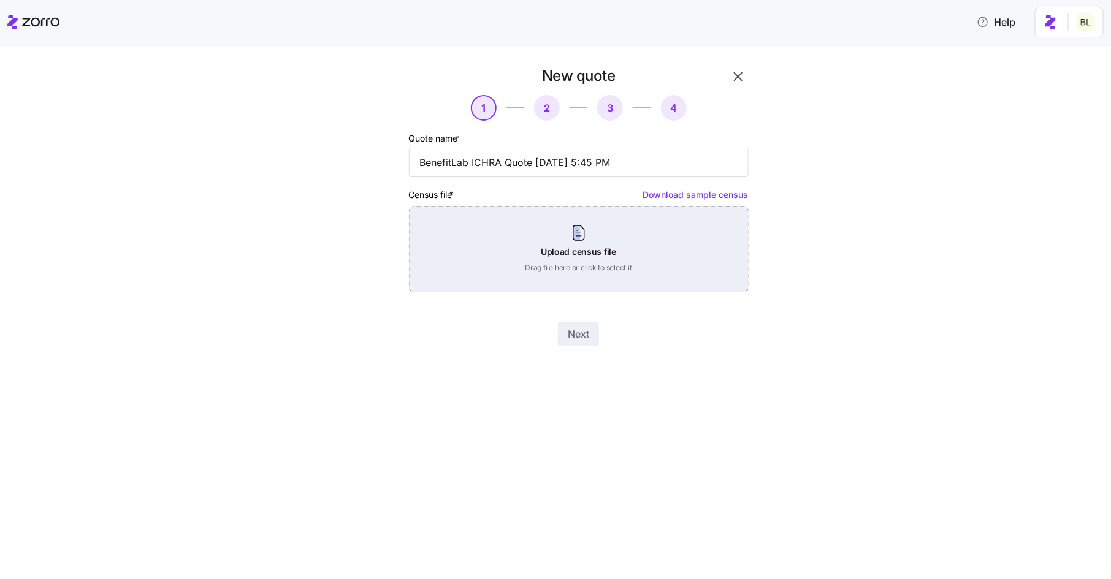
click at [630, 234] on div "Upload census file Drag file here or click to select it" at bounding box center [579, 250] width 340 height 86
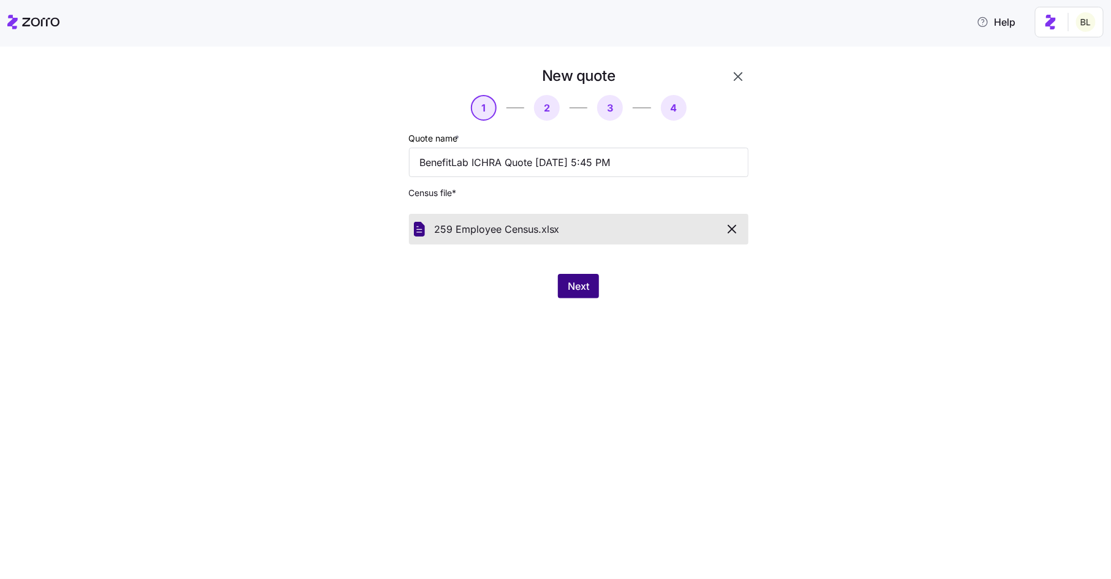
click at [575, 280] on span "Next" at bounding box center [578, 286] width 21 height 15
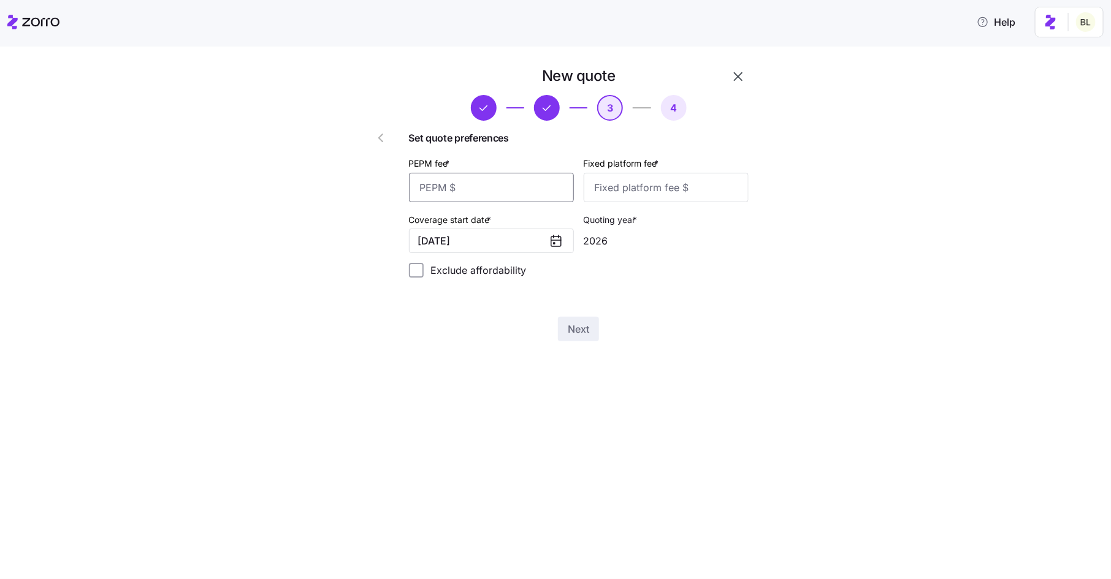
click at [508, 191] on input "PEPM fee *" at bounding box center [491, 187] width 165 height 29
type input "50"
type input "100"
click at [512, 242] on button "[DATE]" at bounding box center [491, 241] width 165 height 25
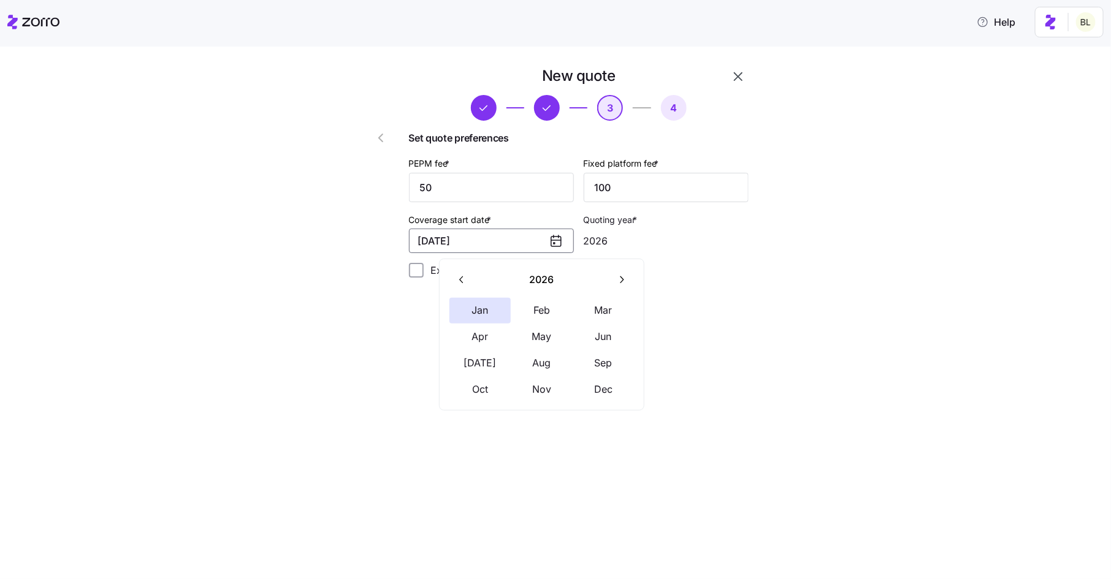
click at [464, 275] on icon "button" at bounding box center [462, 280] width 12 height 12
click at [541, 389] on button "Nov" at bounding box center [541, 390] width 61 height 26
type input "2025"
click at [585, 326] on span "Next" at bounding box center [578, 329] width 21 height 15
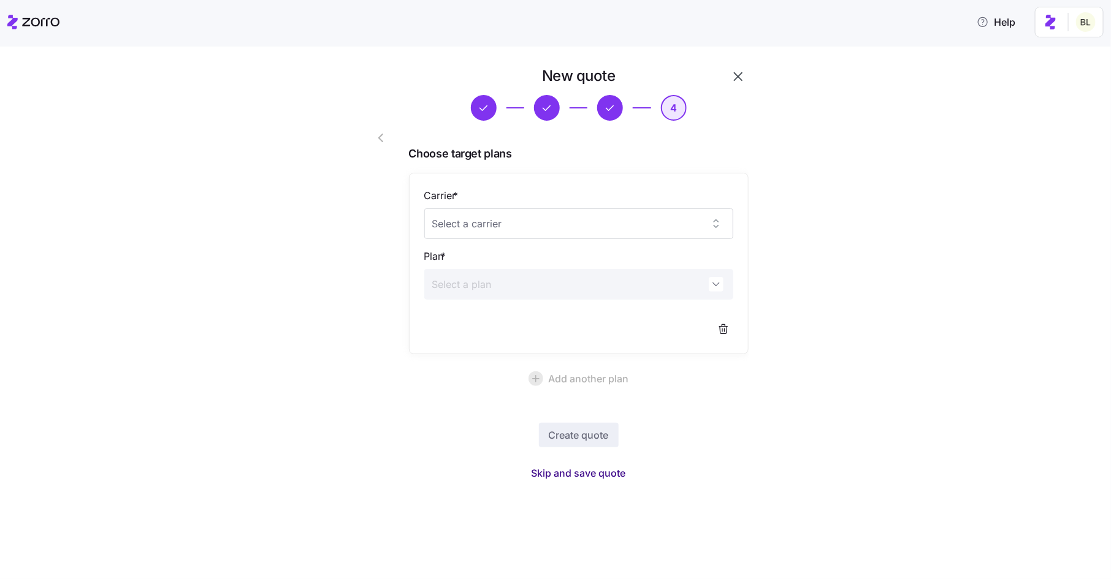
click at [587, 469] on span "Skip and save quote" at bounding box center [578, 473] width 94 height 15
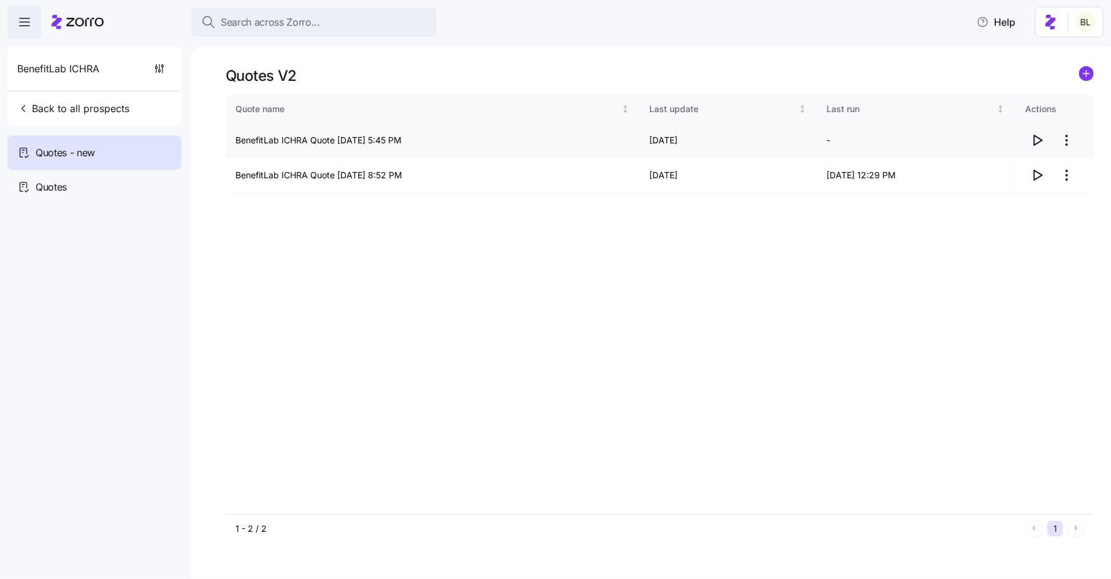
click at [1035, 143] on icon "button" at bounding box center [1037, 140] width 15 height 15
click at [1065, 139] on html "Search across Zorro... Help BenefitLab ICHRA Back to all prospects Quotes - new…" at bounding box center [555, 286] width 1111 height 572
click at [1050, 170] on div "Edit quote" at bounding box center [1018, 171] width 113 height 20
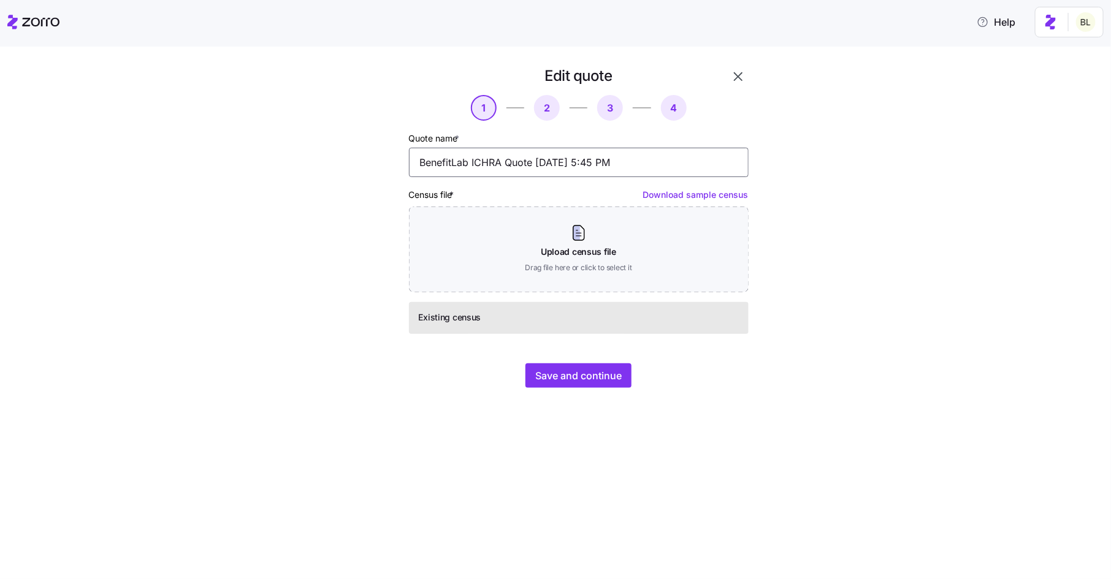
click at [538, 161] on input "BenefitLab ICHRA Quote [DATE] 5:45 PM" at bounding box center [579, 162] width 340 height 29
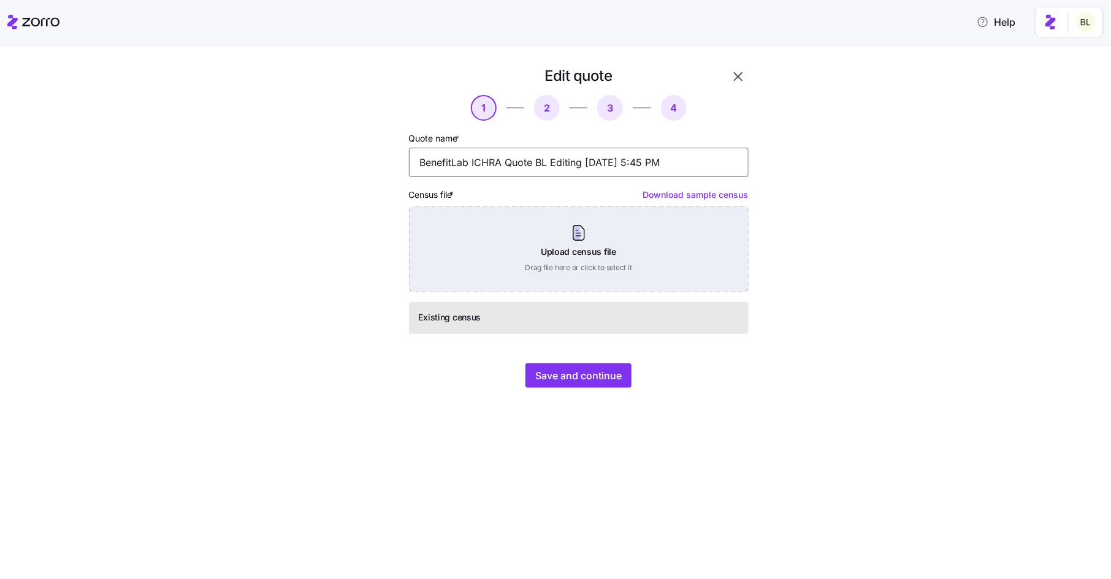
type input "BenefitLab ICHRA Quote BL Editing [DATE] 5:45 PM"
click at [586, 241] on div "Upload census file Drag file here or click to select it" at bounding box center [579, 250] width 340 height 86
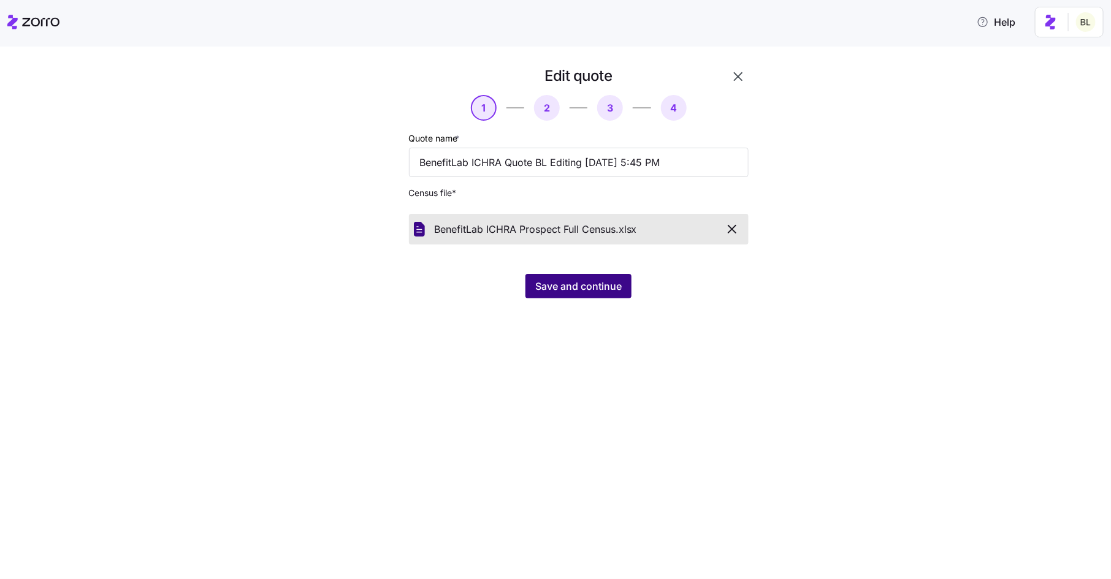
click at [581, 291] on span "Save and continue" at bounding box center [578, 286] width 86 height 15
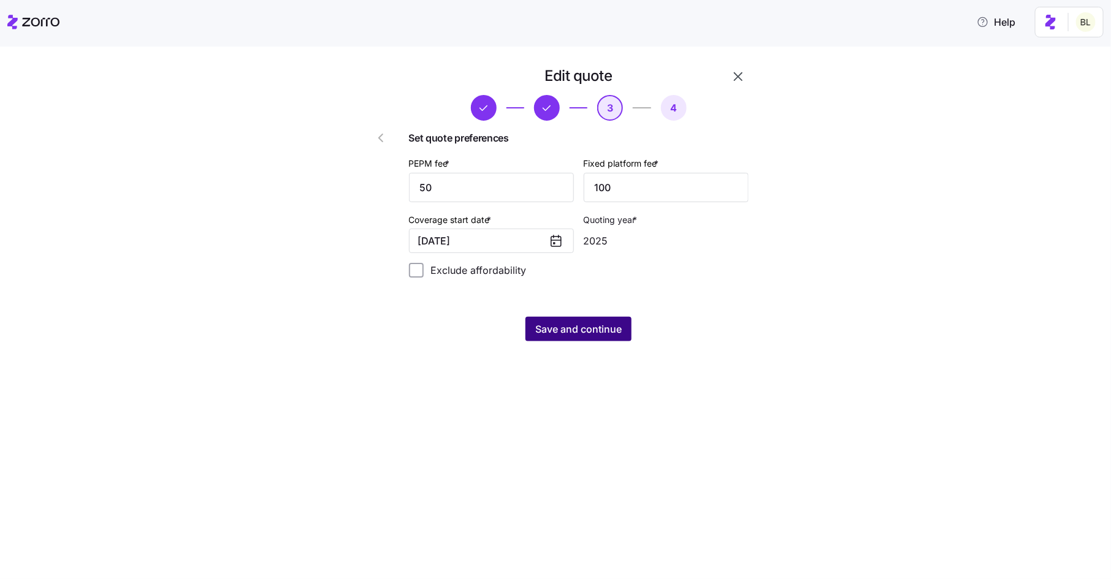
click at [560, 326] on span "Save and continue" at bounding box center [578, 329] width 86 height 15
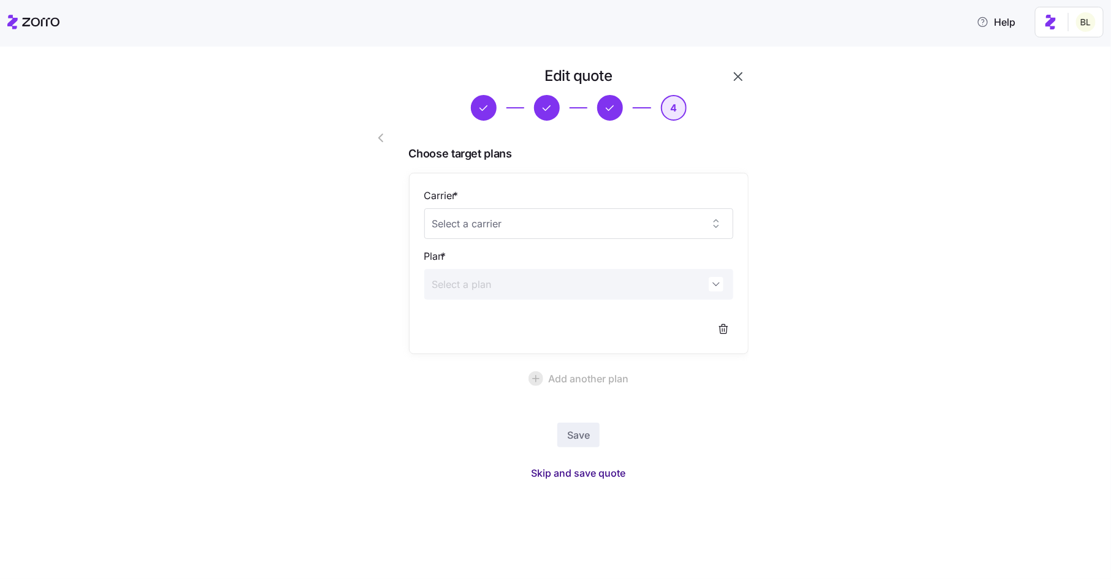
click at [607, 479] on span "Skip and save quote" at bounding box center [578, 473] width 94 height 15
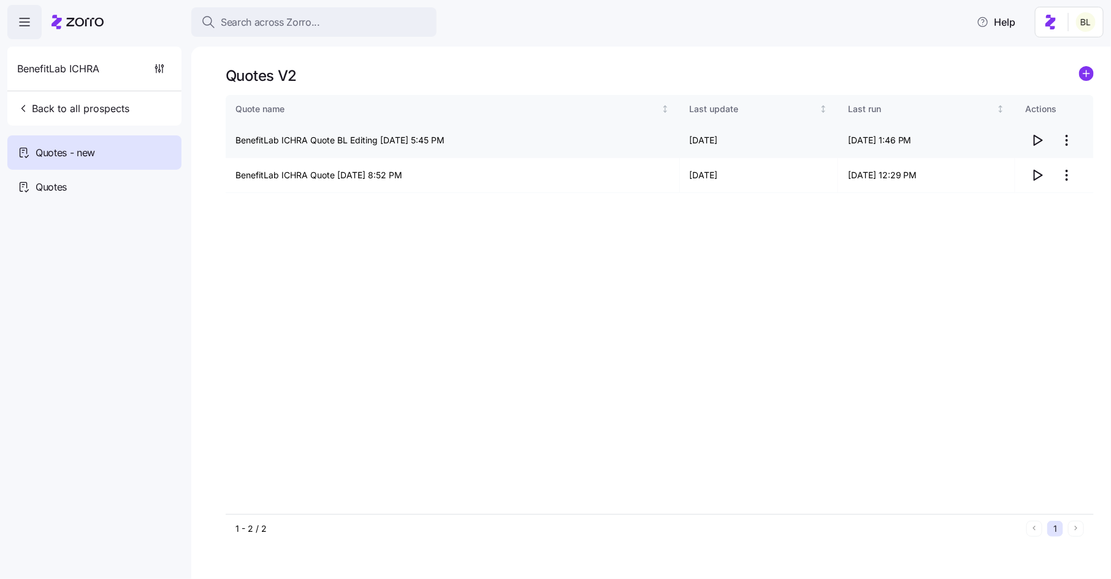
click at [1039, 132] on span "button" at bounding box center [1037, 140] width 23 height 23
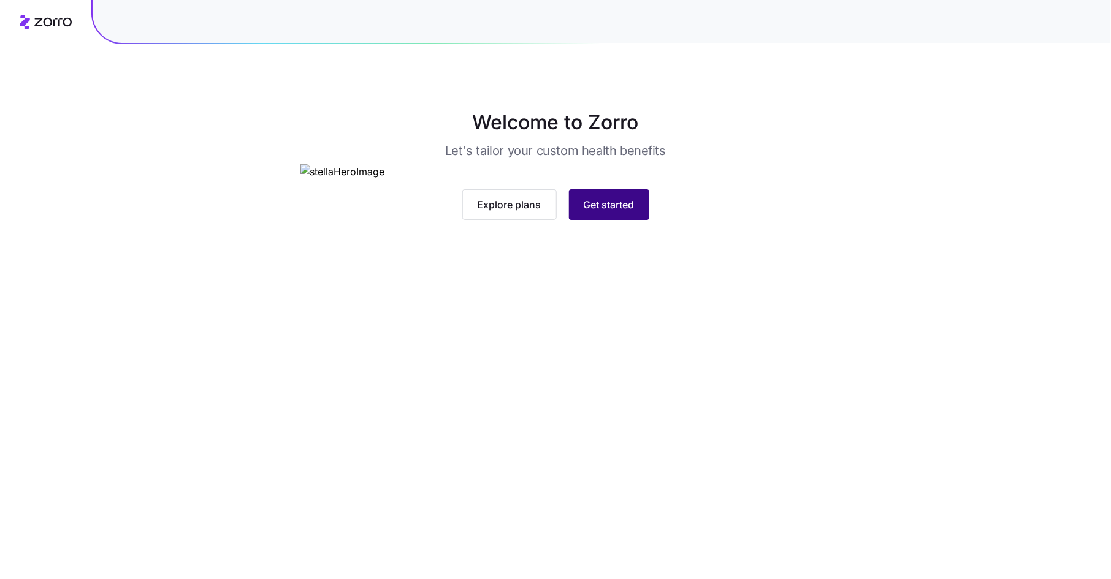
click at [589, 212] on span "Get started" at bounding box center [609, 204] width 51 height 15
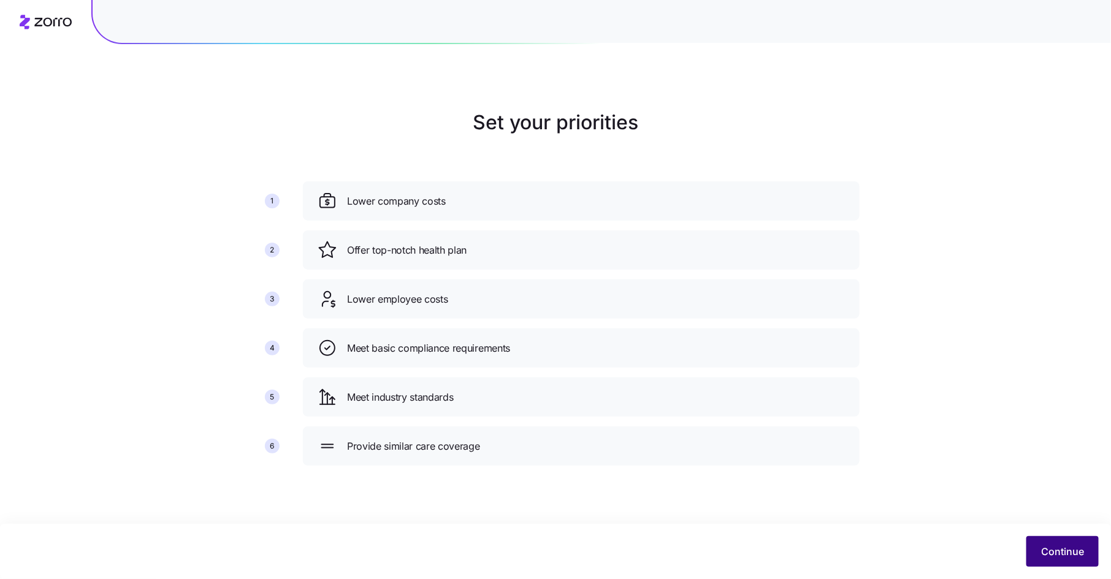
click at [1043, 539] on button "Continue" at bounding box center [1062, 551] width 72 height 31
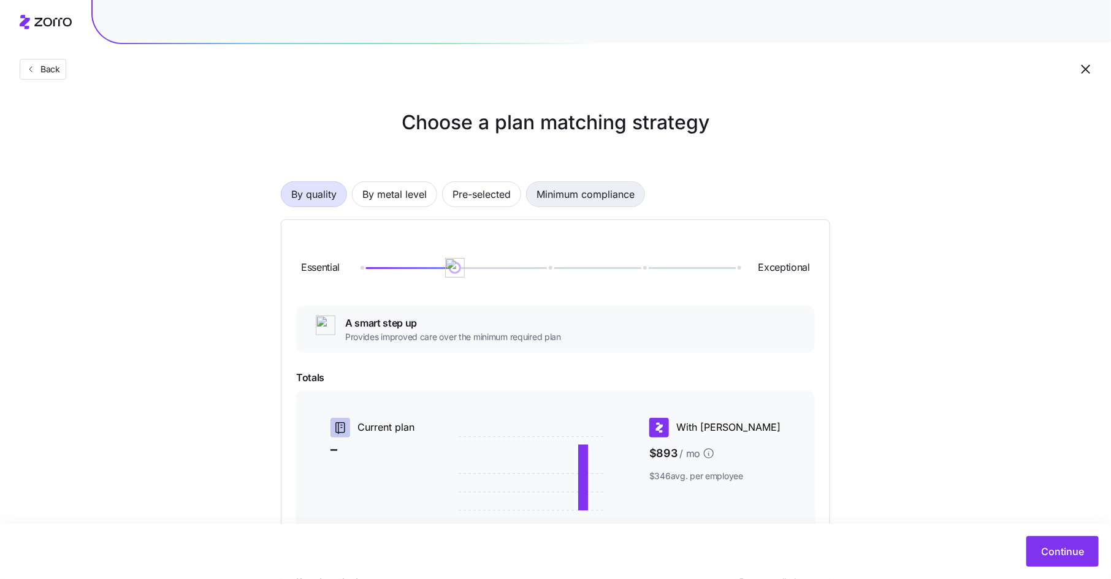
click at [575, 194] on span "Minimum compliance" at bounding box center [585, 194] width 98 height 25
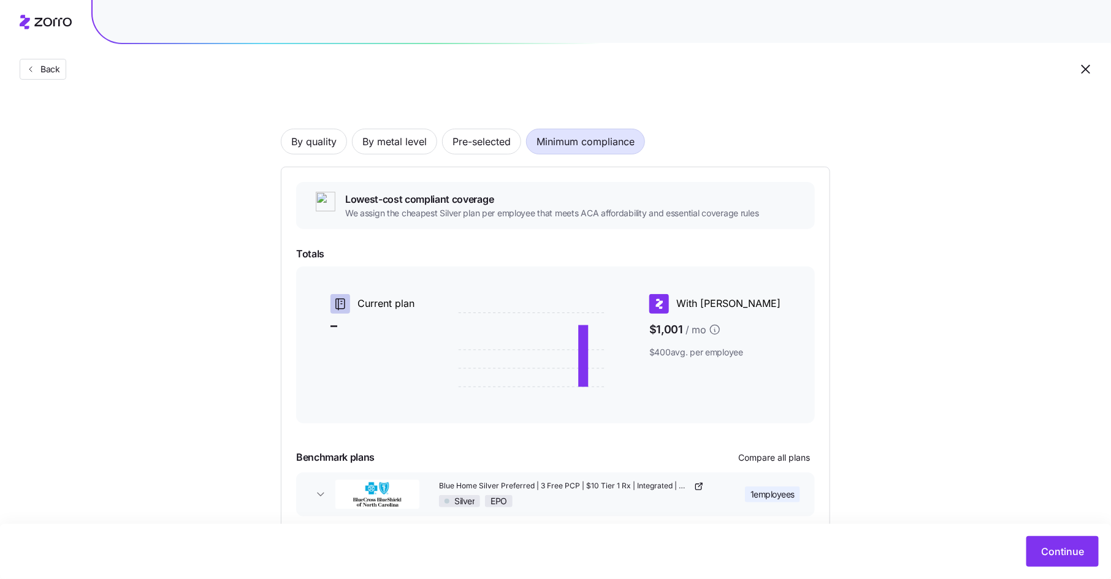
scroll to position [112, 0]
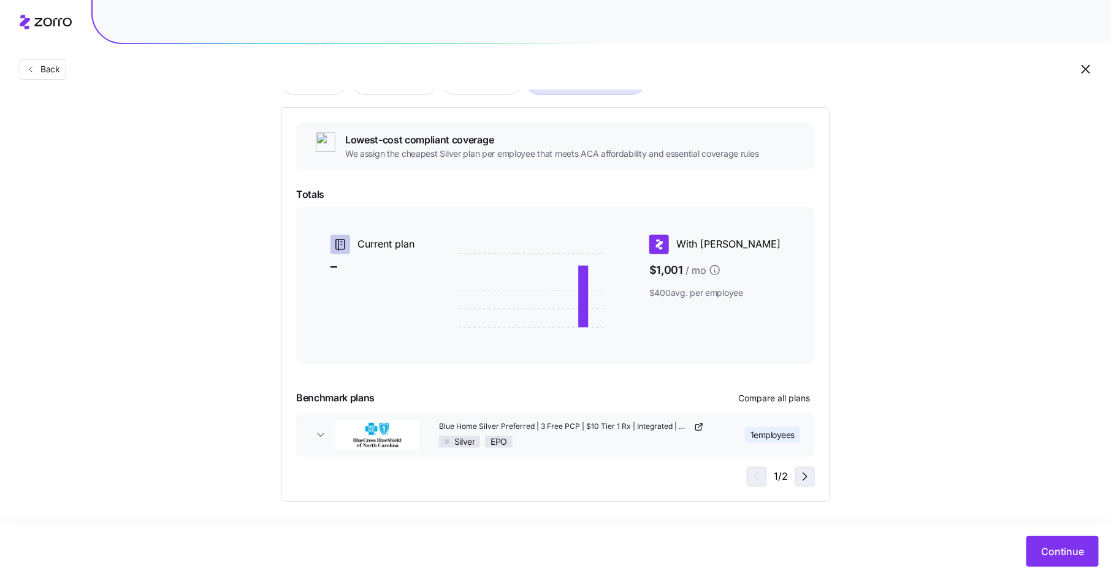
click at [813, 481] on span "button" at bounding box center [805, 477] width 18 height 18
click at [752, 473] on icon "button" at bounding box center [754, 477] width 15 height 15
click at [1072, 559] on button "Continue" at bounding box center [1062, 551] width 72 height 31
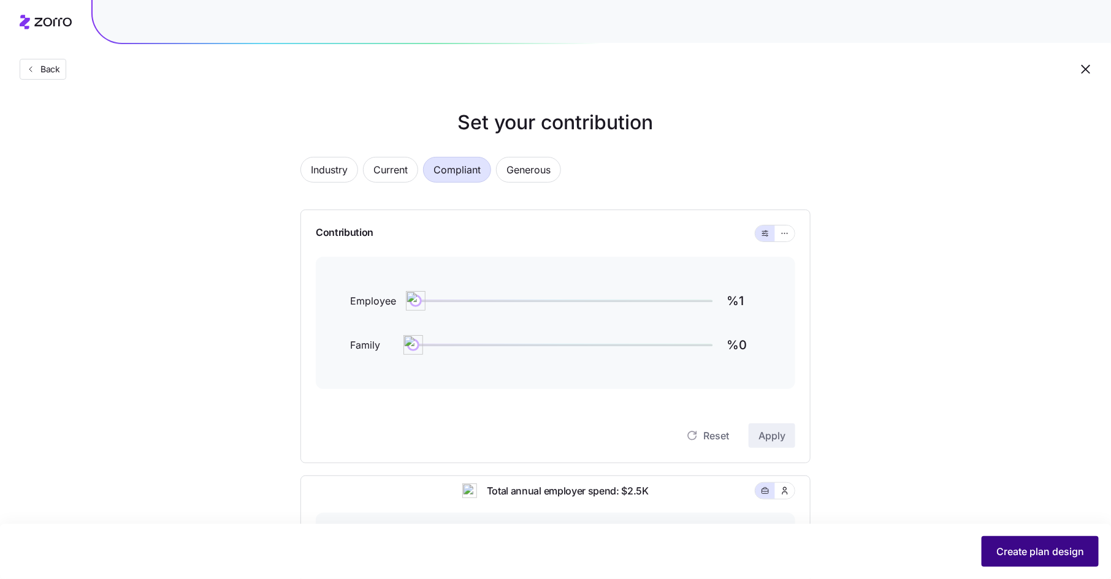
click at [1006, 553] on span "Create plan design" at bounding box center [1040, 551] width 88 height 15
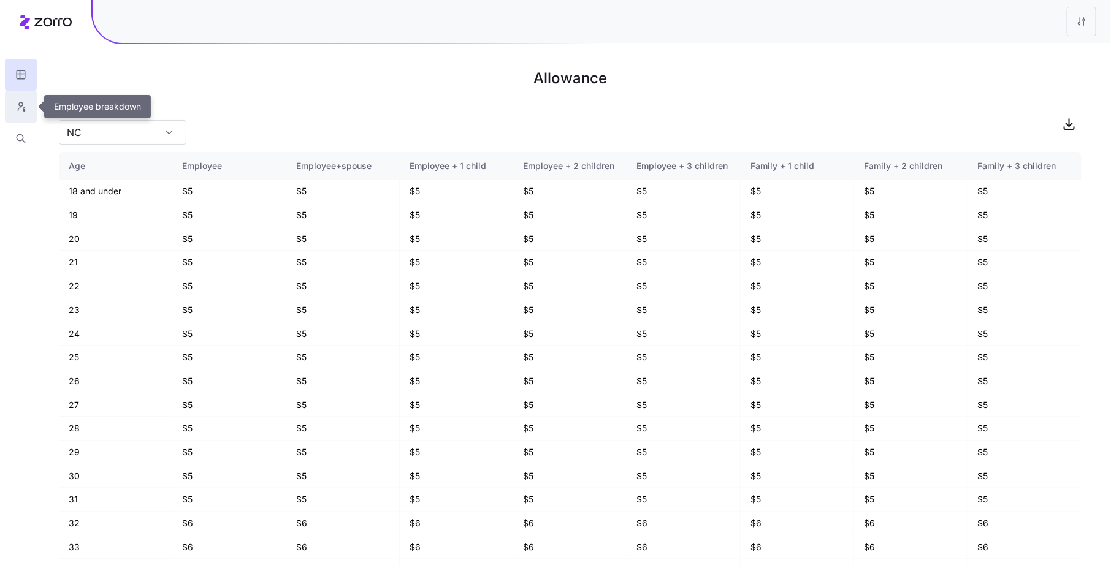
click at [28, 107] on button "button" at bounding box center [21, 107] width 32 height 32
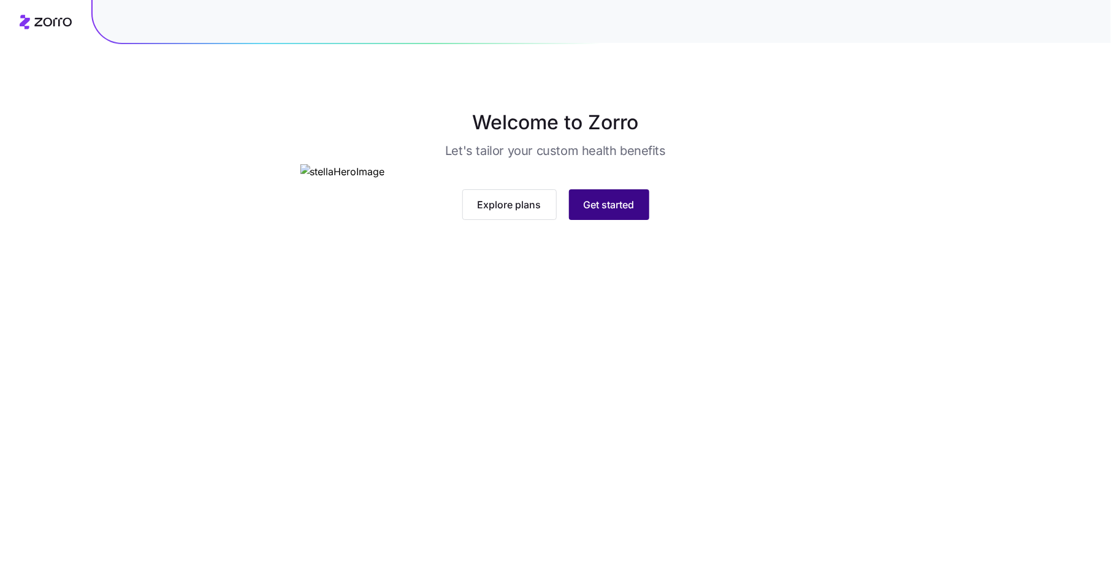
click at [626, 220] on button "Get started" at bounding box center [609, 204] width 80 height 31
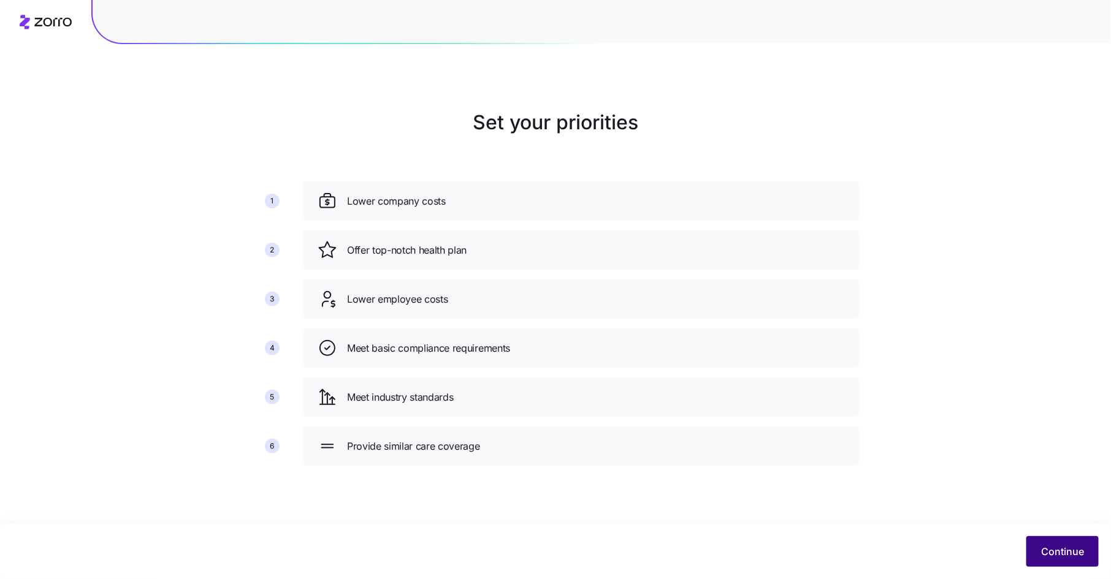
click at [1053, 543] on button "Continue" at bounding box center [1062, 551] width 72 height 31
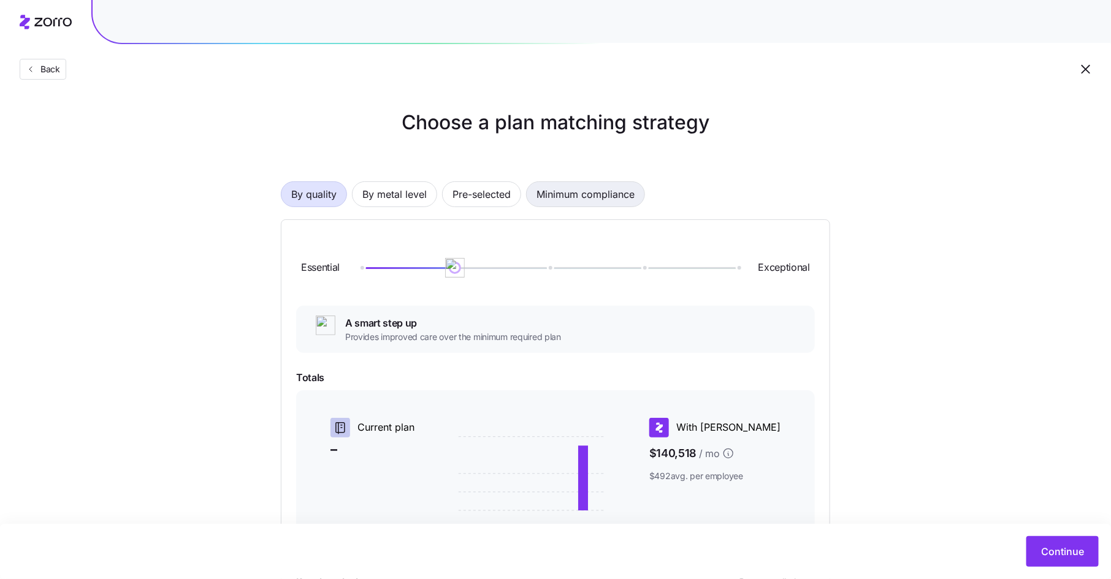
click at [596, 200] on span "Minimum compliance" at bounding box center [585, 194] width 98 height 25
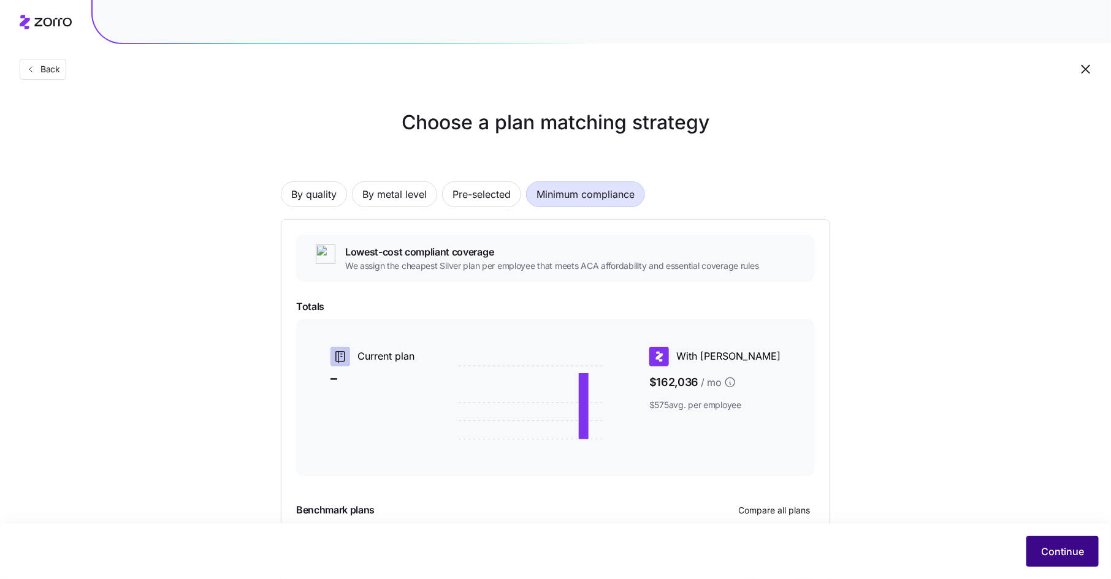
click at [1066, 552] on span "Continue" at bounding box center [1062, 551] width 43 height 15
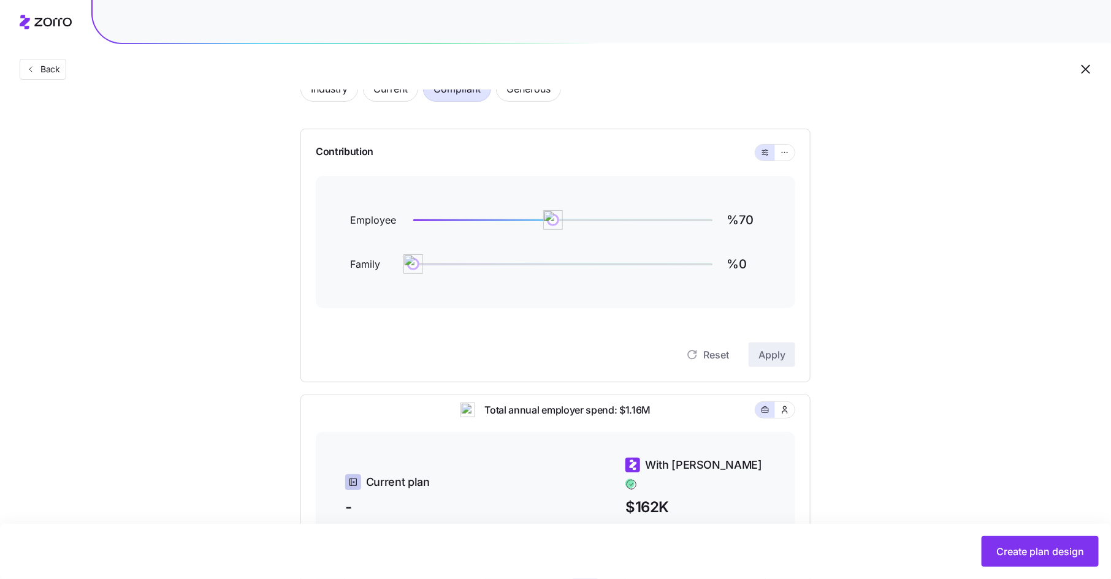
scroll to position [100, 0]
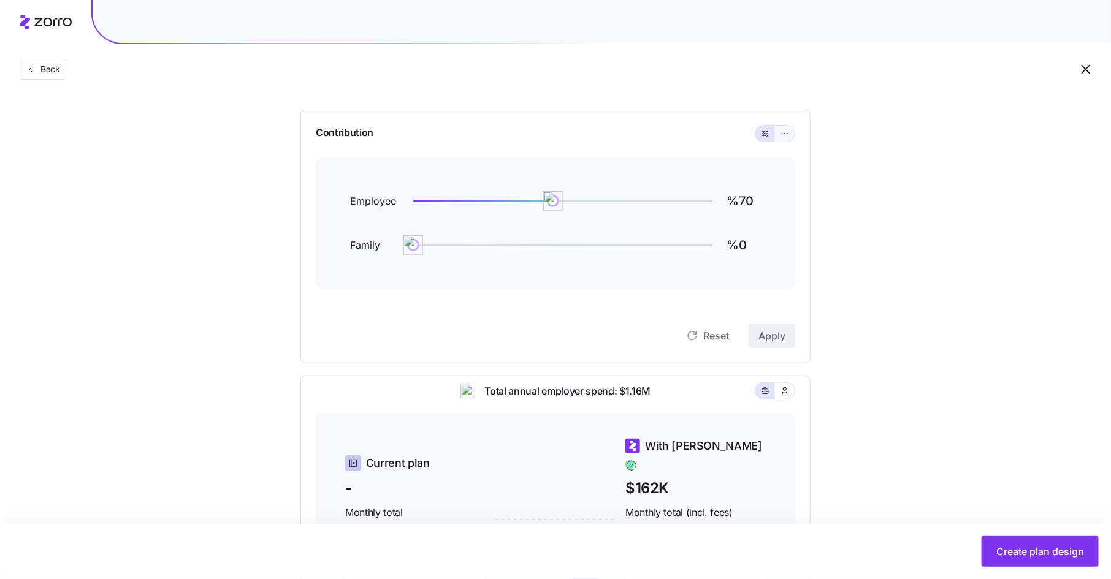
click at [789, 133] on icon "button" at bounding box center [784, 133] width 9 height 15
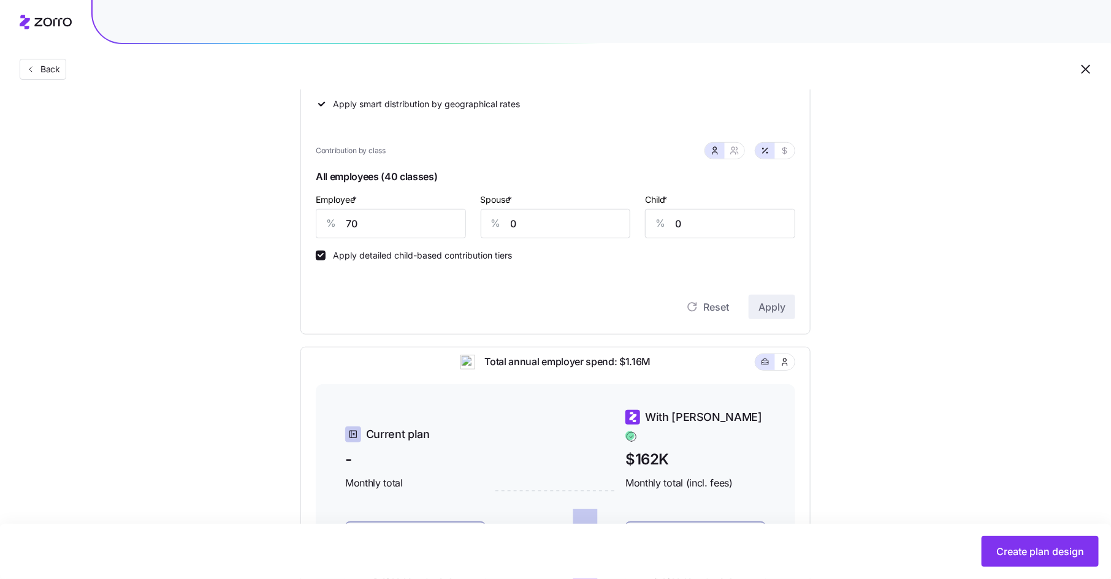
scroll to position [0, 0]
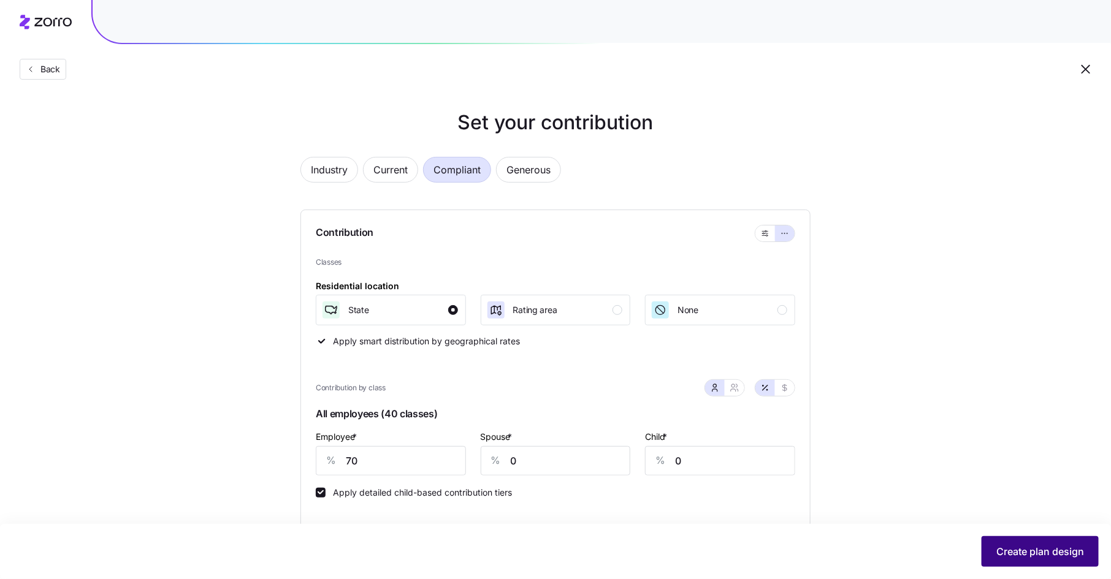
click at [1029, 545] on span "Create plan design" at bounding box center [1040, 551] width 88 height 15
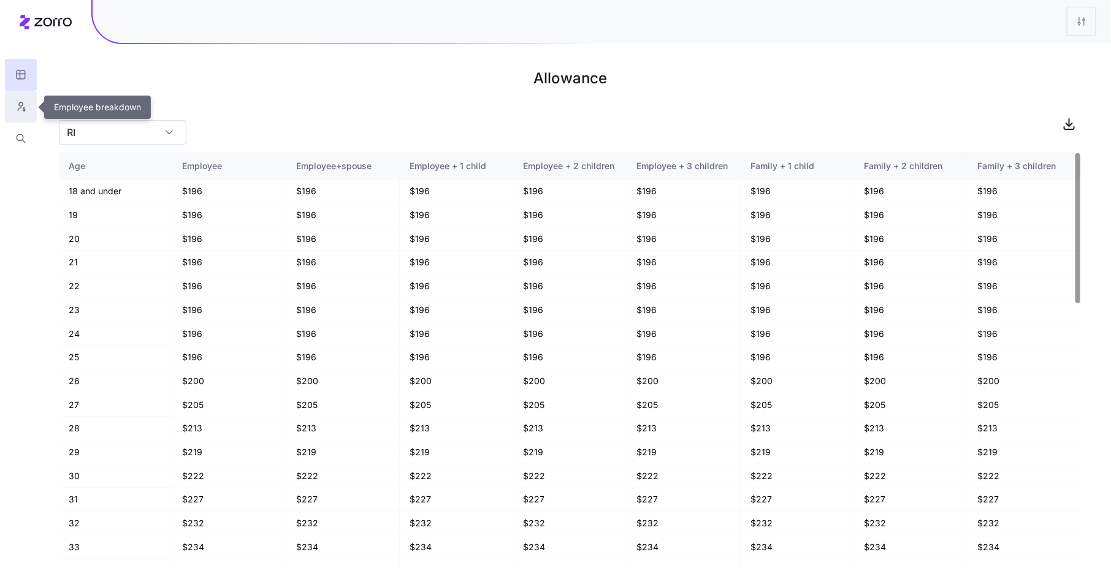
click at [21, 105] on icon "button" at bounding box center [20, 107] width 11 height 12
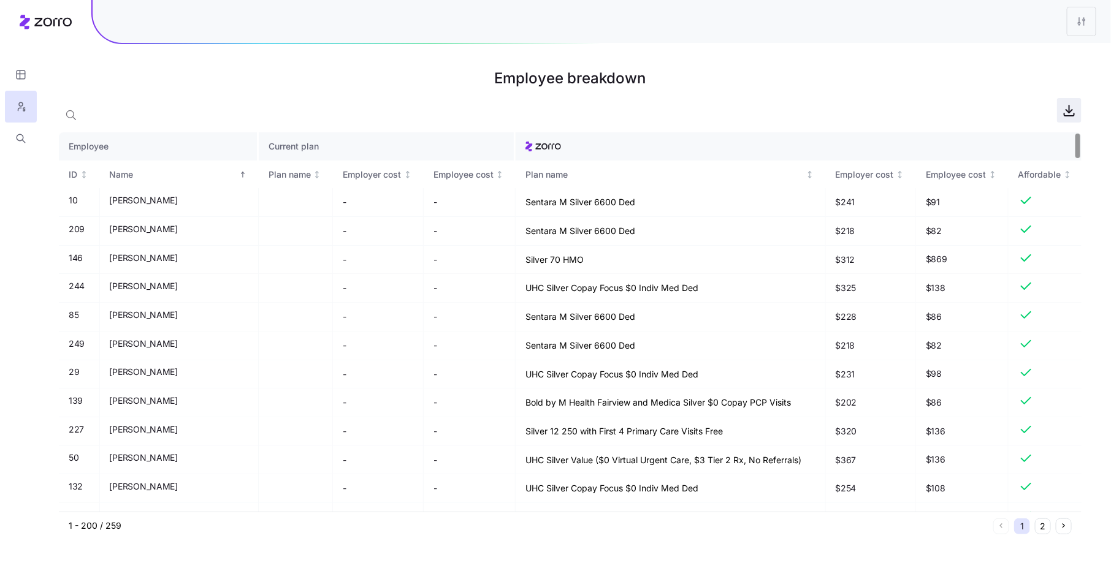
click at [1070, 114] on icon "button" at bounding box center [1069, 110] width 15 height 15
